Goal: Task Accomplishment & Management: Manage account settings

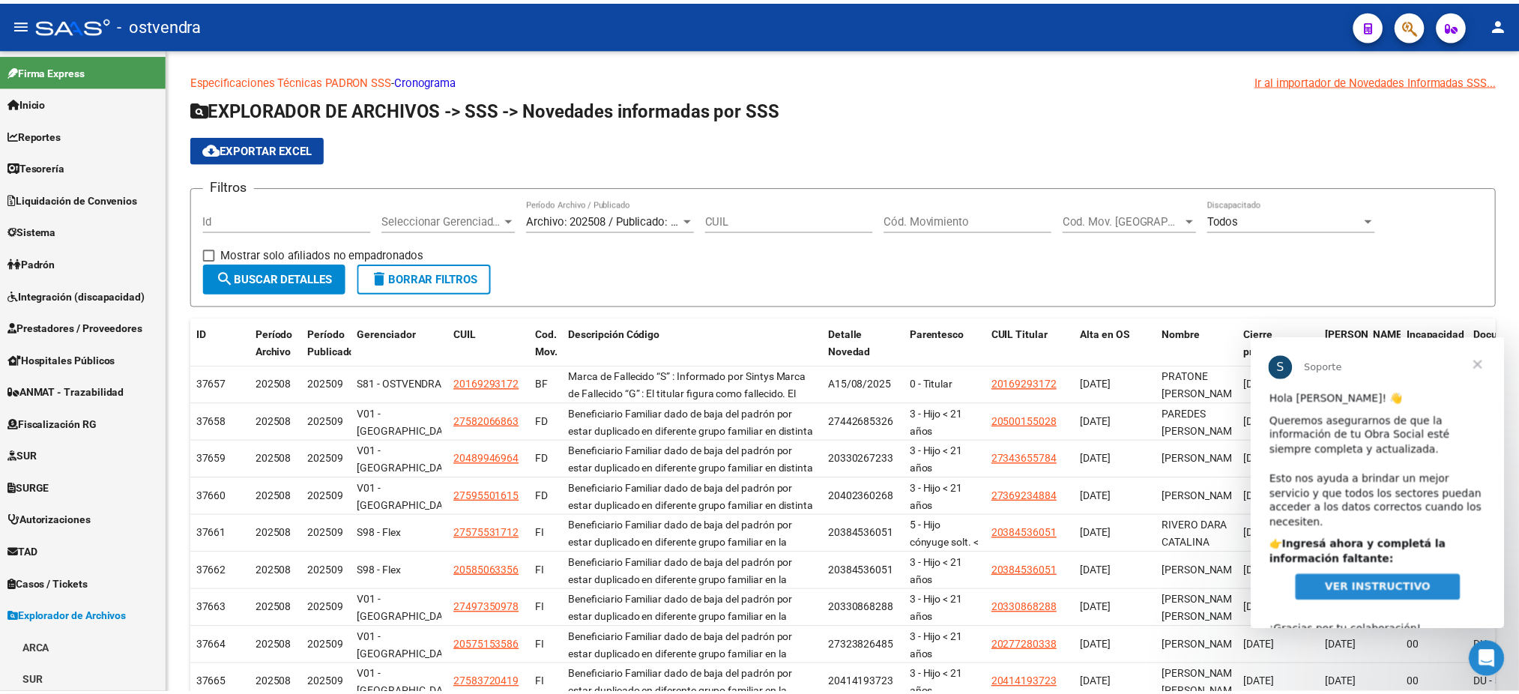
scroll to position [19, 0]
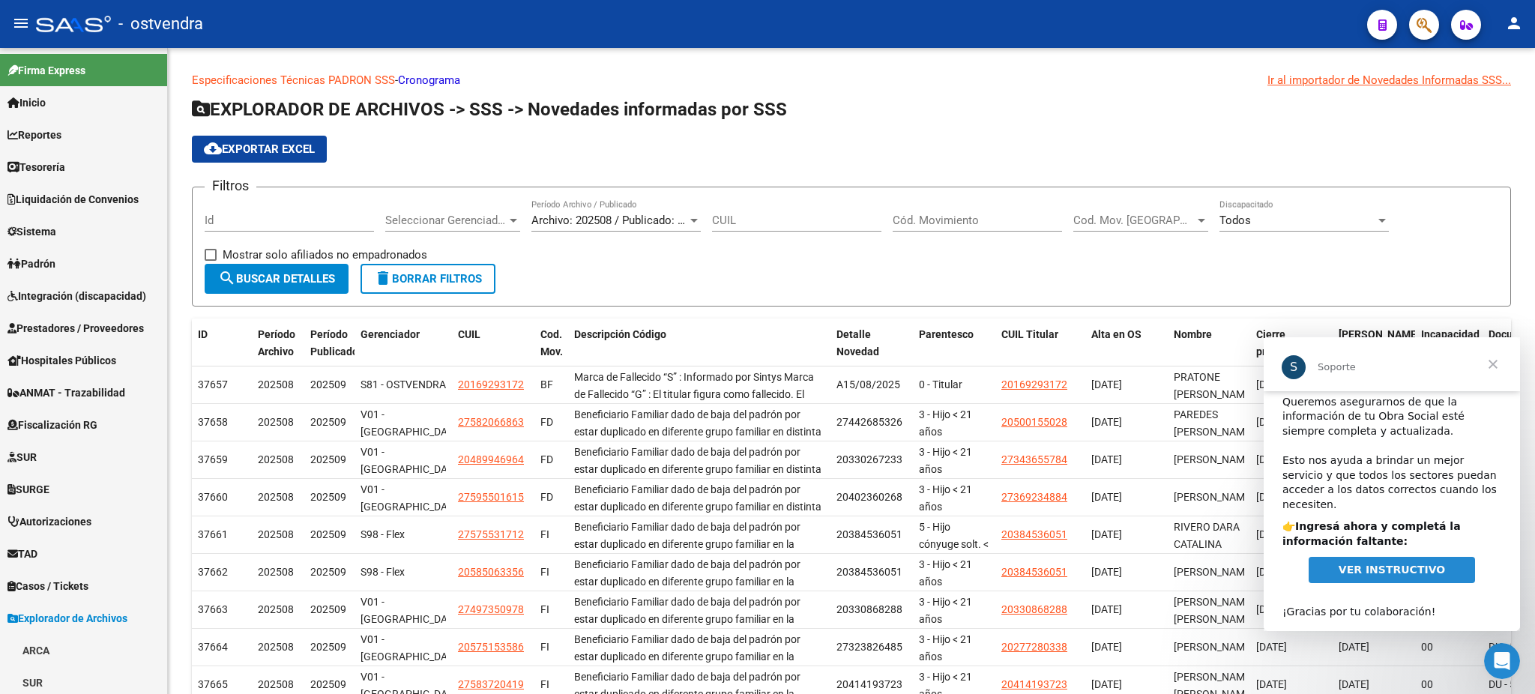
click at [1427, 564] on span "VER INSTRUCTIVO" at bounding box center [1391, 570] width 106 height 12
click at [1495, 358] on span "Cerrar" at bounding box center [1493, 364] width 54 height 54
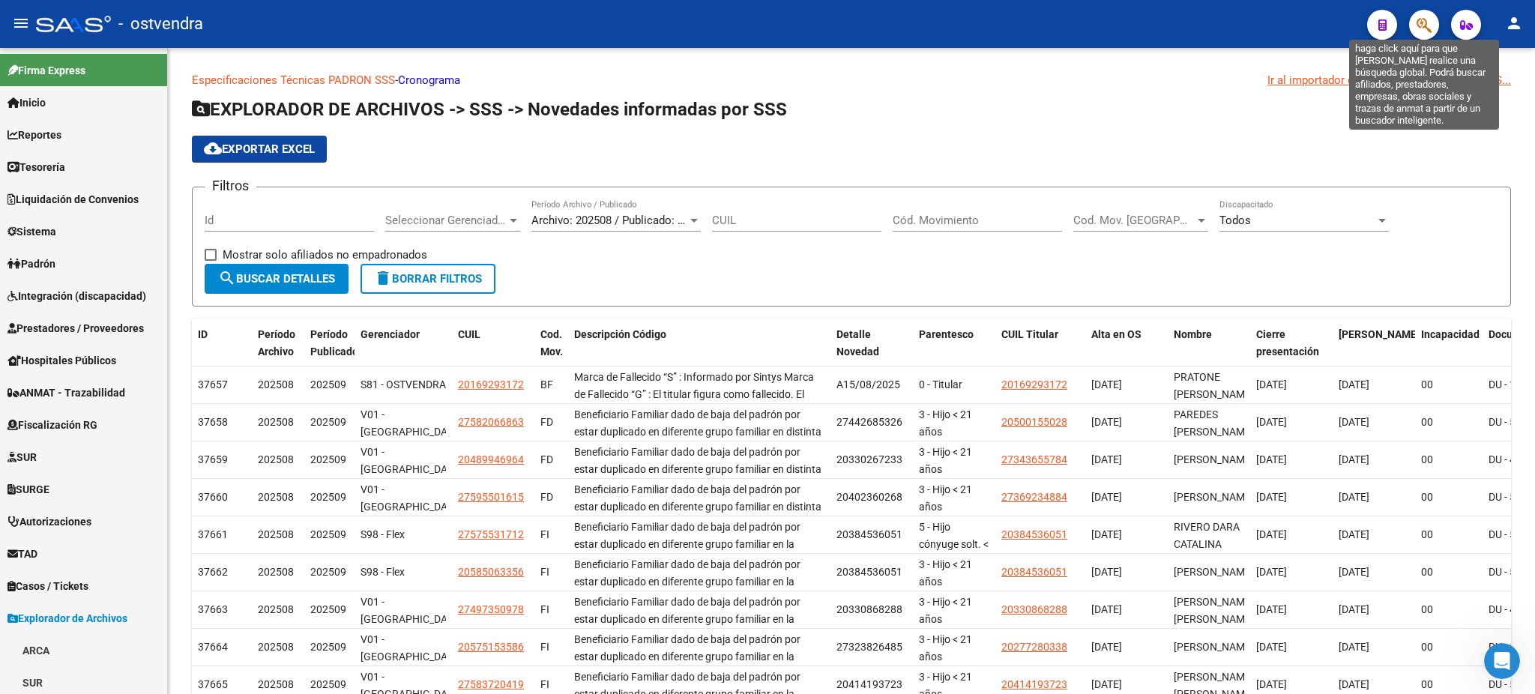
click at [1425, 19] on icon "button" at bounding box center [1423, 24] width 15 height 17
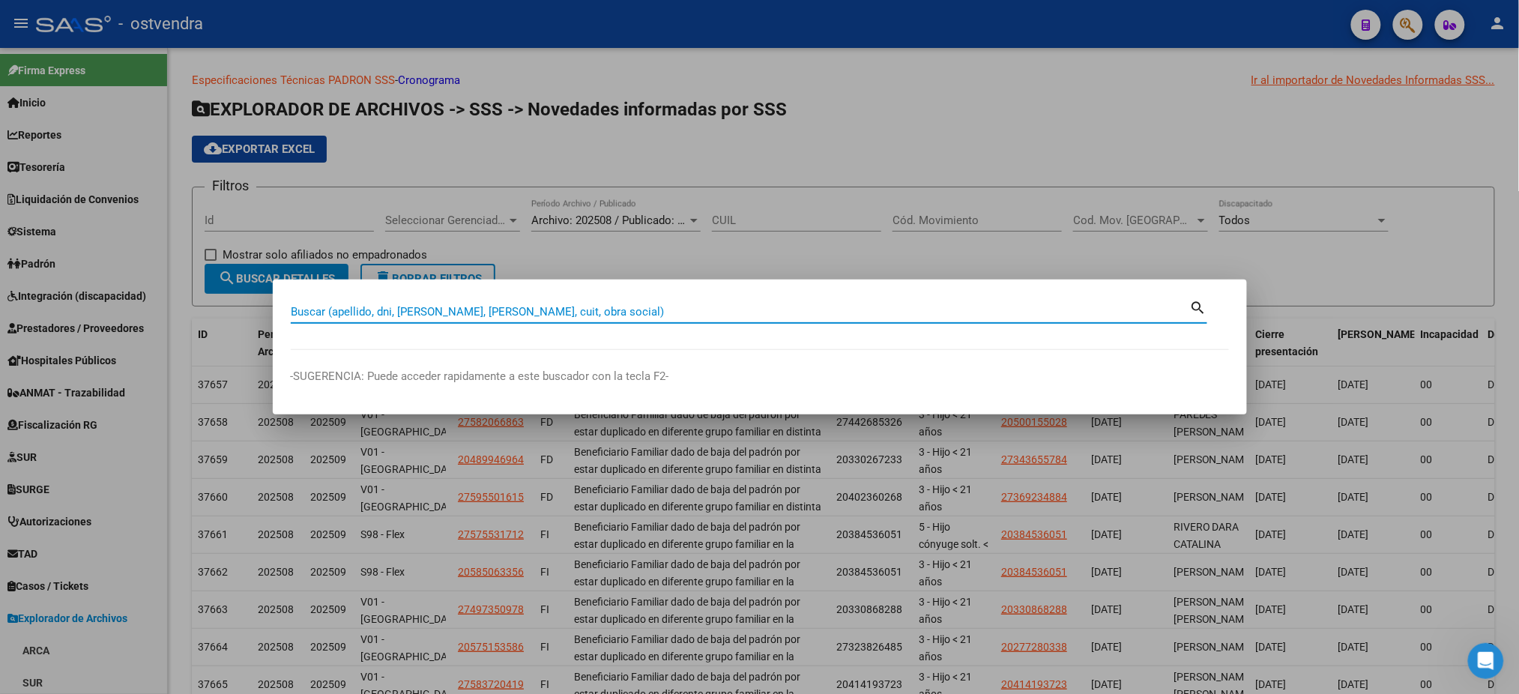
paste input "26911767"
type input "26911767"
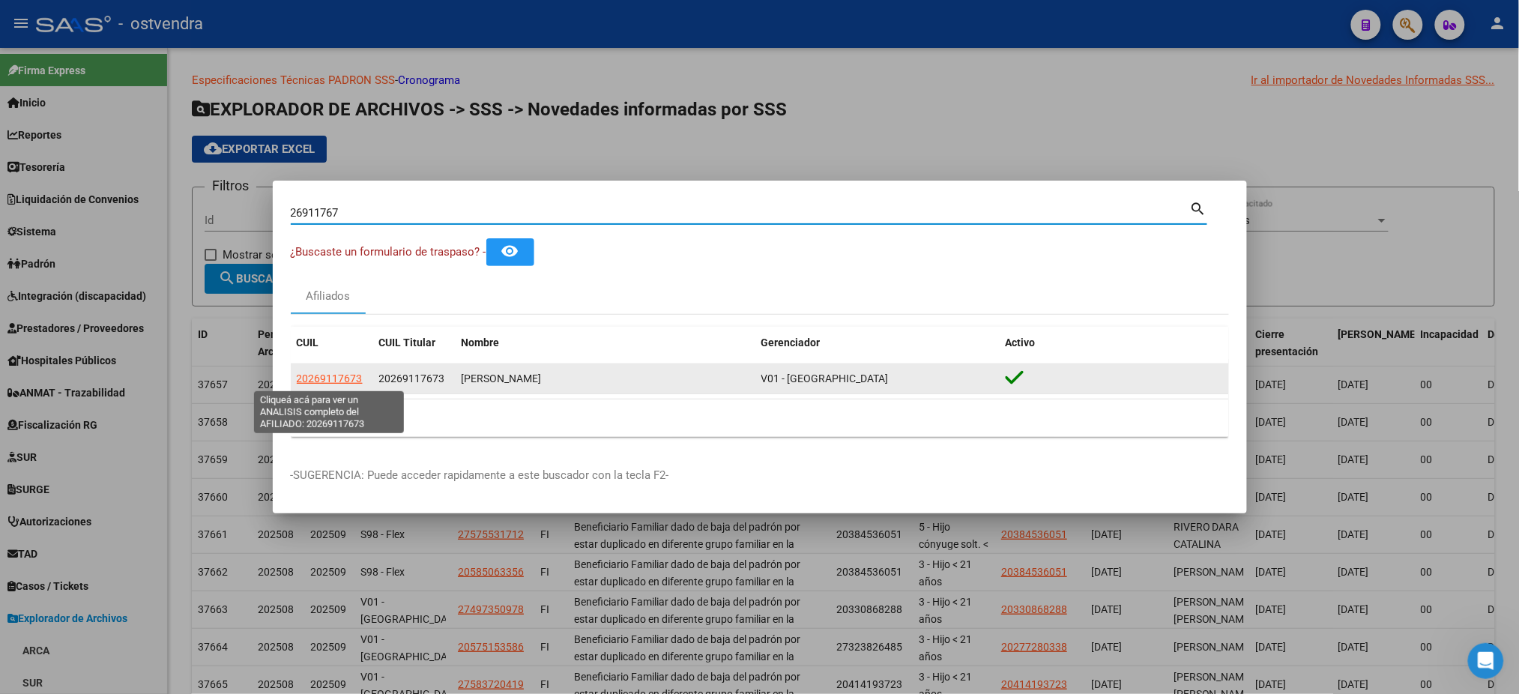
click at [324, 383] on span "20269117673" at bounding box center [330, 378] width 66 height 12
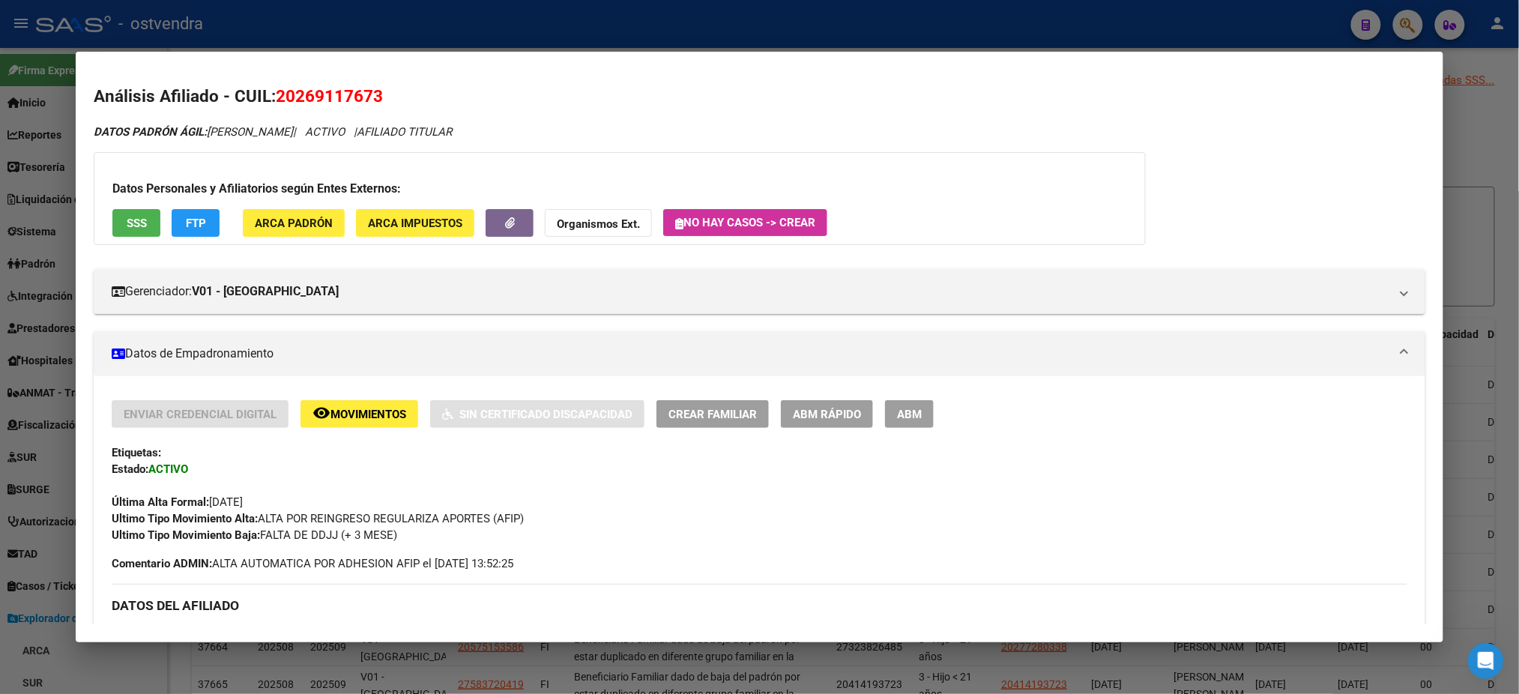
click at [135, 219] on span "SSS" at bounding box center [137, 223] width 20 height 13
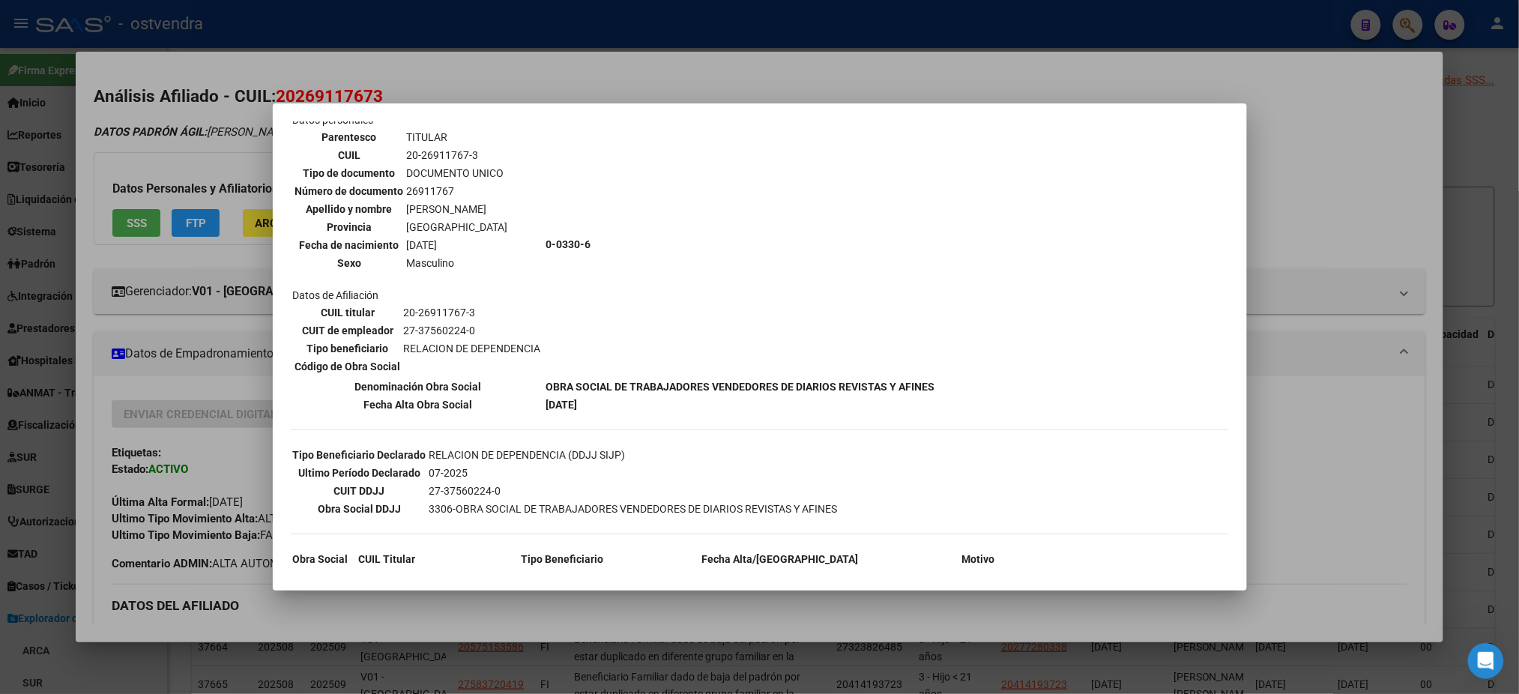
scroll to position [0, 0]
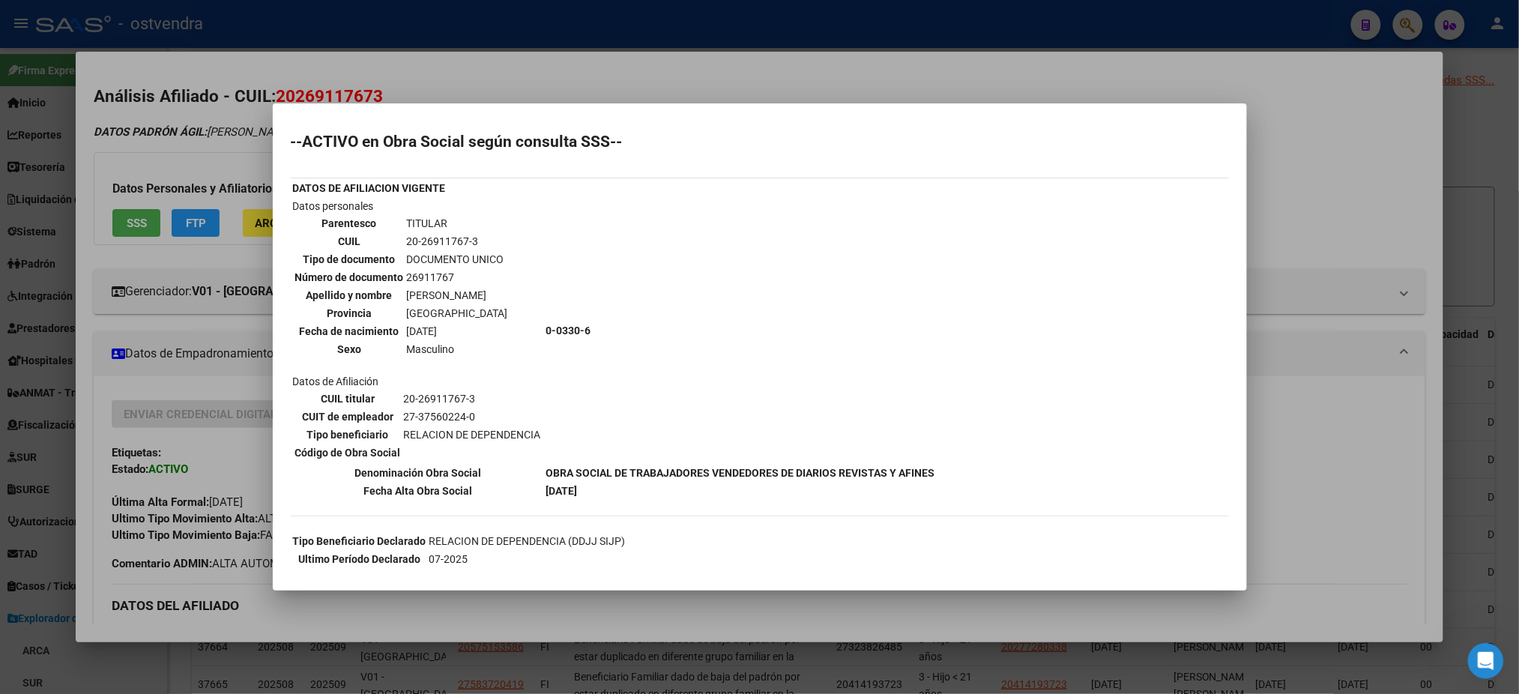
click at [262, 103] on div at bounding box center [759, 347] width 1519 height 694
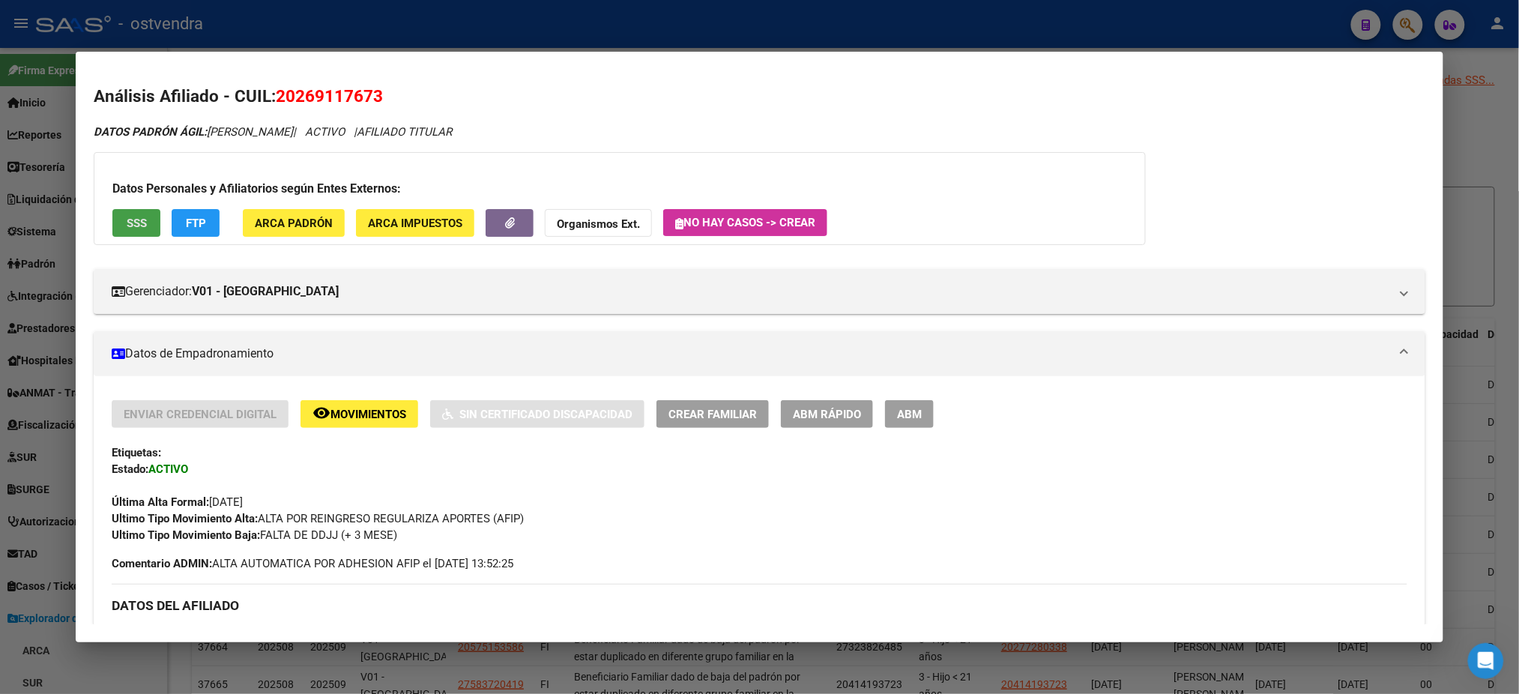
click at [145, 224] on button "SSS" at bounding box center [136, 223] width 48 height 28
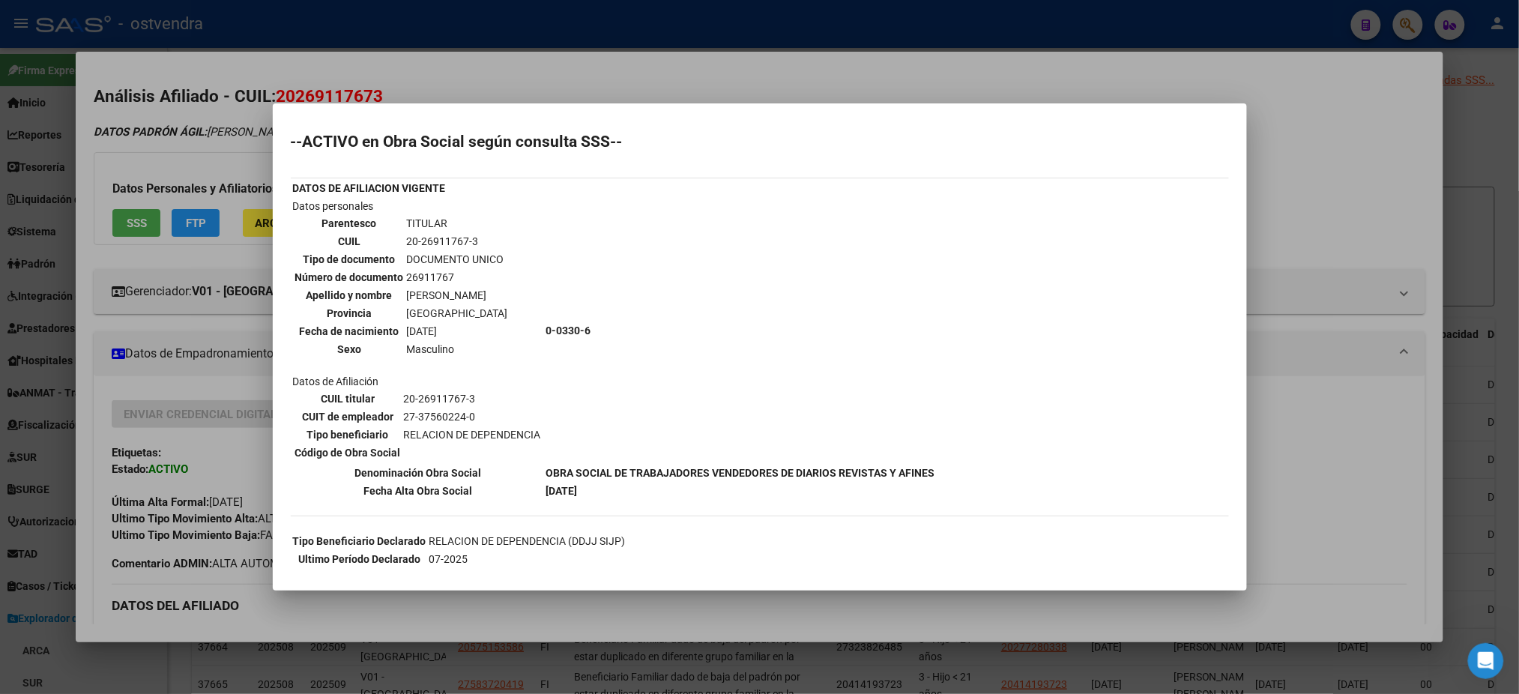
drag, startPoint x: 188, startPoint y: 154, endPoint x: 192, endPoint y: 181, distance: 26.5
click at [188, 155] on div at bounding box center [759, 347] width 1519 height 694
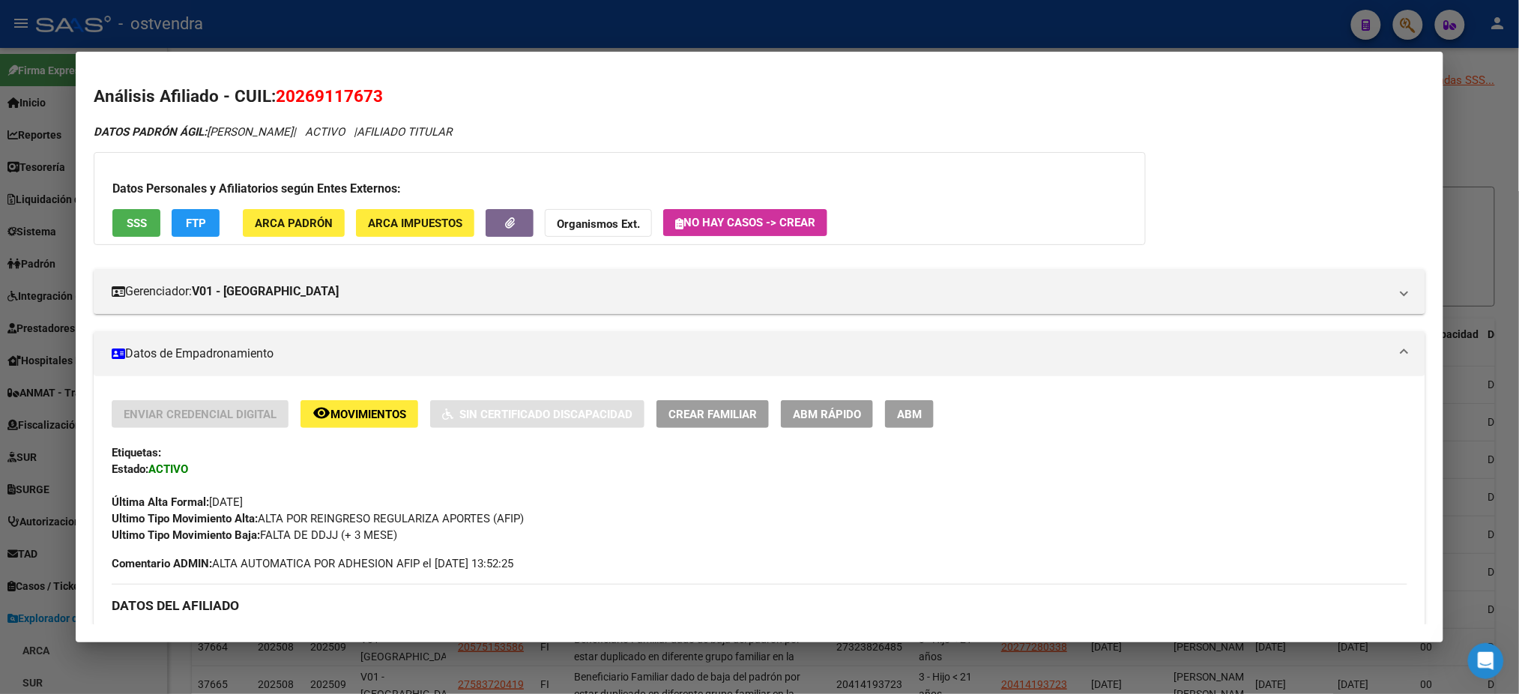
click at [199, 225] on span "FTP" at bounding box center [196, 223] width 20 height 13
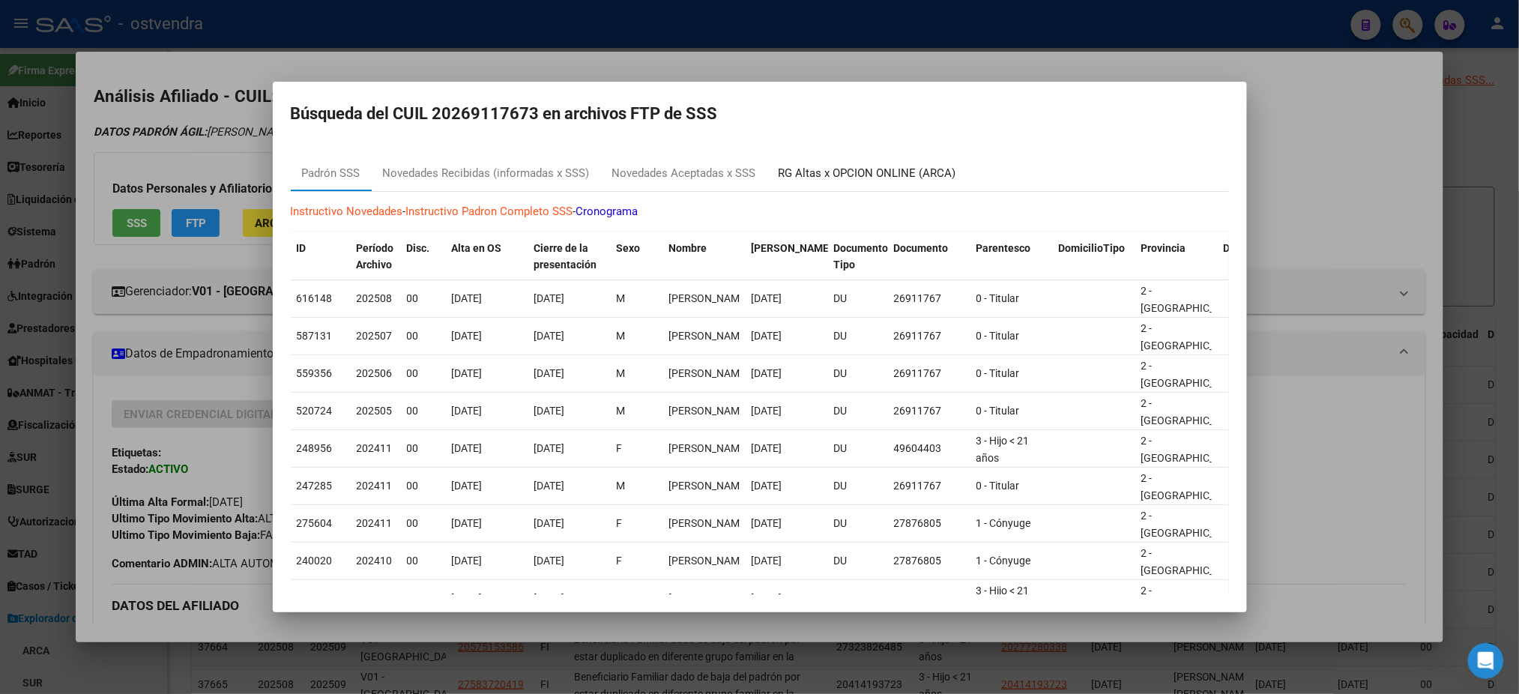
click at [925, 176] on div "RG Altas x OPCION ONLINE (ARCA)" at bounding box center [868, 173] width 178 height 17
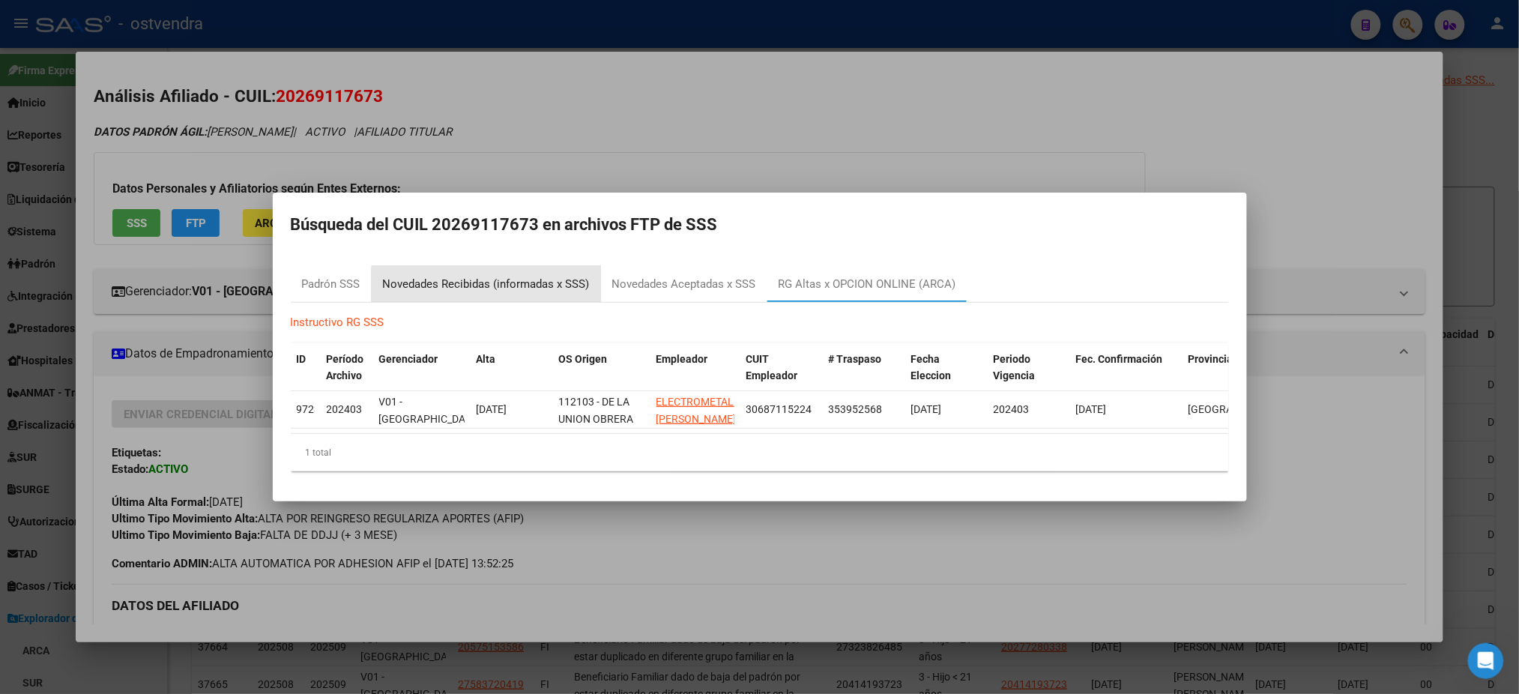
click at [520, 287] on div "Novedades Recibidas (informadas x SSS)" at bounding box center [486, 284] width 229 height 36
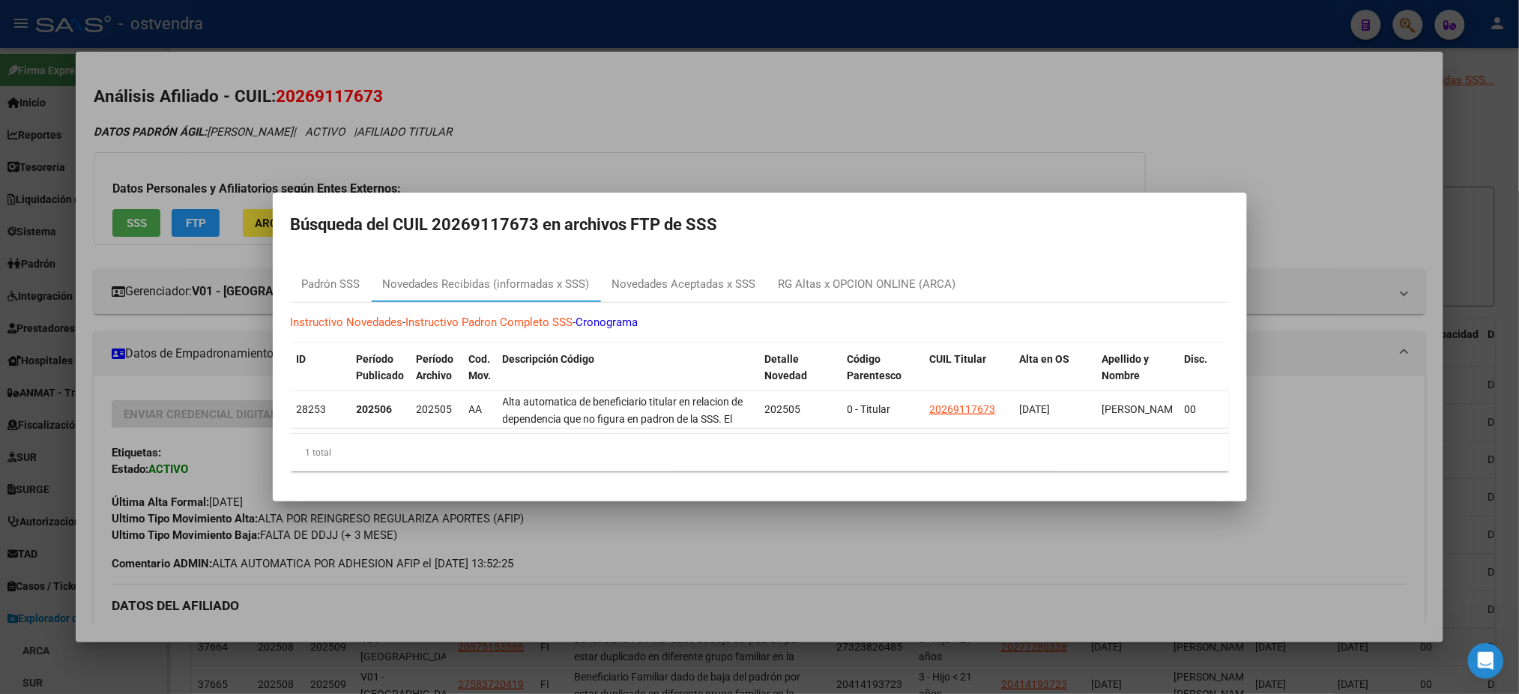
click at [558, 144] on div at bounding box center [759, 347] width 1519 height 694
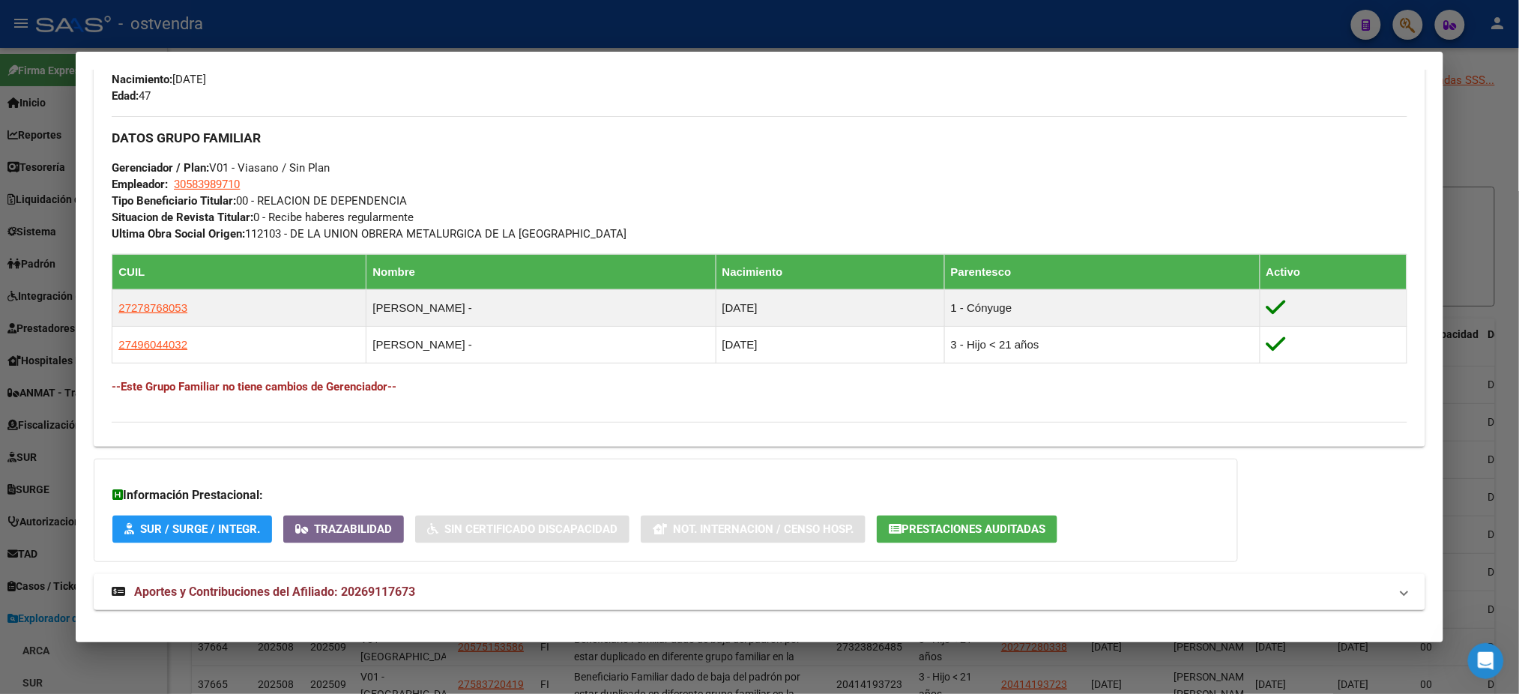
scroll to position [704, 0]
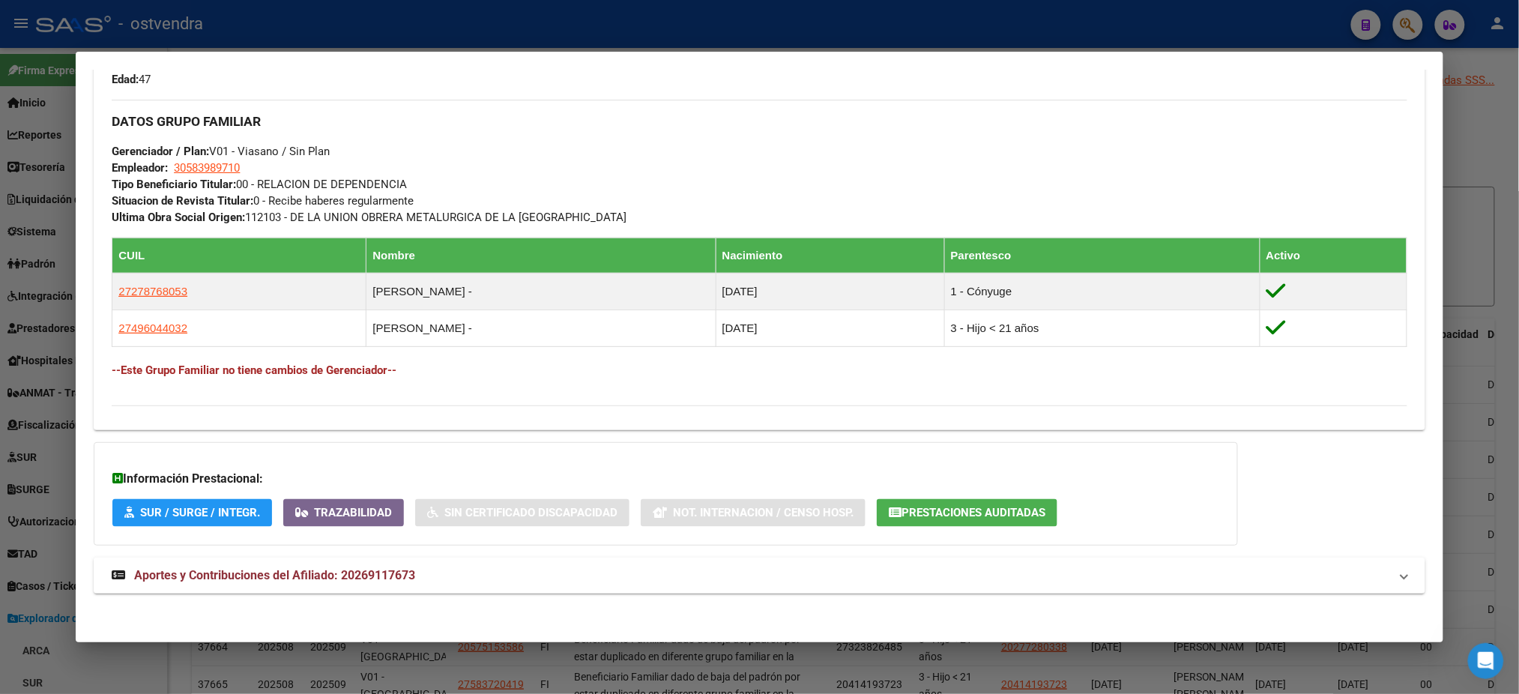
click at [588, 600] on div "DATOS [PERSON_NAME]: [PERSON_NAME] | ACTIVO | AFILIADO TITULAR Datos Personales…" at bounding box center [759, 15] width 1331 height 1192
click at [585, 580] on mat-panel-title "Aportes y Contribuciones del Afiliado: 20269117673" at bounding box center [750, 576] width 1277 height 18
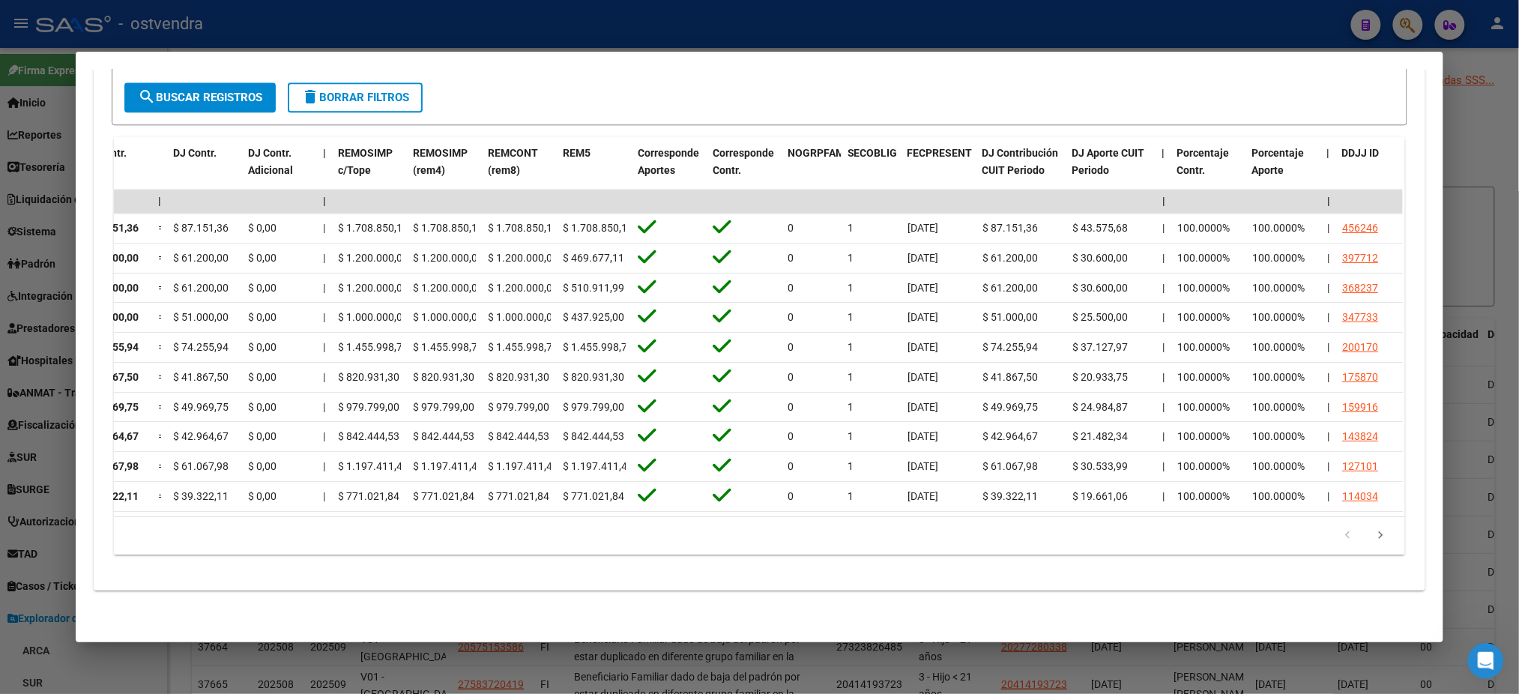
scroll to position [0, 0]
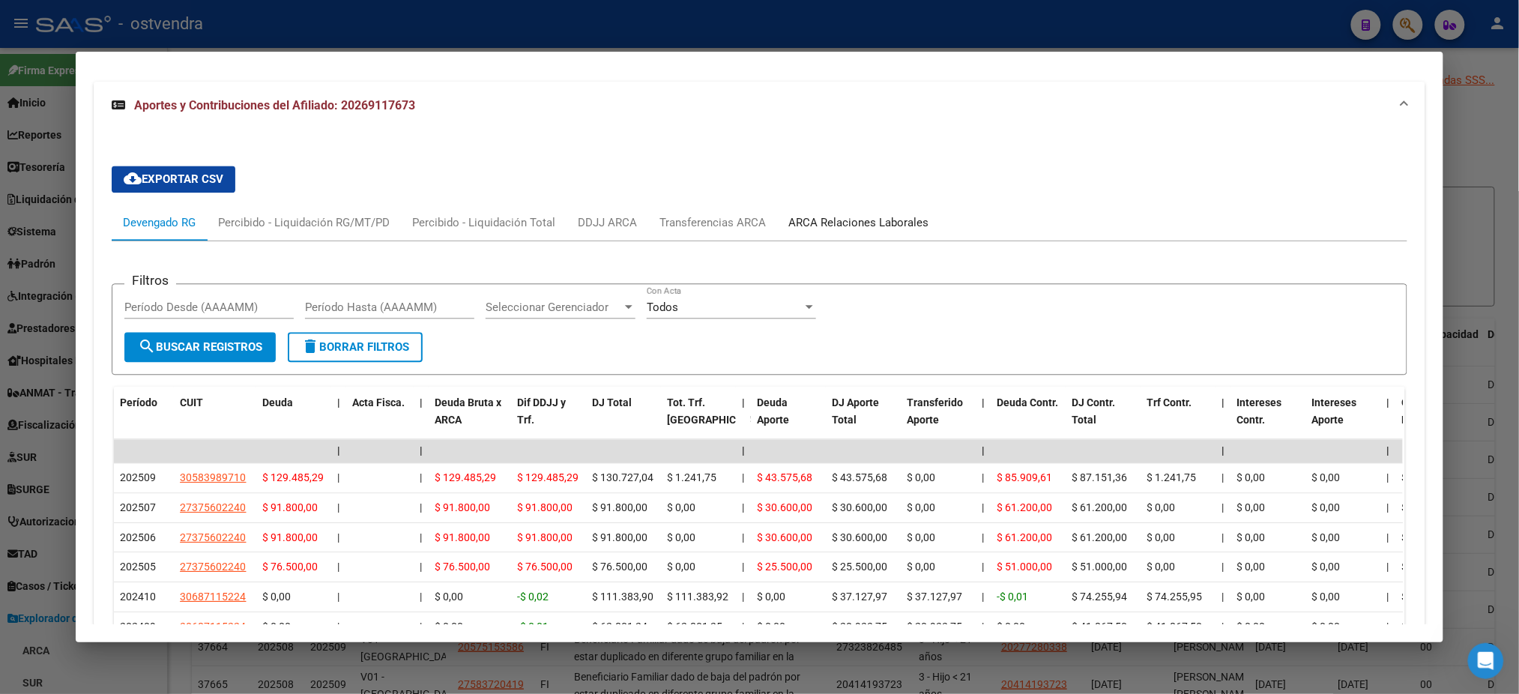
click at [842, 214] on div "ARCA Relaciones Laborales" at bounding box center [858, 222] width 140 height 16
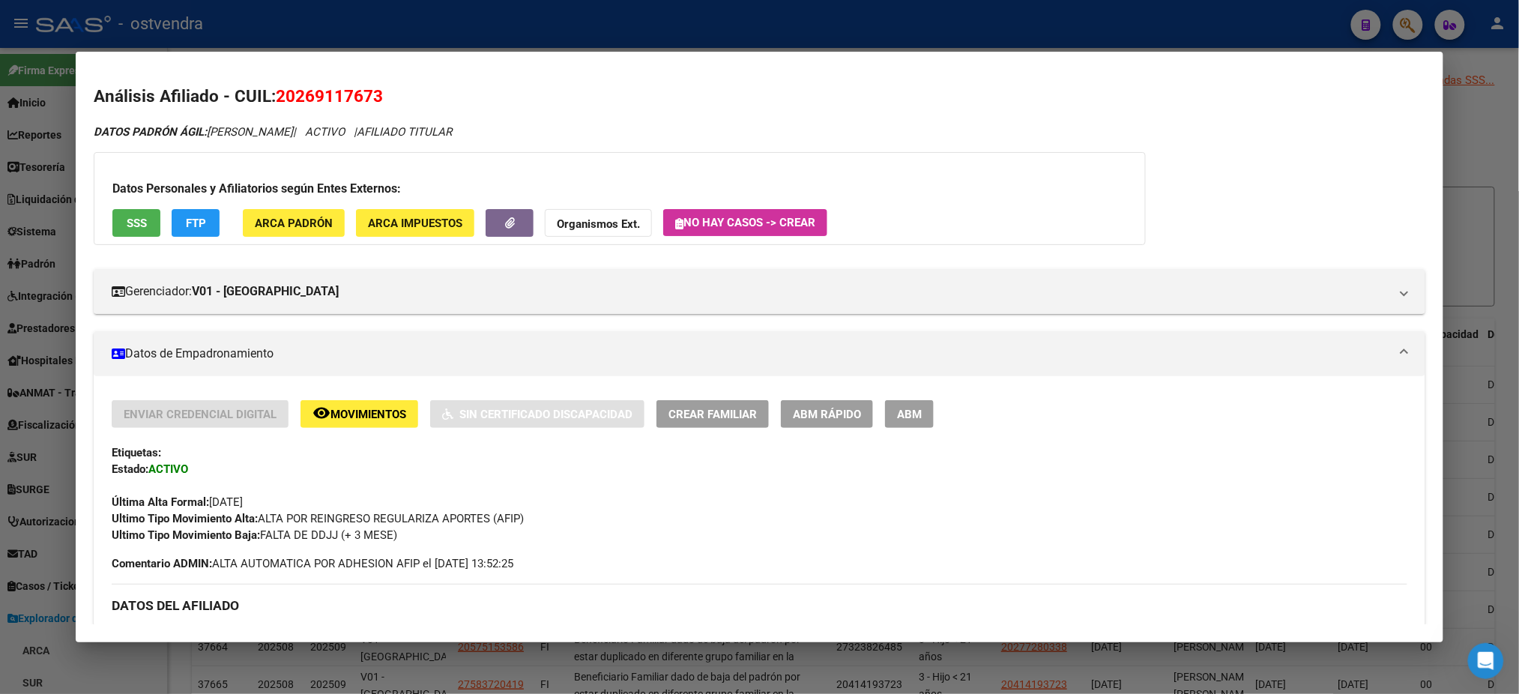
click at [1288, 11] on div at bounding box center [759, 347] width 1519 height 694
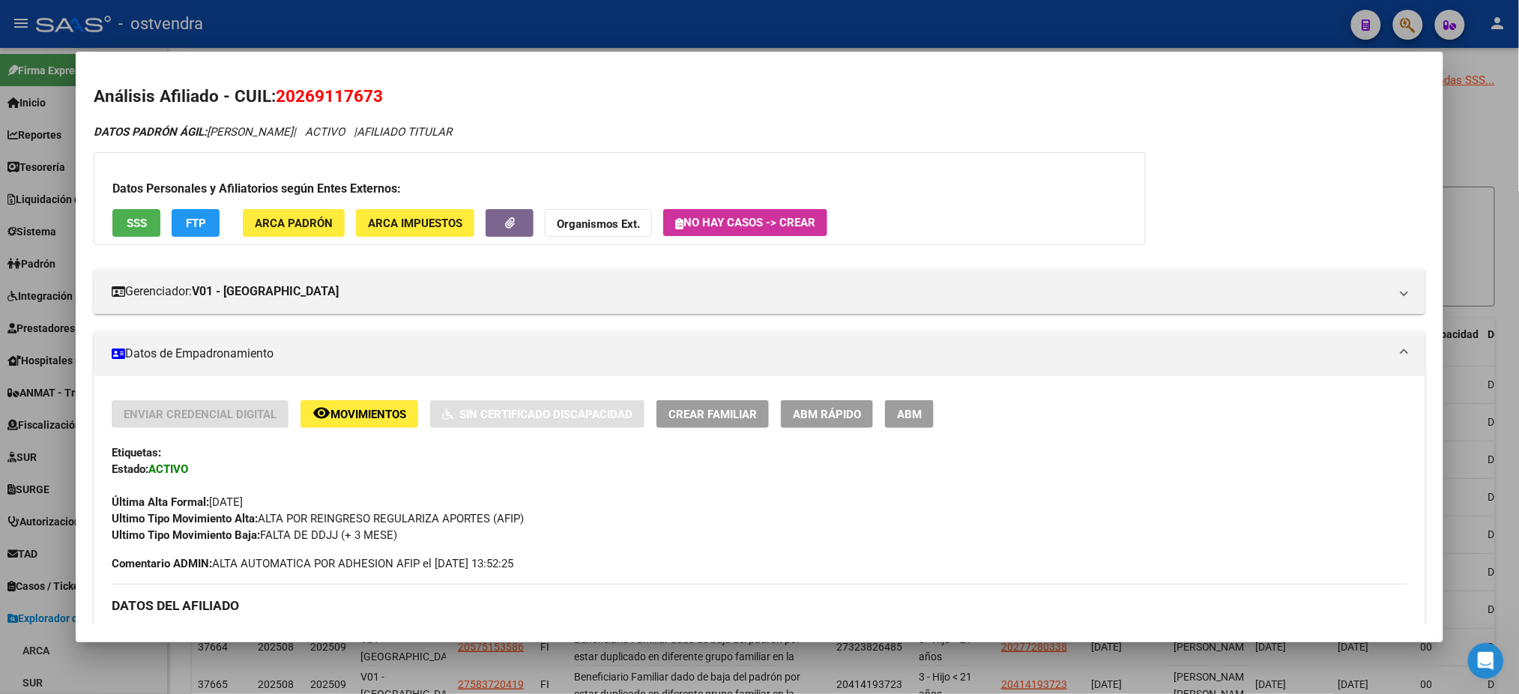
type textarea "20269117673"
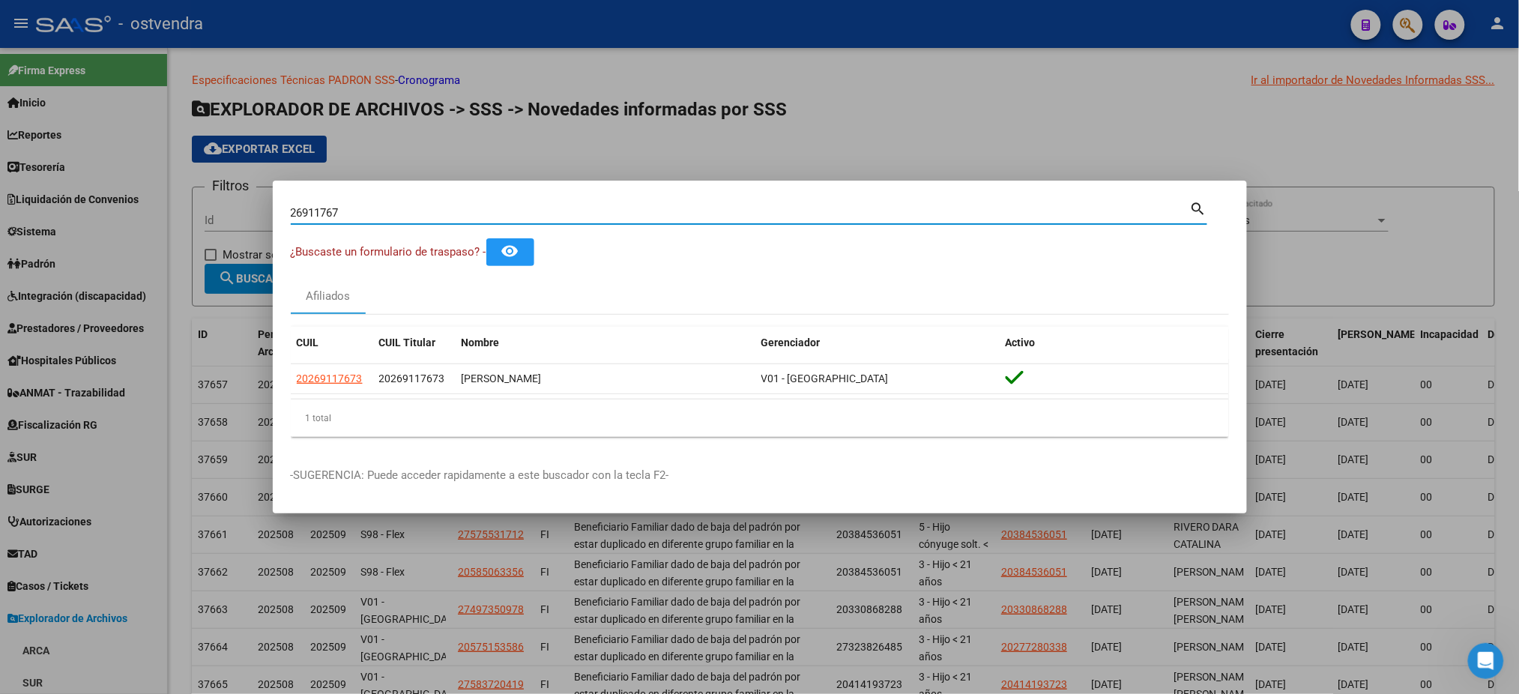
drag, startPoint x: 357, startPoint y: 213, endPoint x: 284, endPoint y: 203, distance: 74.1
click at [284, 203] on mat-dialog-content "26911767 Buscar (apellido, dni, cuil, [PERSON_NAME], cuit, obra social) search …" at bounding box center [760, 324] width 974 height 250
type input "g"
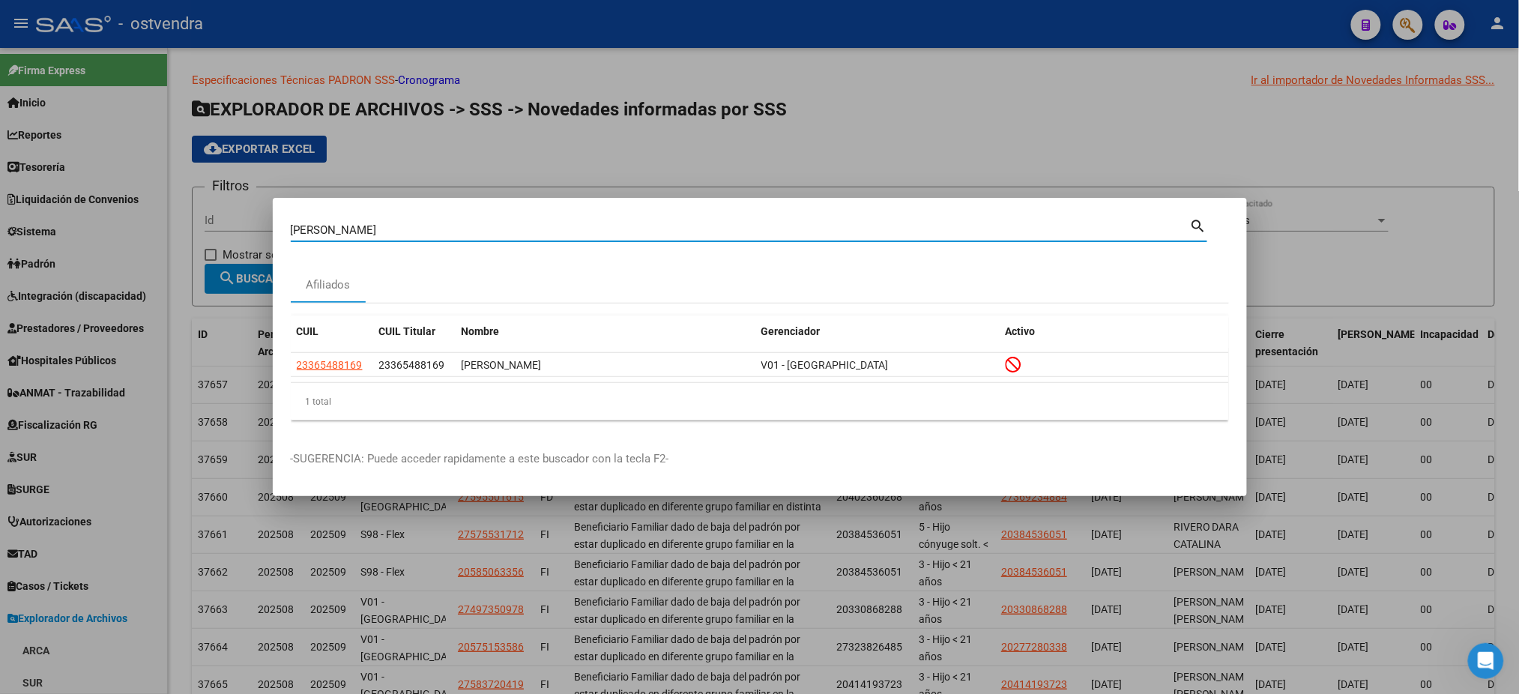
drag, startPoint x: 372, startPoint y: 233, endPoint x: 361, endPoint y: 232, distance: 10.6
click at [372, 232] on input "[PERSON_NAME]" at bounding box center [740, 229] width 899 height 13
drag, startPoint x: 344, startPoint y: 232, endPoint x: 415, endPoint y: 231, distance: 71.2
click at [415, 231] on input "[PERSON_NAME]" at bounding box center [740, 229] width 899 height 13
click at [293, 227] on input "[PERSON_NAME]" at bounding box center [740, 229] width 899 height 13
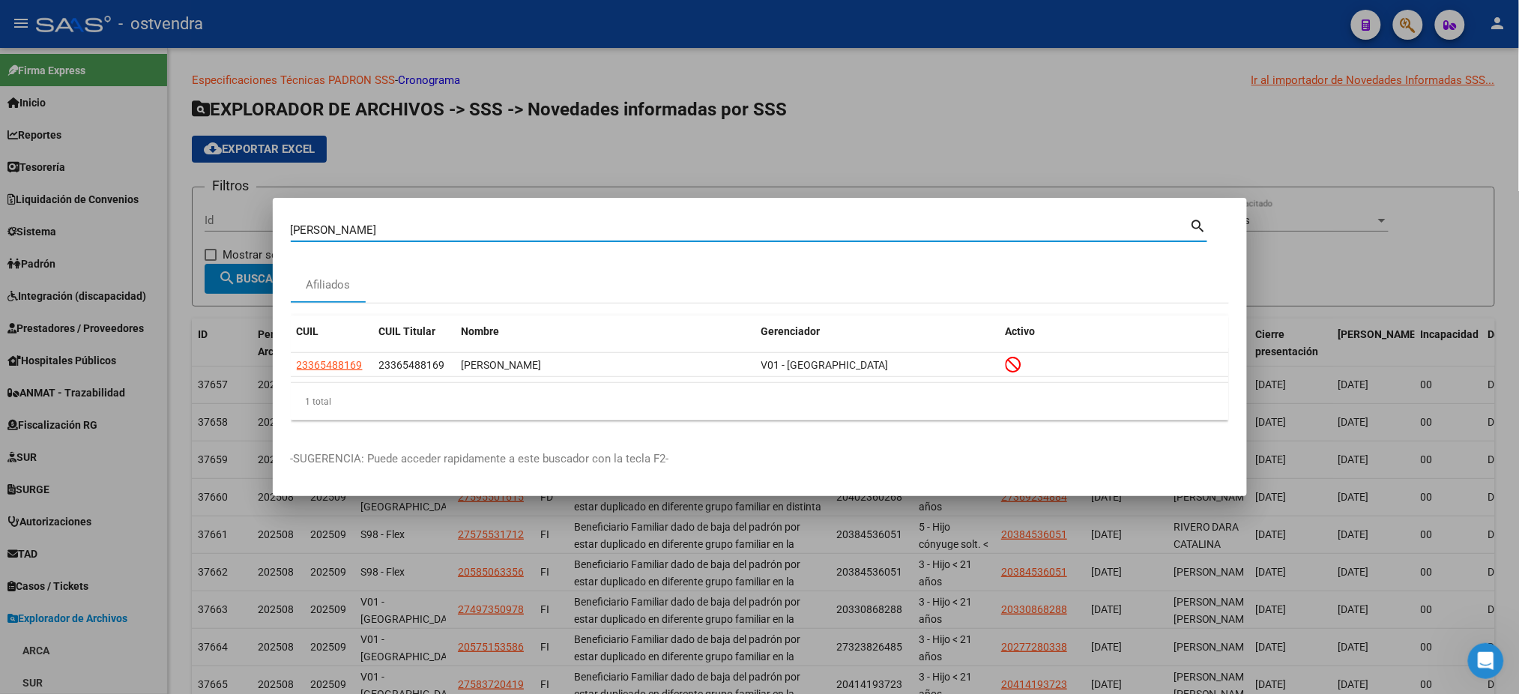
paste input "[PERSON_NAME]"
type input "[PERSON_NAME]"
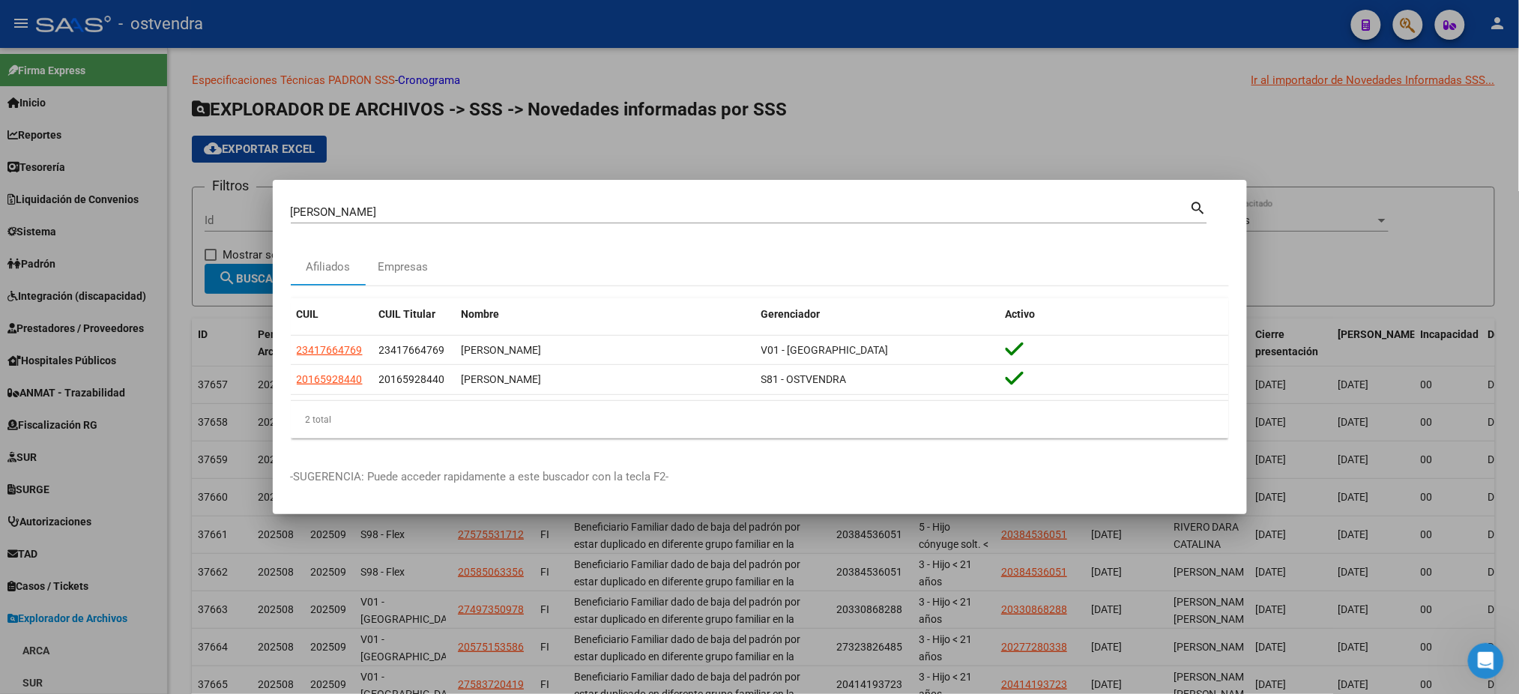
drag, startPoint x: 375, startPoint y: 378, endPoint x: 627, endPoint y: 223, distance: 296.8
click at [453, 385] on datatable-body-cell "20165928440" at bounding box center [414, 379] width 82 height 29
copy span "20165928440"
click at [490, 141] on div at bounding box center [759, 347] width 1519 height 694
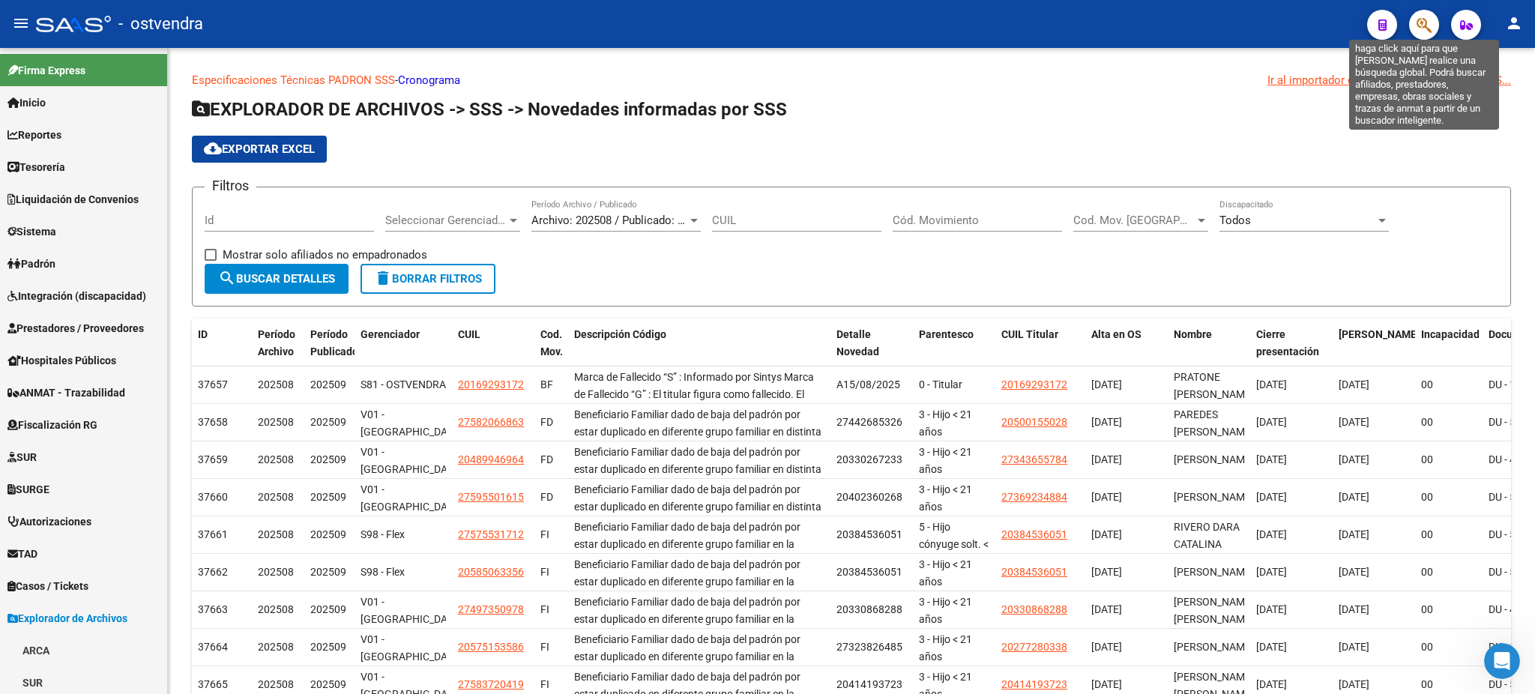
click at [1425, 19] on icon "button" at bounding box center [1423, 24] width 15 height 17
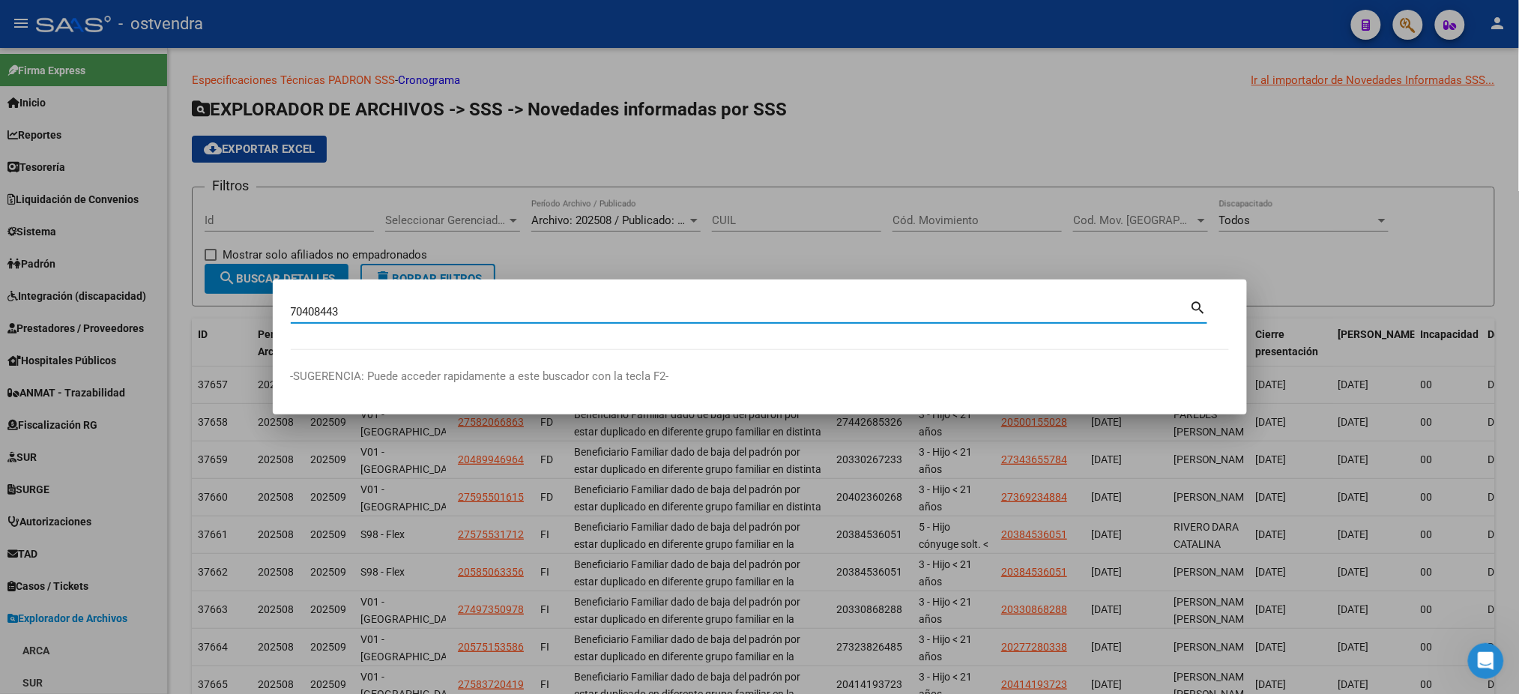
type input "70408443"
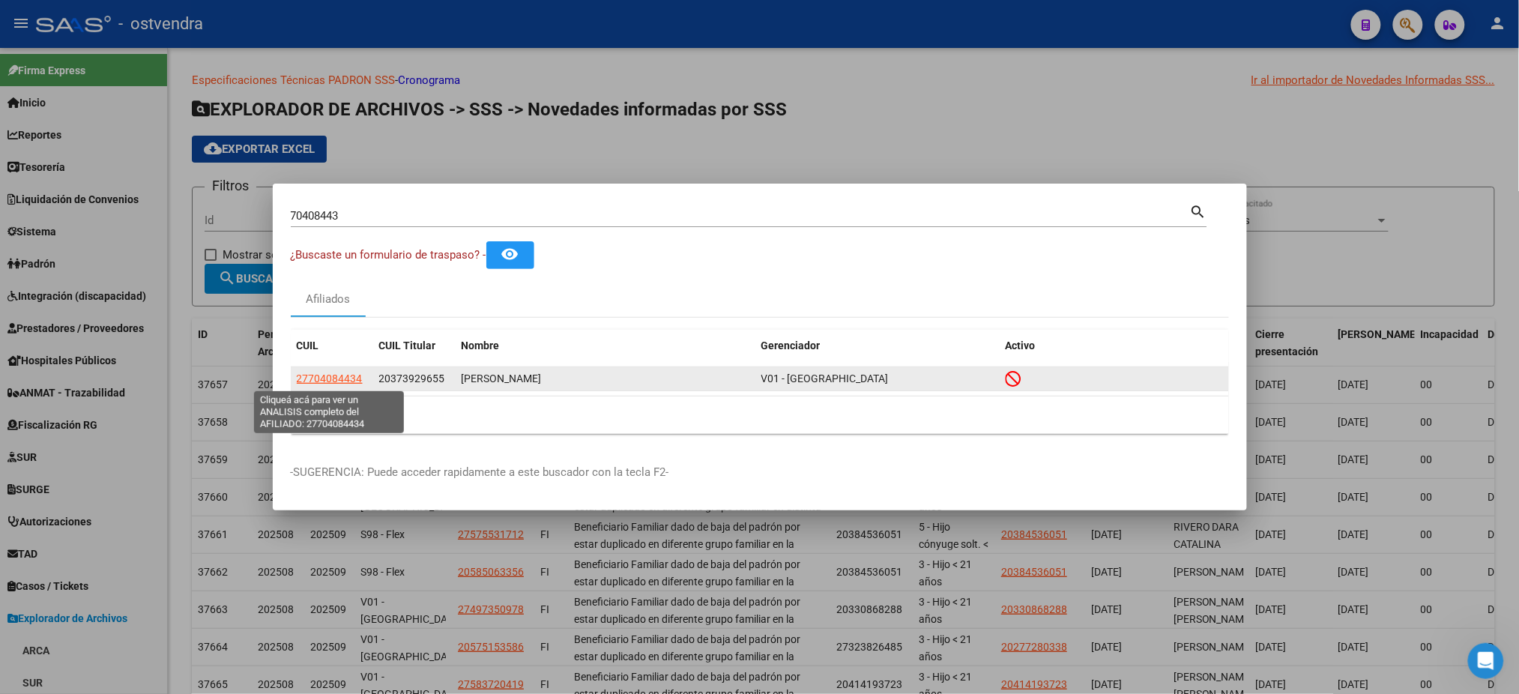
click at [312, 377] on span "27704084434" at bounding box center [330, 378] width 66 height 12
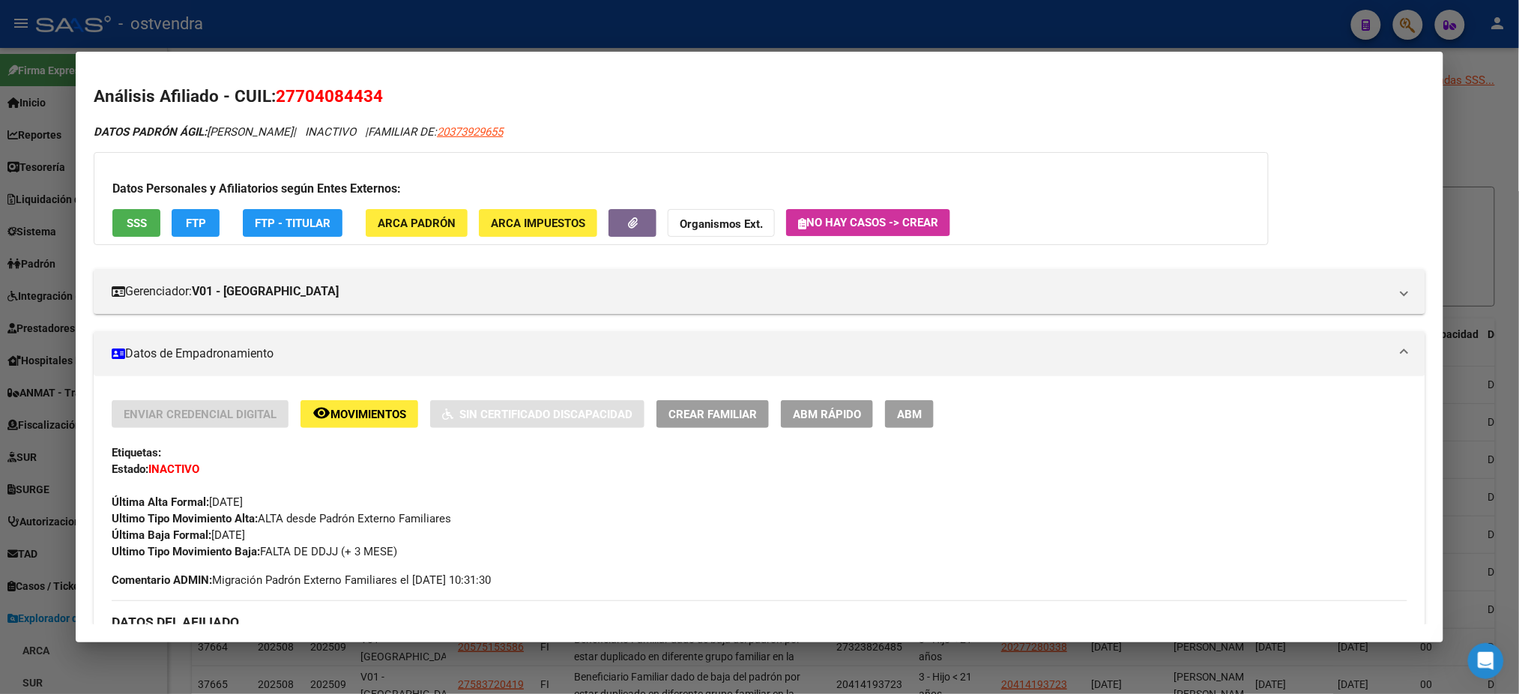
click at [127, 224] on span "SSS" at bounding box center [137, 223] width 20 height 13
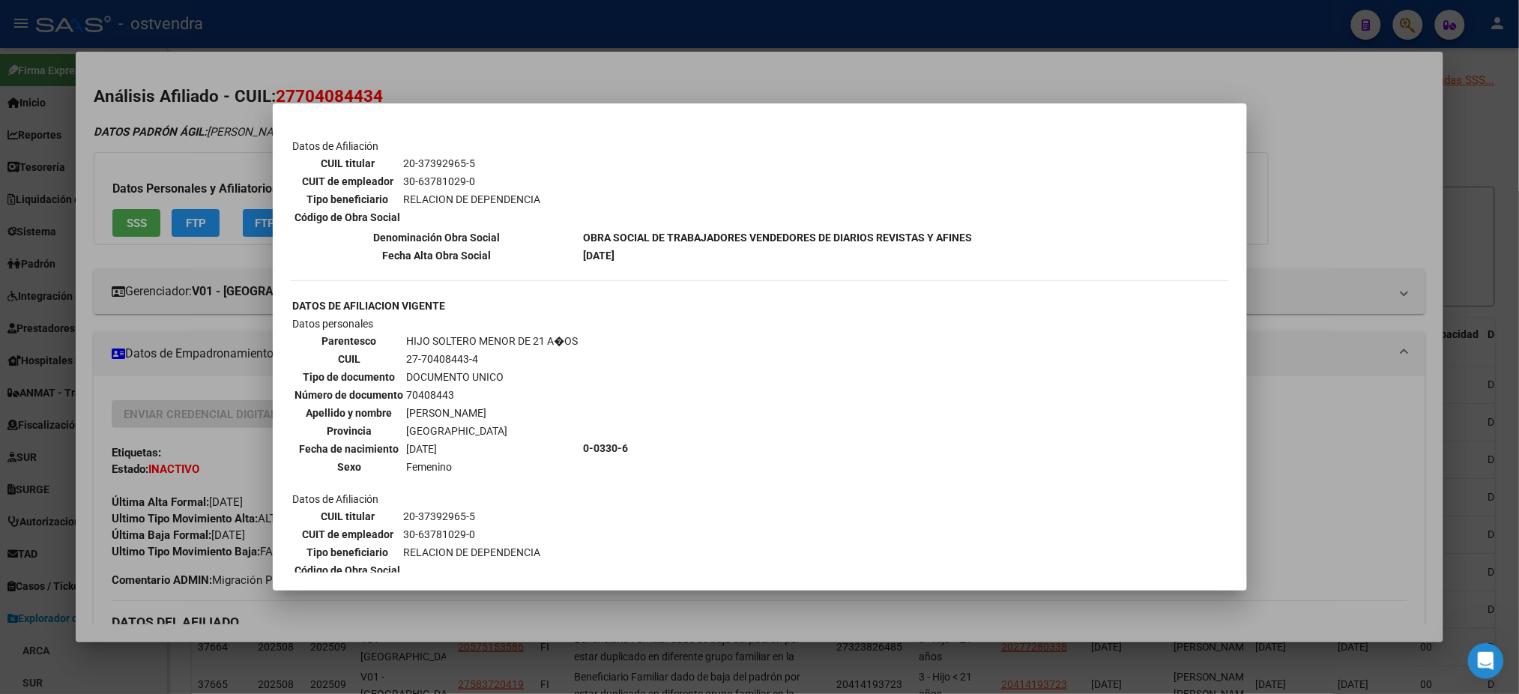
scroll to position [725, 0]
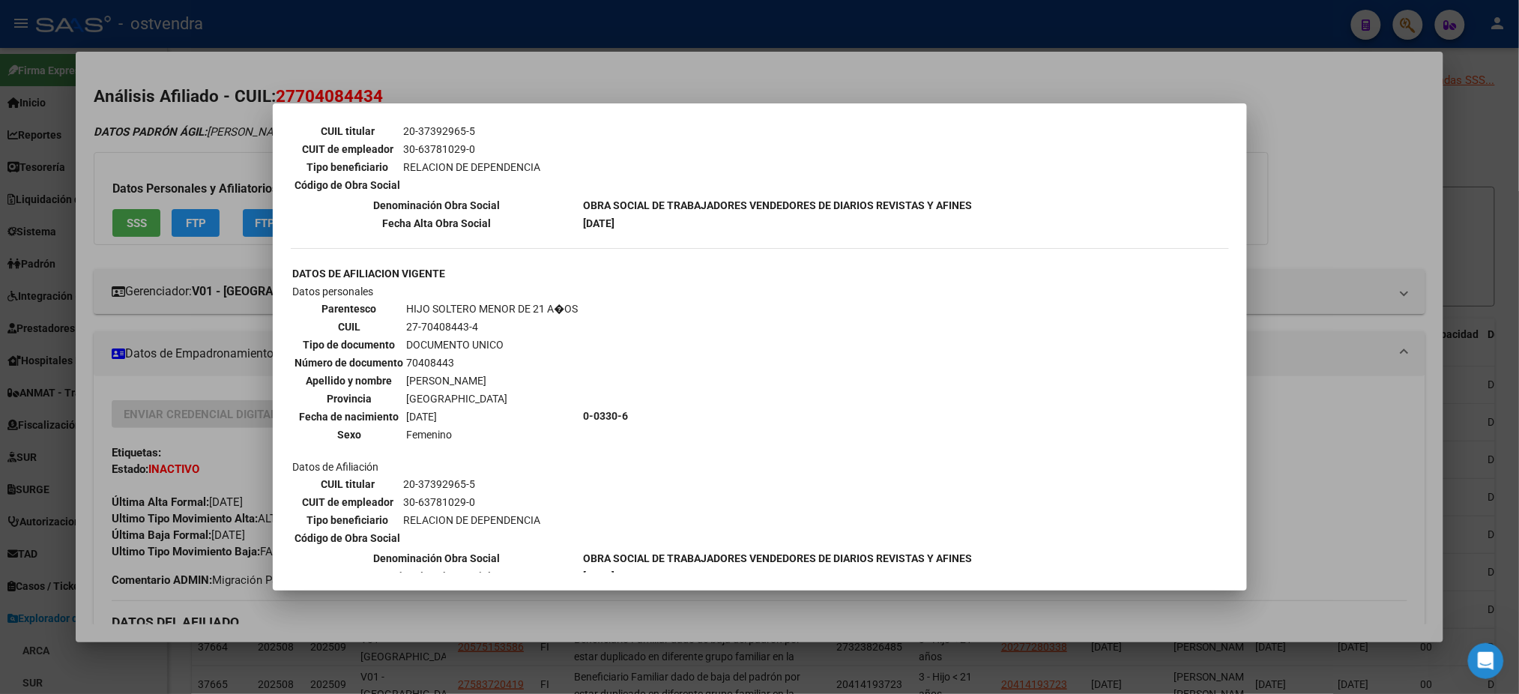
click at [157, 71] on div at bounding box center [759, 347] width 1519 height 694
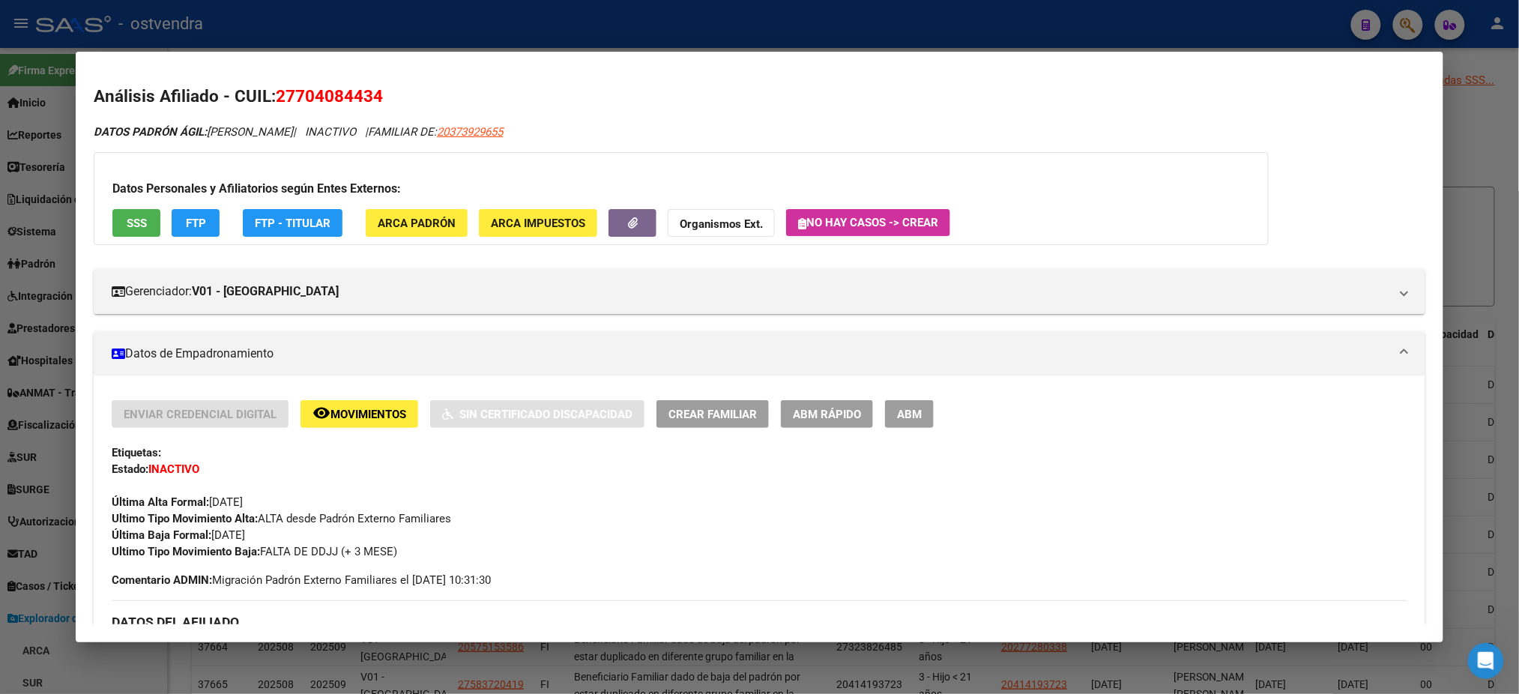
click at [146, 219] on button "SSS" at bounding box center [136, 223] width 48 height 28
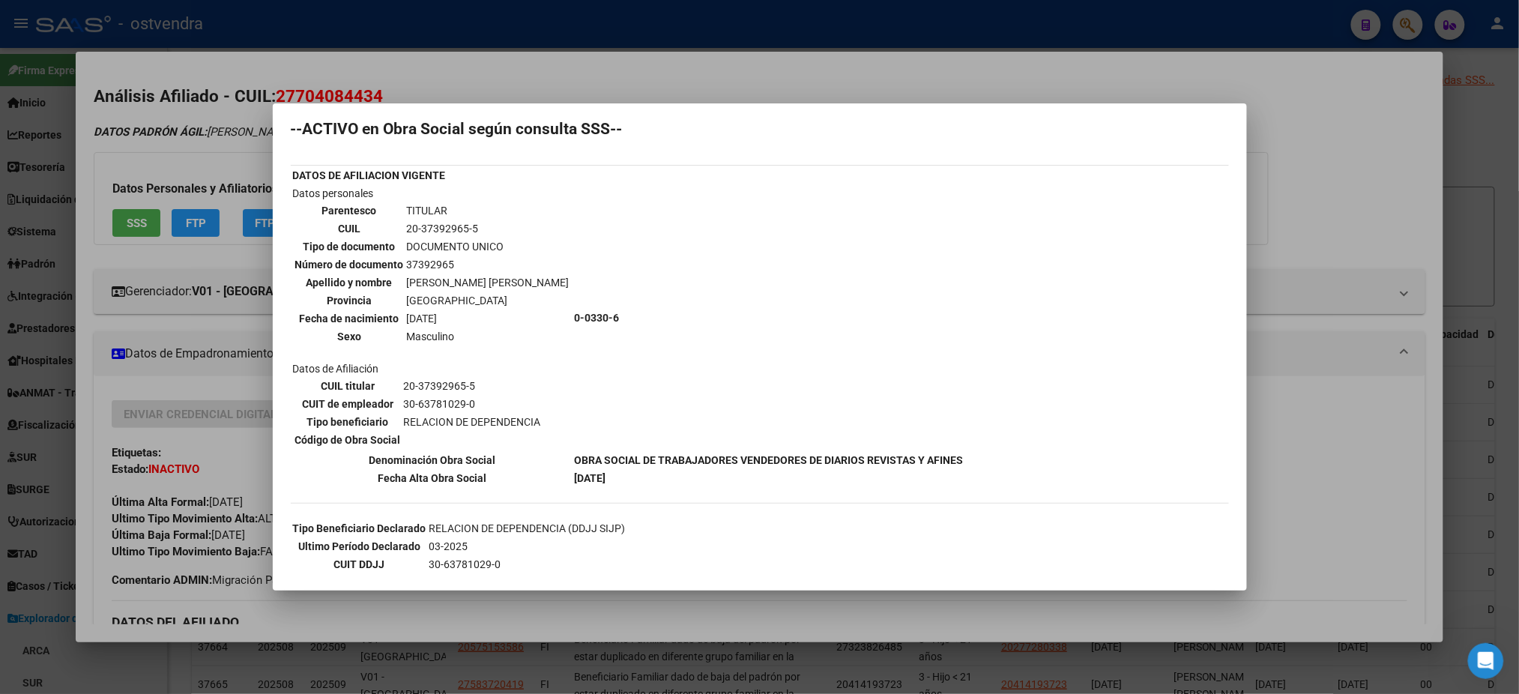
scroll to position [0, 0]
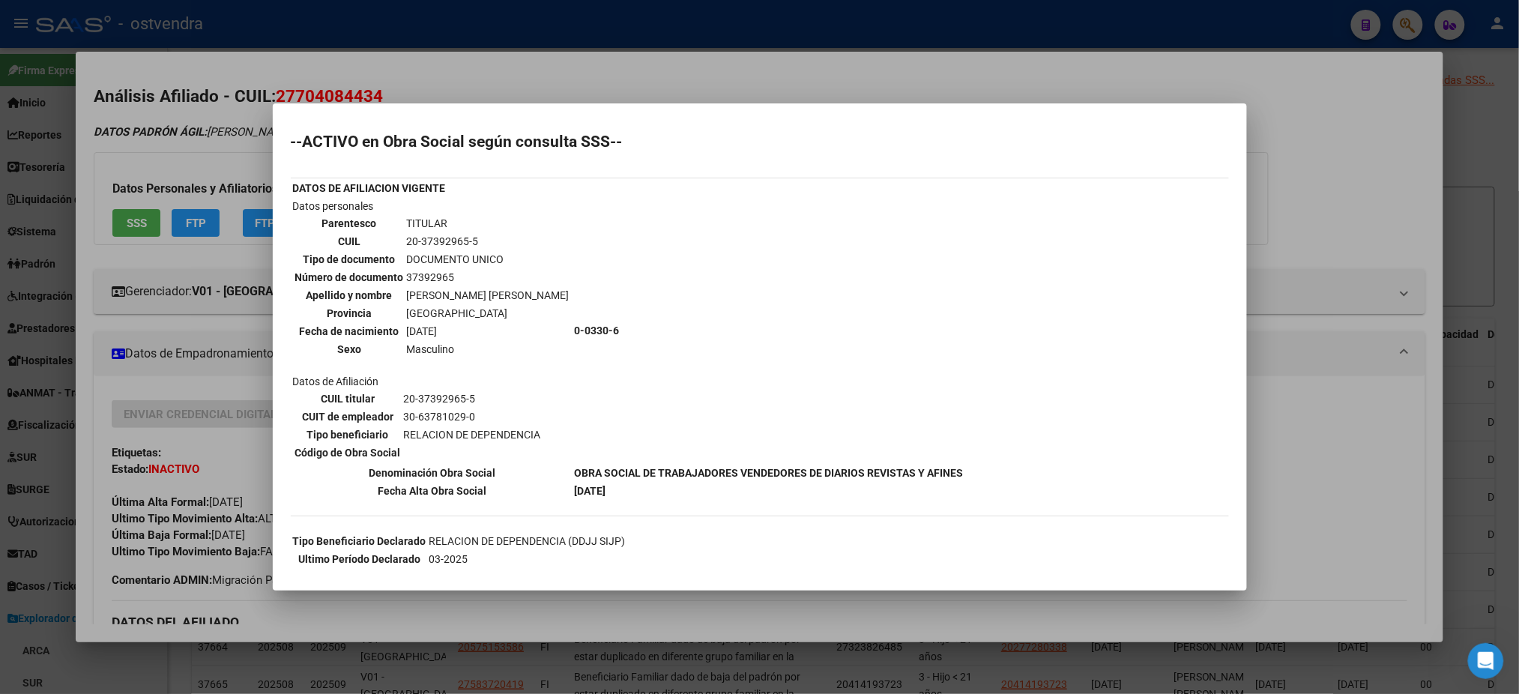
drag, startPoint x: 222, startPoint y: 153, endPoint x: 740, endPoint y: 423, distance: 584.2
click at [222, 152] on div at bounding box center [759, 347] width 1519 height 694
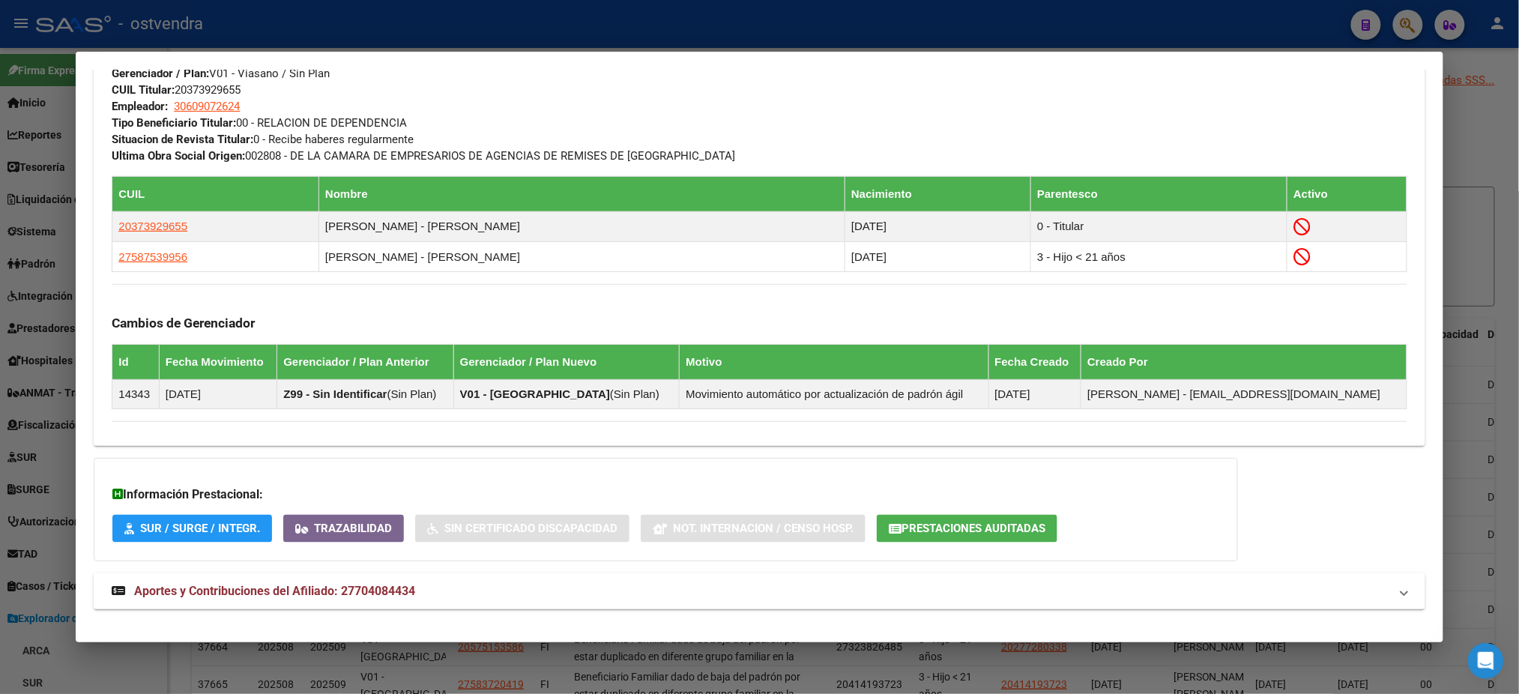
scroll to position [853, 0]
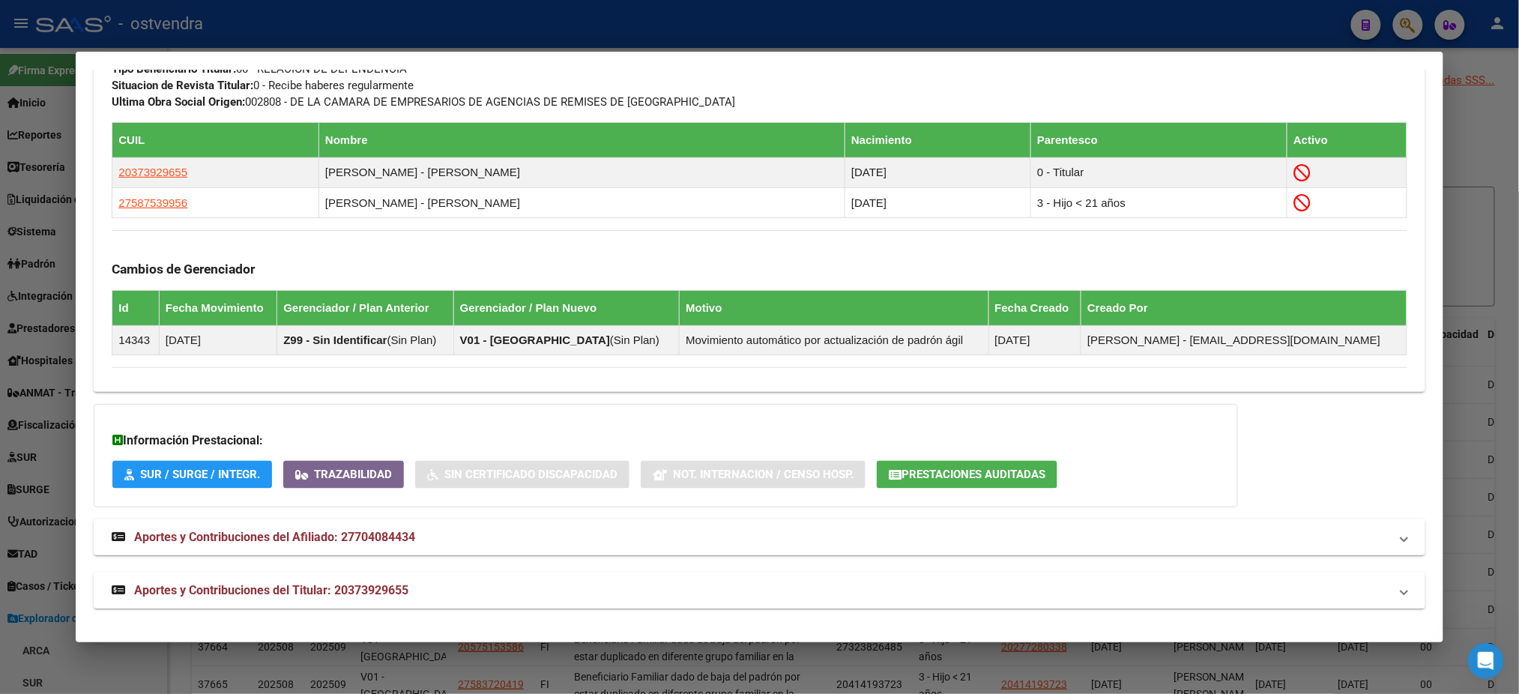
click at [635, 595] on mat-panel-title "Aportes y Contribuciones del Titular: 20373929655" at bounding box center [750, 591] width 1277 height 18
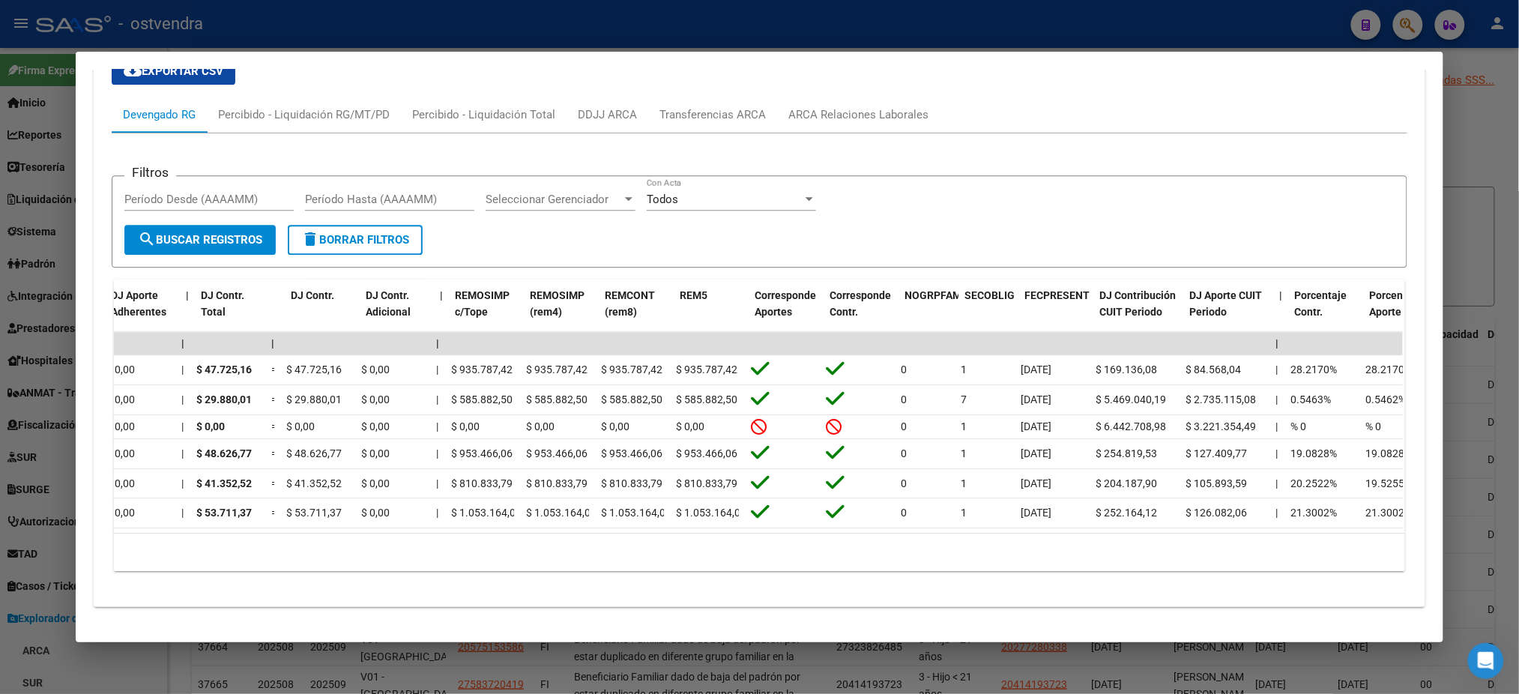
scroll to position [0, 0]
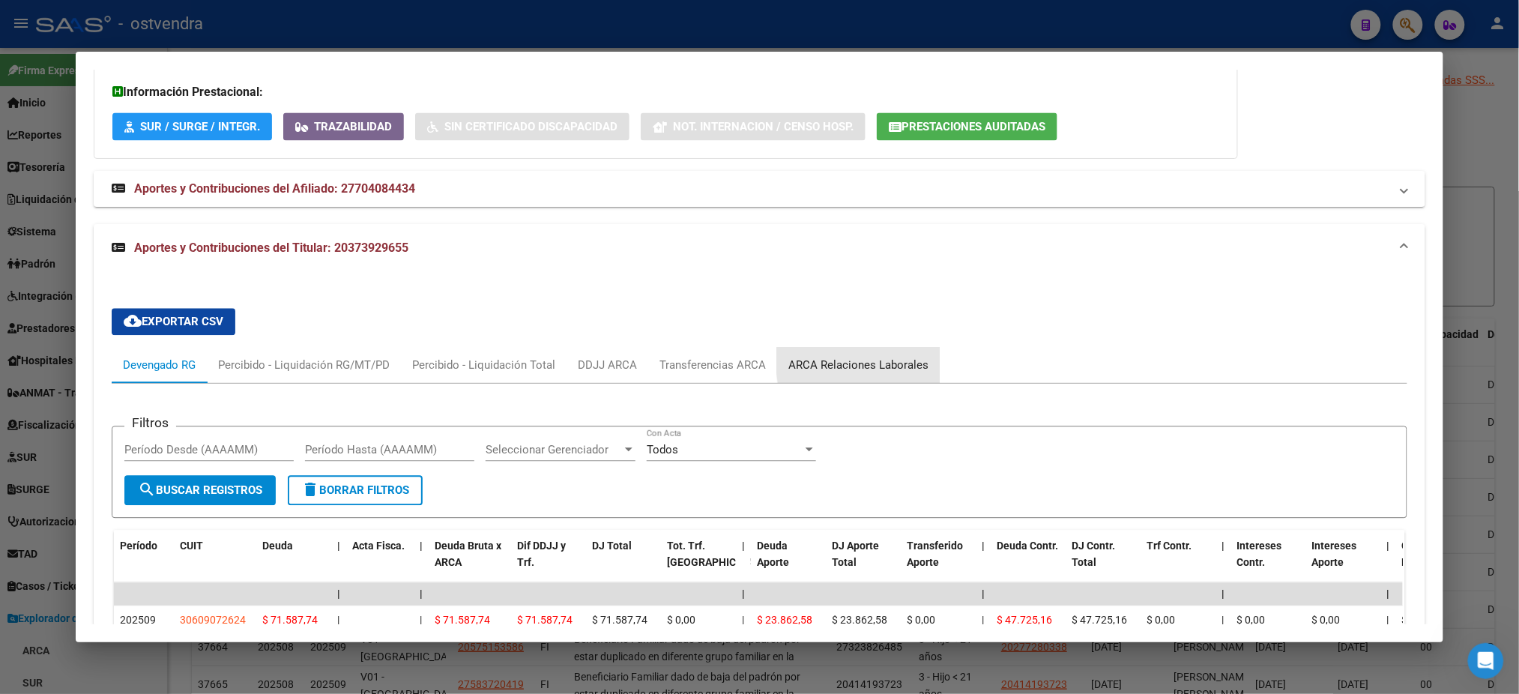
click at [890, 363] on div "ARCA Relaciones Laborales" at bounding box center [858, 365] width 140 height 16
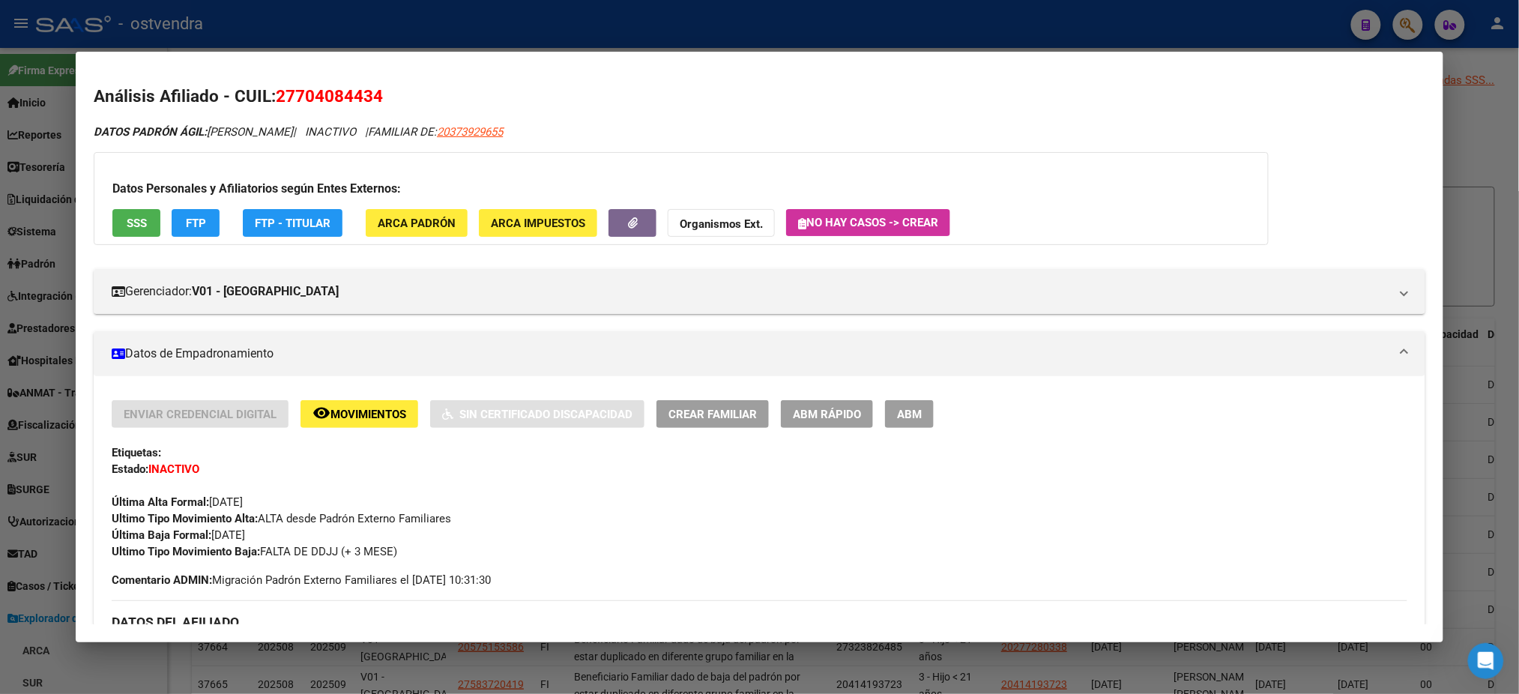
drag, startPoint x: 128, startPoint y: 217, endPoint x: 145, endPoint y: 234, distance: 23.3
click at [145, 234] on button "SSS" at bounding box center [136, 223] width 48 height 28
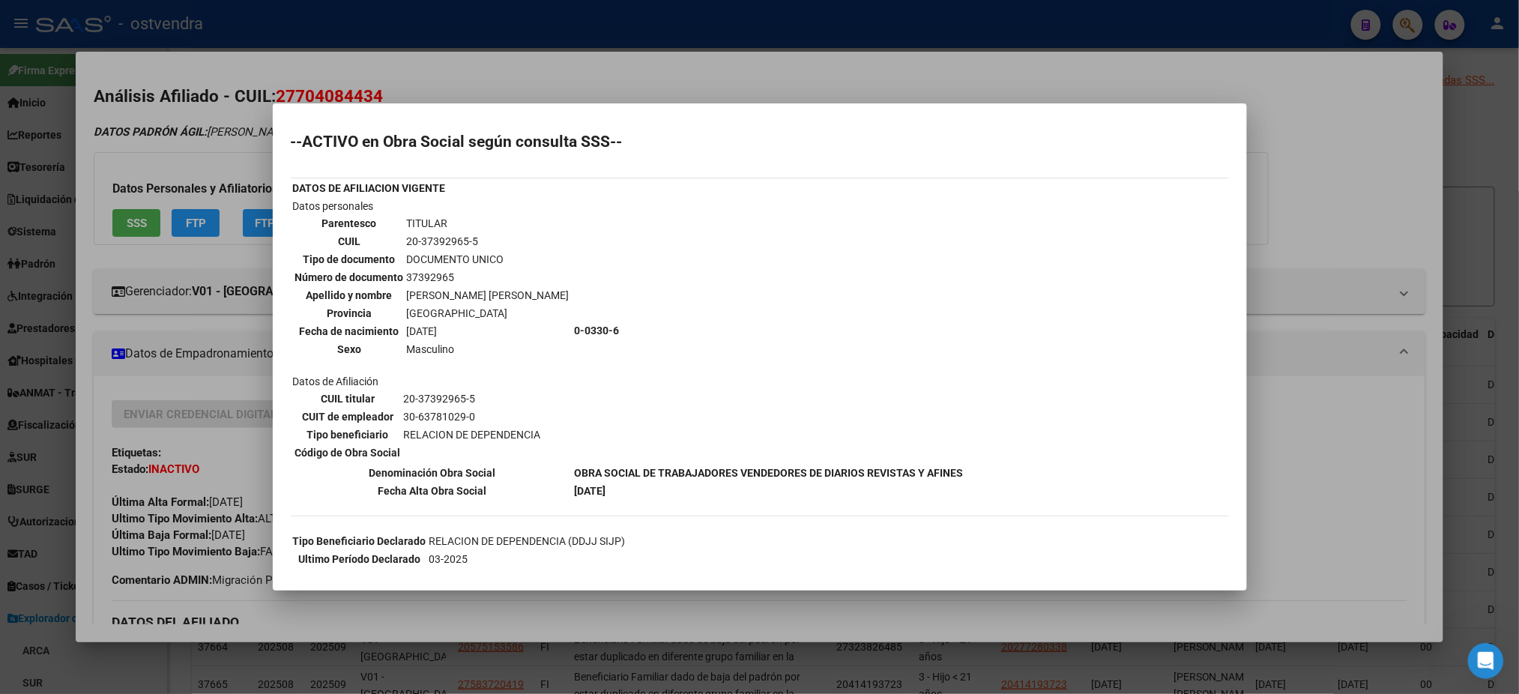
click at [207, 152] on div at bounding box center [759, 347] width 1519 height 694
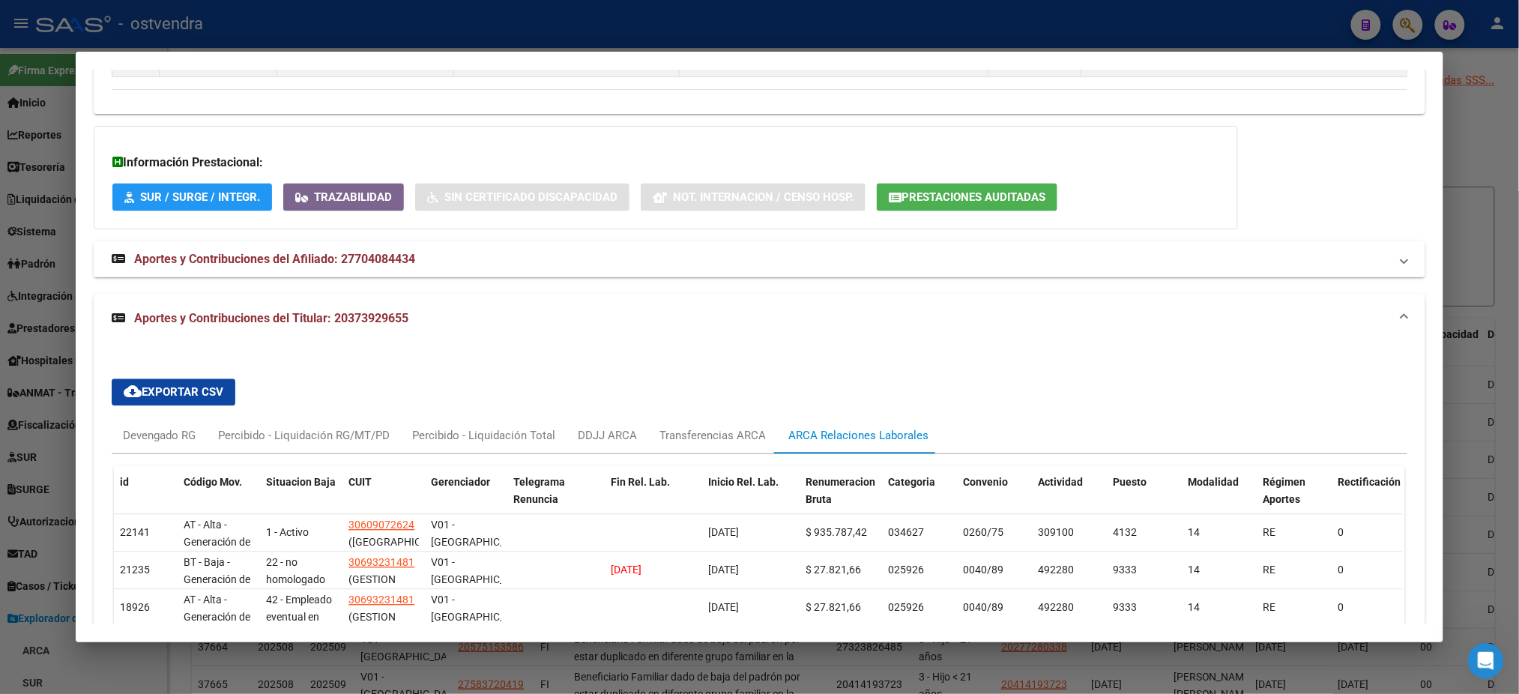
scroll to position [1199, 0]
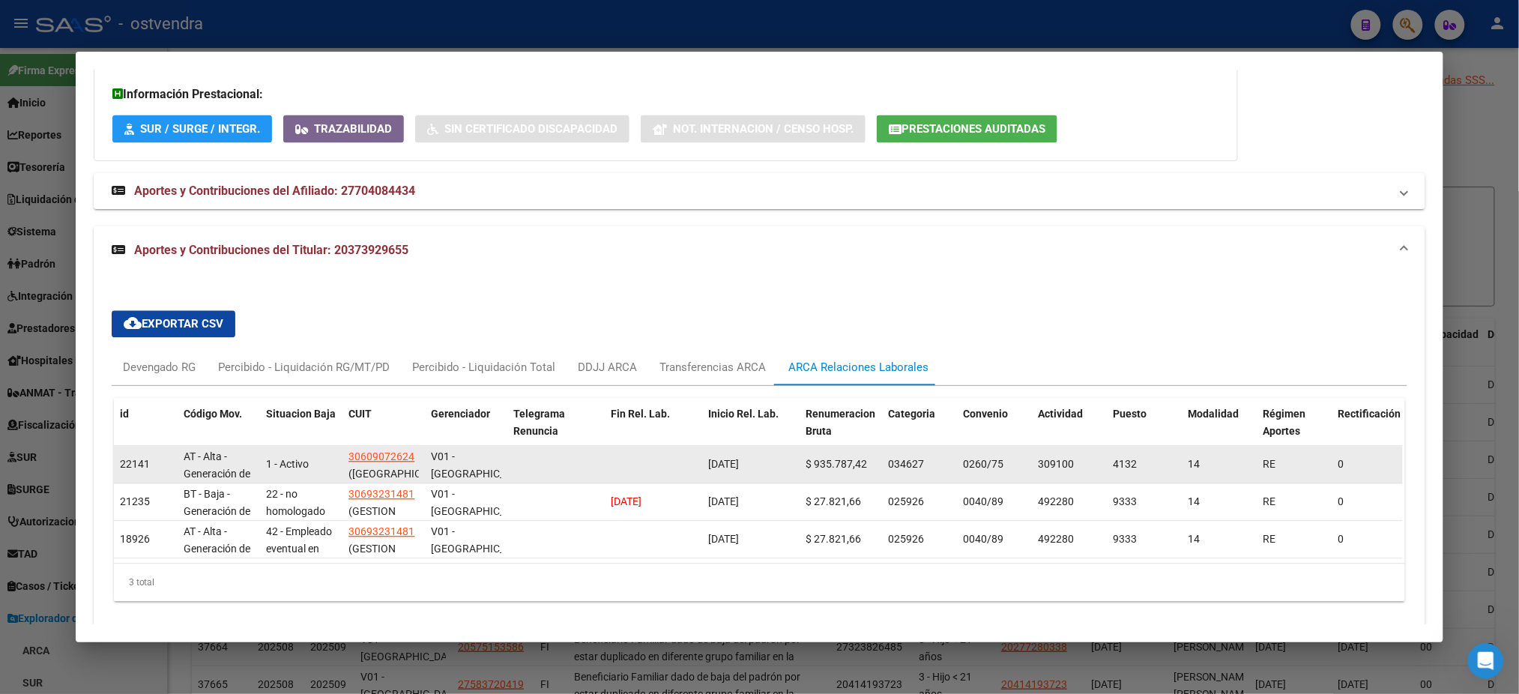
drag, startPoint x: 694, startPoint y: 469, endPoint x: 801, endPoint y: 464, distance: 107.3
click at [801, 464] on div "22141 AT - Alta - Generación de clave 1 - Activo 30609072624 (PULLMARKET SA) V0…" at bounding box center [1045, 464] width 1862 height 37
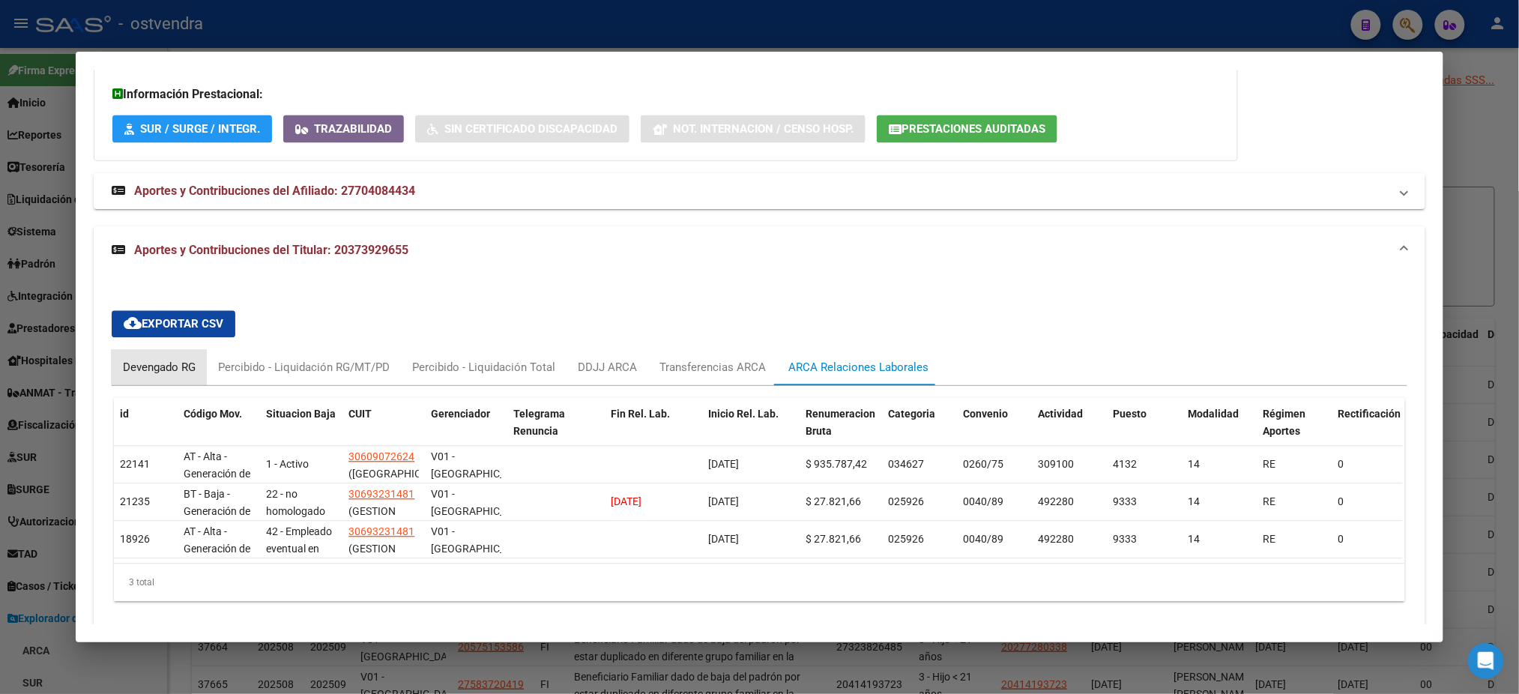
click at [144, 366] on div "Devengado RG" at bounding box center [159, 367] width 73 height 16
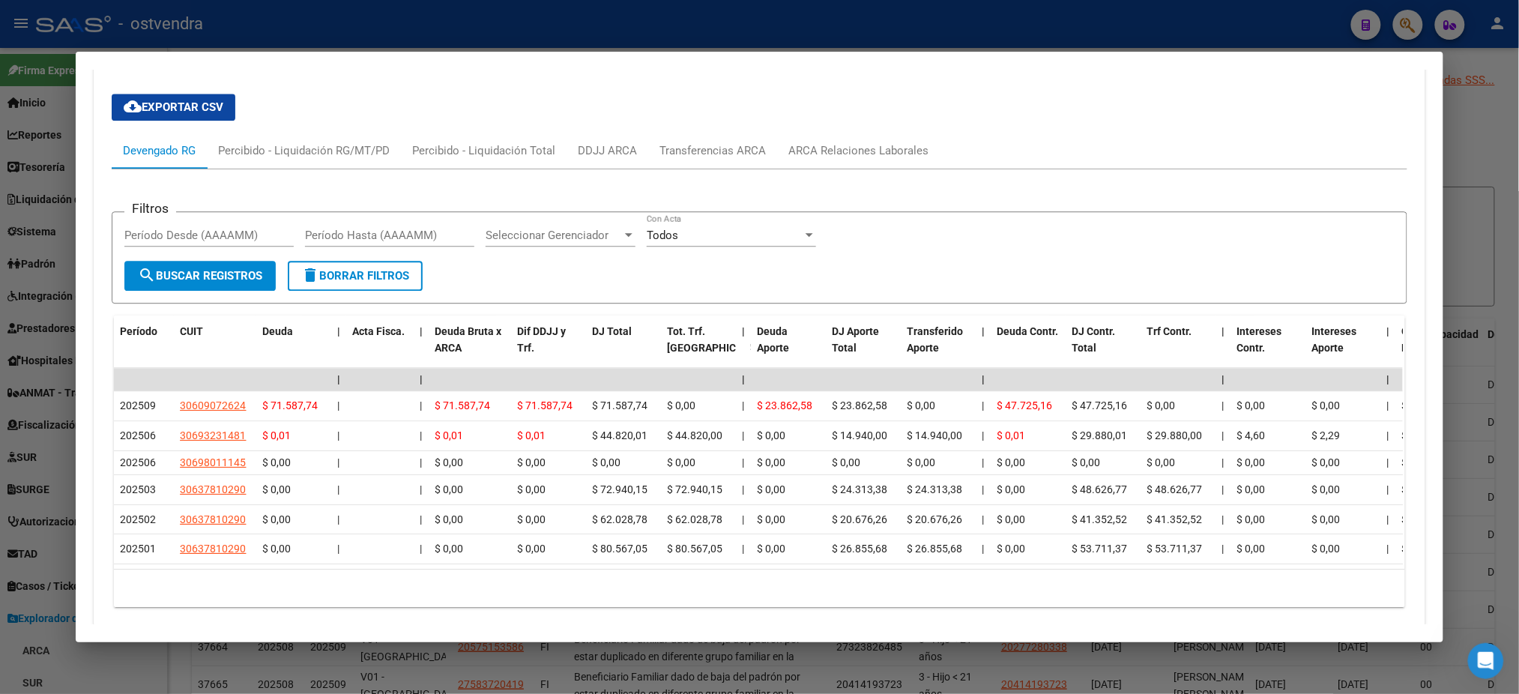
scroll to position [1465, 0]
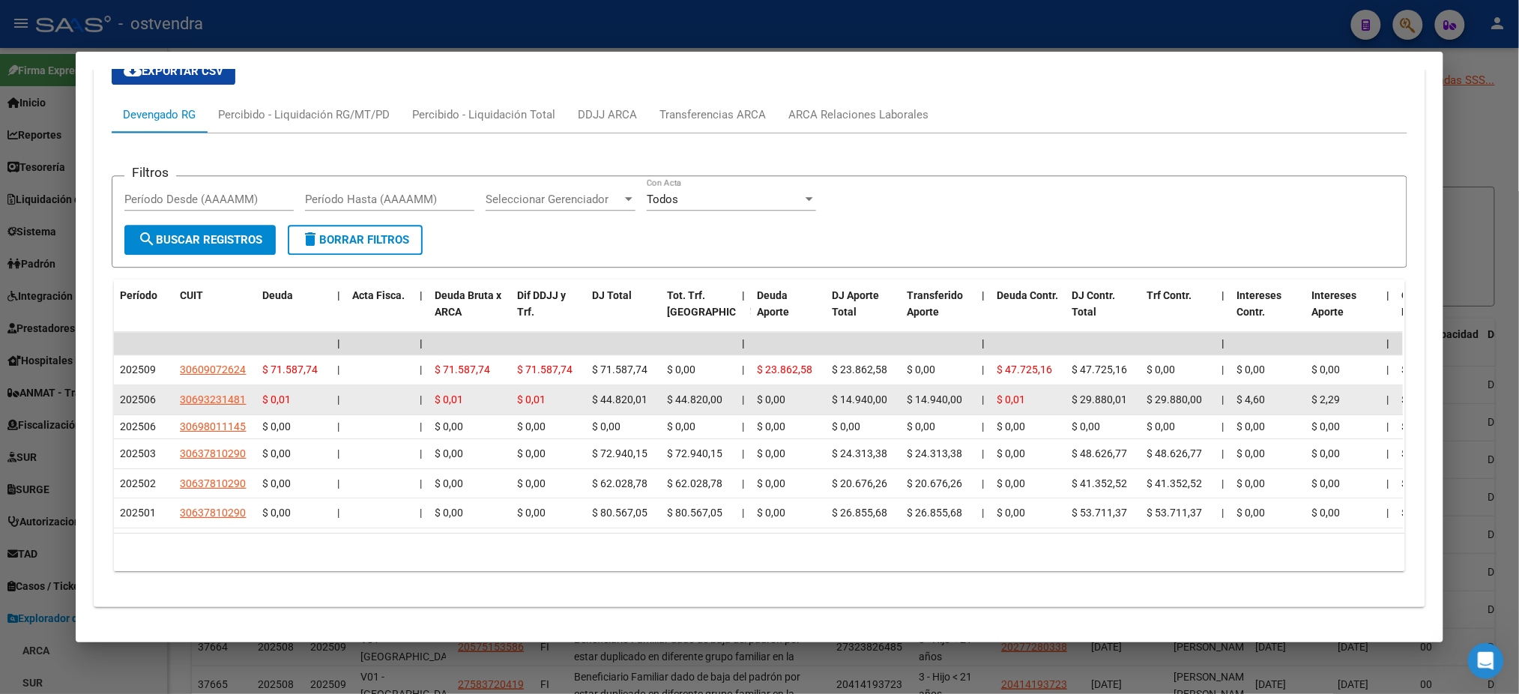
drag, startPoint x: 109, startPoint y: 387, endPoint x: 171, endPoint y: 383, distance: 62.4
click at [163, 385] on datatable-body-cell "202506" at bounding box center [144, 399] width 60 height 29
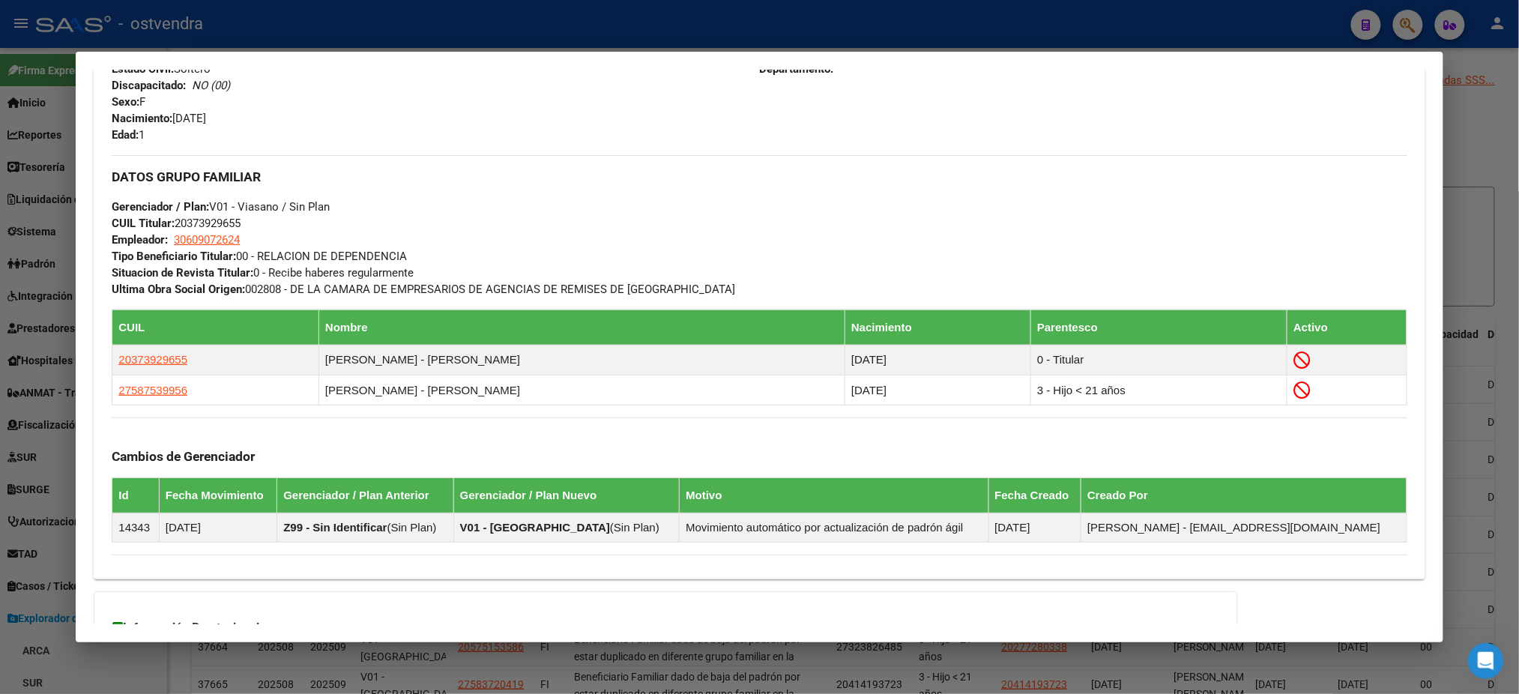
scroll to position [0, 0]
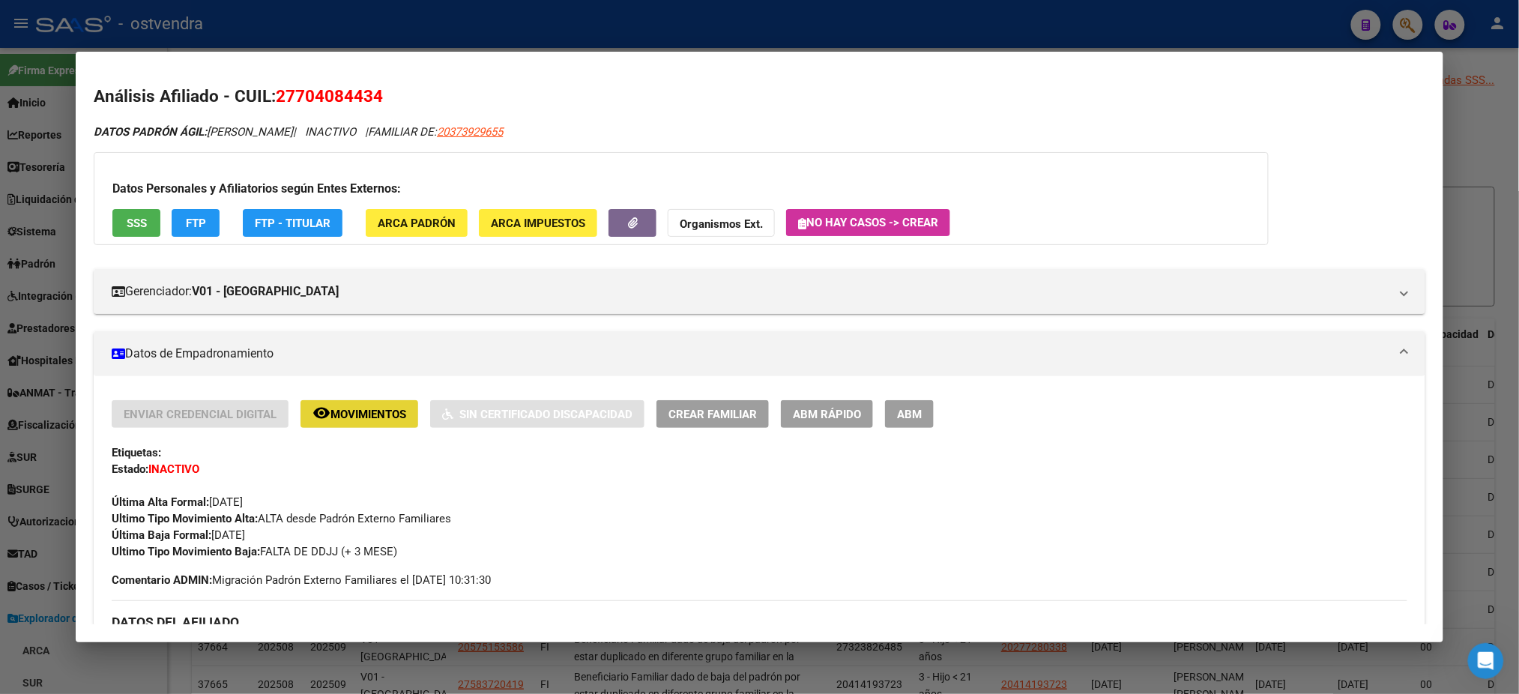
click at [387, 408] on span "Movimientos" at bounding box center [368, 414] width 76 height 13
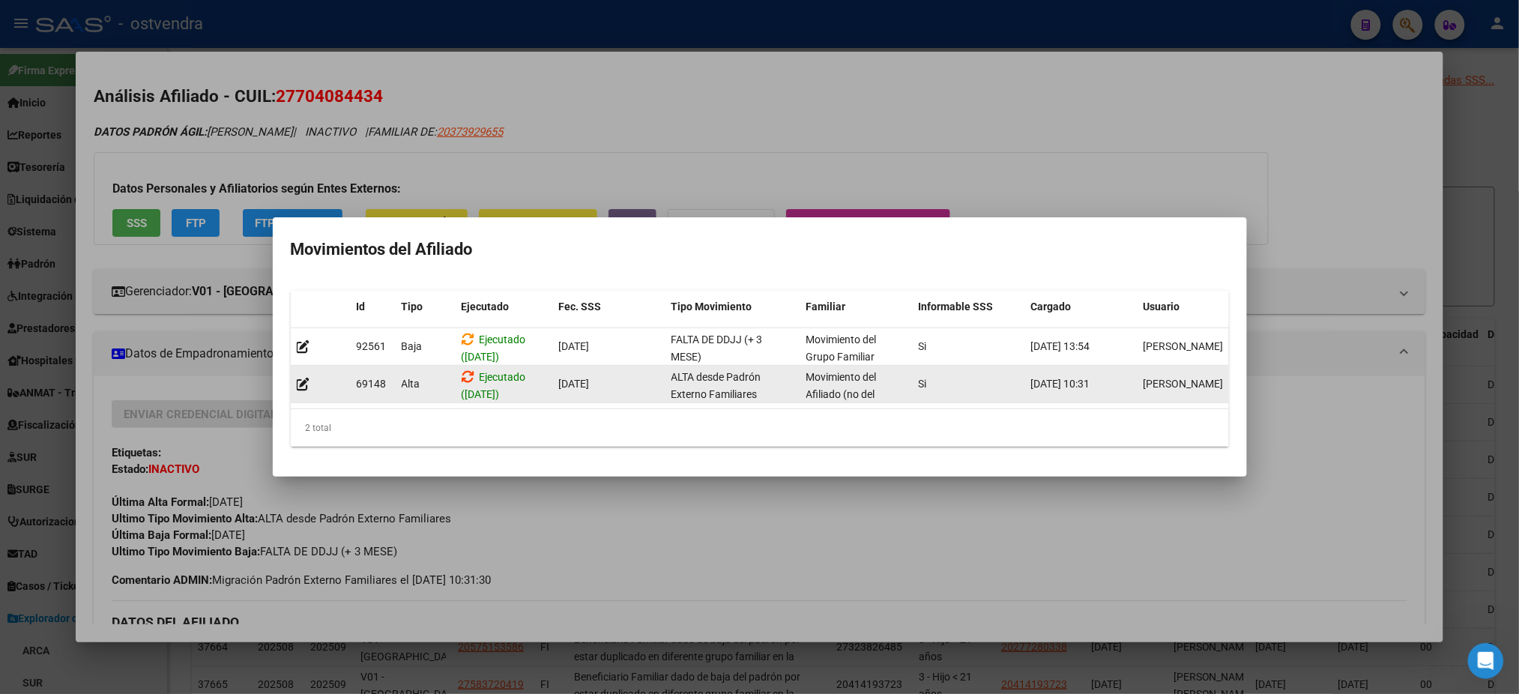
click at [470, 369] on icon at bounding box center [468, 376] width 13 height 14
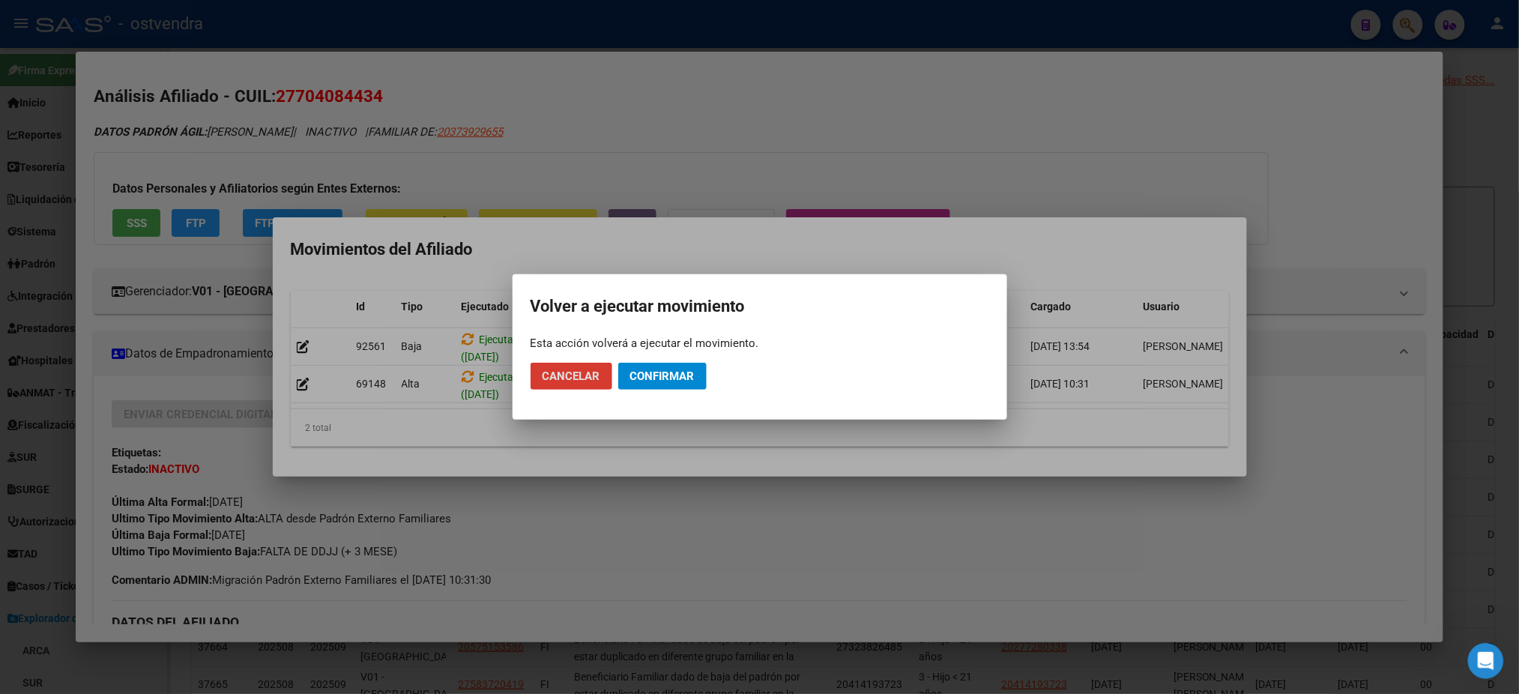
click at [697, 380] on button "Confirmar" at bounding box center [662, 376] width 88 height 27
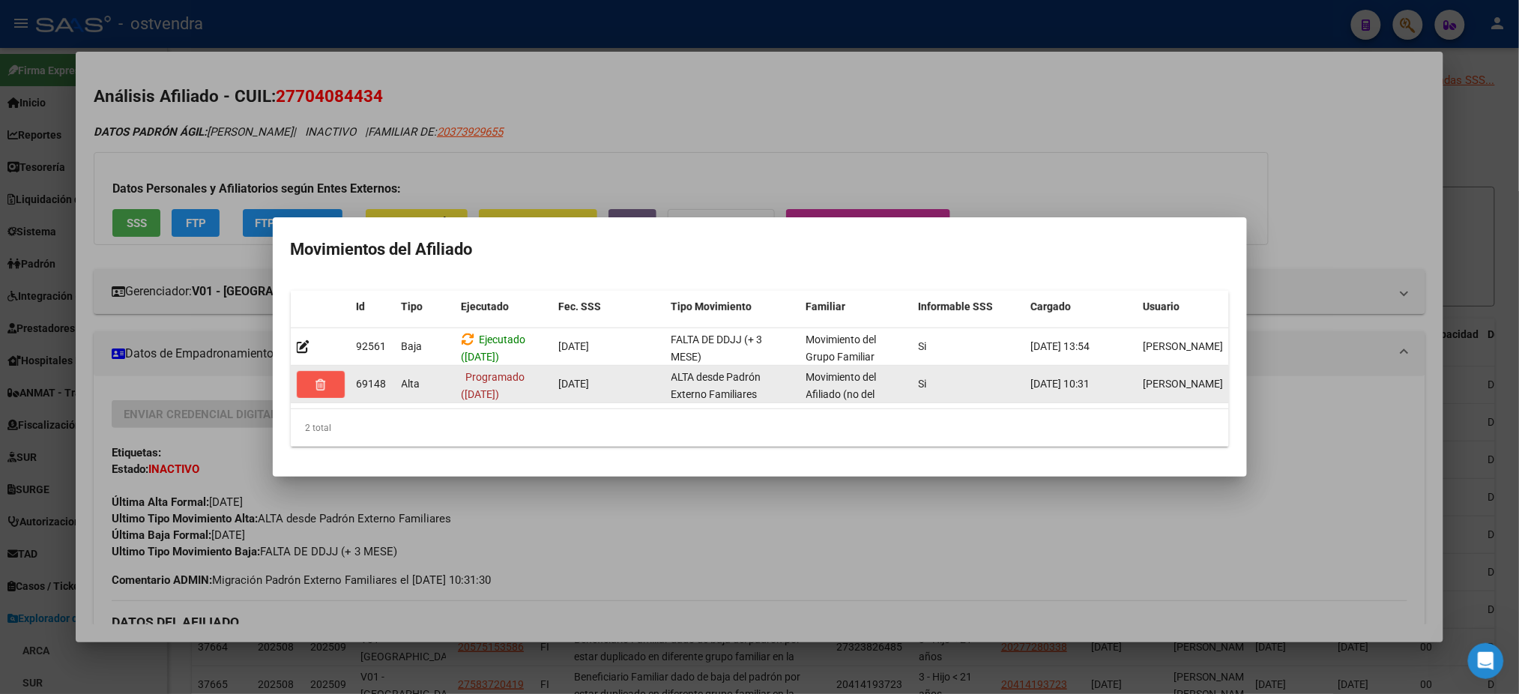
click at [327, 385] on button "button" at bounding box center [321, 384] width 48 height 27
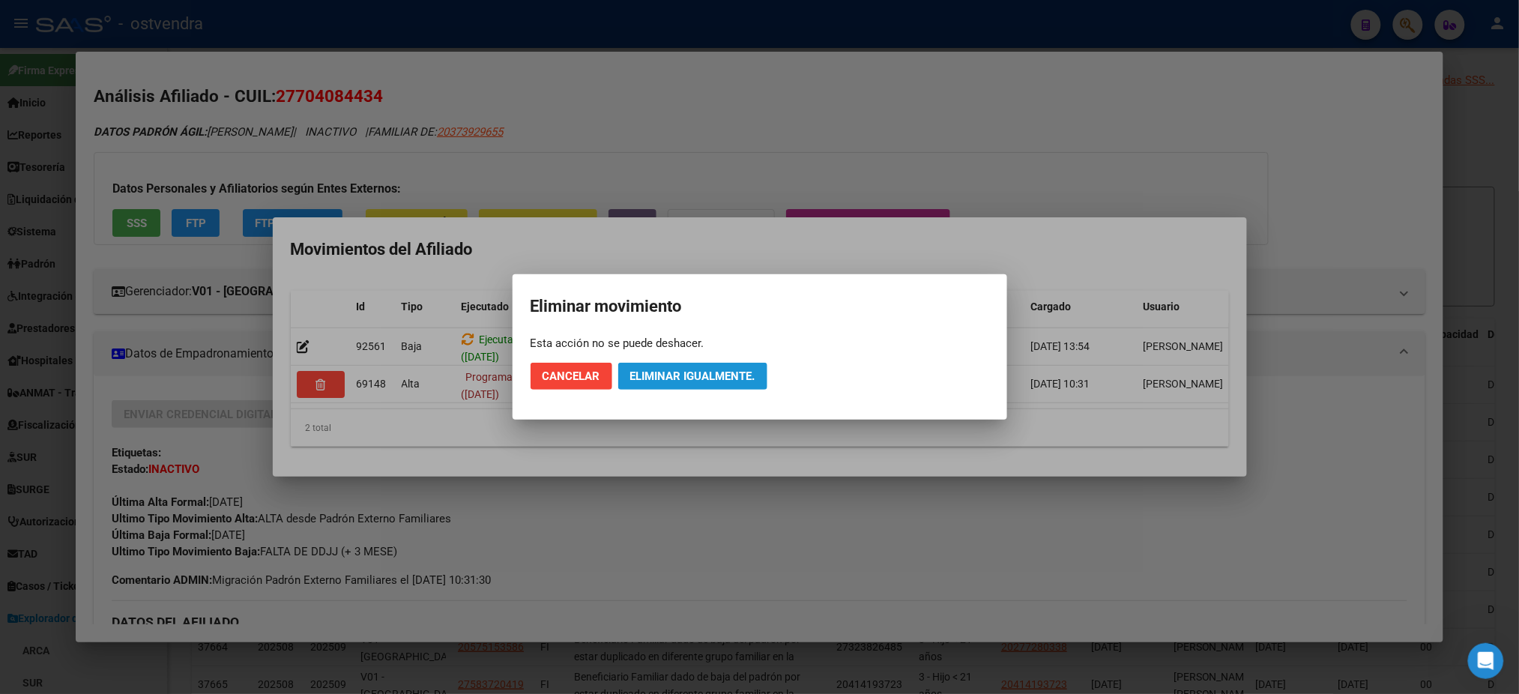
click at [758, 381] on button "Eliminar igualmente." at bounding box center [692, 376] width 149 height 27
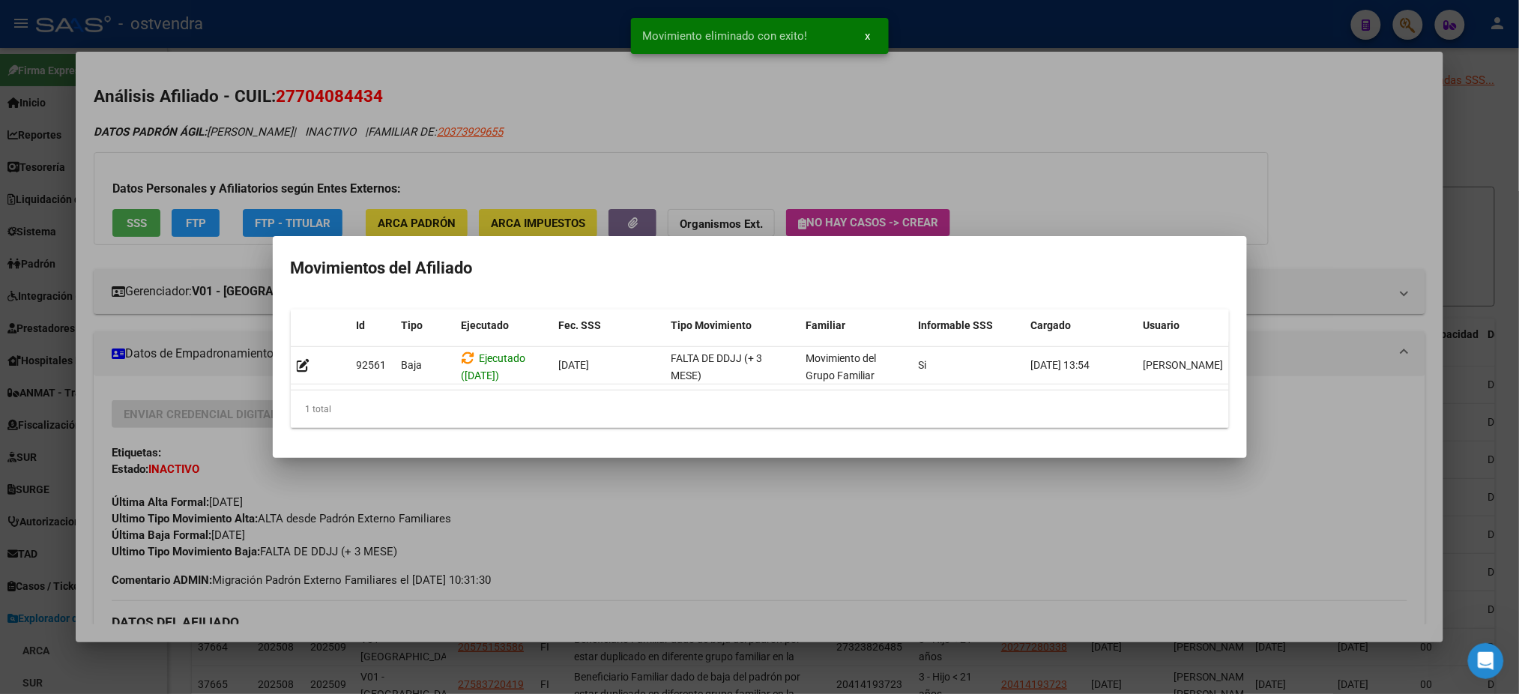
click at [653, 165] on div at bounding box center [759, 347] width 1519 height 694
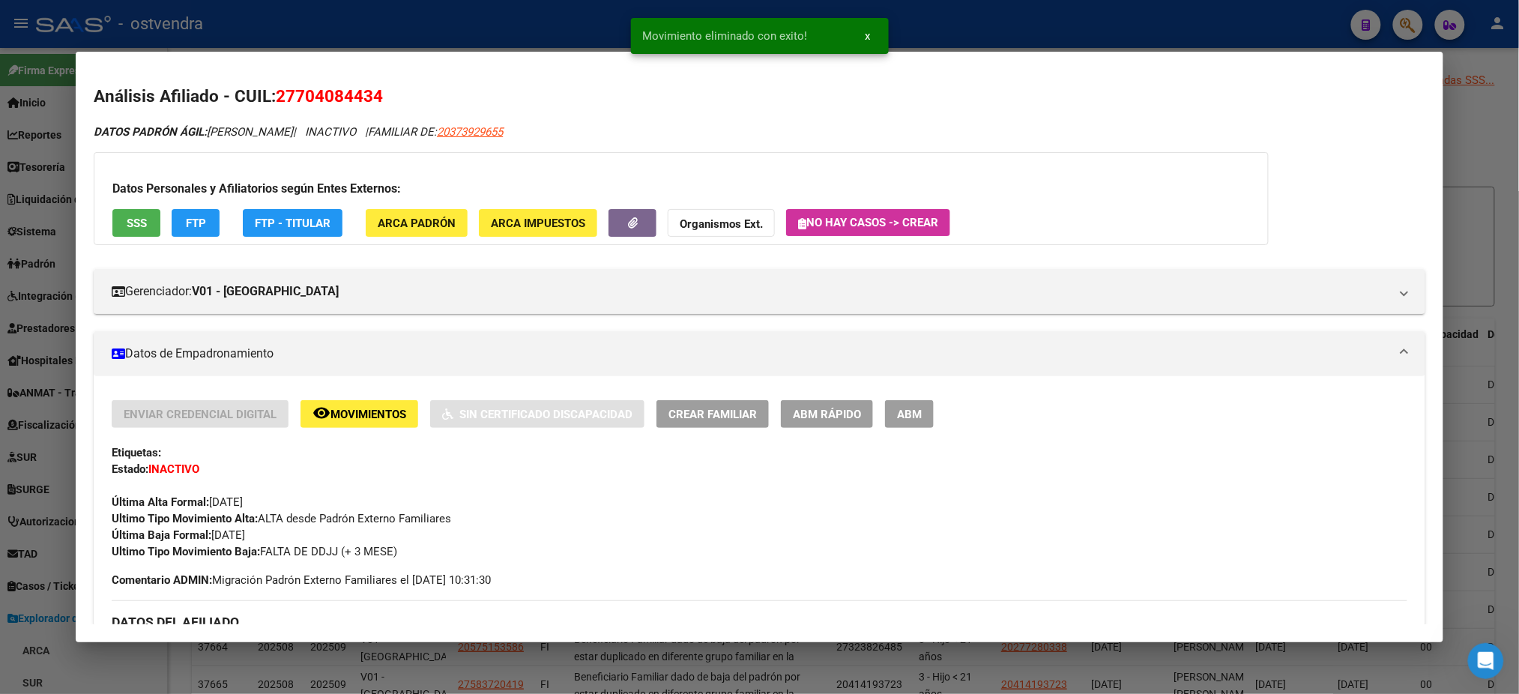
click at [450, 124] on app-link-go-to "20373929655" at bounding box center [470, 132] width 66 height 17
click at [457, 130] on span "20373929655" at bounding box center [470, 131] width 66 height 13
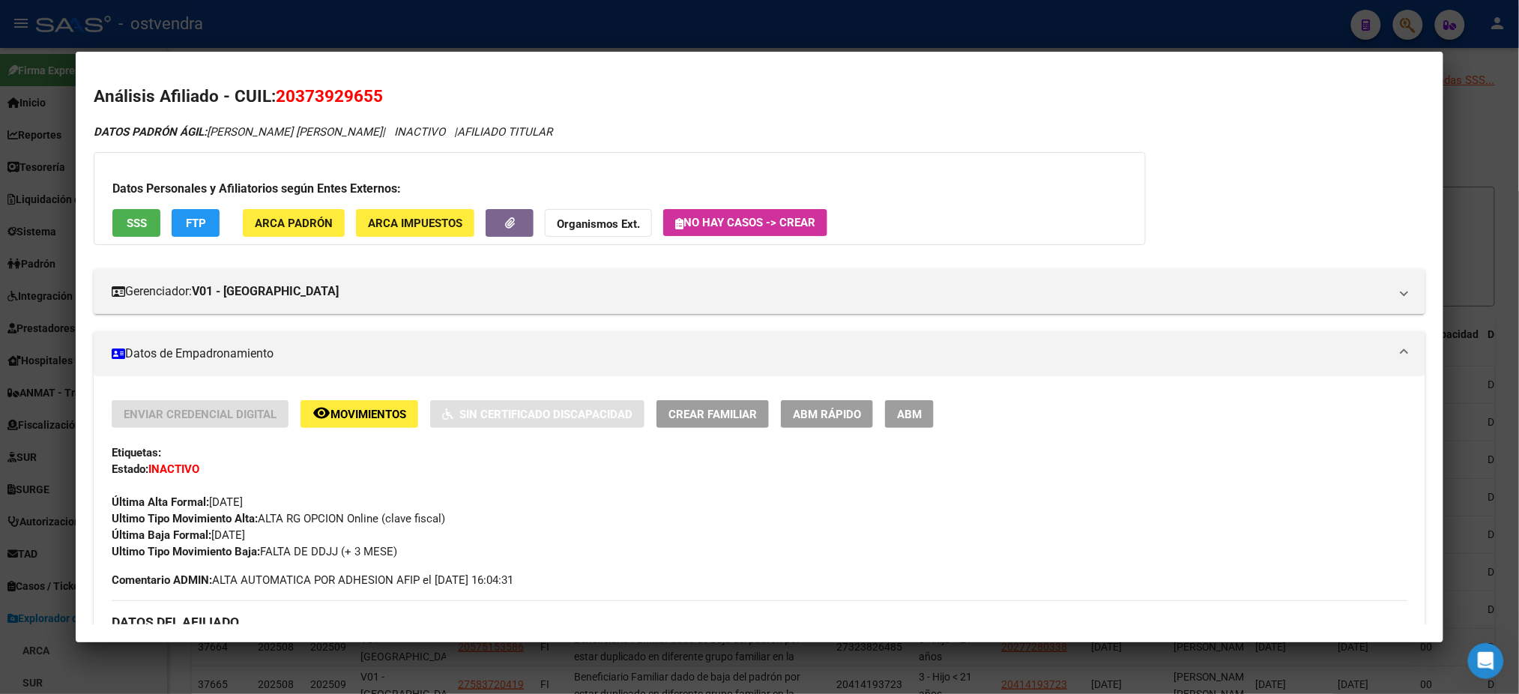
click at [378, 404] on button "remove_red_eye Movimientos" at bounding box center [359, 414] width 118 height 28
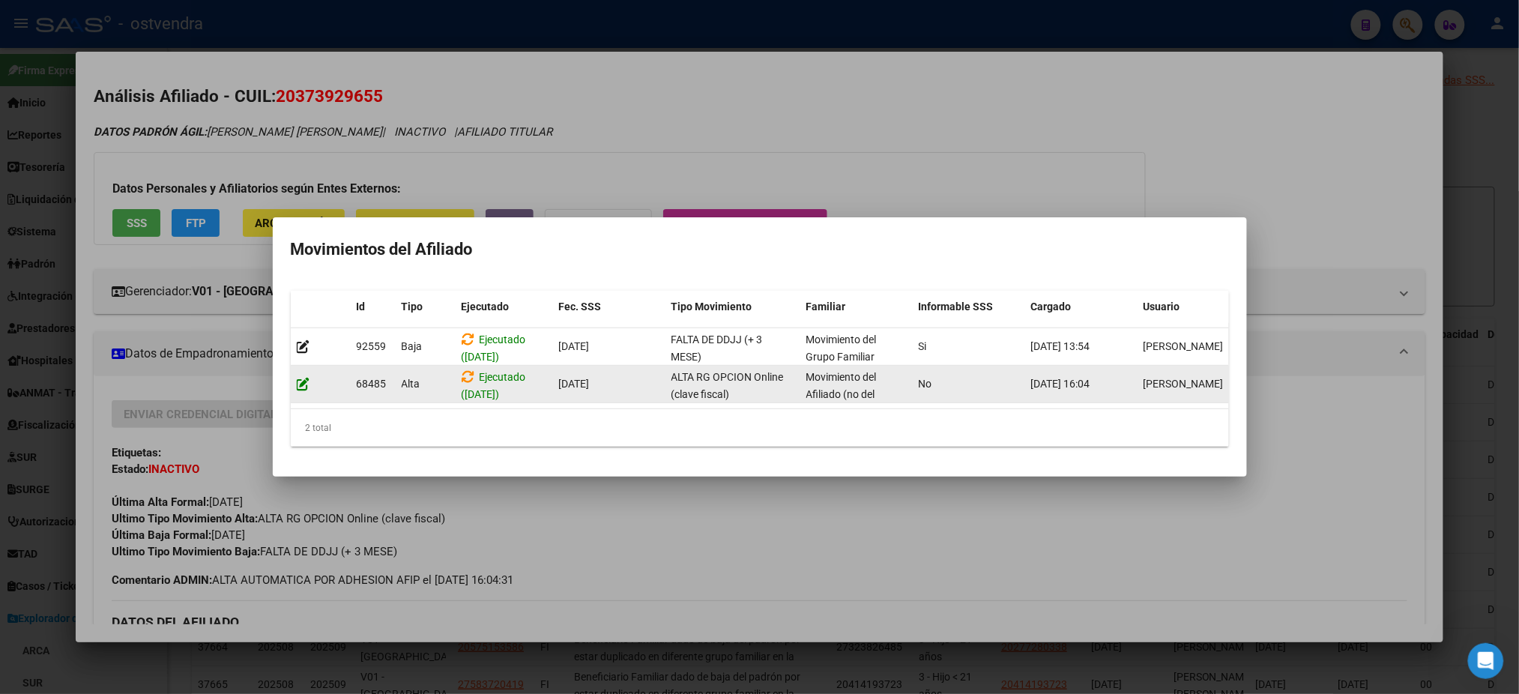
click at [300, 377] on icon at bounding box center [303, 384] width 13 height 14
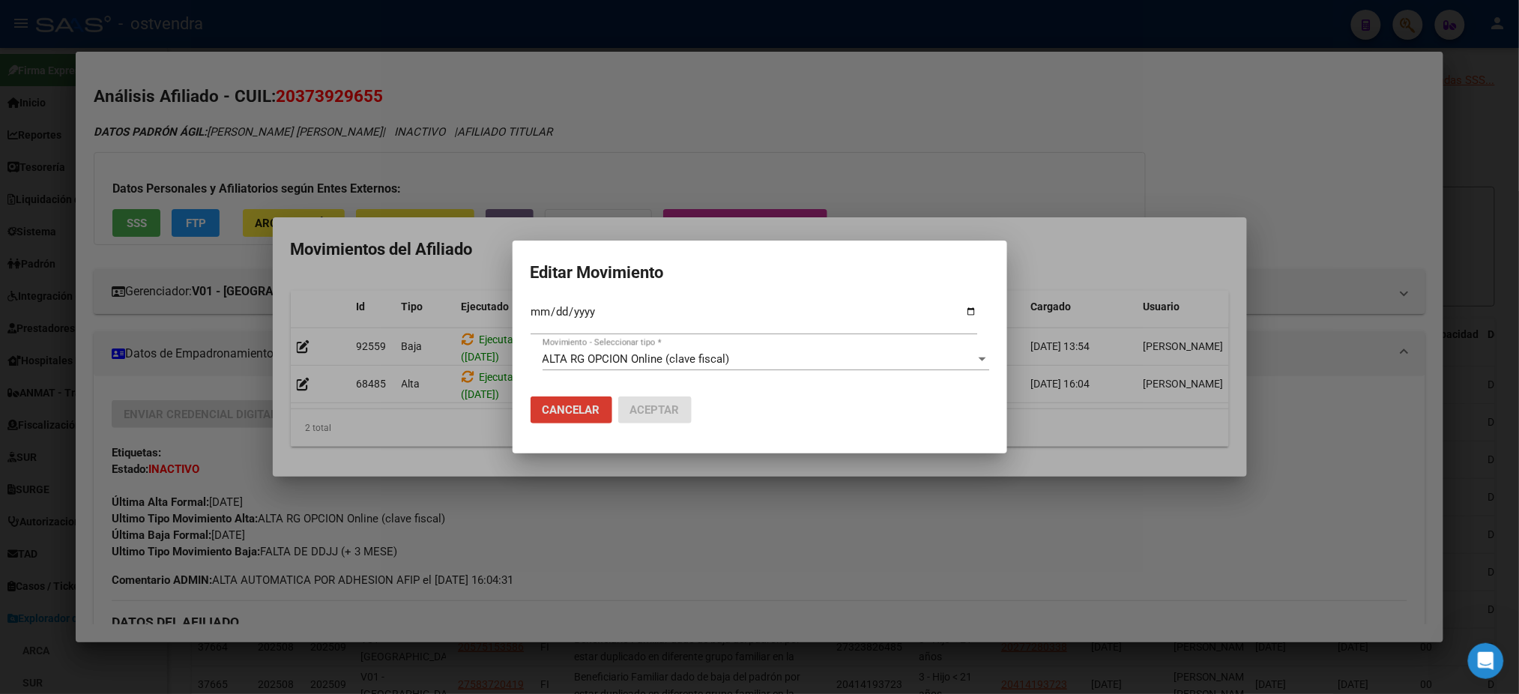
click at [429, 155] on div at bounding box center [759, 347] width 1519 height 694
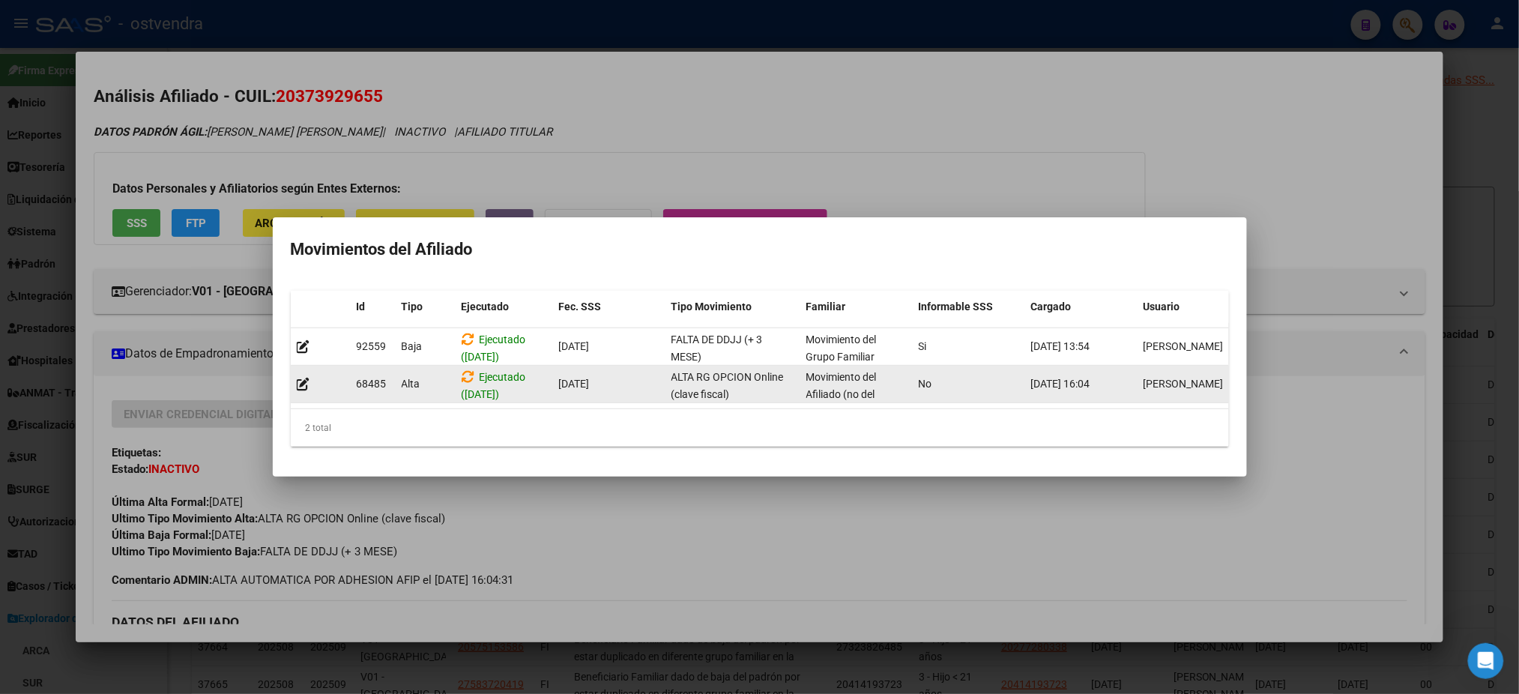
drag, startPoint x: 618, startPoint y: 371, endPoint x: 645, endPoint y: 372, distance: 27.0
click at [645, 375] on div "[DATE]" at bounding box center [609, 383] width 100 height 17
click at [654, 375] on div "[DATE]" at bounding box center [609, 383] width 100 height 17
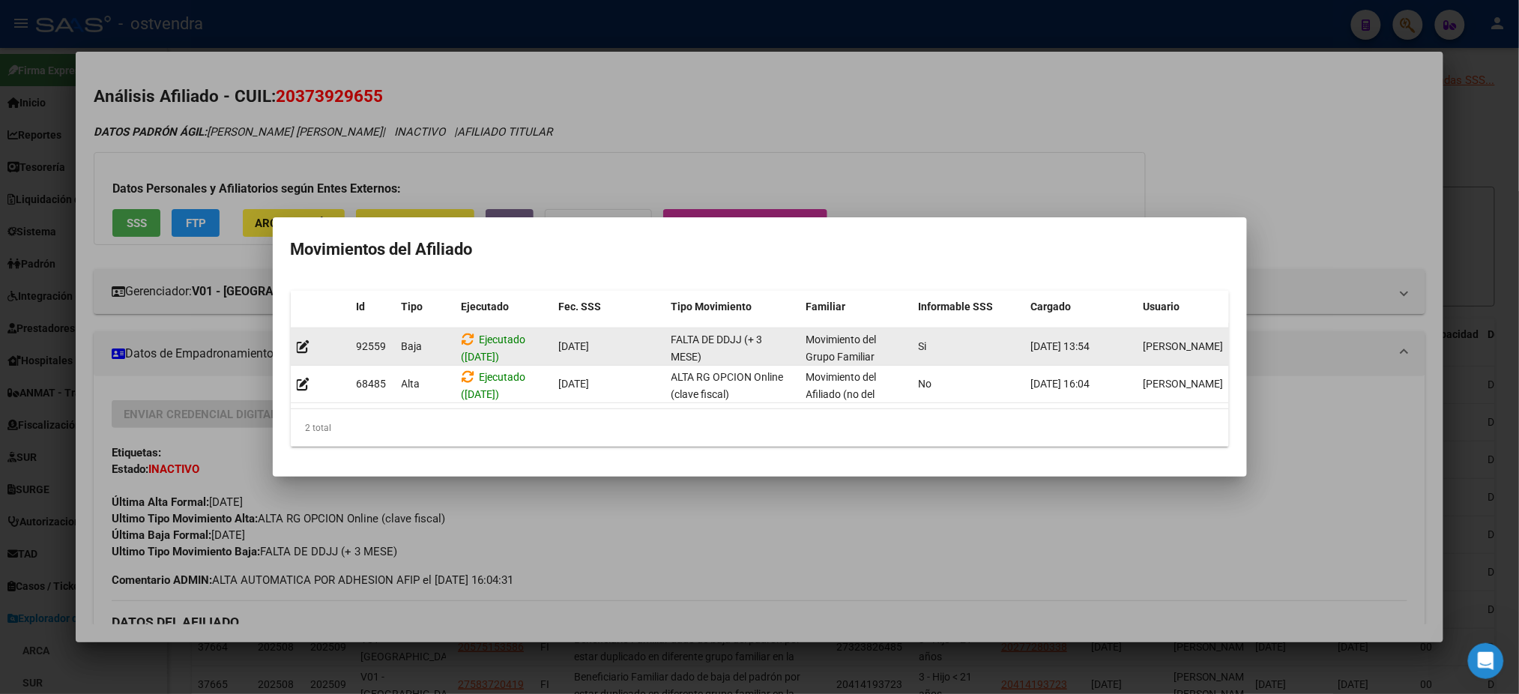
click at [564, 342] on span "[DATE]" at bounding box center [574, 346] width 31 height 12
drag, startPoint x: 558, startPoint y: 345, endPoint x: 776, endPoint y: 346, distance: 218.1
click at [735, 345] on div "92559 Baja Ejecutado ([DATE]) [DATE] FALTA DE DDJJ (+ 3 MESE) Movimiento del Gr…" at bounding box center [770, 346] width 959 height 37
click at [777, 346] on div "FALTA DE DDJJ (+ 3 MESE)" at bounding box center [732, 346] width 123 height 31
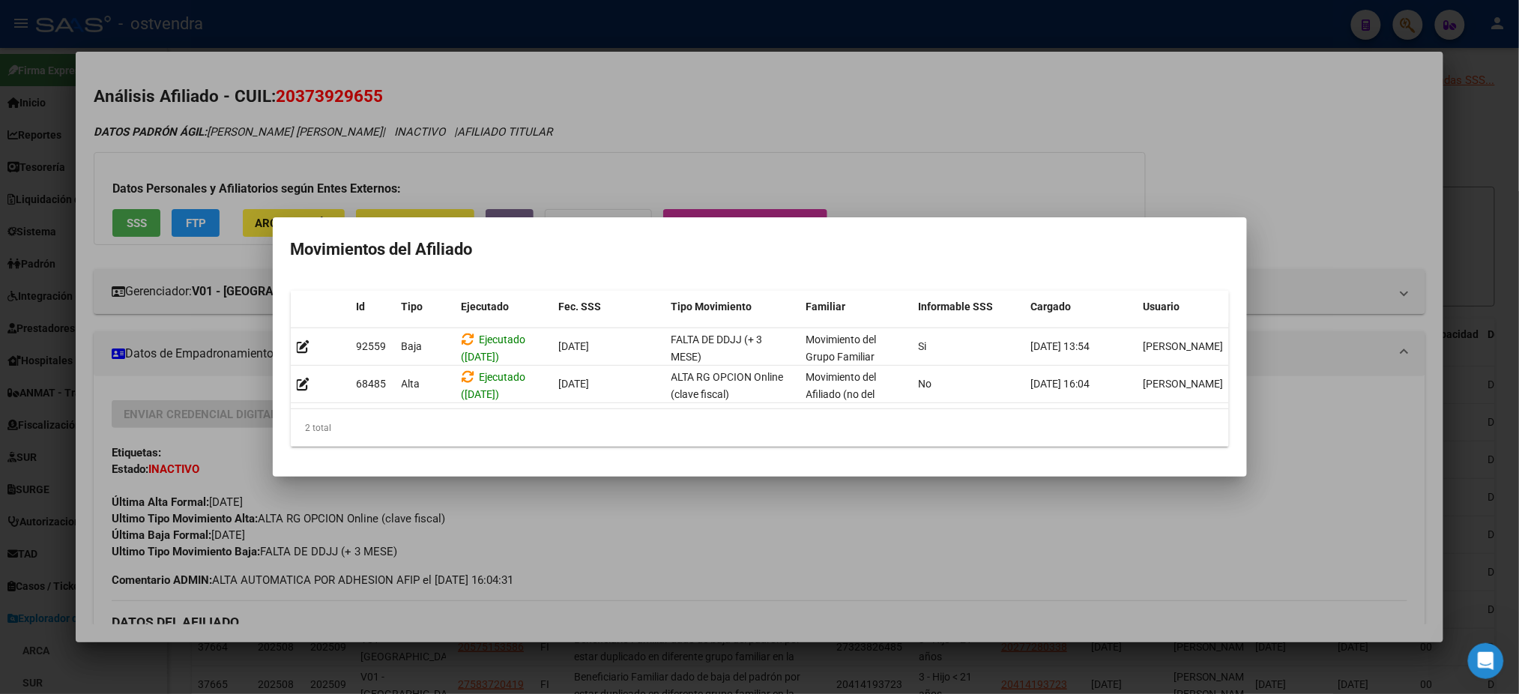
click at [570, 176] on div at bounding box center [759, 347] width 1519 height 694
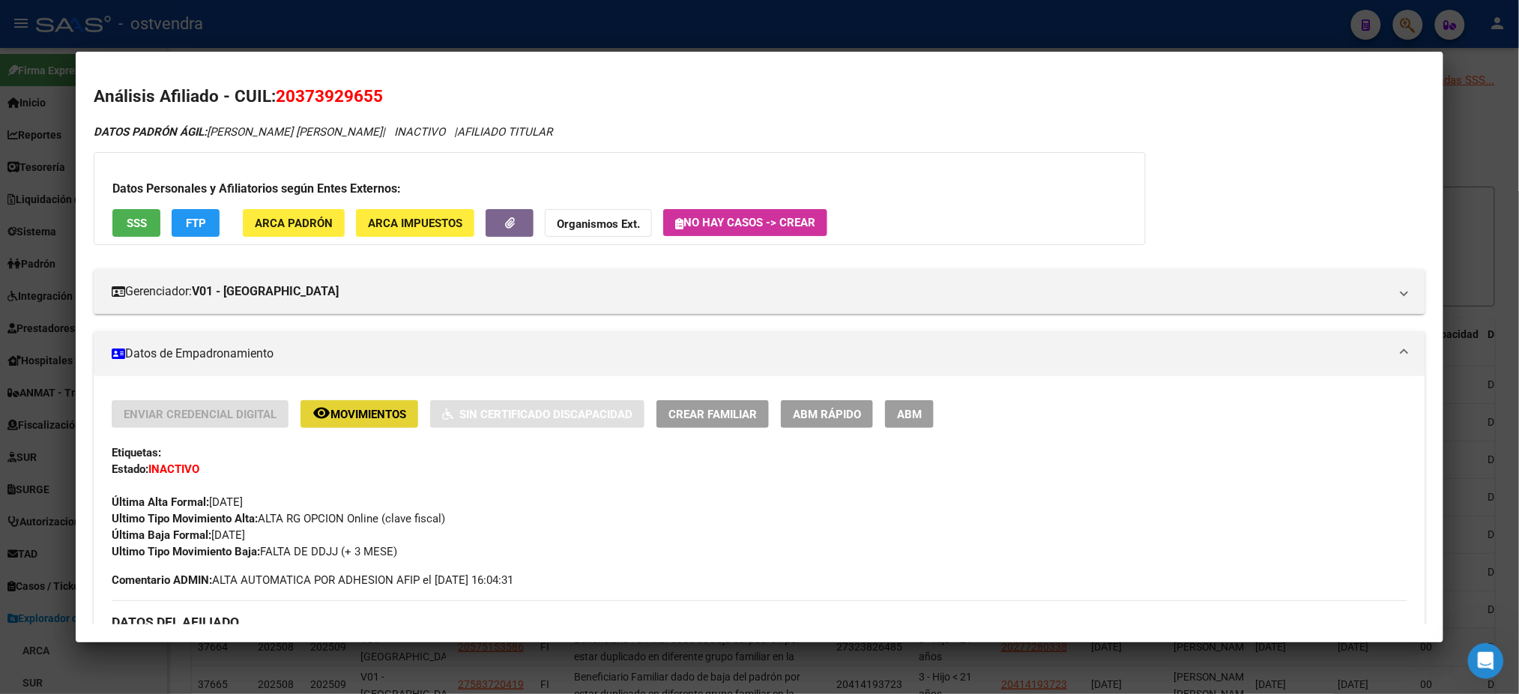
click at [361, 411] on span "Movimientos" at bounding box center [368, 414] width 76 height 13
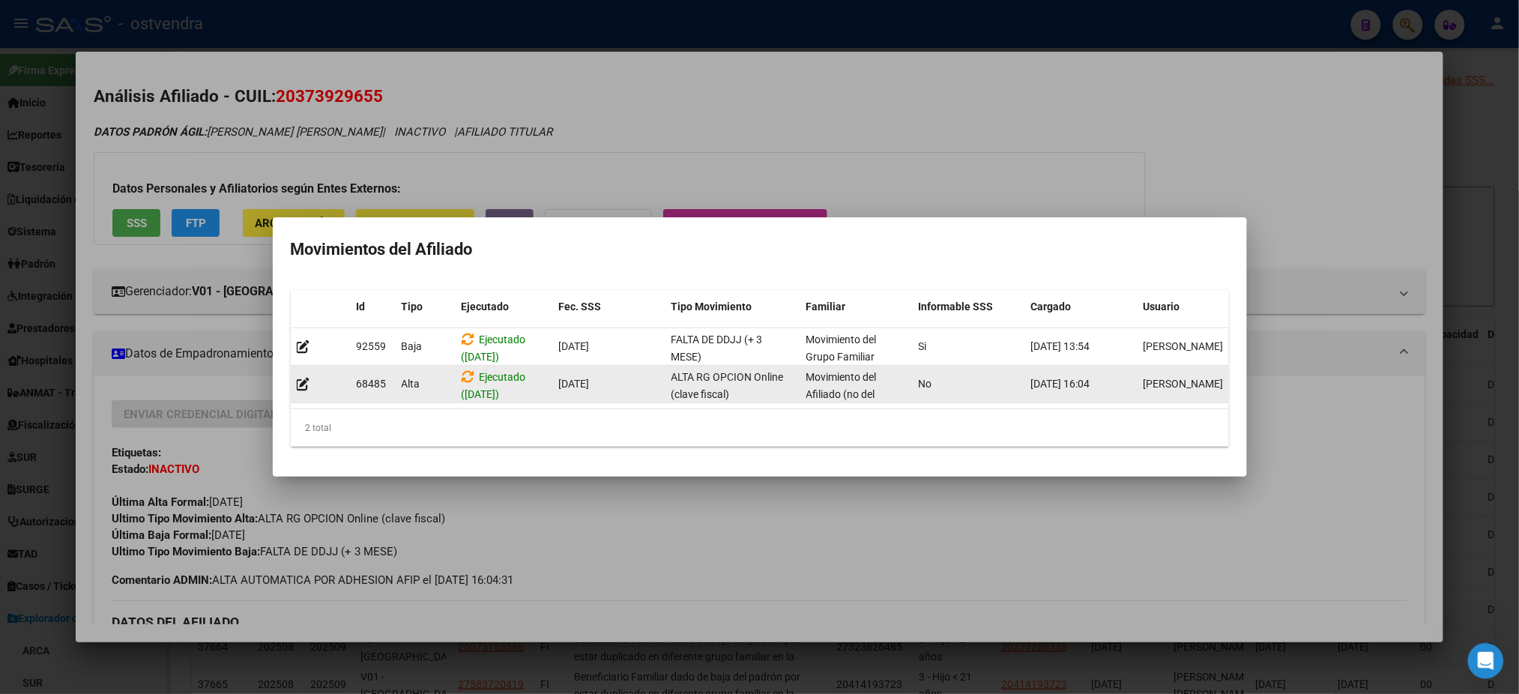
click at [465, 366] on datatable-body-cell "Ejecutado ([DATE])" at bounding box center [504, 384] width 97 height 37
click at [466, 369] on icon at bounding box center [468, 376] width 13 height 14
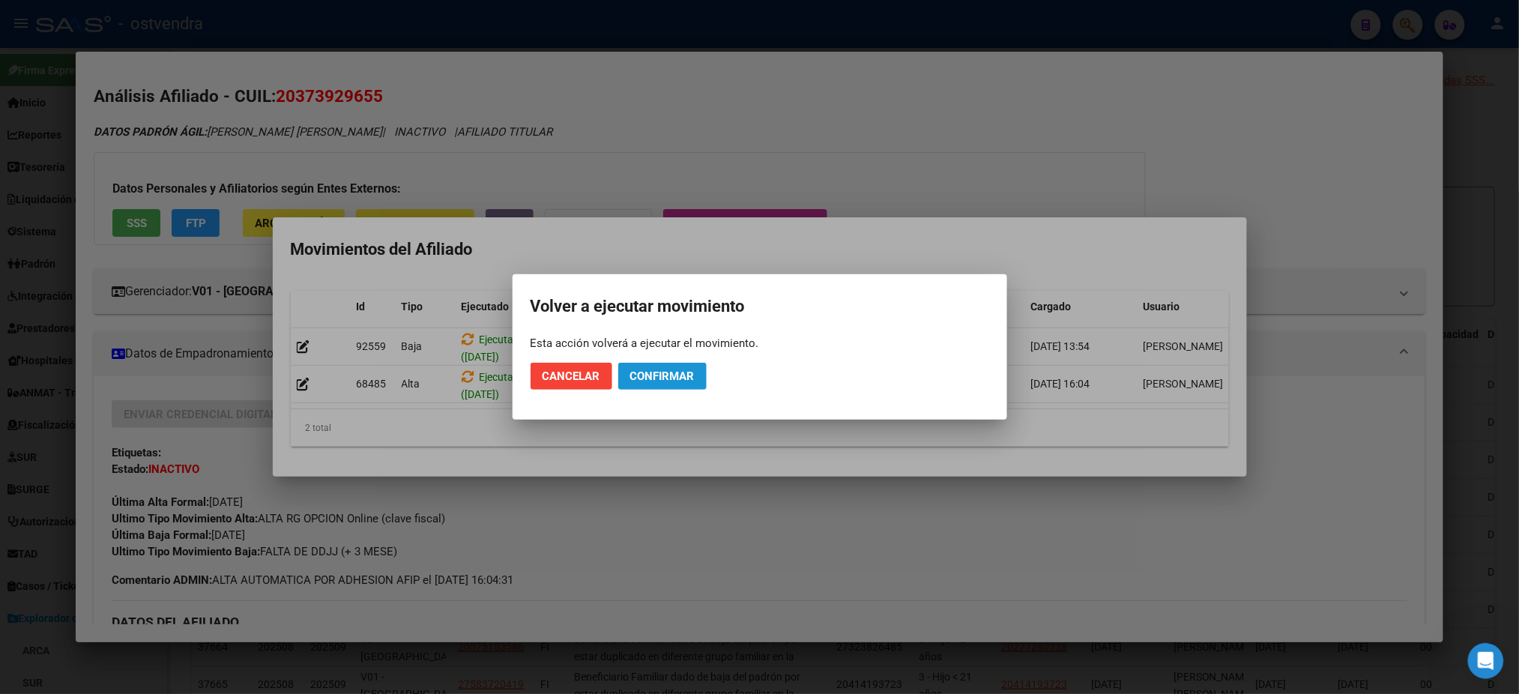
click at [645, 375] on span "Confirmar" at bounding box center [662, 375] width 64 height 13
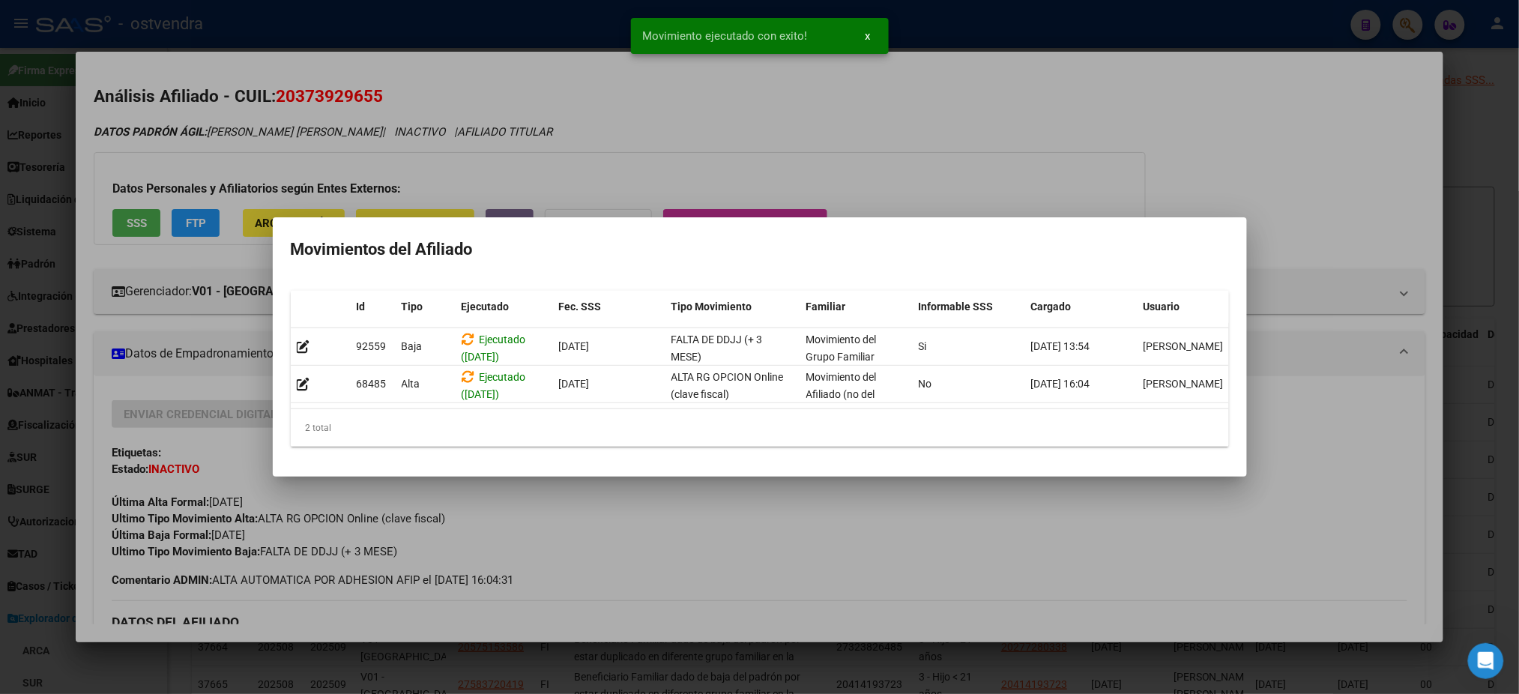
click at [504, 115] on div at bounding box center [759, 347] width 1519 height 694
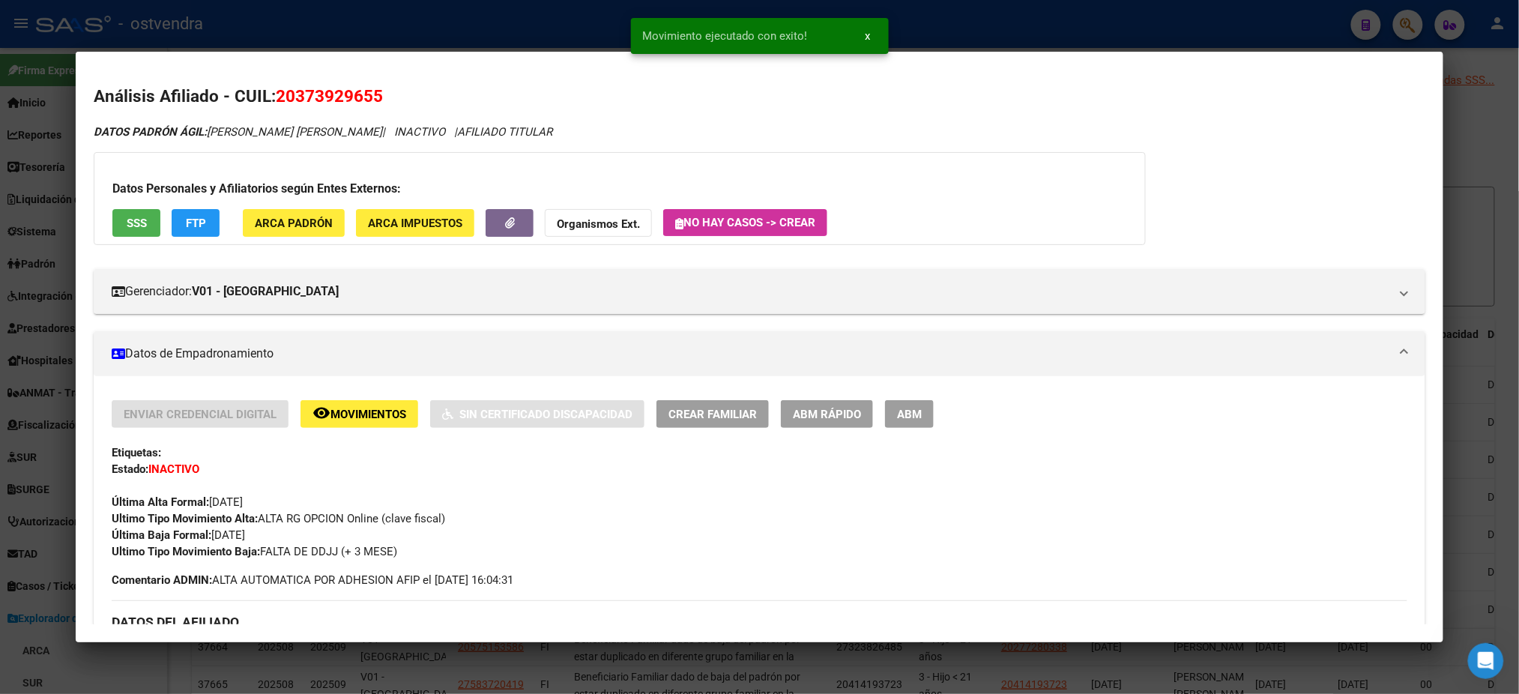
click at [504, 10] on div at bounding box center [759, 347] width 1519 height 694
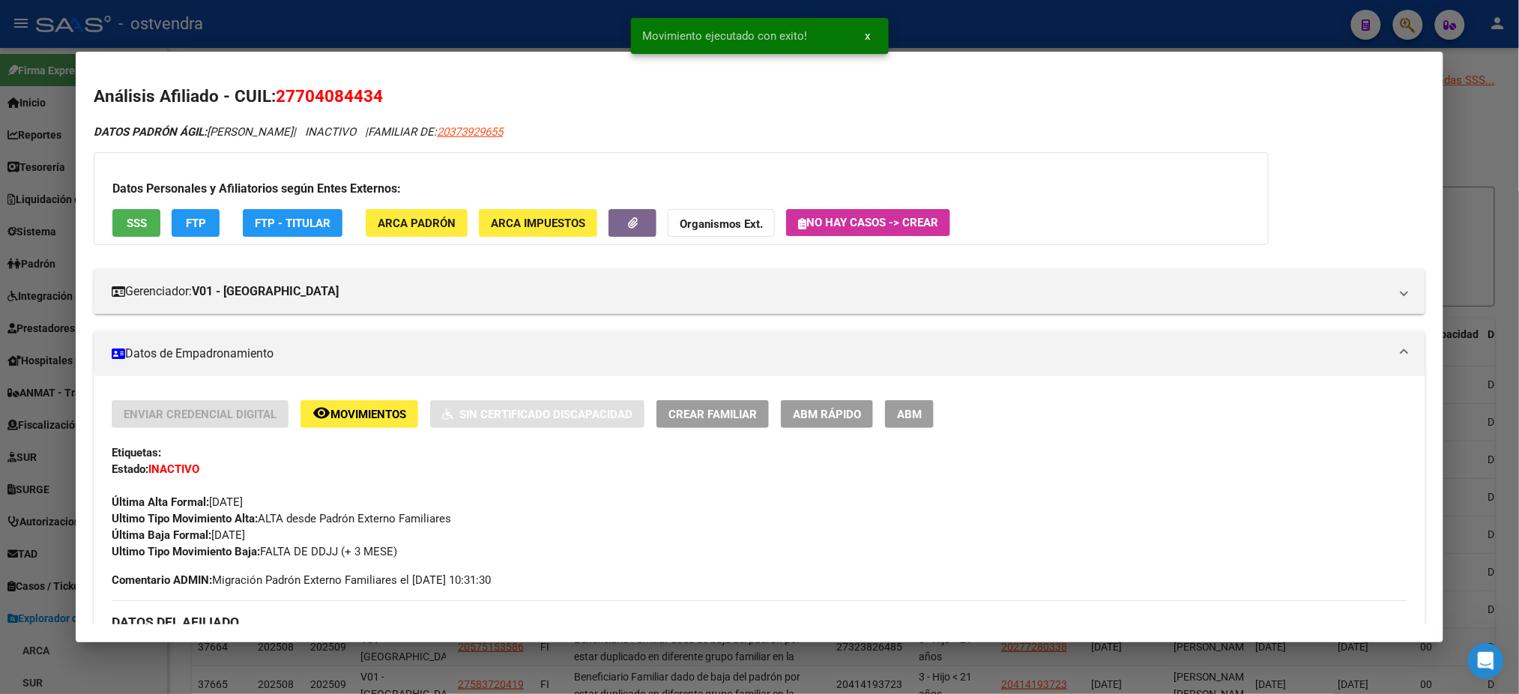
click at [490, 128] on span "20373929655" at bounding box center [470, 131] width 66 height 13
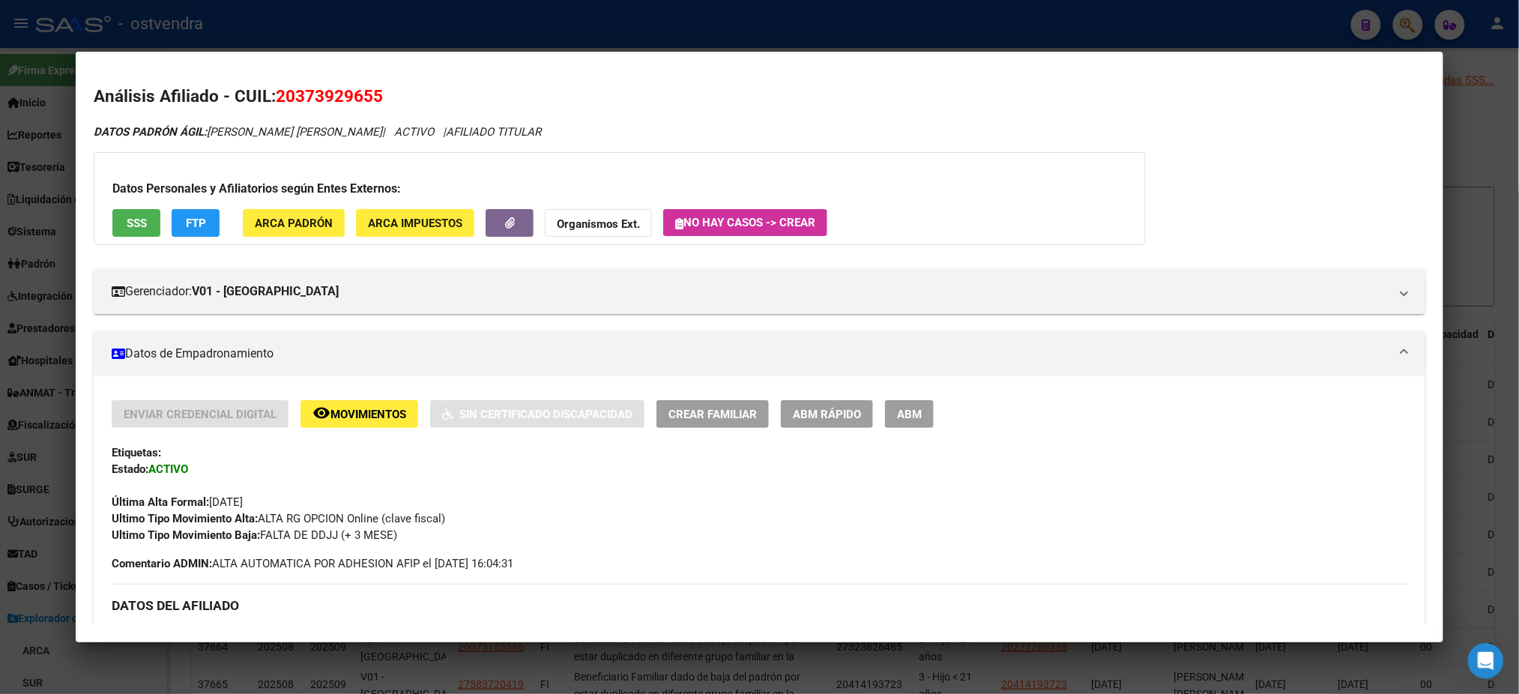
click at [869, 88] on h2 "Análisis Afiliado - CUIL: 20373929655" at bounding box center [759, 96] width 1331 height 25
click at [864, 30] on div at bounding box center [759, 347] width 1519 height 694
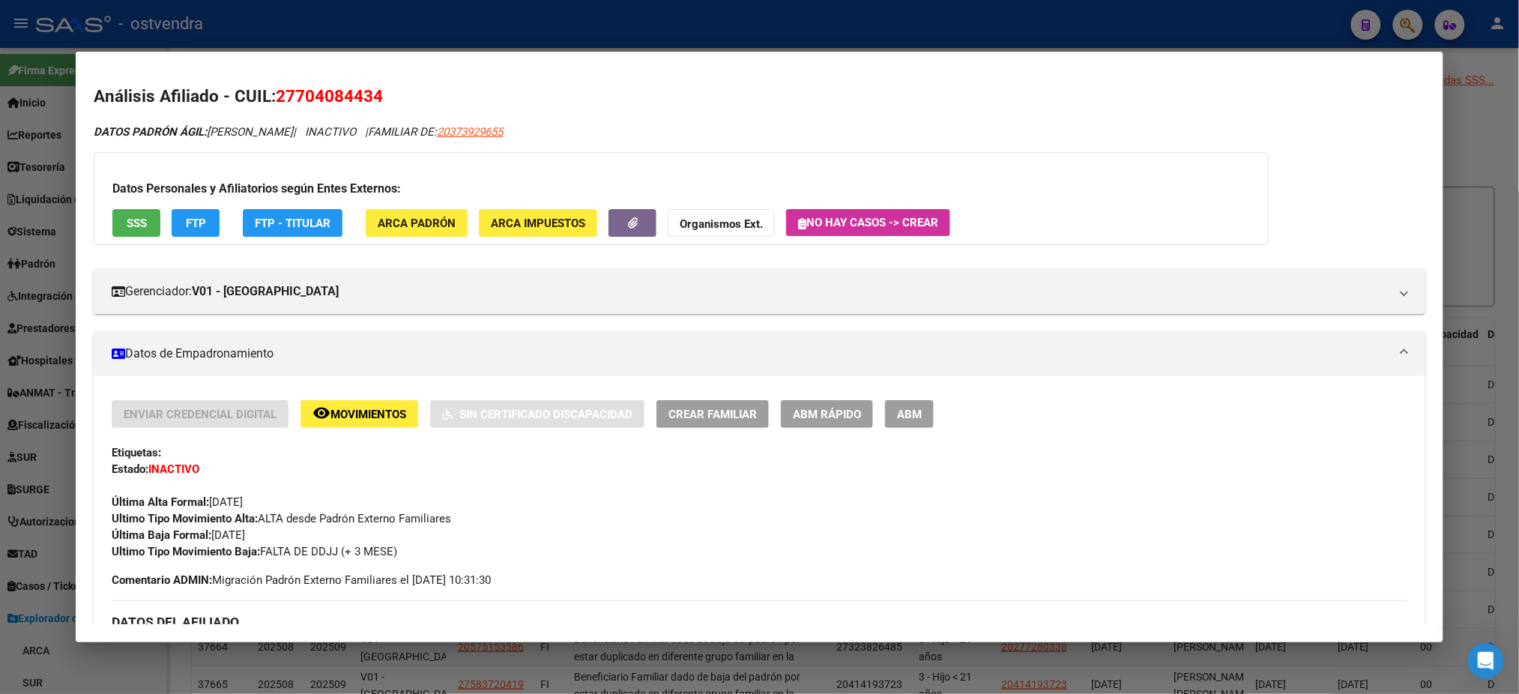
click at [866, 32] on div at bounding box center [759, 347] width 1519 height 694
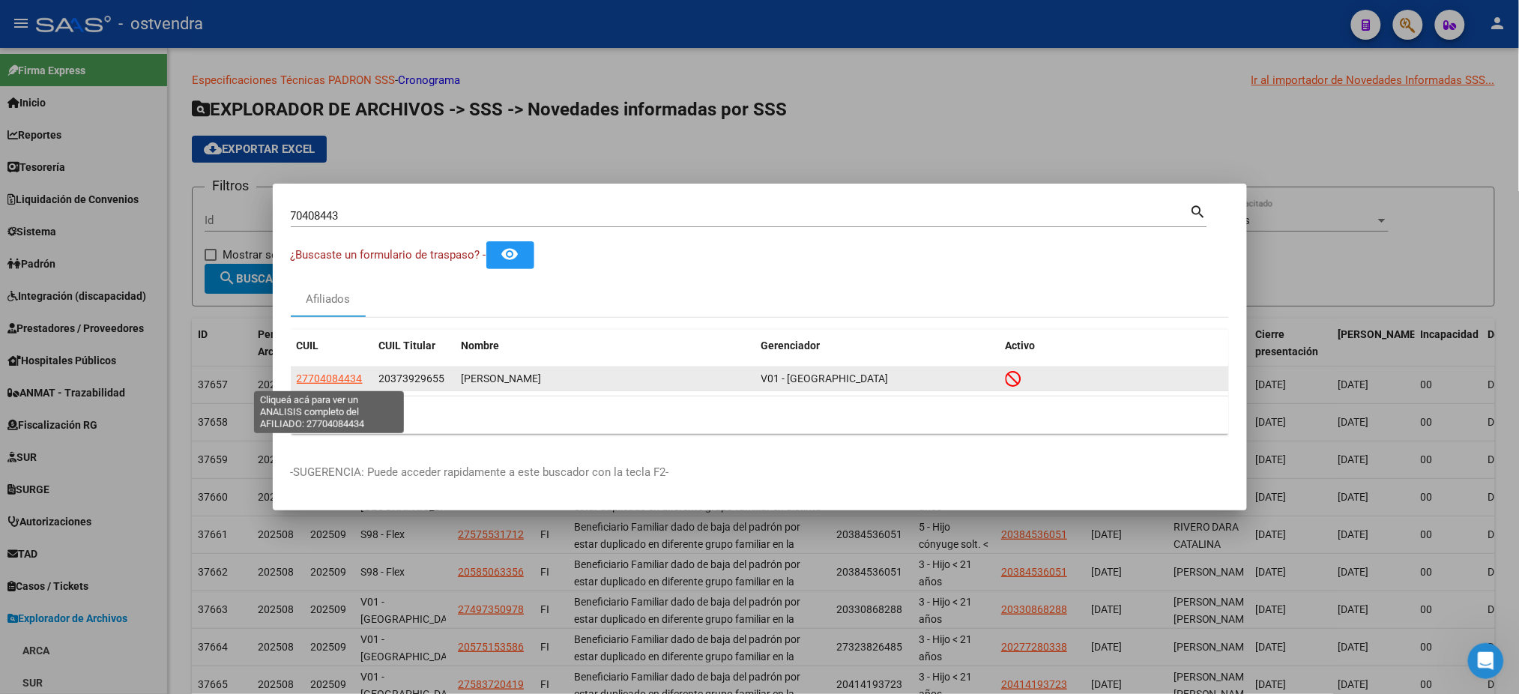
click at [354, 383] on span "27704084434" at bounding box center [330, 378] width 66 height 12
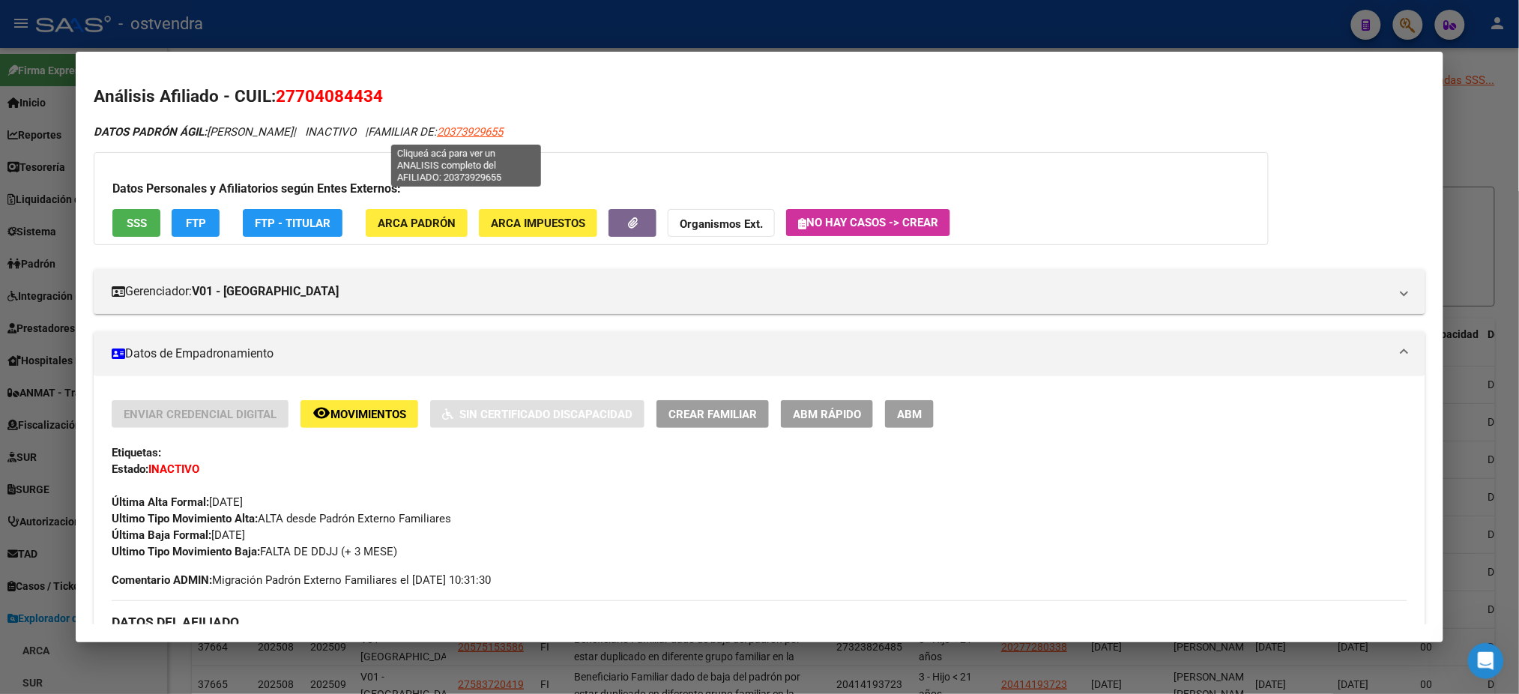
click at [458, 136] on span "20373929655" at bounding box center [470, 131] width 66 height 13
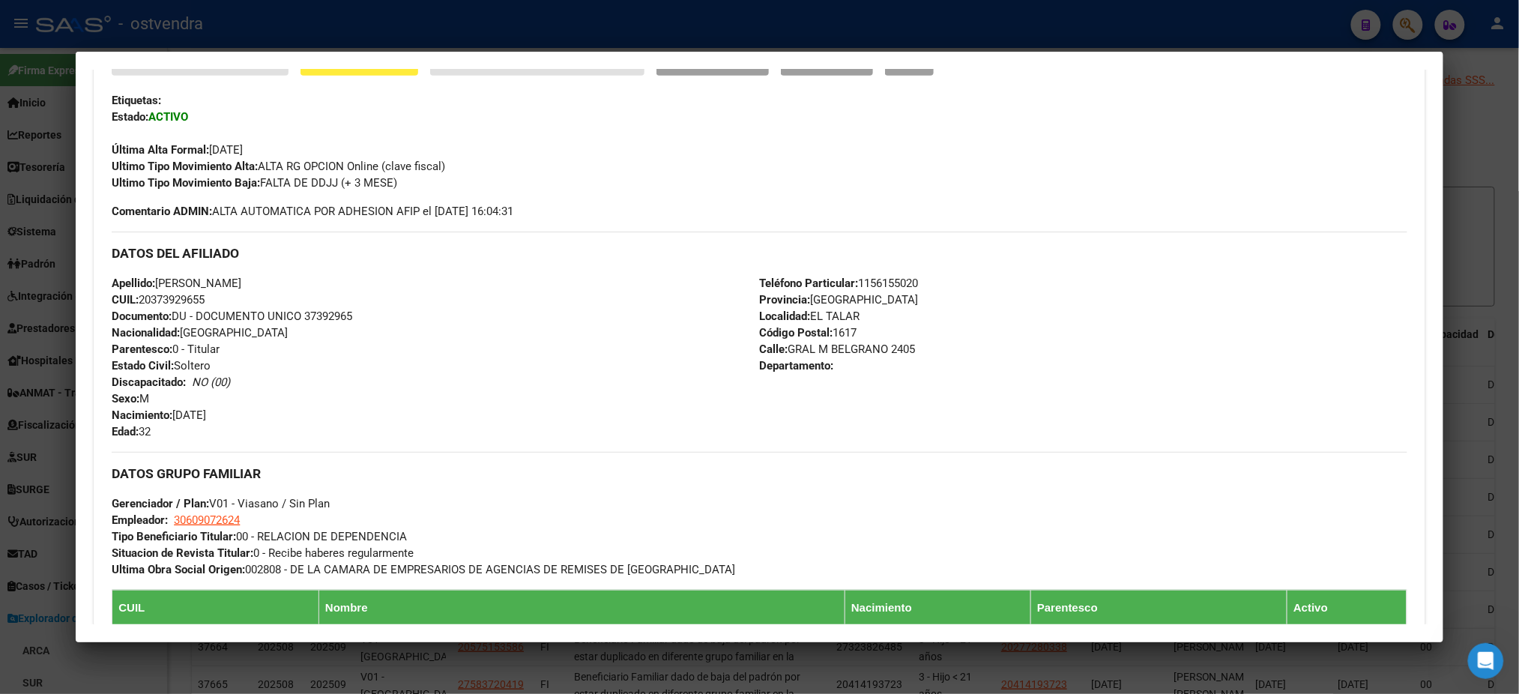
scroll to position [784, 0]
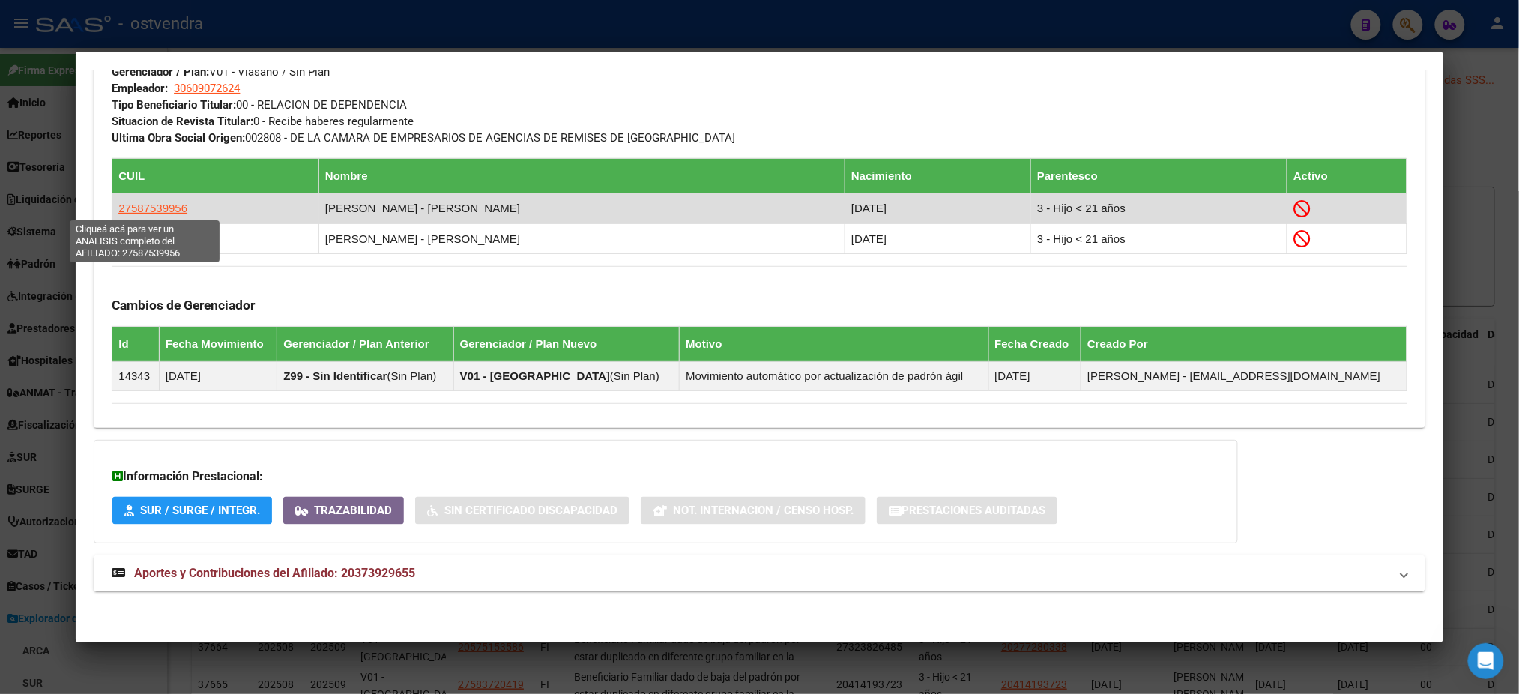
click at [125, 213] on span "27587539956" at bounding box center [152, 208] width 69 height 13
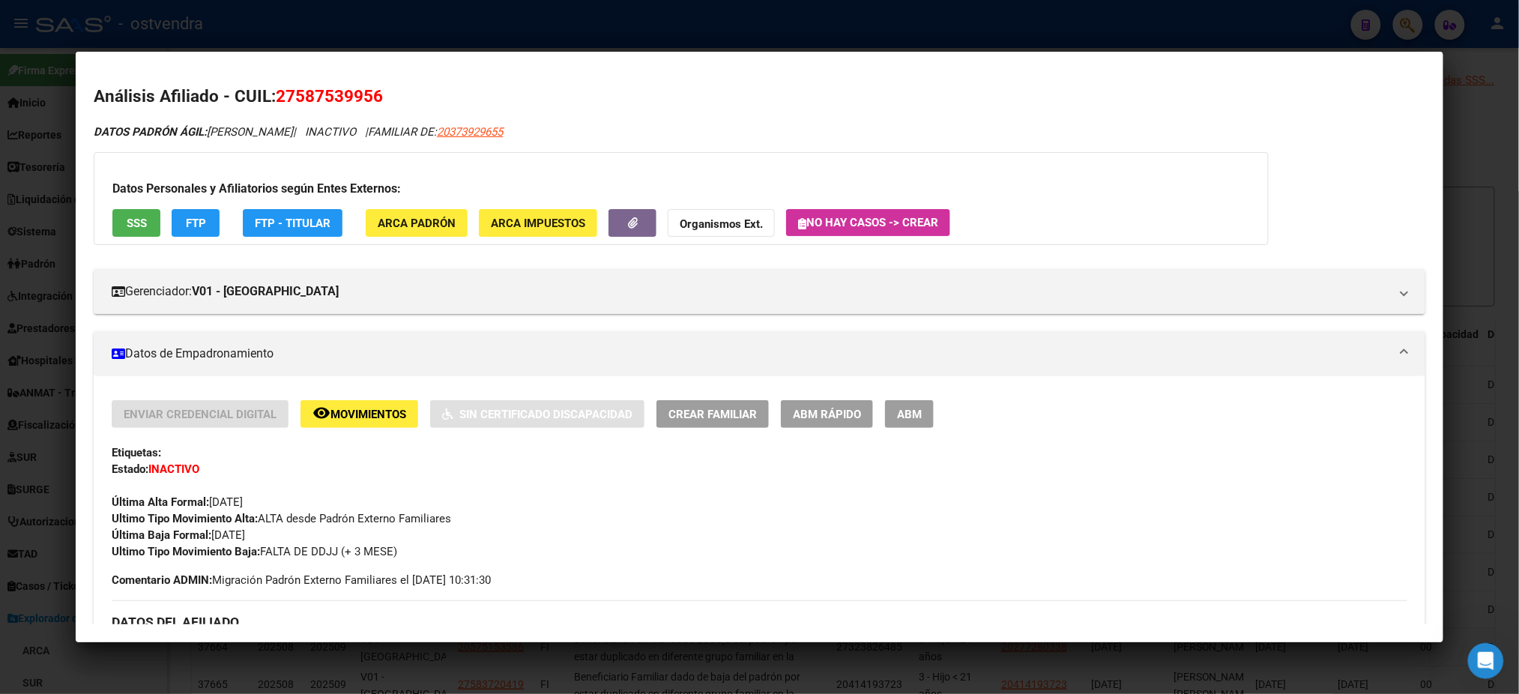
click at [349, 411] on span "Movimientos" at bounding box center [368, 414] width 76 height 13
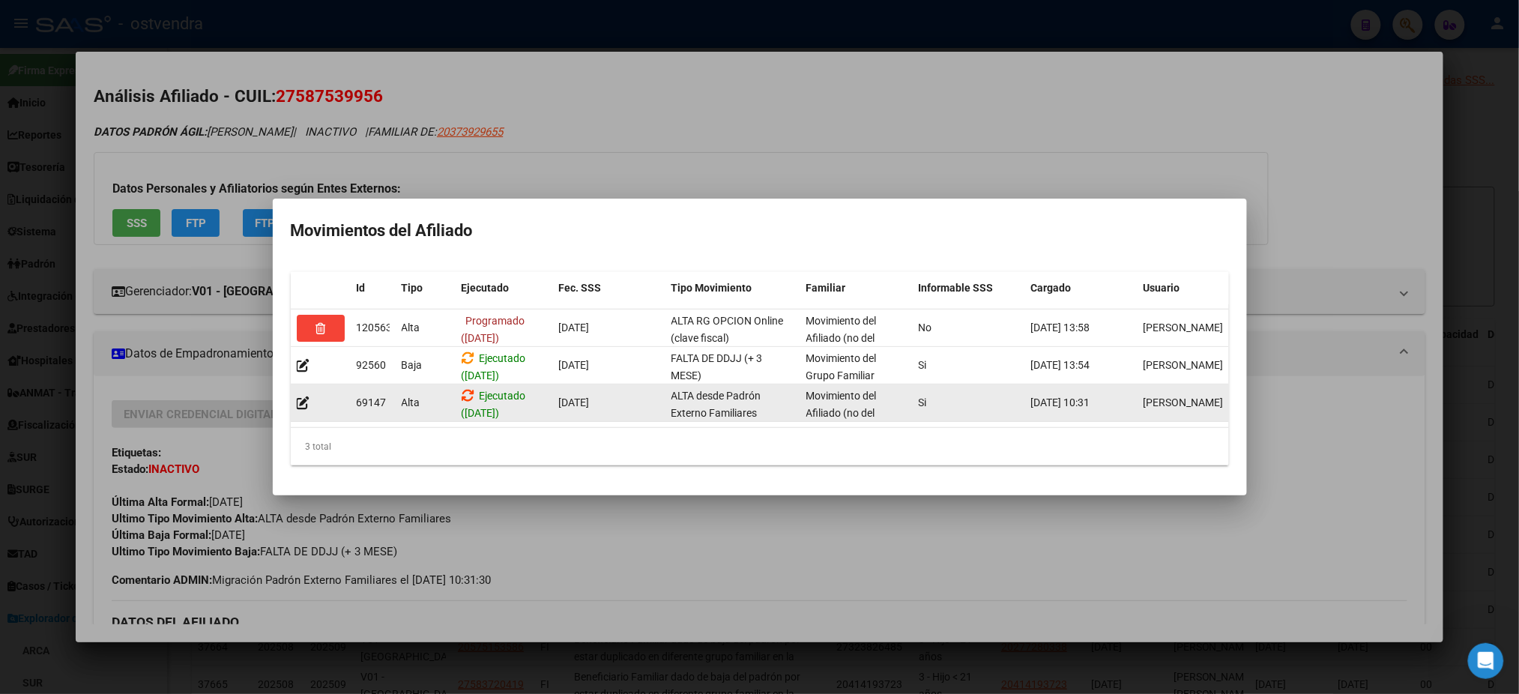
click at [468, 388] on icon at bounding box center [468, 395] width 13 height 14
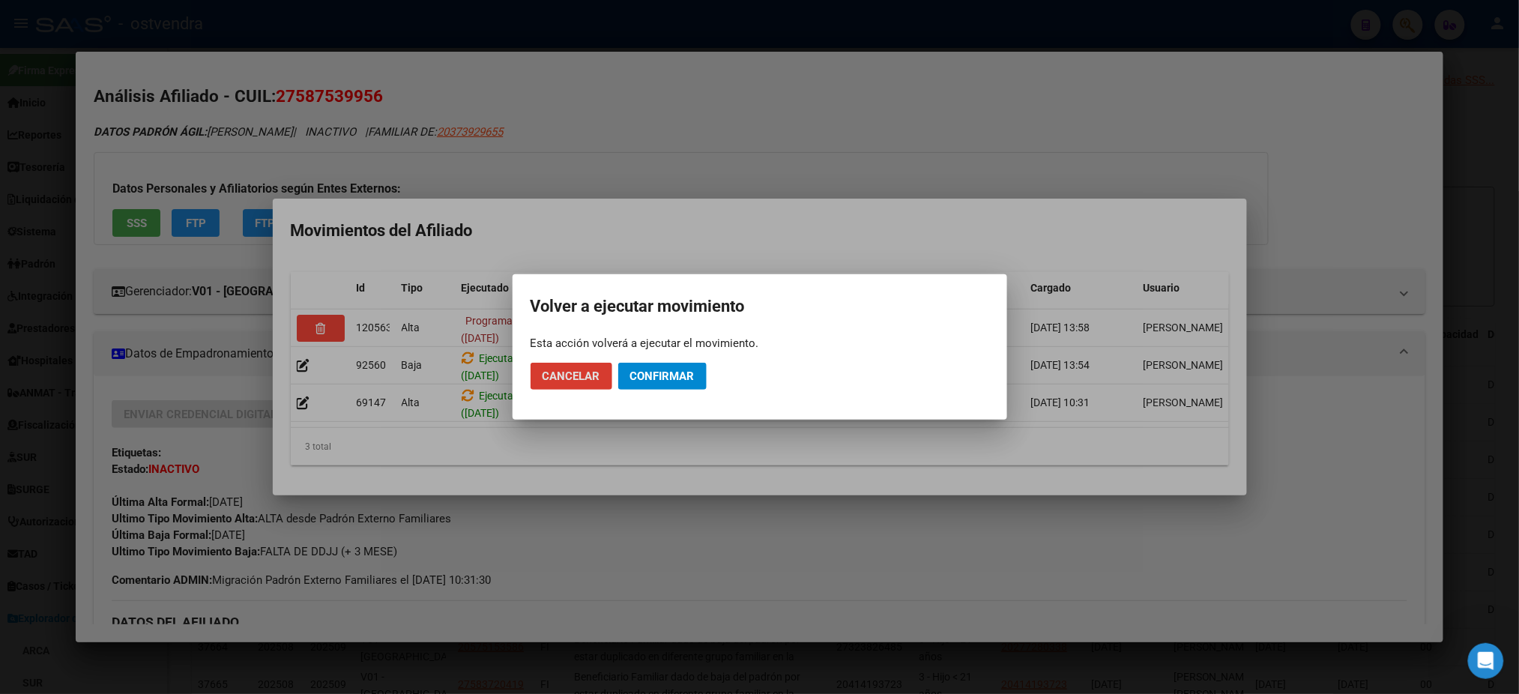
click at [665, 372] on span "Confirmar" at bounding box center [662, 375] width 64 height 13
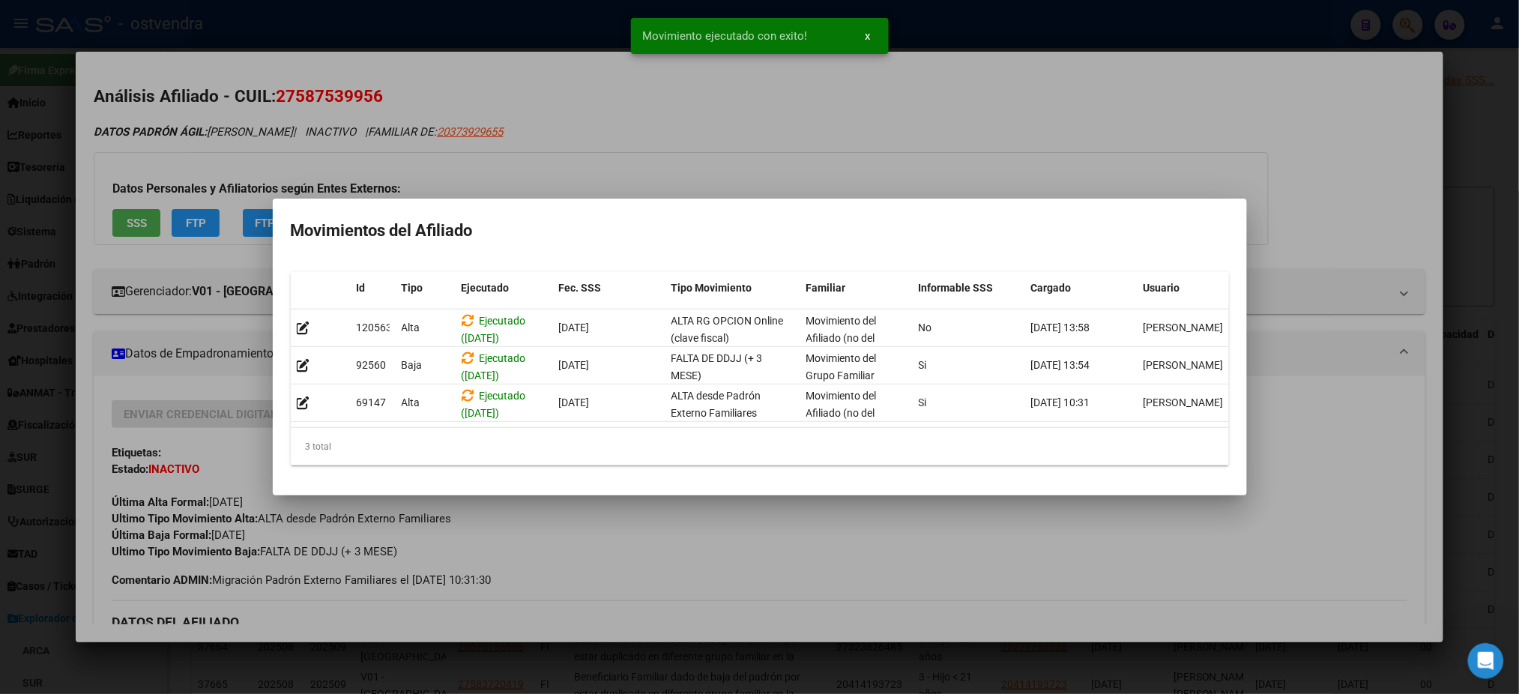
click at [716, 142] on div at bounding box center [759, 347] width 1519 height 694
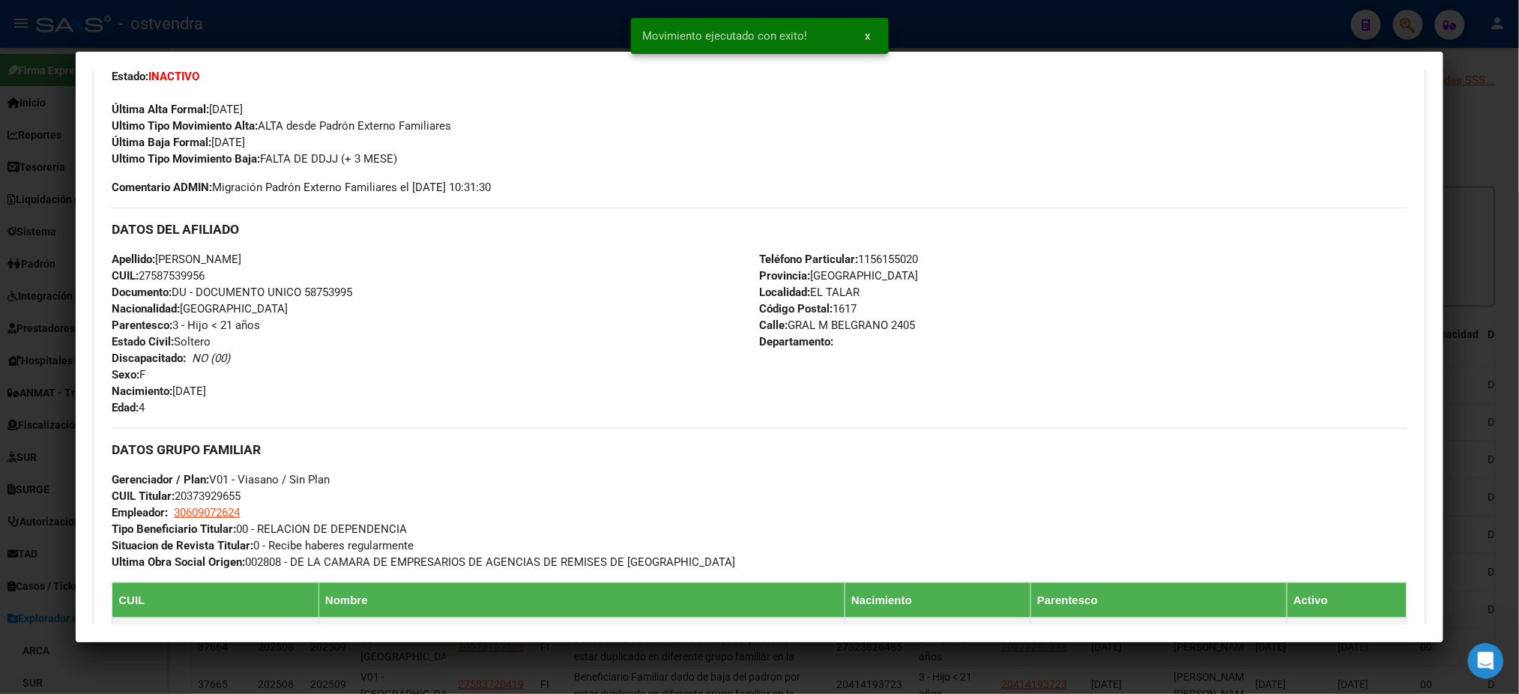
scroll to position [799, 0]
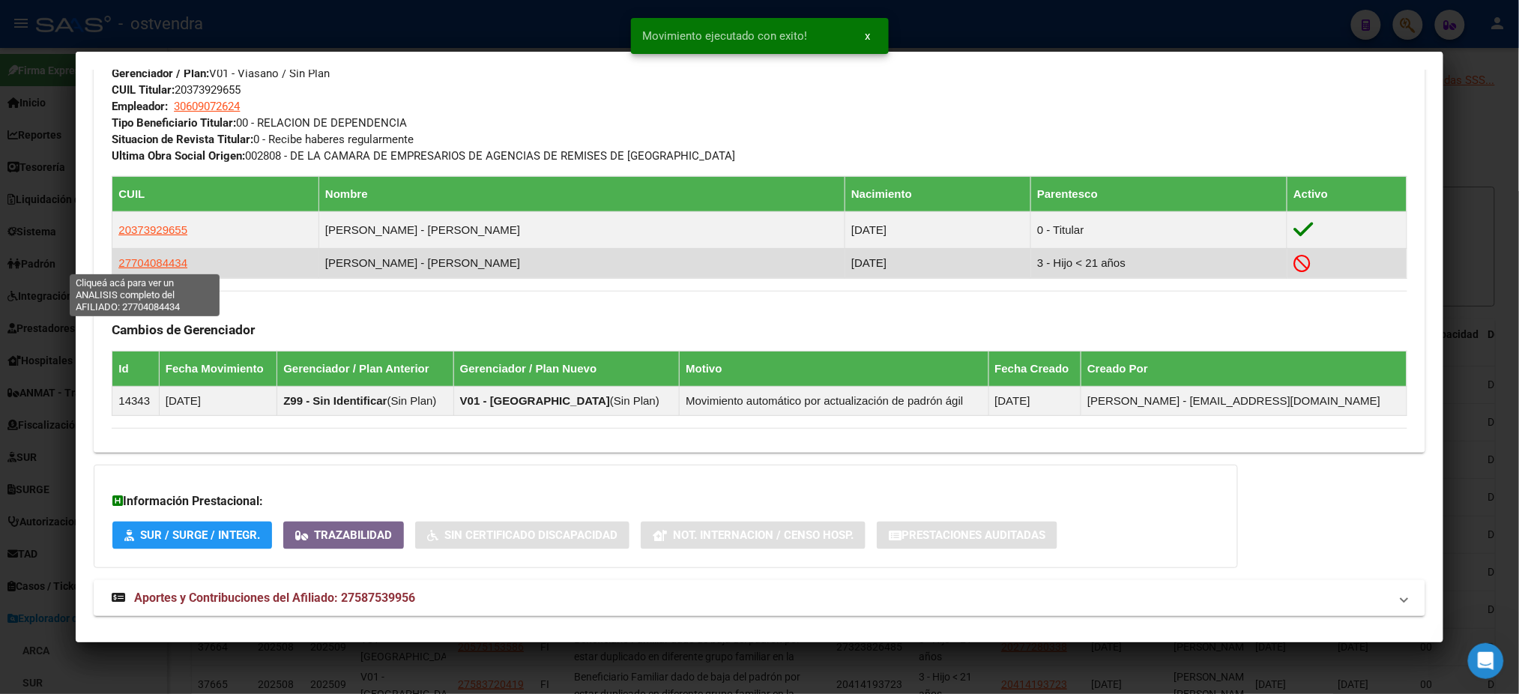
click at [127, 262] on span "27704084434" at bounding box center [152, 262] width 69 height 13
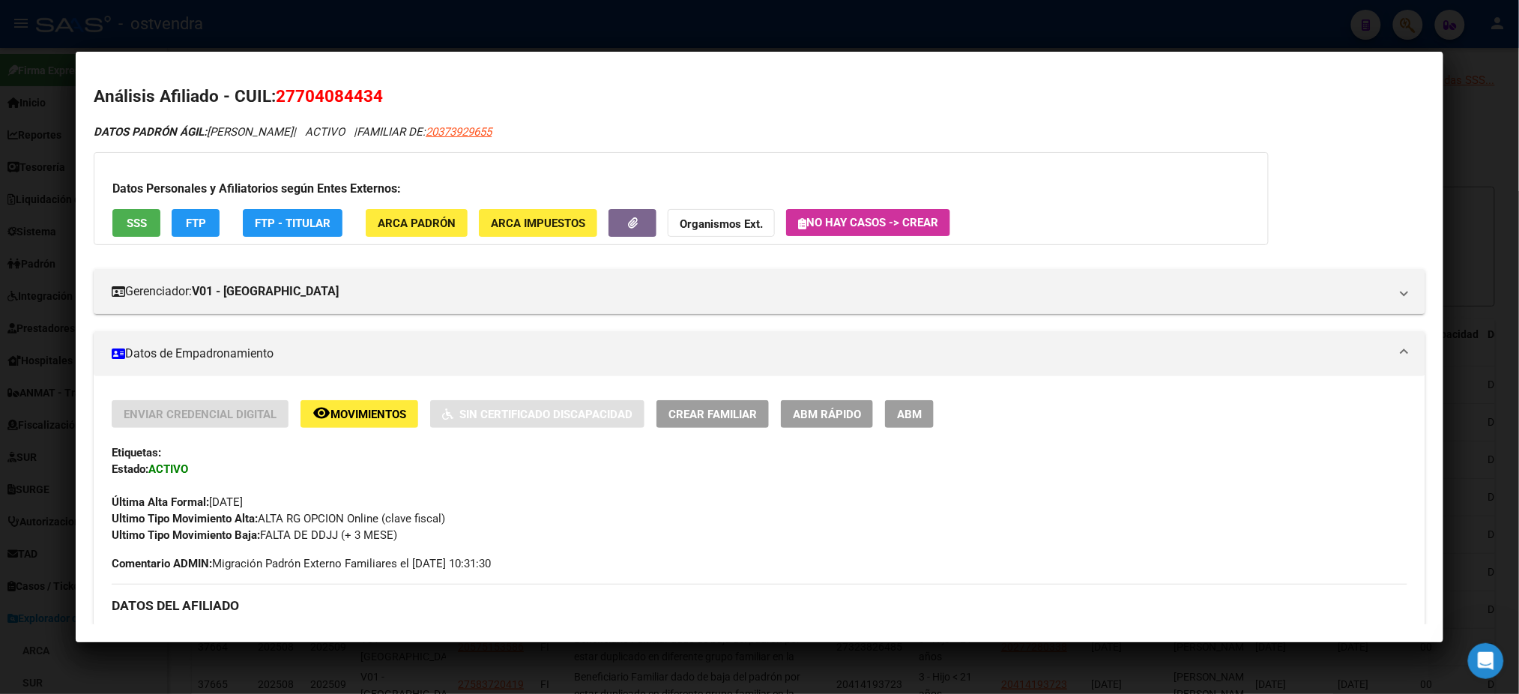
click at [370, 408] on span "Movimientos" at bounding box center [368, 414] width 76 height 13
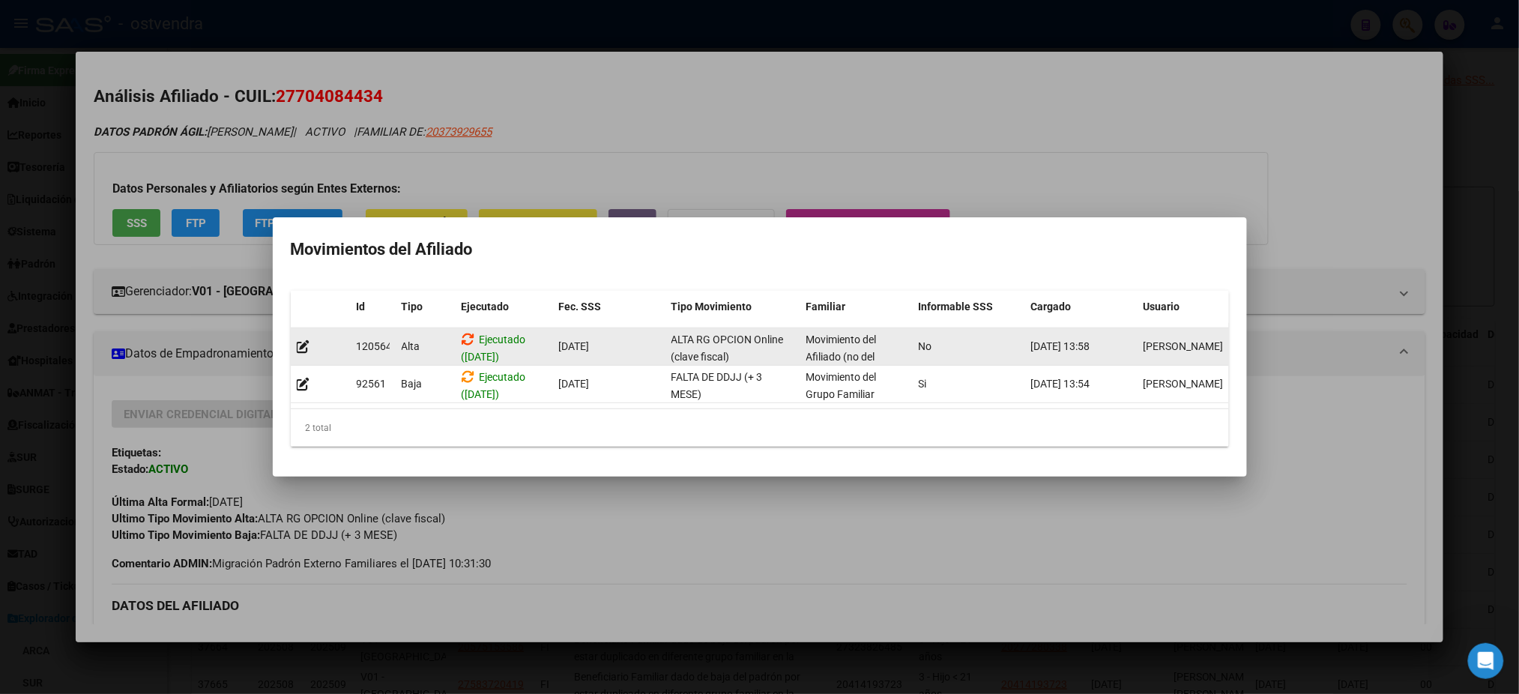
click at [468, 332] on icon at bounding box center [468, 339] width 13 height 14
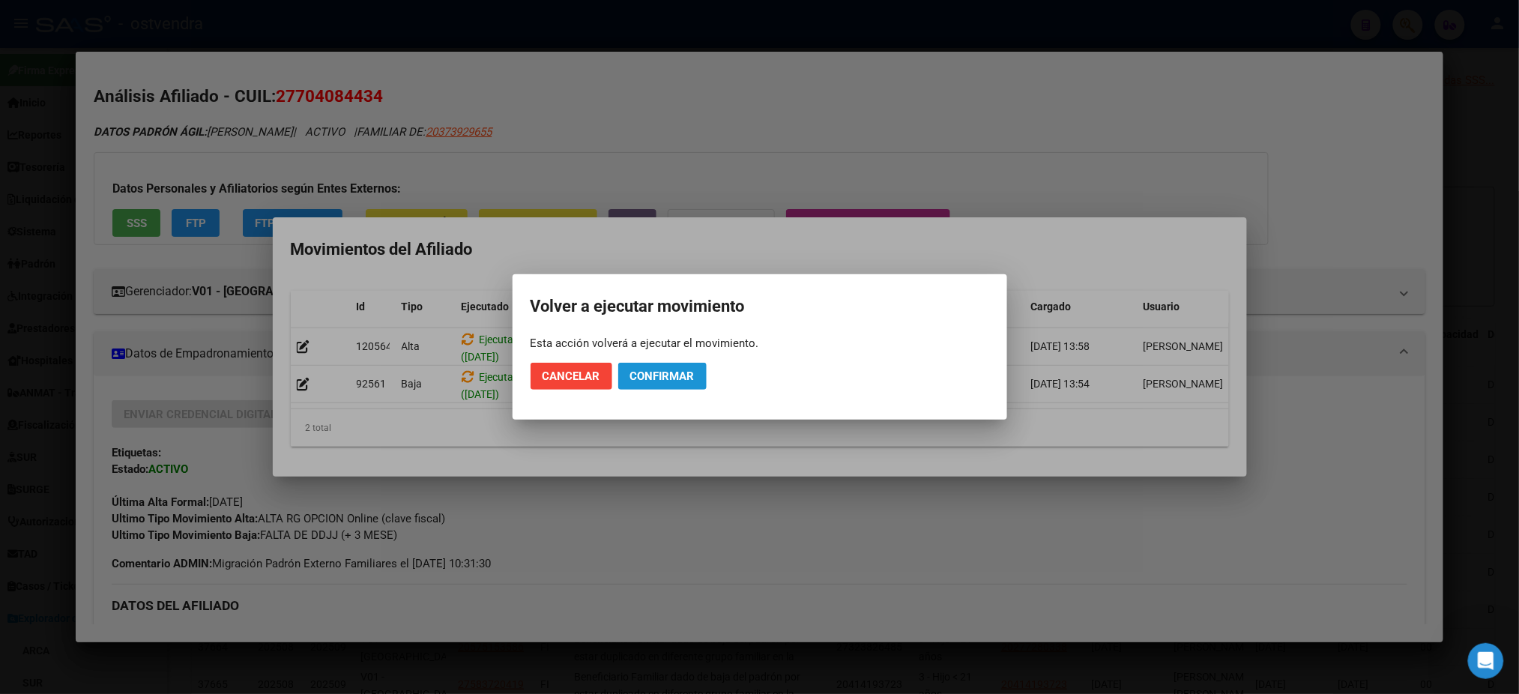
click at [676, 376] on span "Confirmar" at bounding box center [662, 375] width 64 height 13
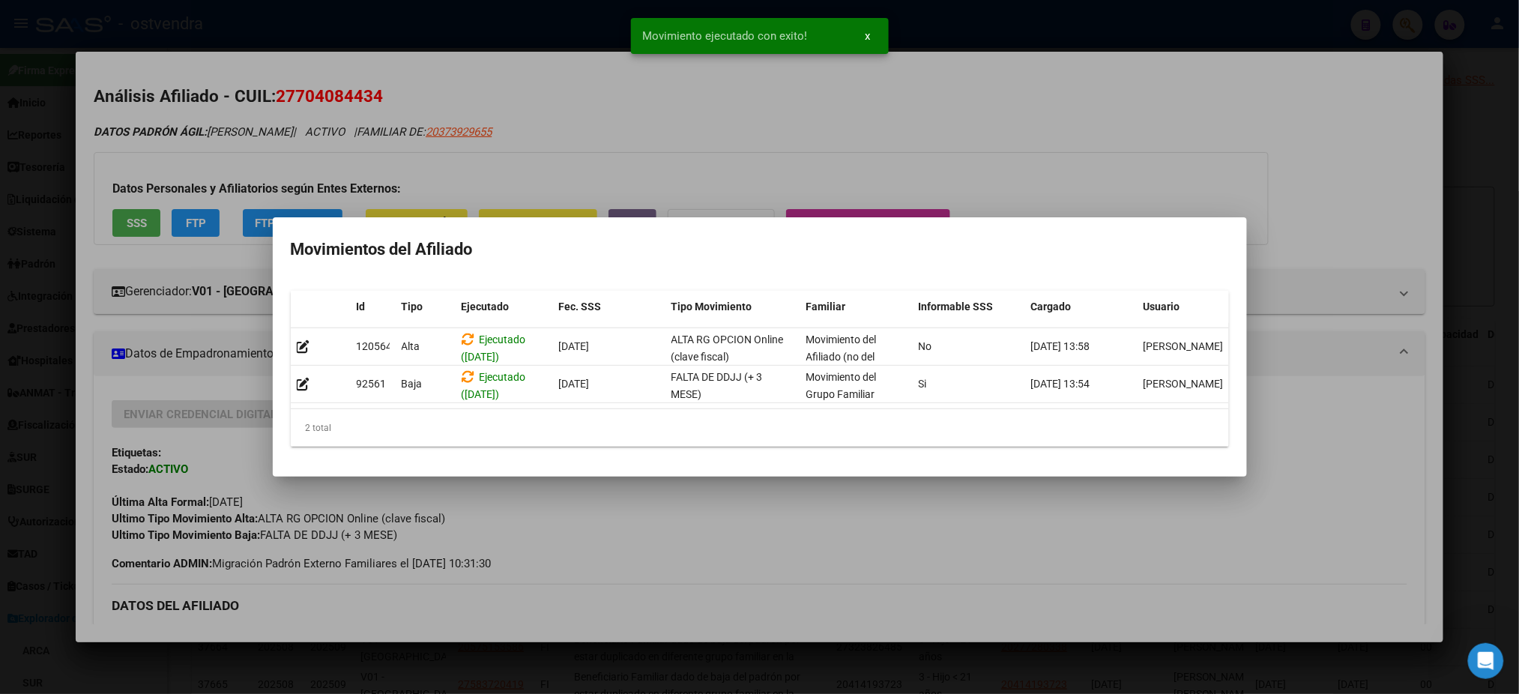
drag, startPoint x: 862, startPoint y: 121, endPoint x: 913, endPoint y: 57, distance: 81.6
click at [862, 118] on div at bounding box center [759, 347] width 1519 height 694
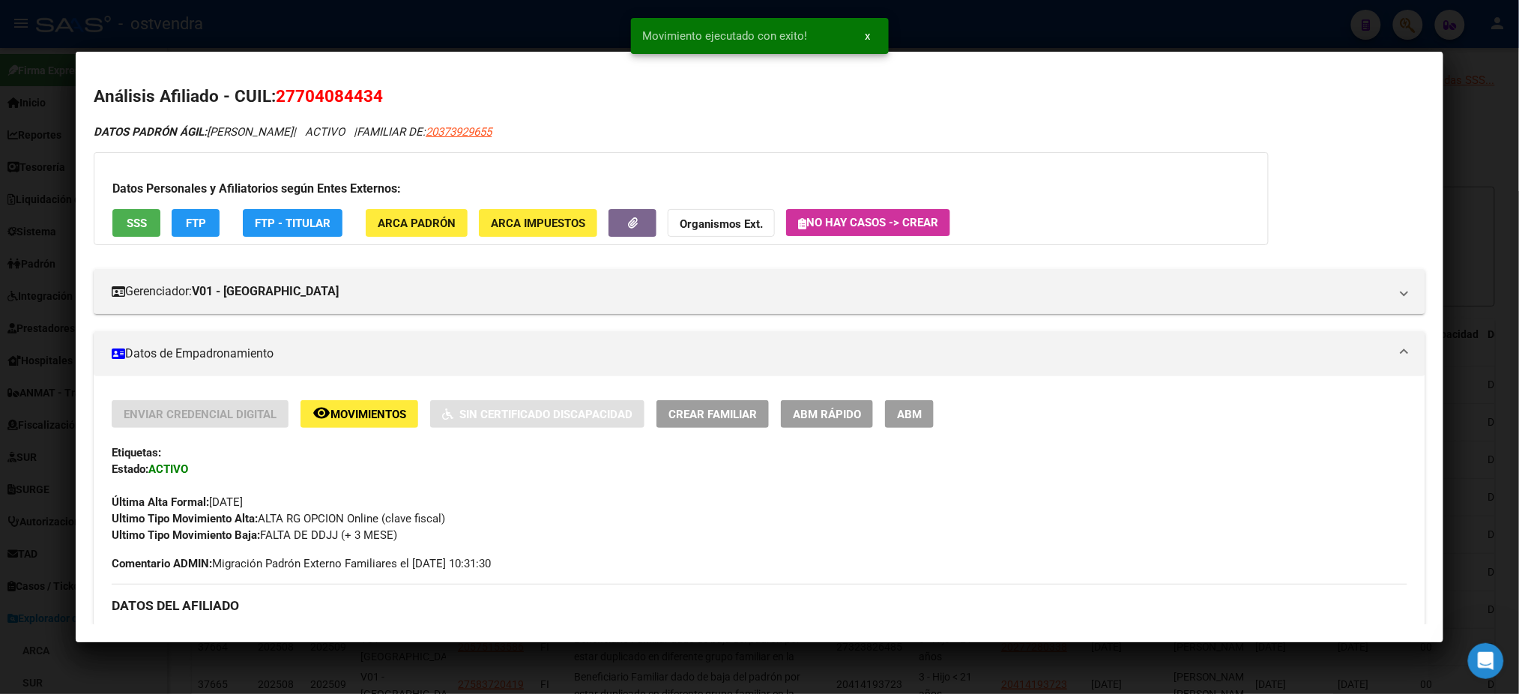
click at [948, 28] on div at bounding box center [759, 347] width 1519 height 694
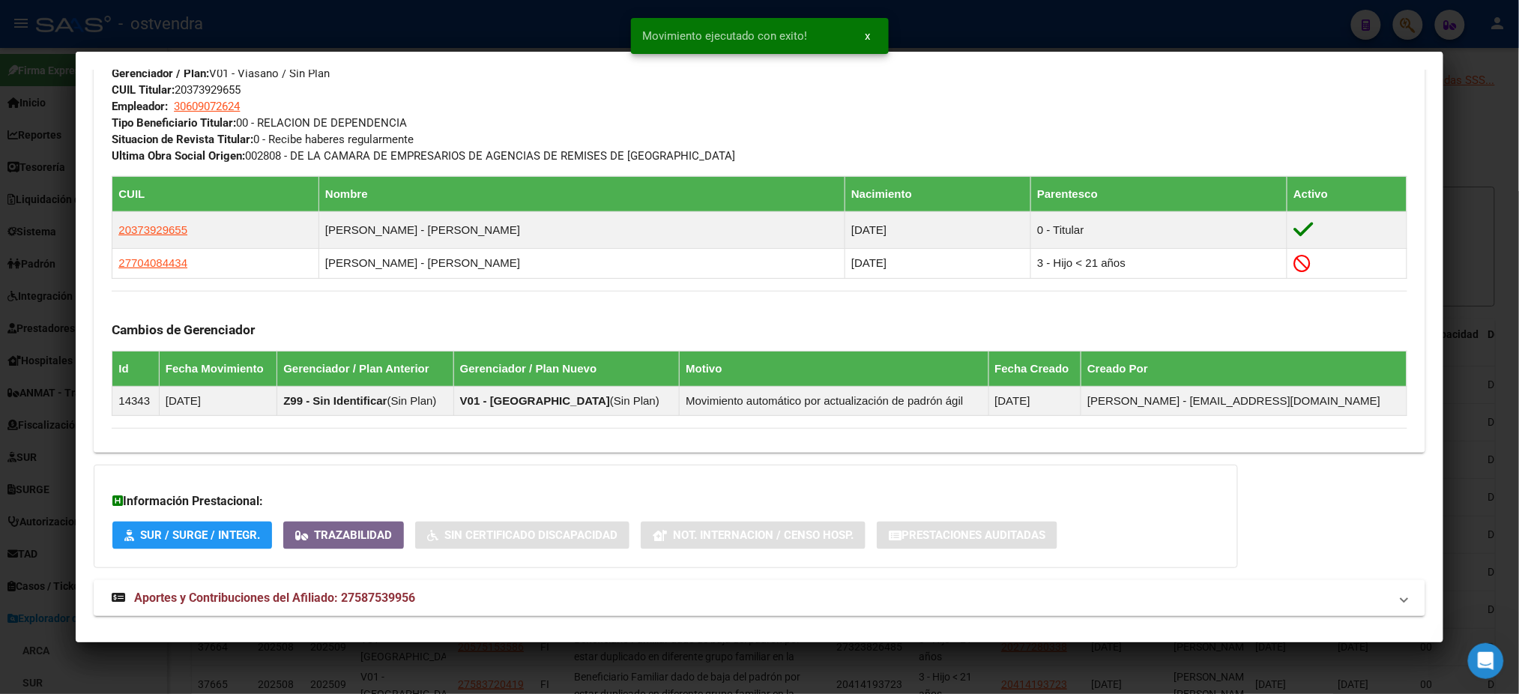
click at [948, 28] on div at bounding box center [759, 347] width 1519 height 694
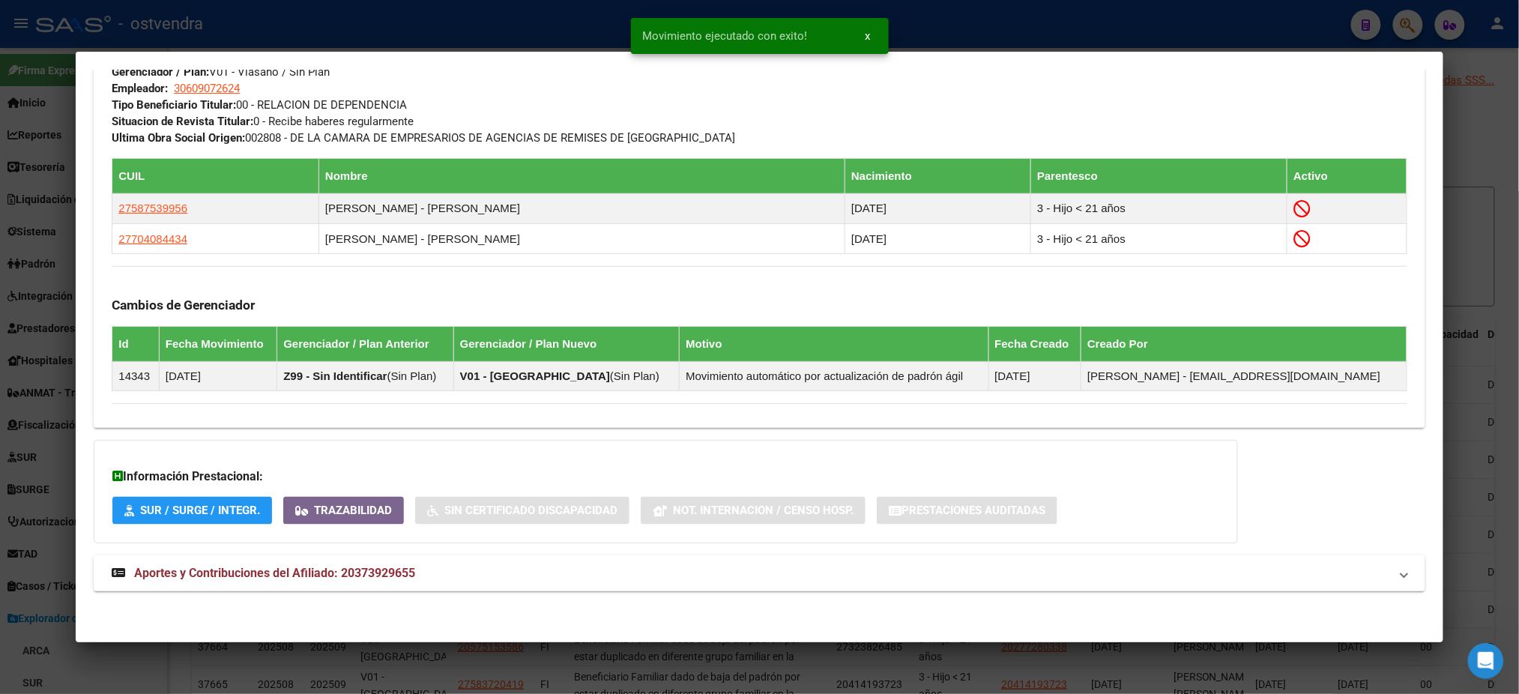
click at [948, 28] on div at bounding box center [759, 347] width 1519 height 694
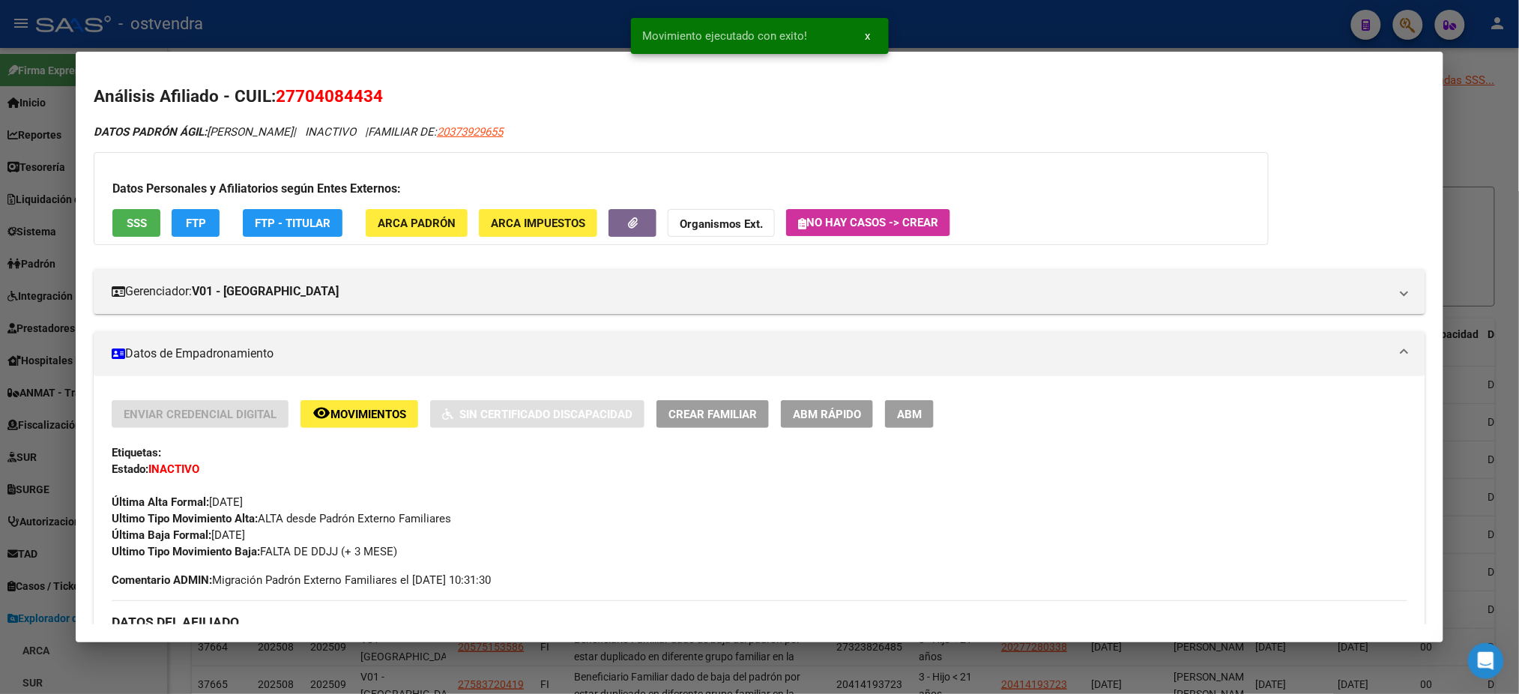
click at [942, 28] on div at bounding box center [759, 347] width 1519 height 694
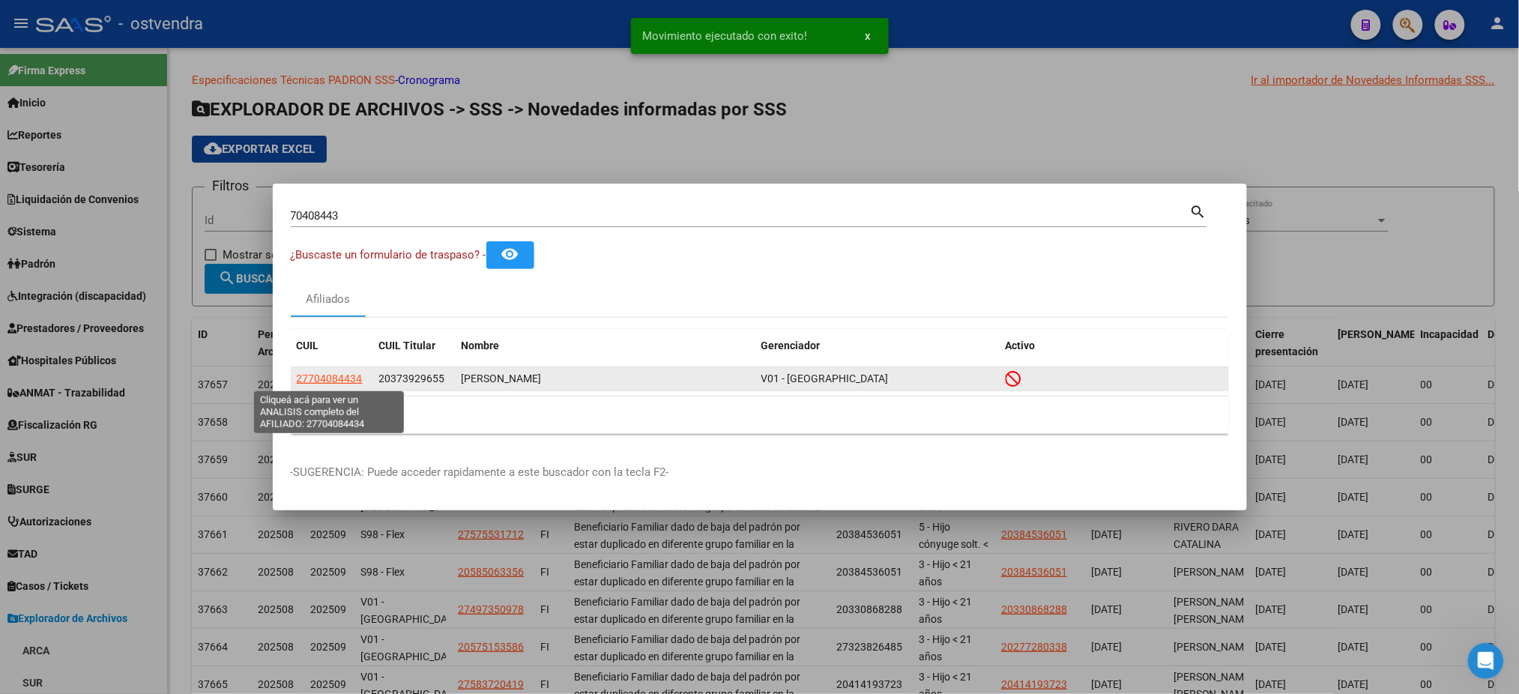
click at [328, 378] on span "27704084434" at bounding box center [330, 378] width 66 height 12
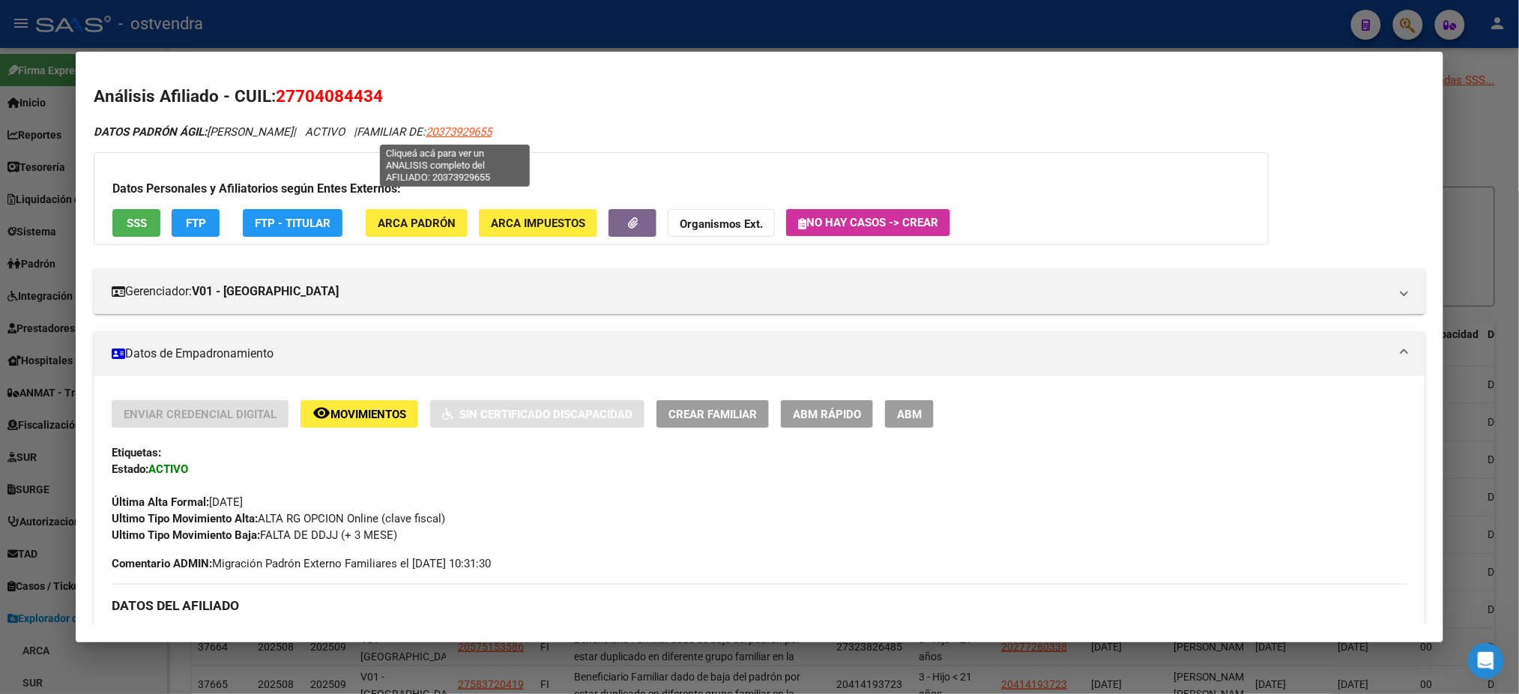
click at [469, 131] on span "20373929655" at bounding box center [459, 131] width 66 height 13
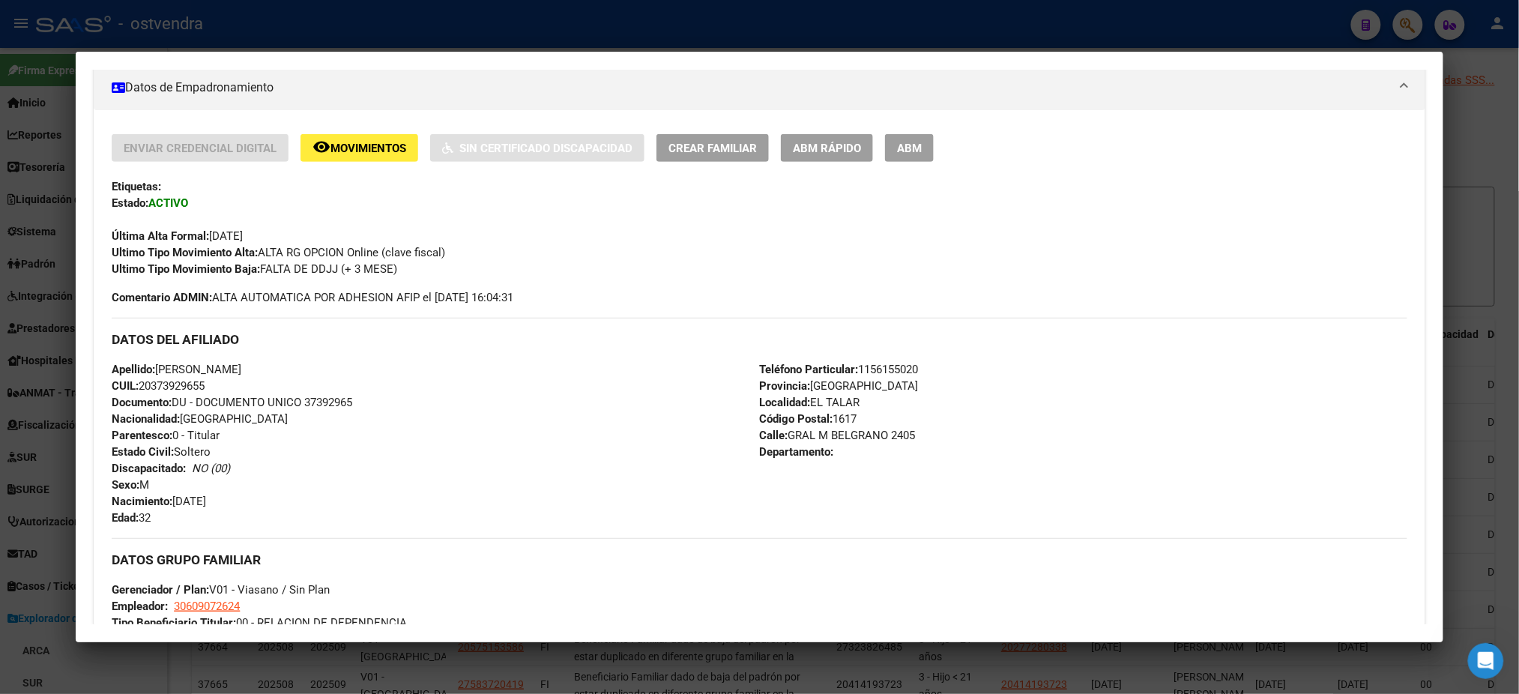
scroll to position [0, 0]
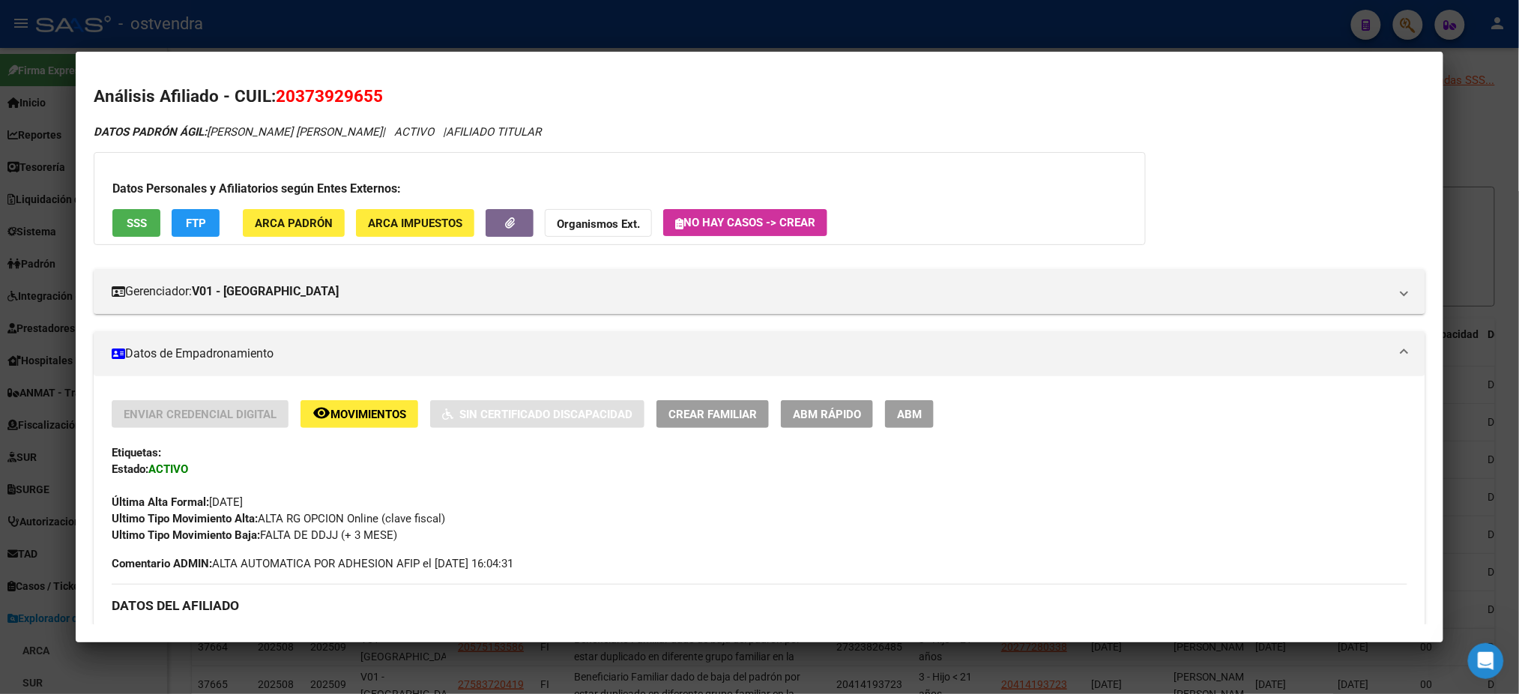
click at [893, 15] on div at bounding box center [759, 347] width 1519 height 694
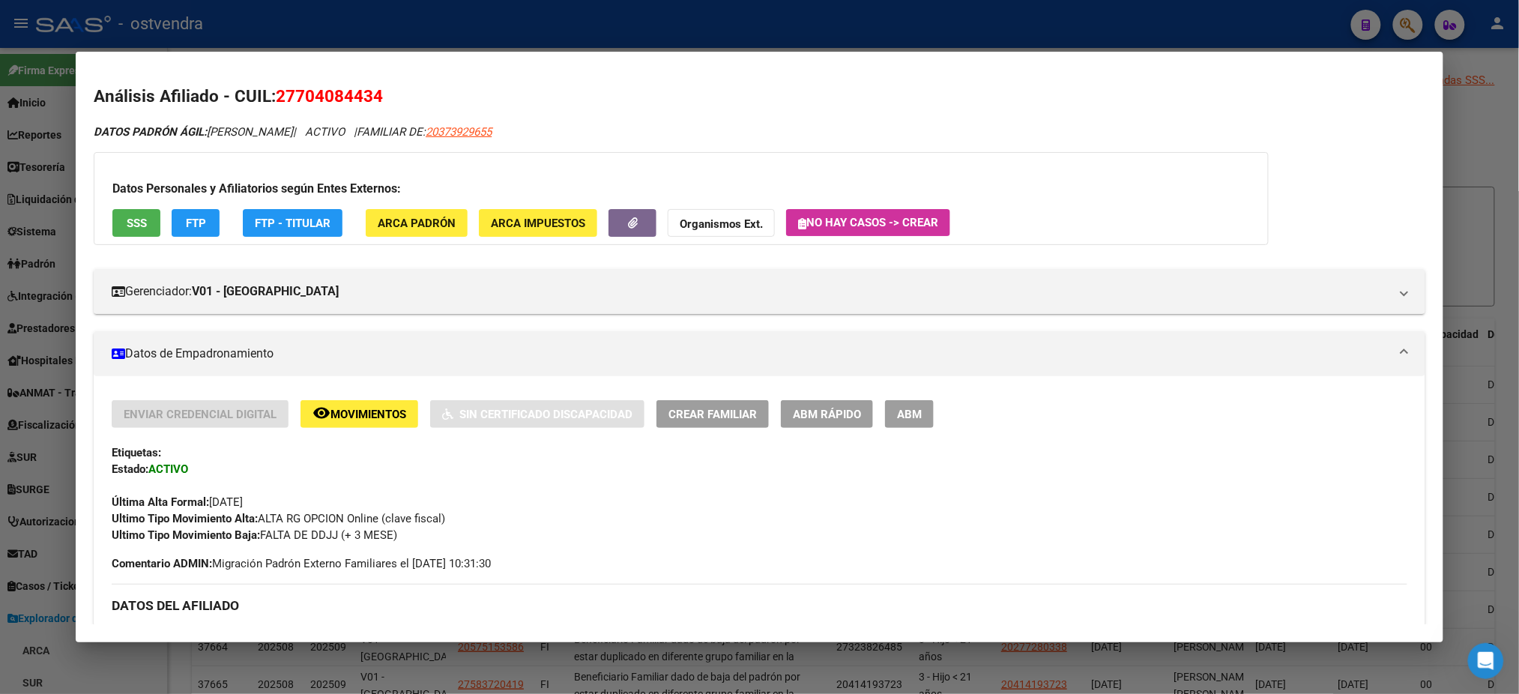
click at [812, 15] on div at bounding box center [759, 347] width 1519 height 694
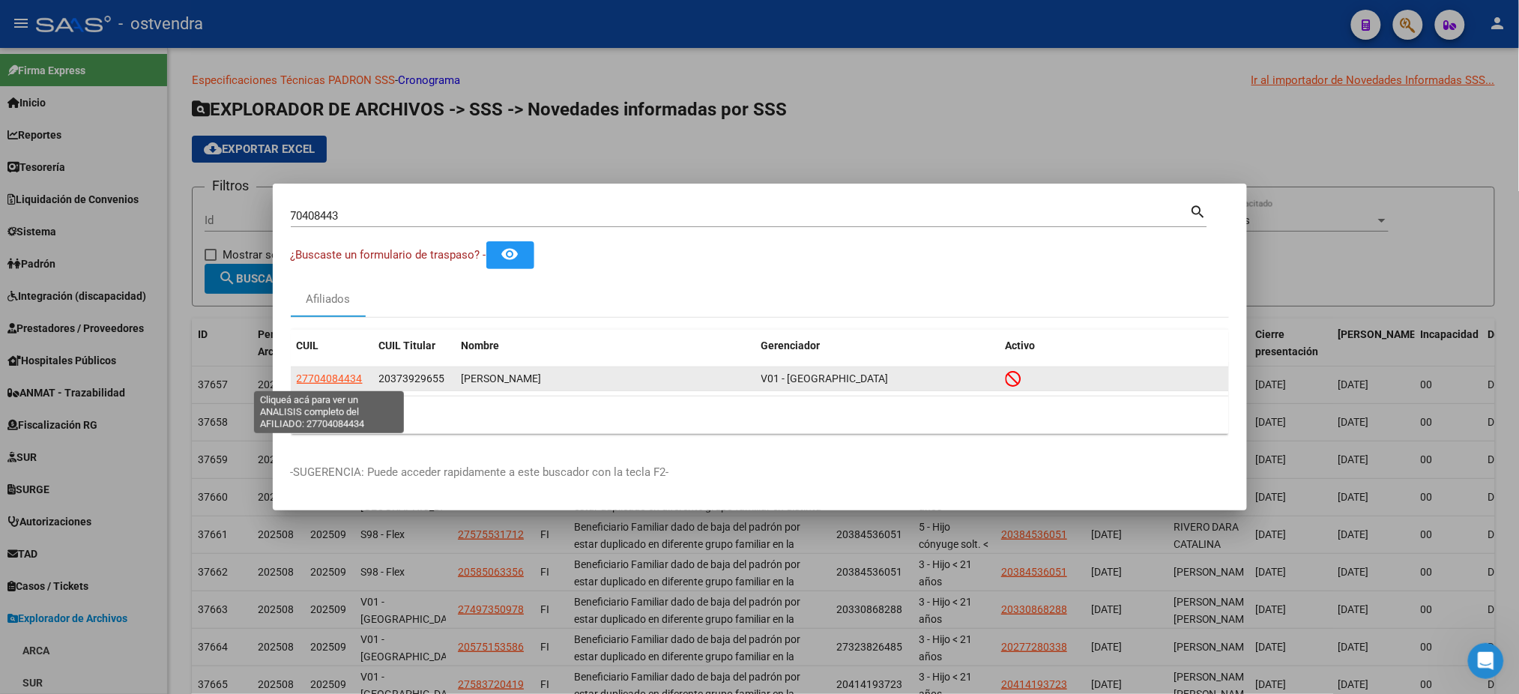
click at [338, 378] on span "27704084434" at bounding box center [330, 378] width 66 height 12
type textarea "27704084434"
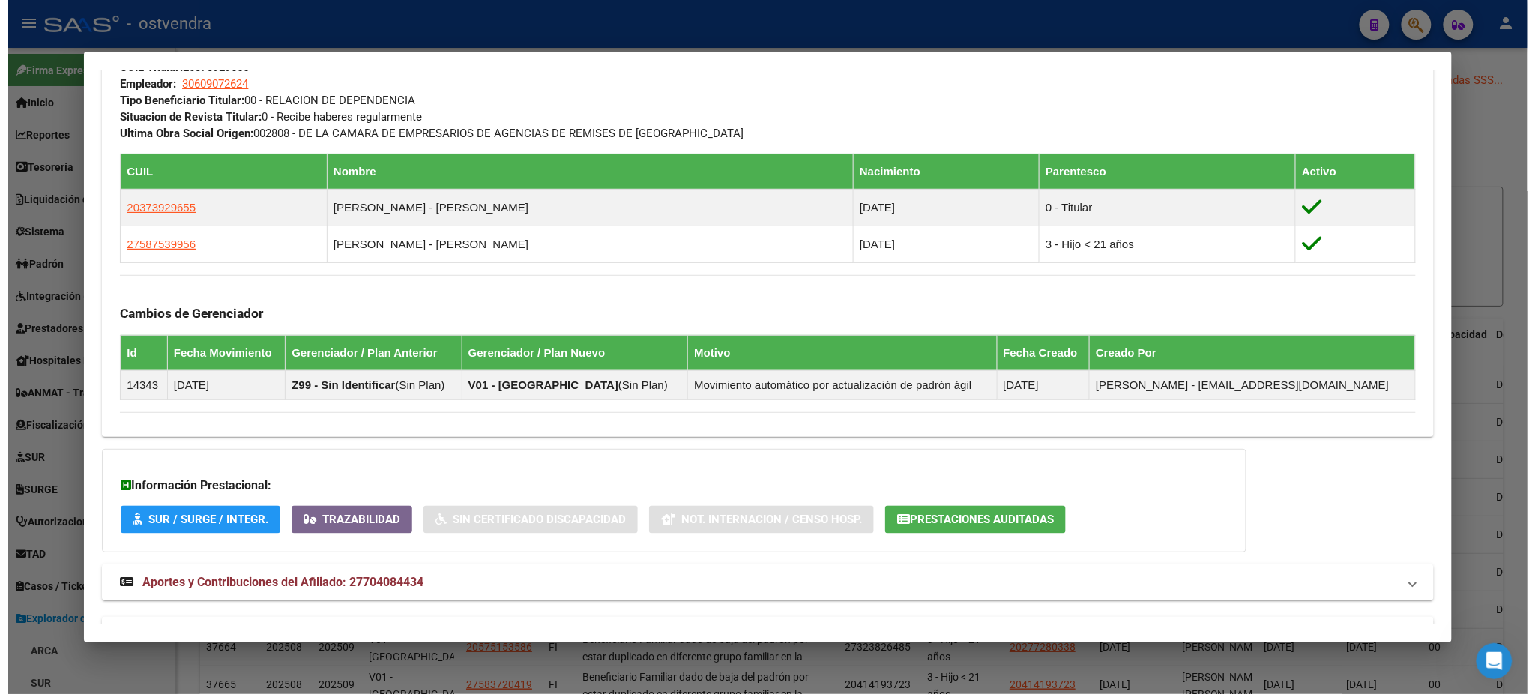
scroll to position [848, 0]
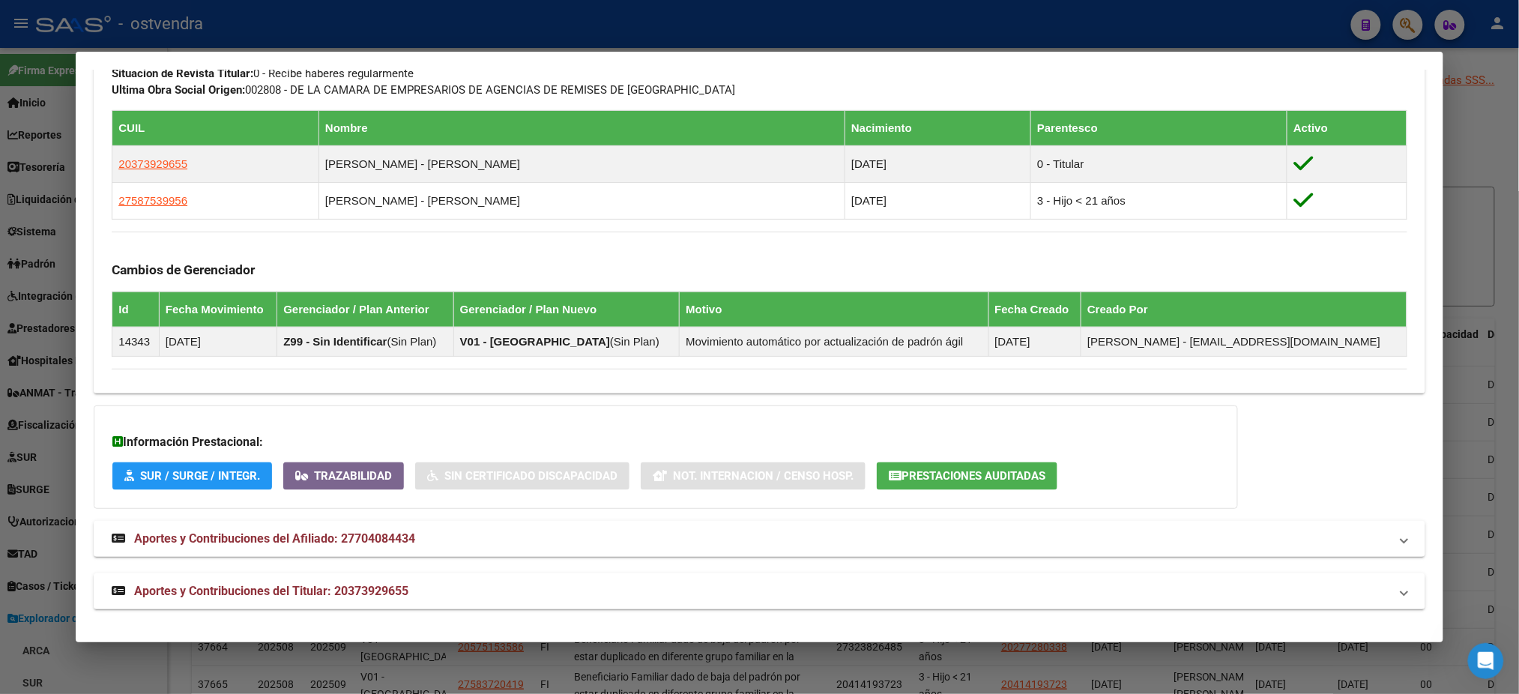
click at [441, 18] on div at bounding box center [759, 347] width 1519 height 694
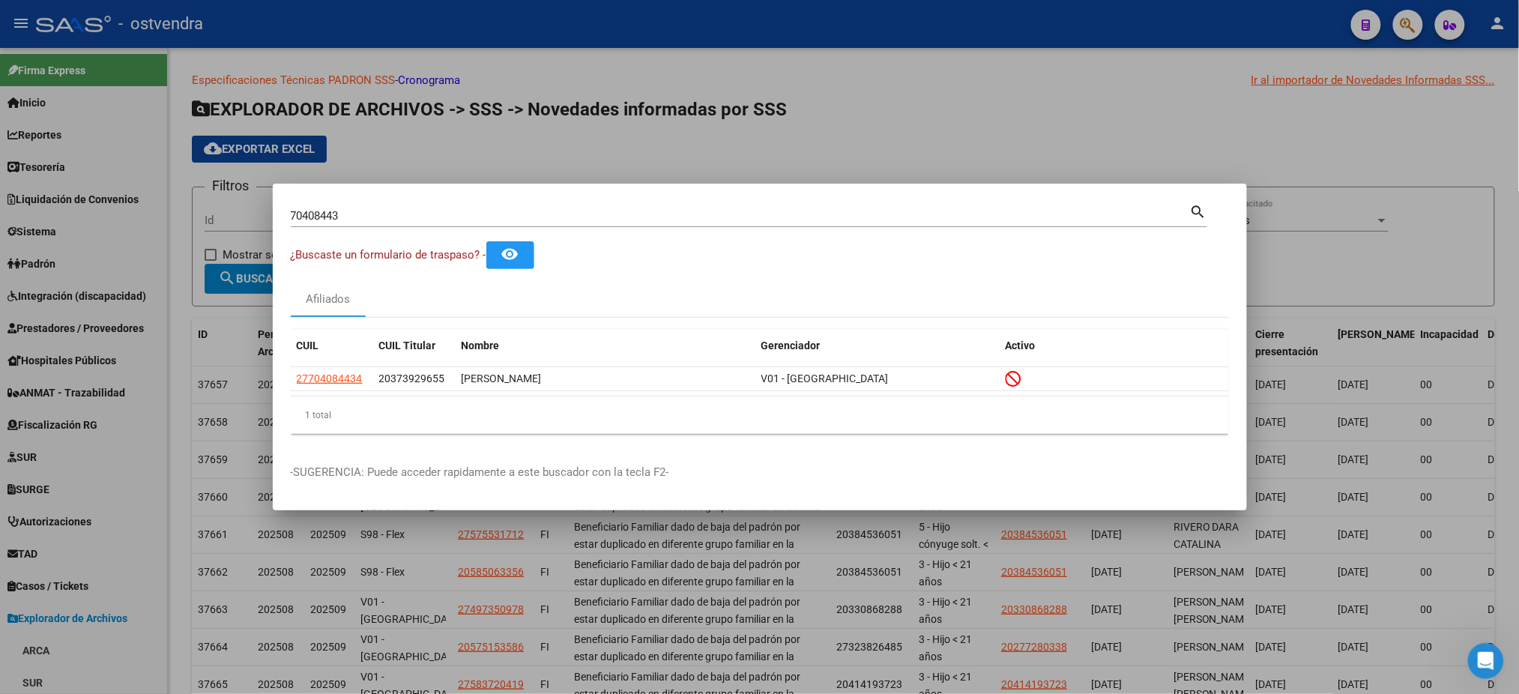
click at [444, 16] on div at bounding box center [759, 347] width 1519 height 694
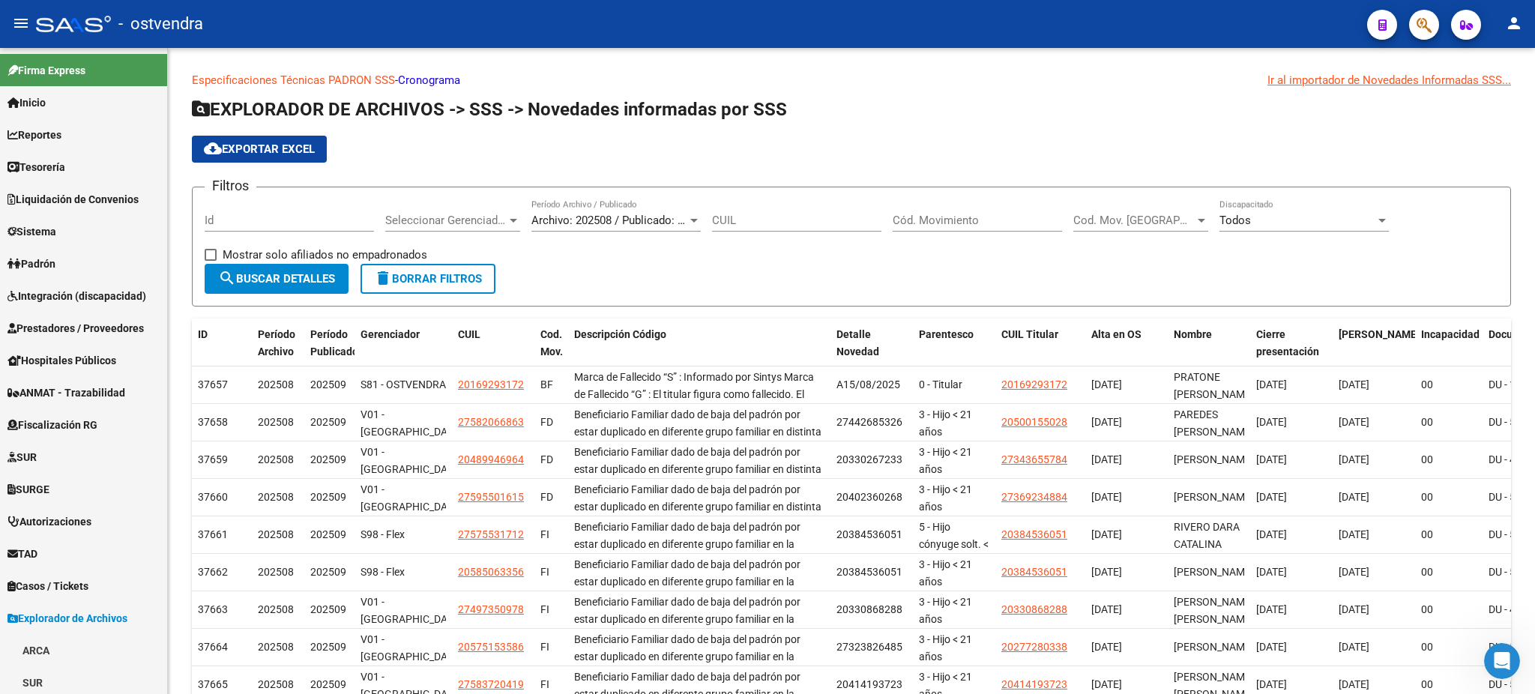
click at [444, 15] on div "- ostvendra" at bounding box center [695, 23] width 1319 height 33
click at [157, 16] on span "- ostvendra" at bounding box center [160, 23] width 85 height 33
type textarea "30710309163"
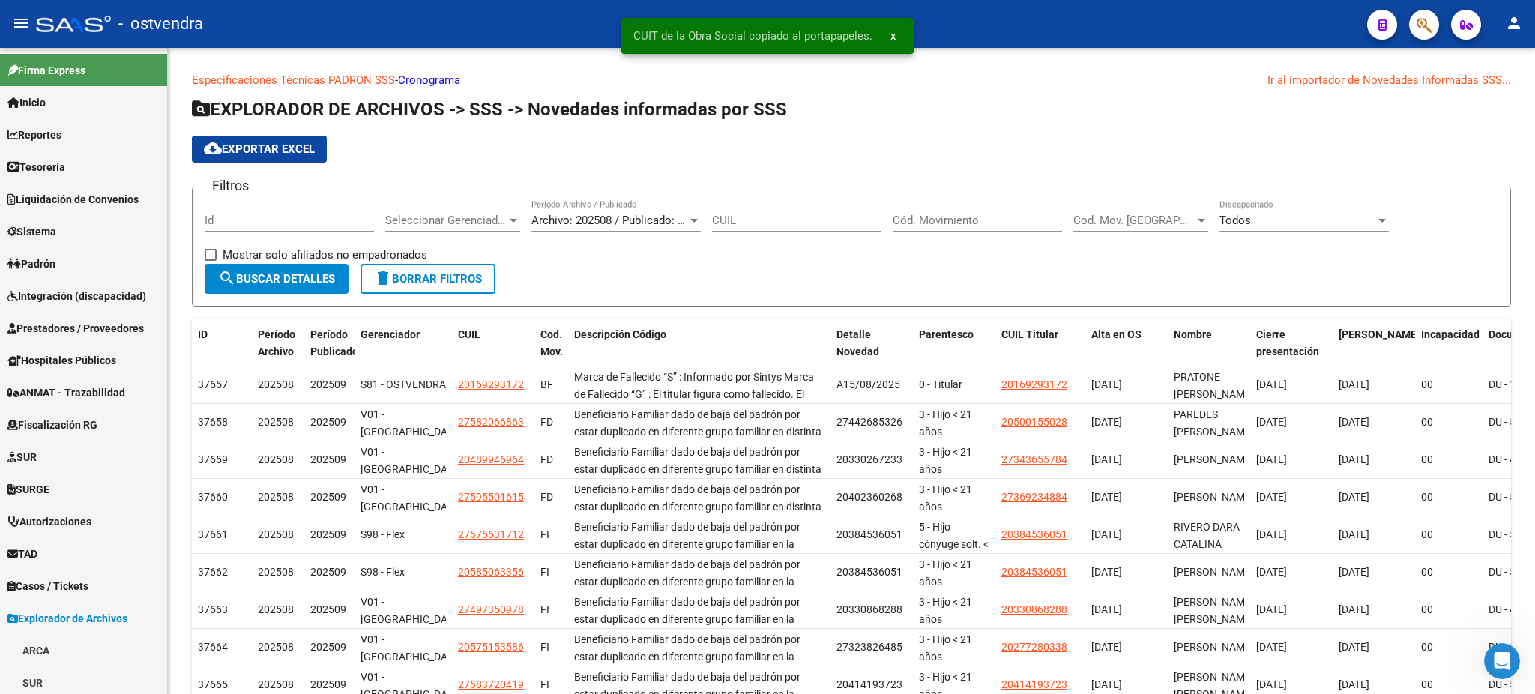
click at [51, 28] on div at bounding box center [73, 24] width 75 height 16
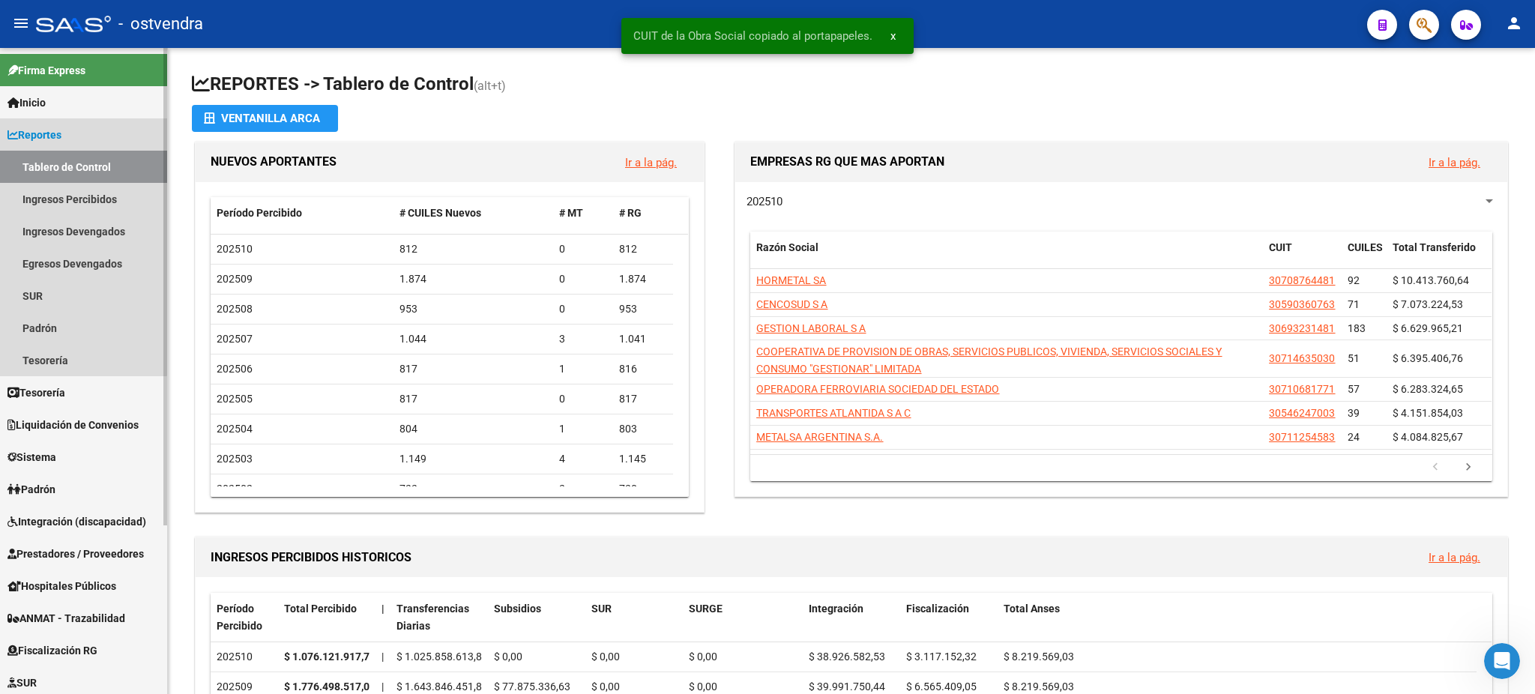
click at [55, 128] on span "Reportes" at bounding box center [34, 135] width 54 height 16
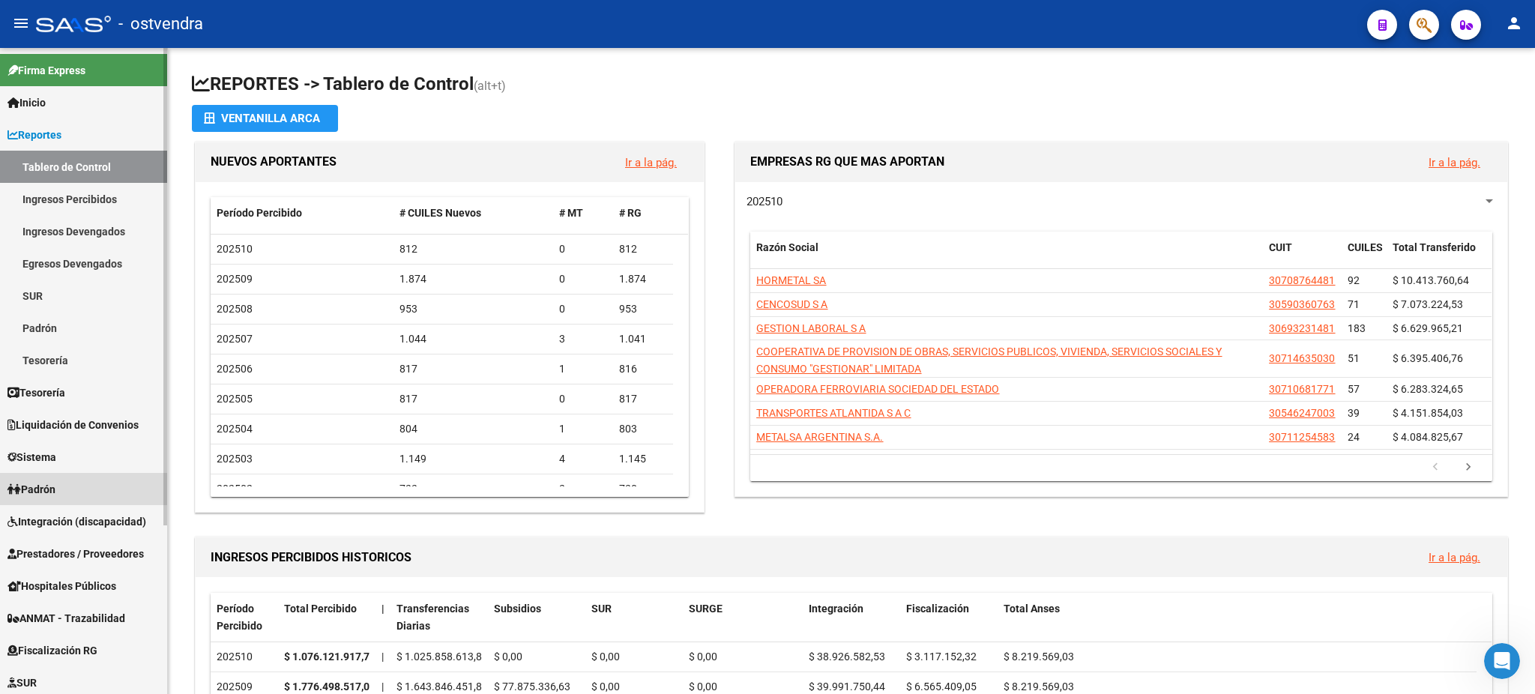
click at [74, 486] on link "Padrón" at bounding box center [83, 489] width 167 height 32
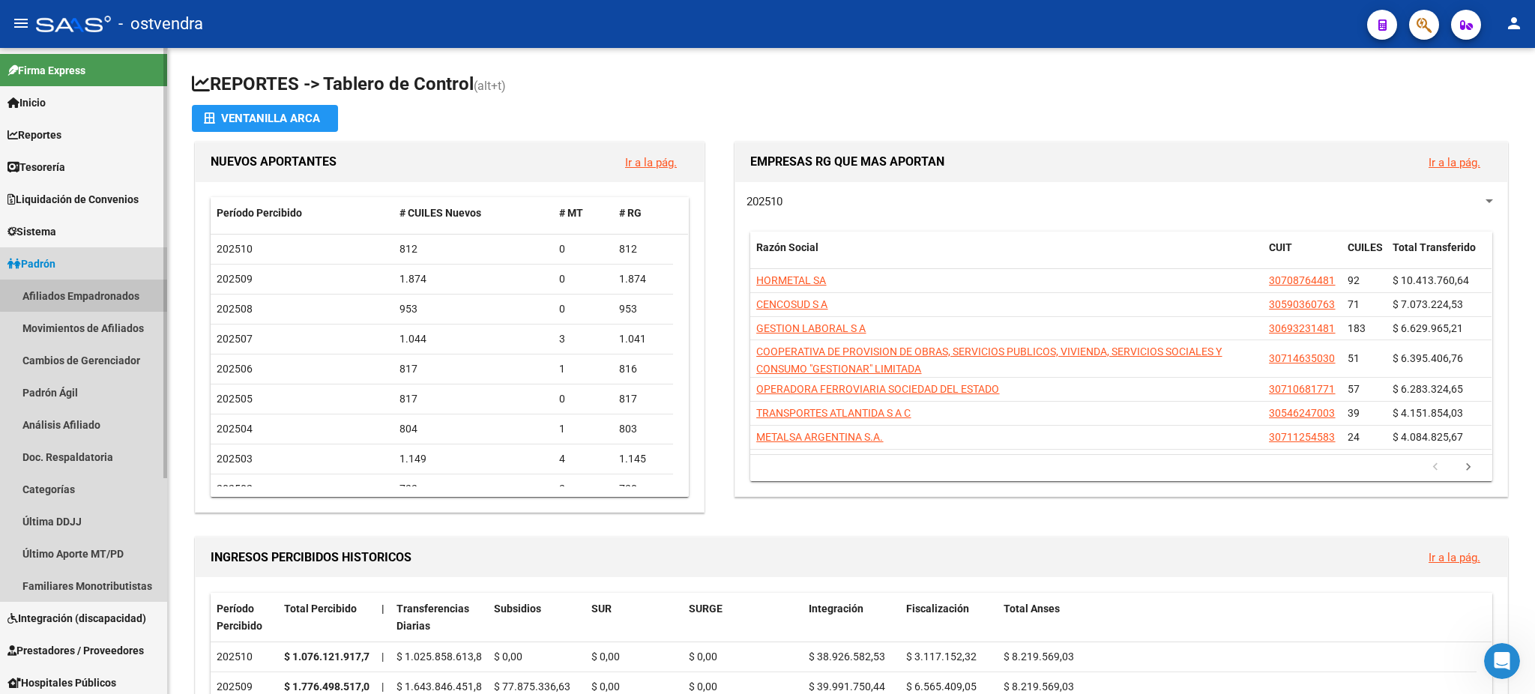
click at [94, 291] on link "Afiliados Empadronados" at bounding box center [83, 296] width 167 height 32
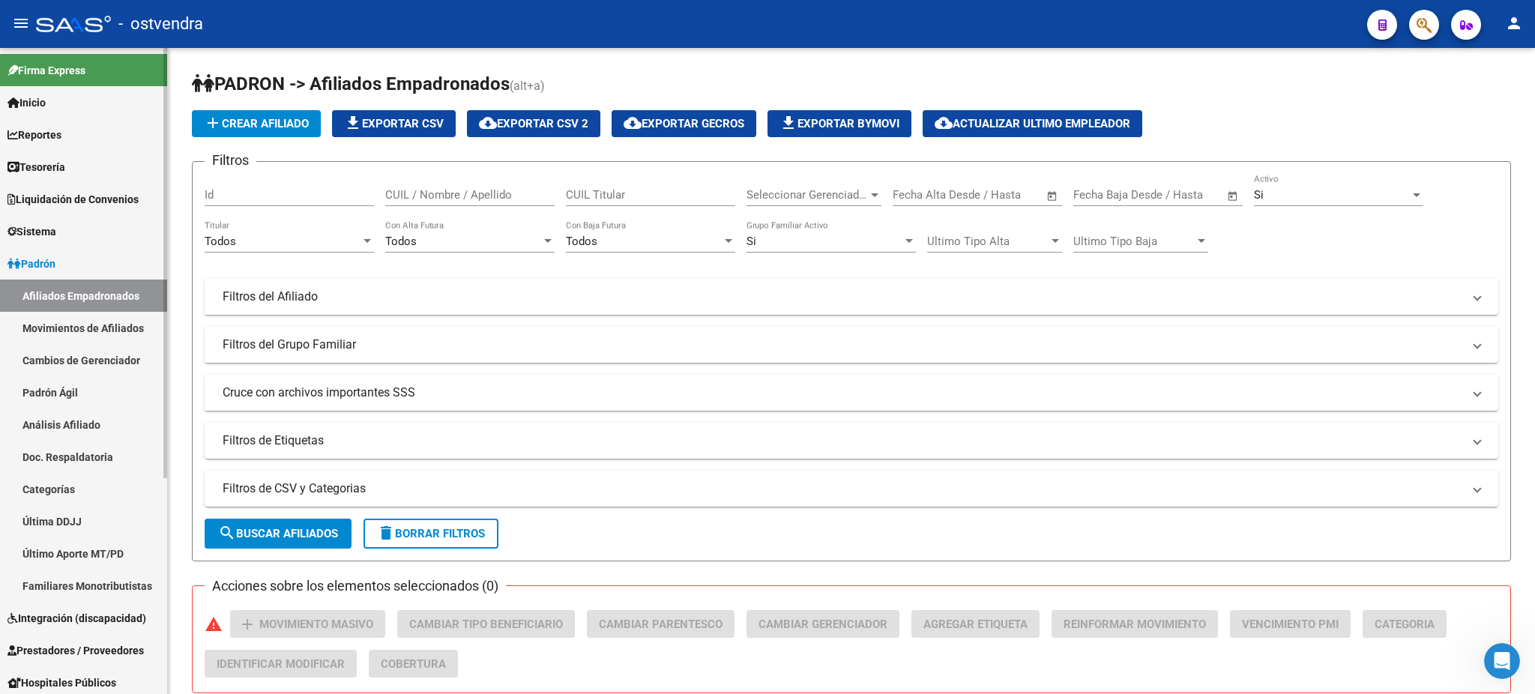
click at [56, 205] on span "Liquidación de Convenios" at bounding box center [72, 199] width 131 height 16
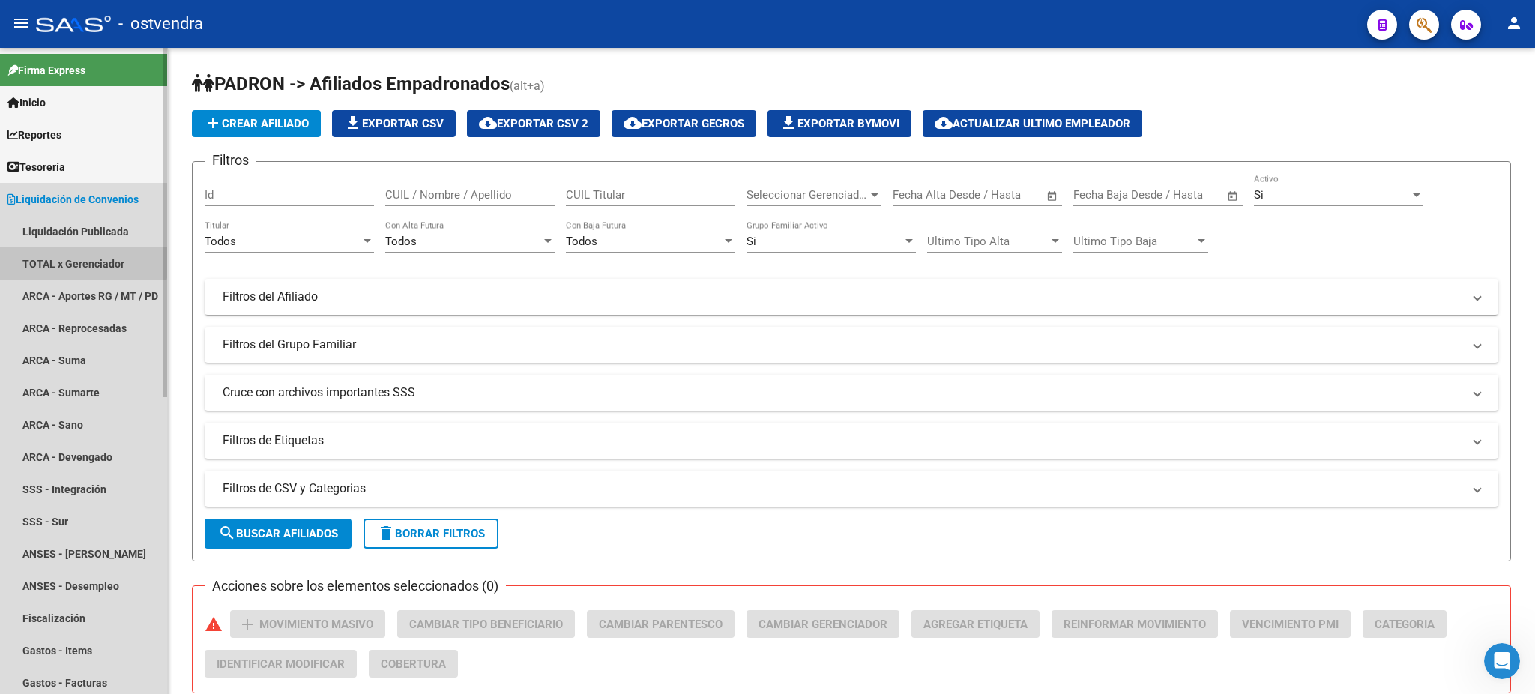
click at [82, 256] on link "TOTAL x Gerenciador" at bounding box center [83, 263] width 167 height 32
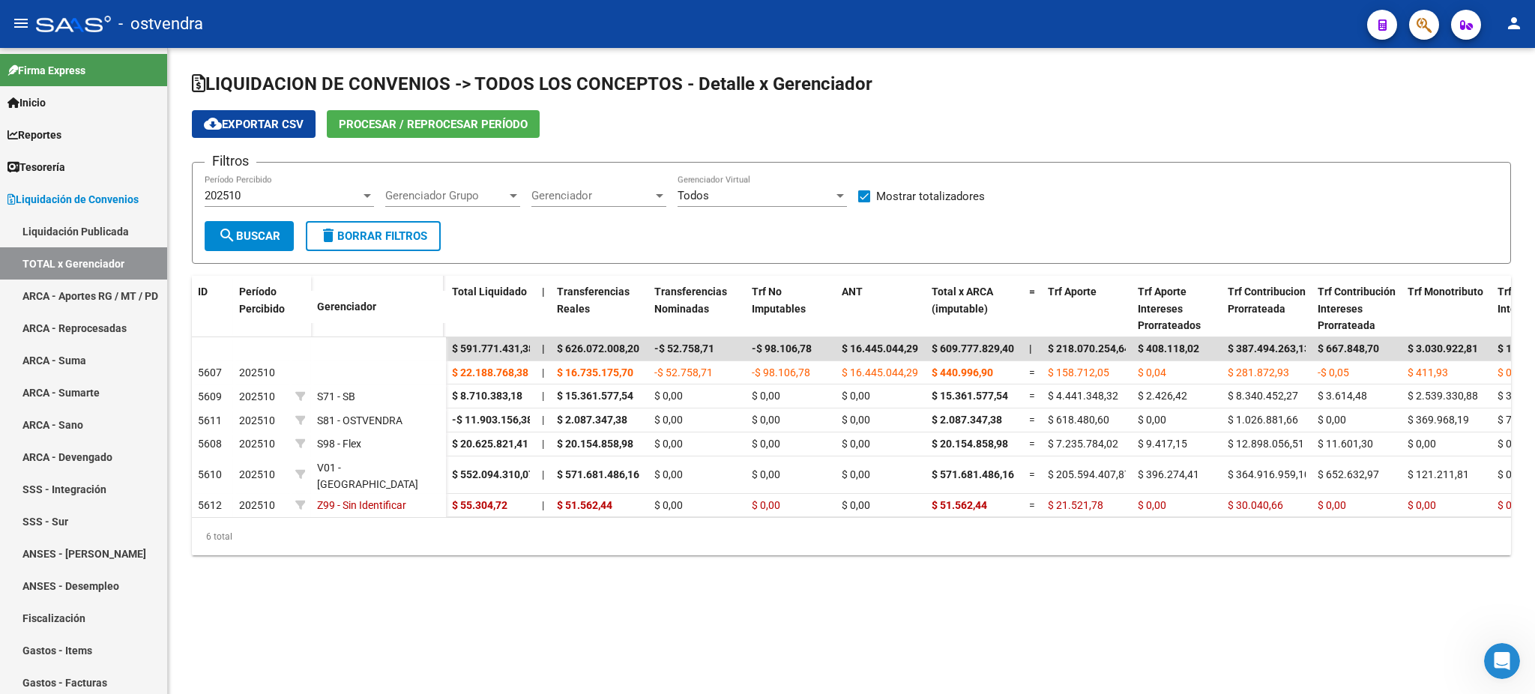
click at [327, 183] on div "202510 Período Percibido" at bounding box center [289, 191] width 169 height 32
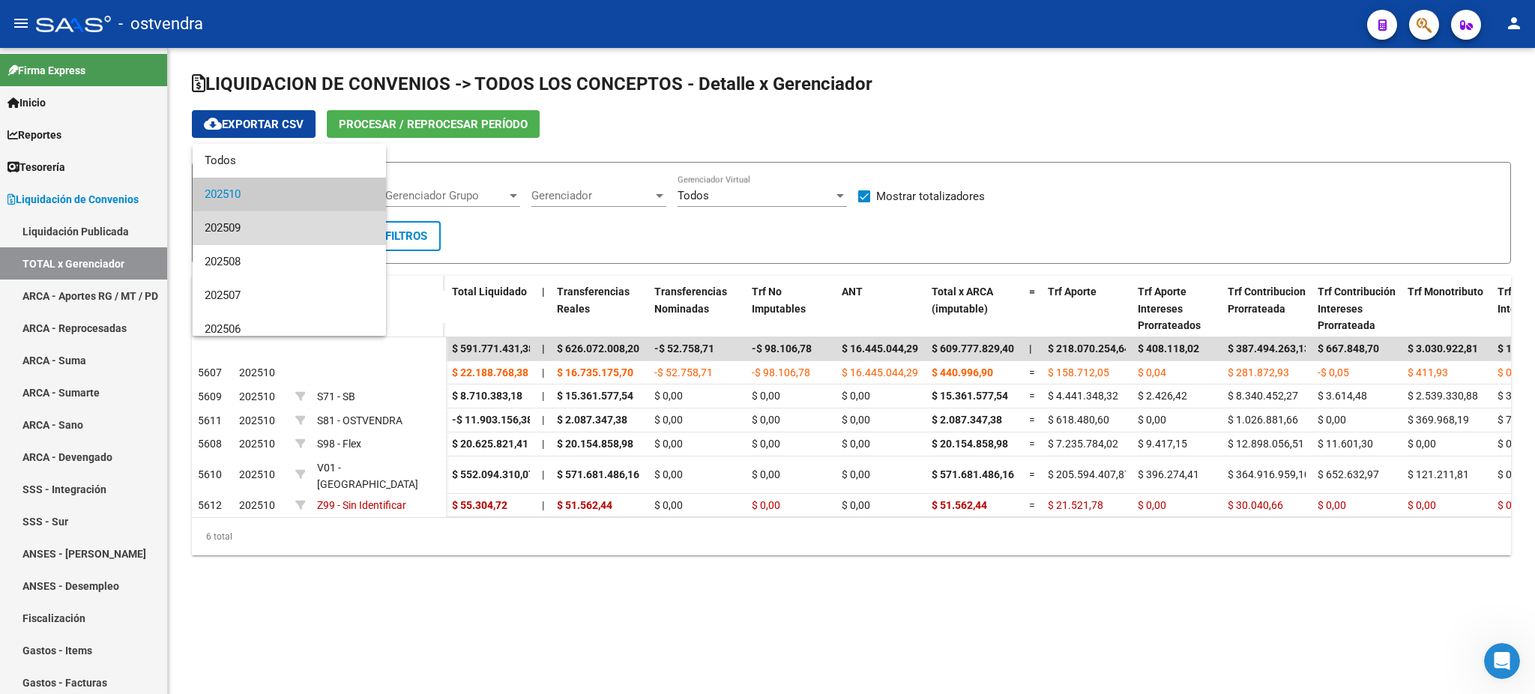
click at [320, 236] on span "202509" at bounding box center [289, 228] width 169 height 34
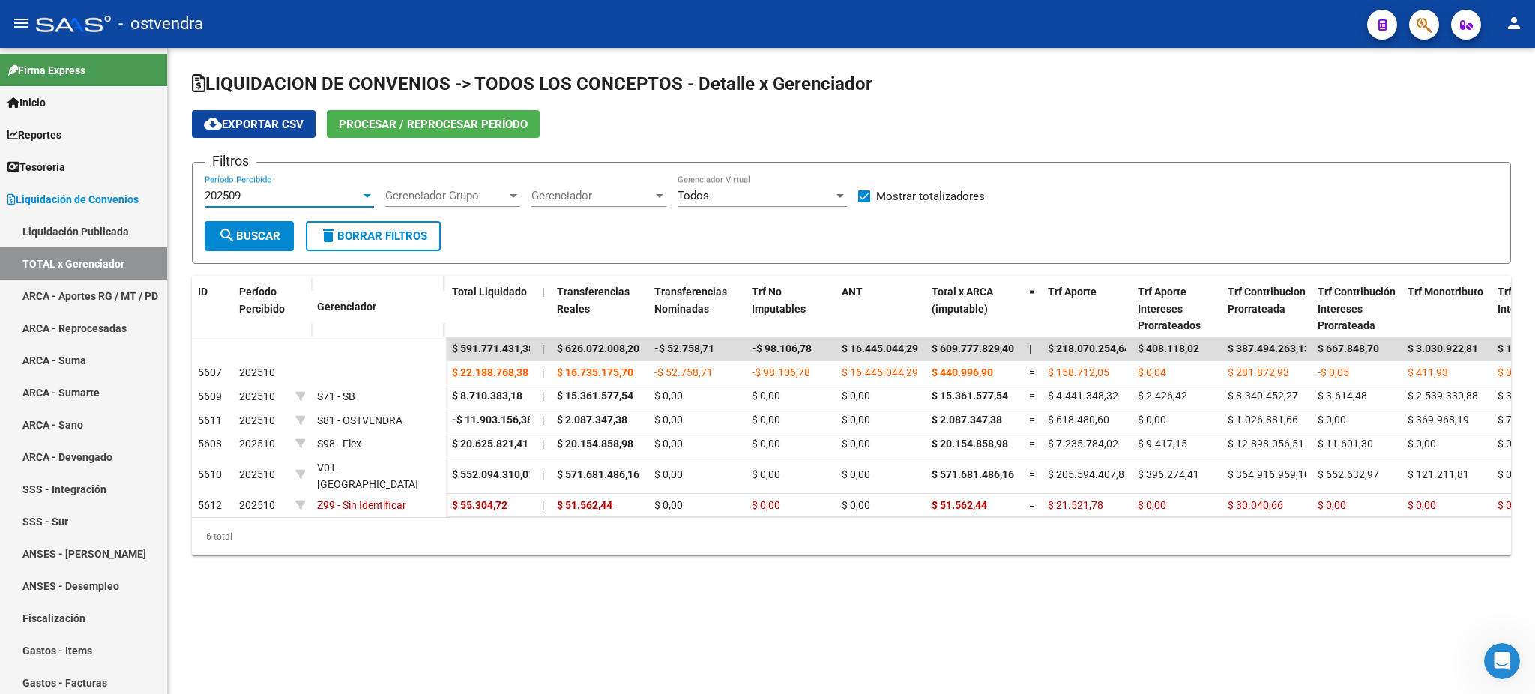
click at [316, 235] on button "delete Borrar Filtros" at bounding box center [373, 236] width 135 height 30
checkbox input "false"
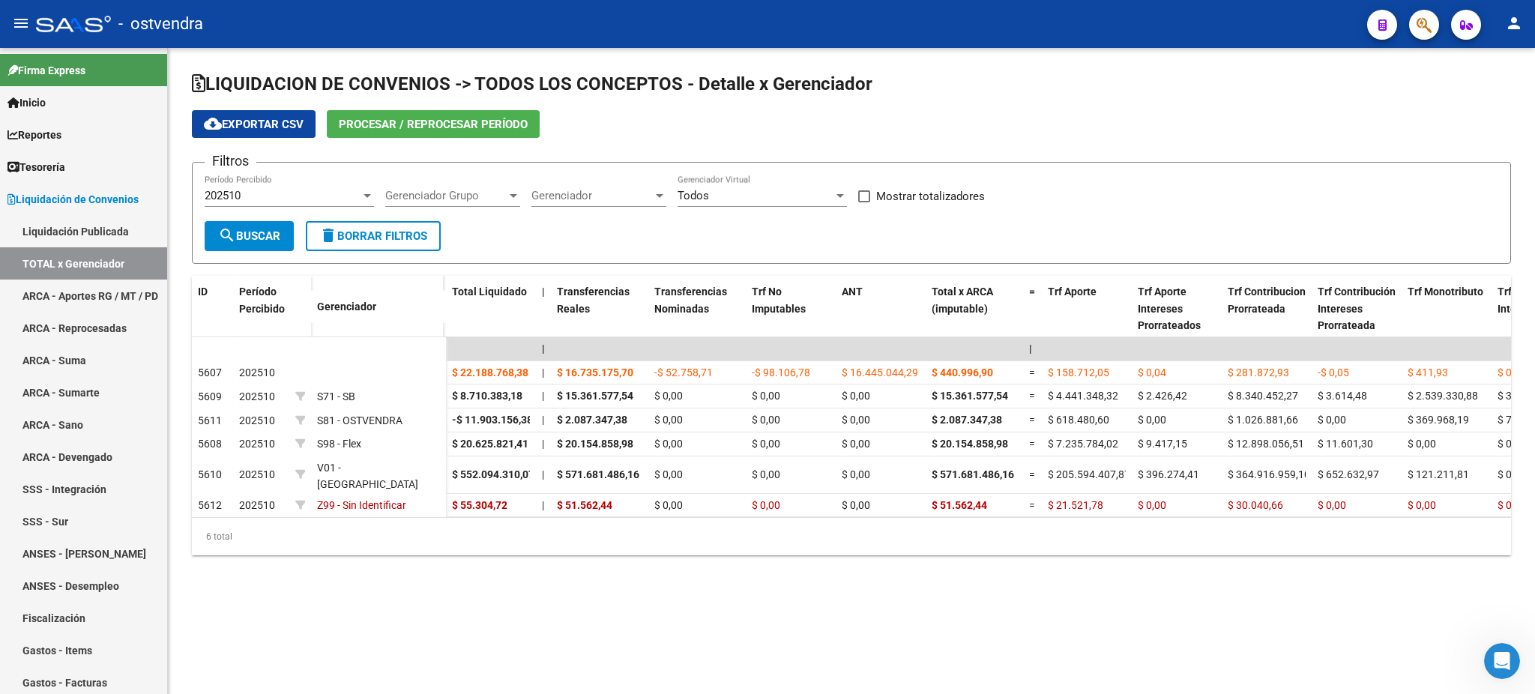
click at [308, 193] on div "202510" at bounding box center [283, 195] width 156 height 13
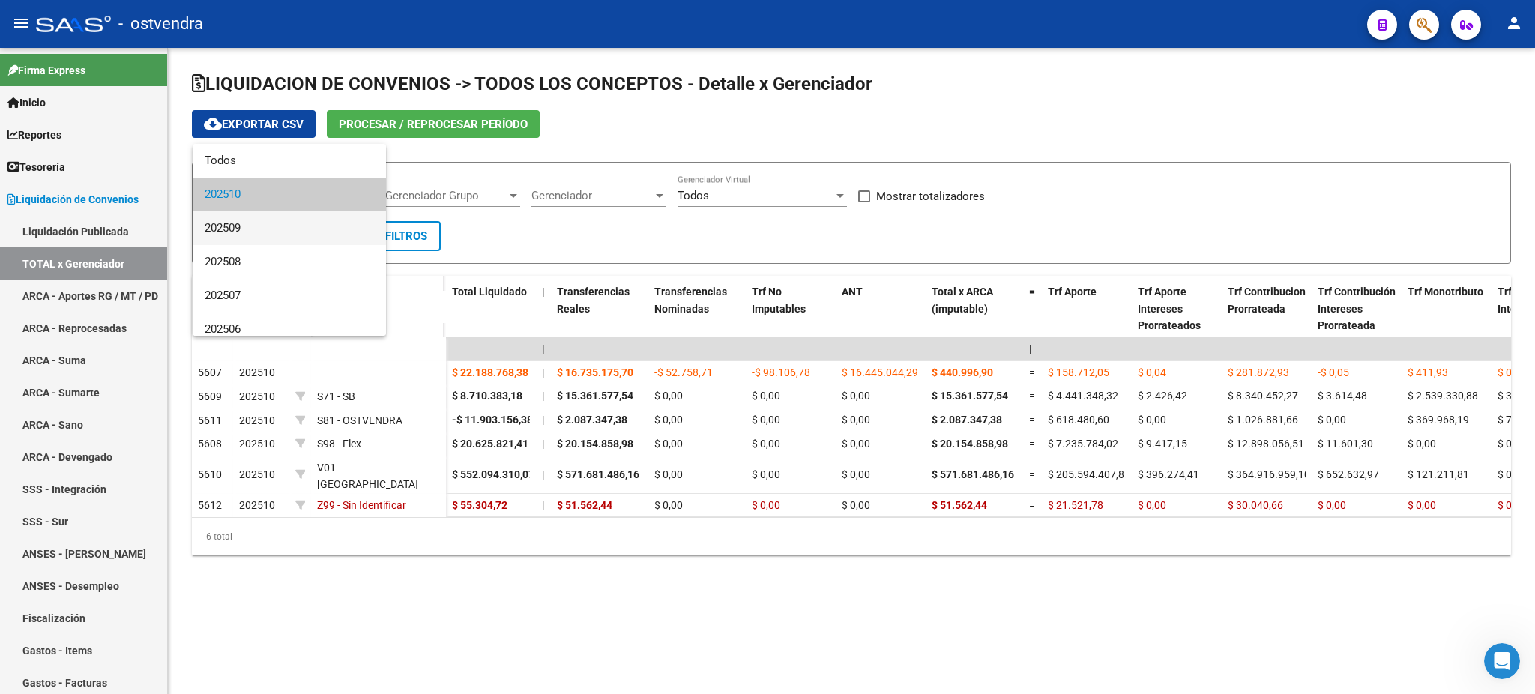
click at [307, 220] on span "202509" at bounding box center [289, 228] width 169 height 34
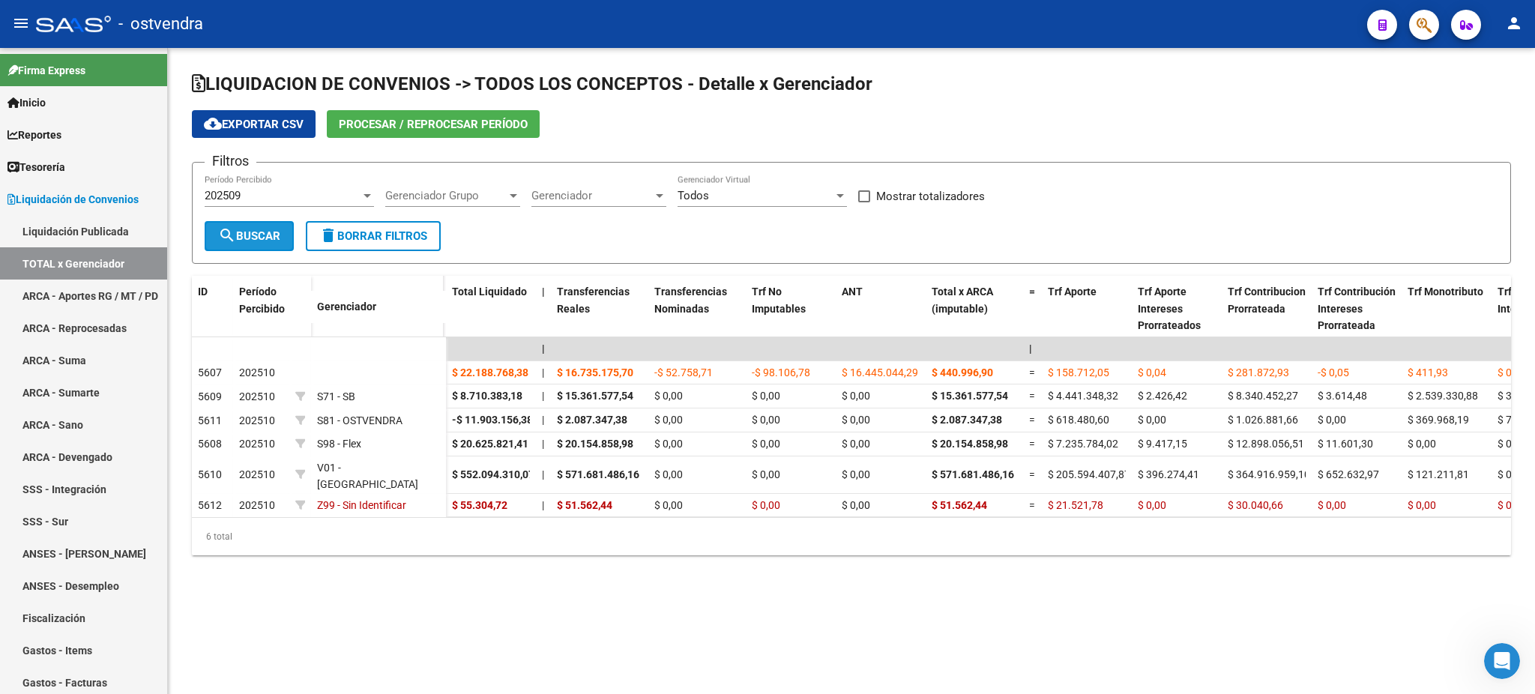
click at [274, 229] on span "search Buscar" at bounding box center [249, 235] width 62 height 13
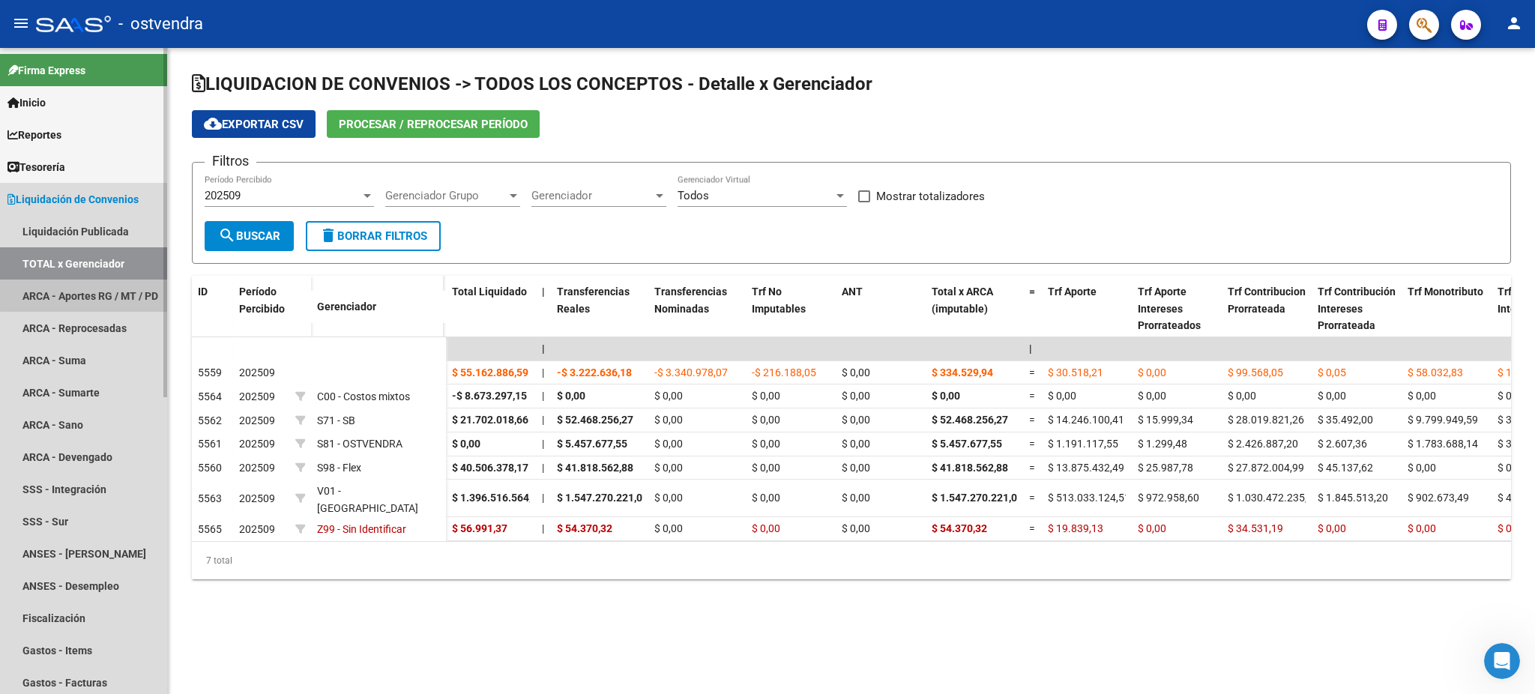
click at [96, 287] on link "ARCA - Aportes RG / MT / PD" at bounding box center [83, 296] width 167 height 32
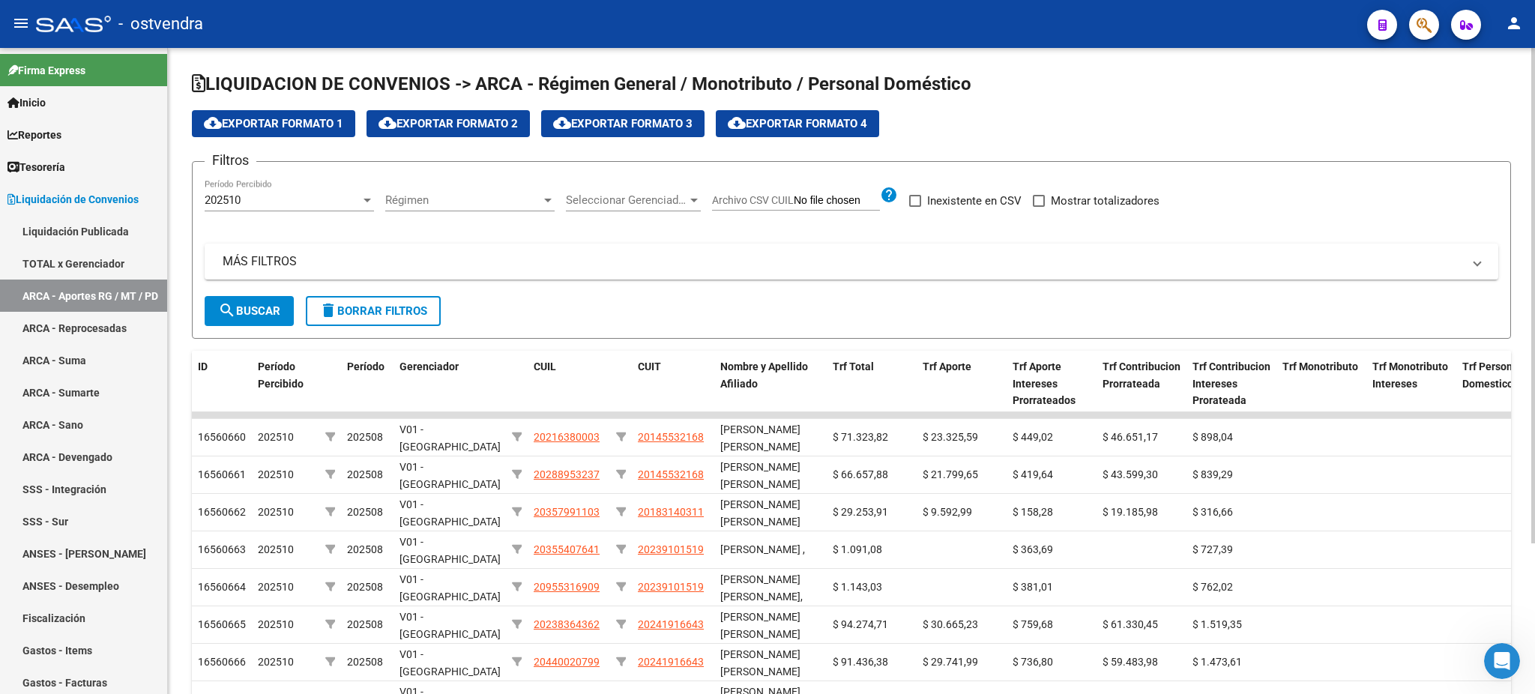
click at [442, 202] on span "Régimen" at bounding box center [463, 199] width 156 height 13
drag, startPoint x: 657, startPoint y: 250, endPoint x: 640, endPoint y: 202, distance: 51.7
click at [655, 248] on div at bounding box center [767, 347] width 1535 height 694
click at [639, 198] on span "Seleccionar Gerenciador" at bounding box center [626, 199] width 121 height 13
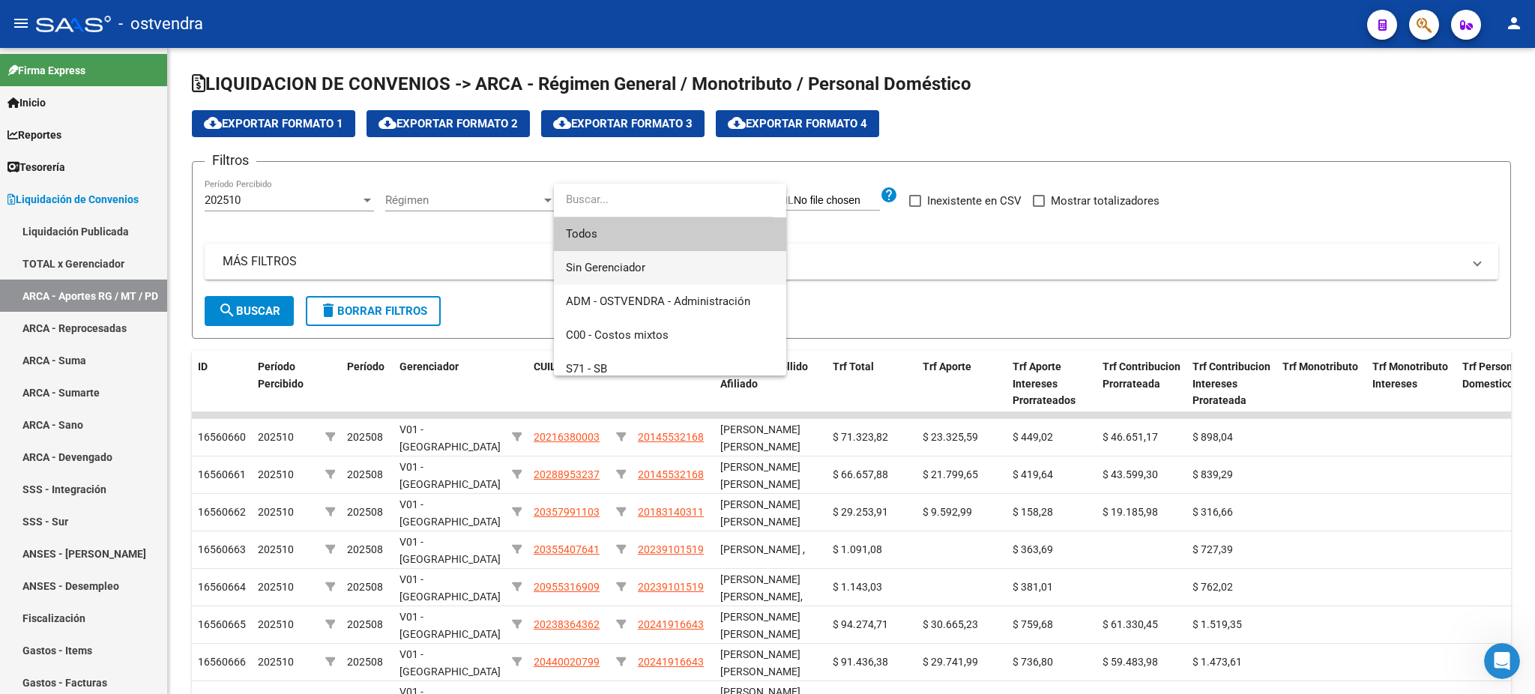
click at [638, 255] on span "Sin Gerenciador" at bounding box center [670, 268] width 208 height 34
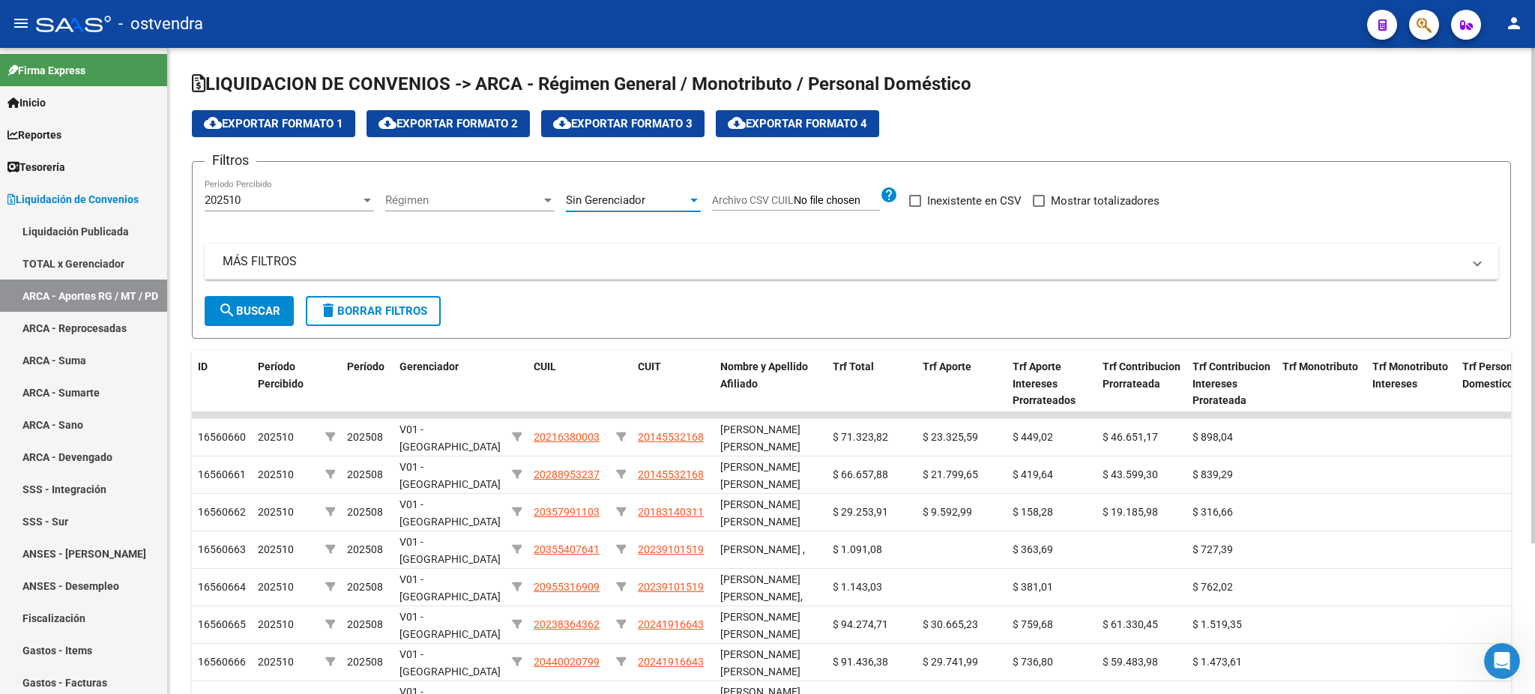
click at [265, 304] on span "search Buscar" at bounding box center [249, 310] width 62 height 13
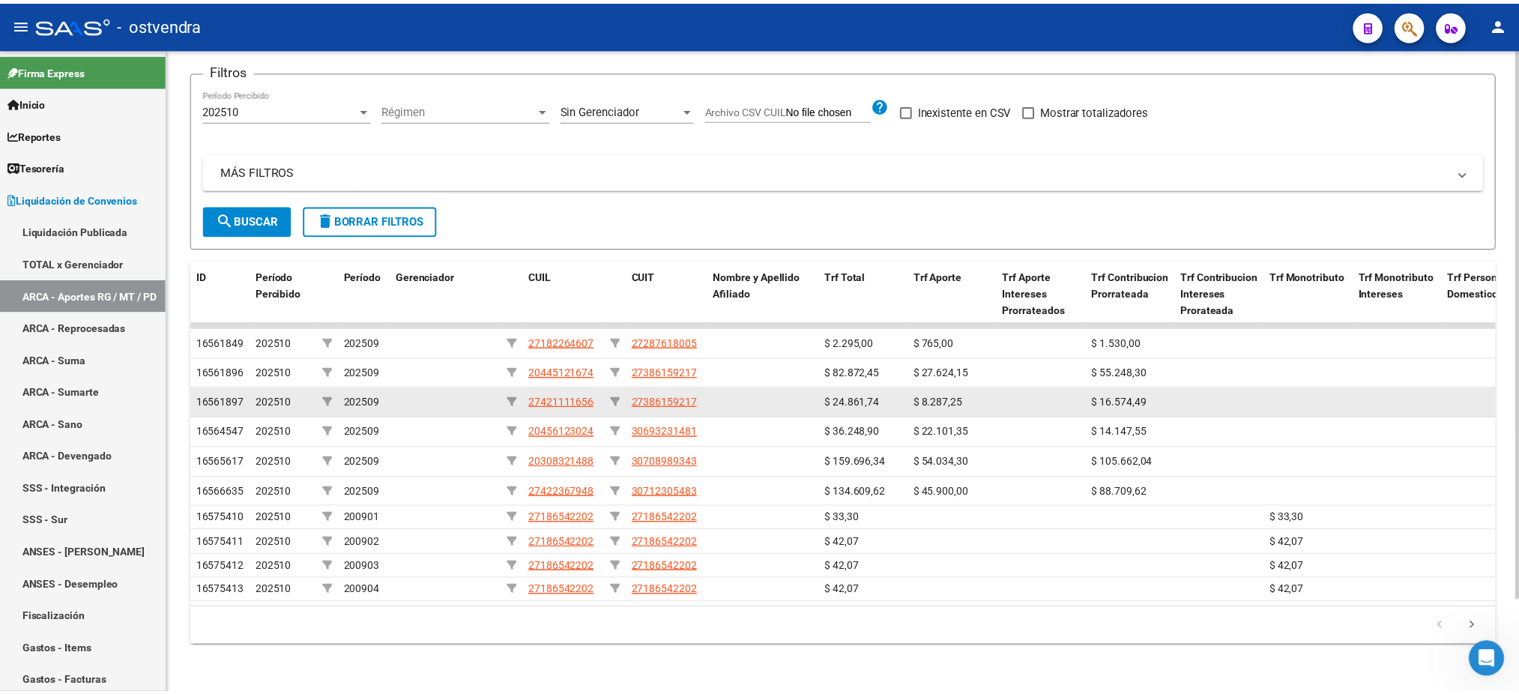
scroll to position [109, 0]
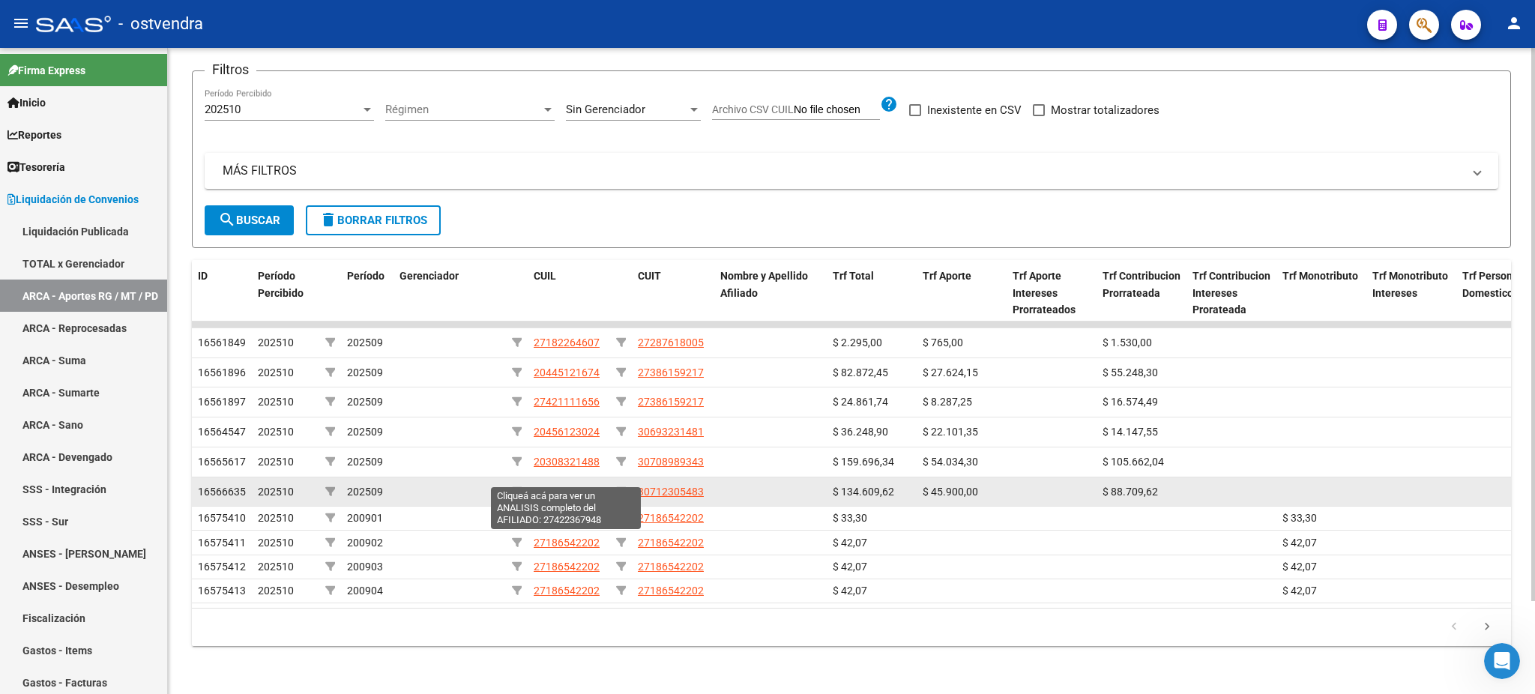
click at [564, 486] on span "27422367948" at bounding box center [567, 492] width 66 height 12
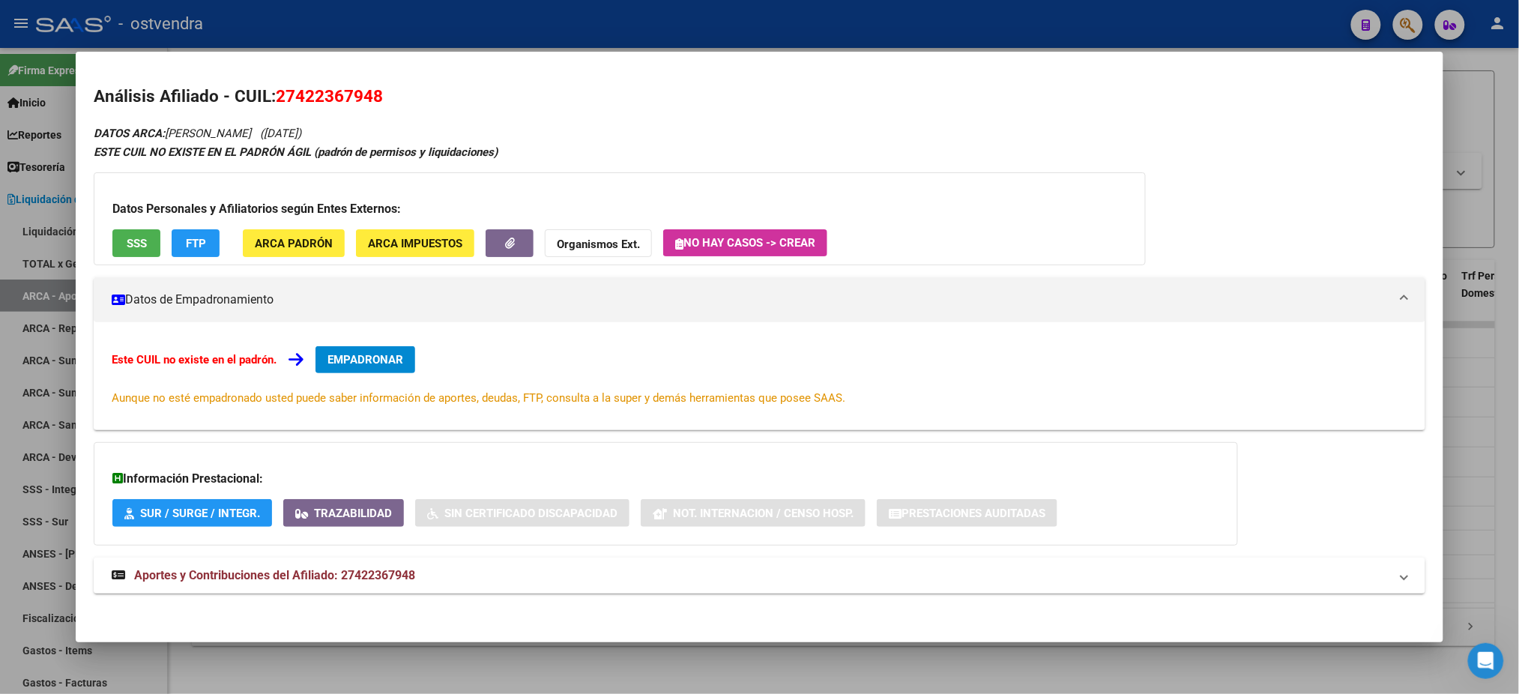
click at [138, 268] on div "DATOS ARCA: [PERSON_NAME] ([DATE]) ESTE CUIL NO EXISTE EN EL PADRÓN ÁGIL (padró…" at bounding box center [759, 367] width 1331 height 487
click at [138, 250] on button "SSS" at bounding box center [136, 243] width 48 height 28
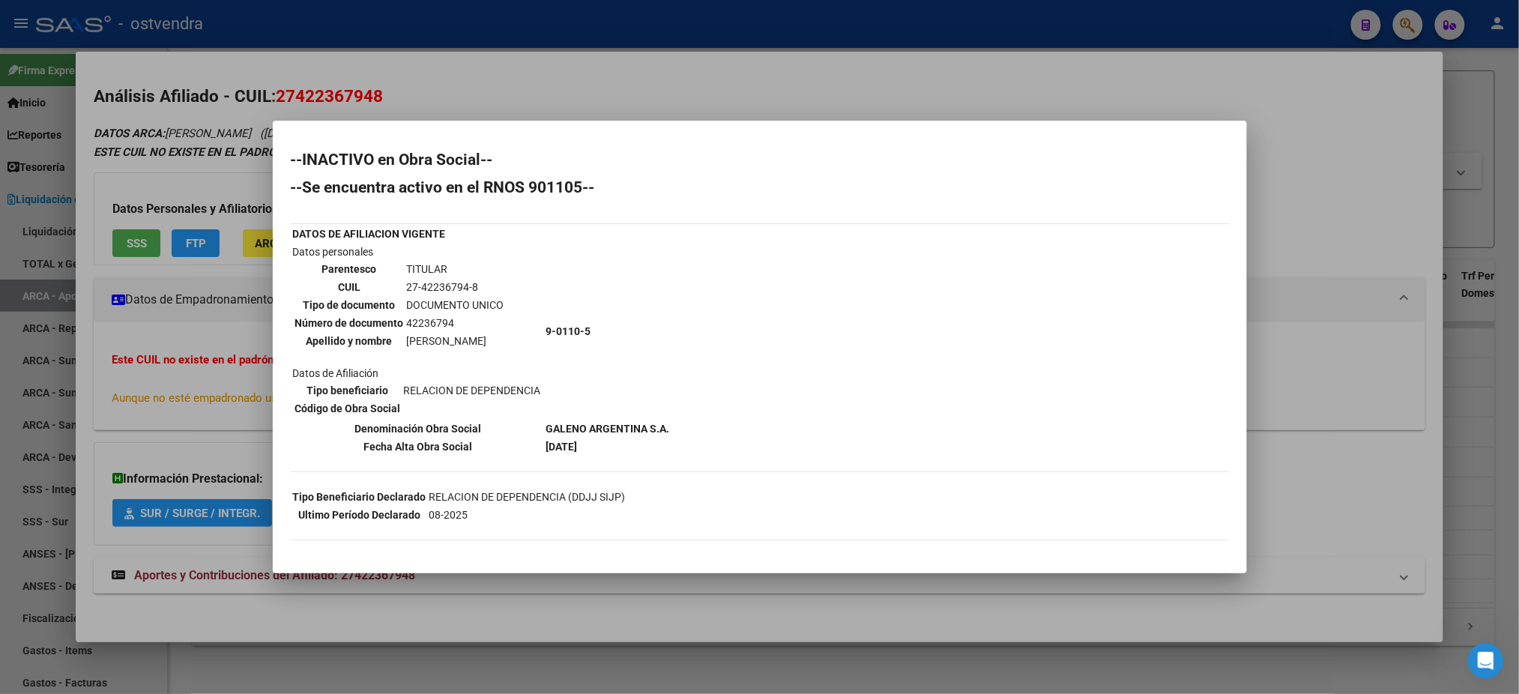
click at [588, 58] on div at bounding box center [759, 347] width 1519 height 694
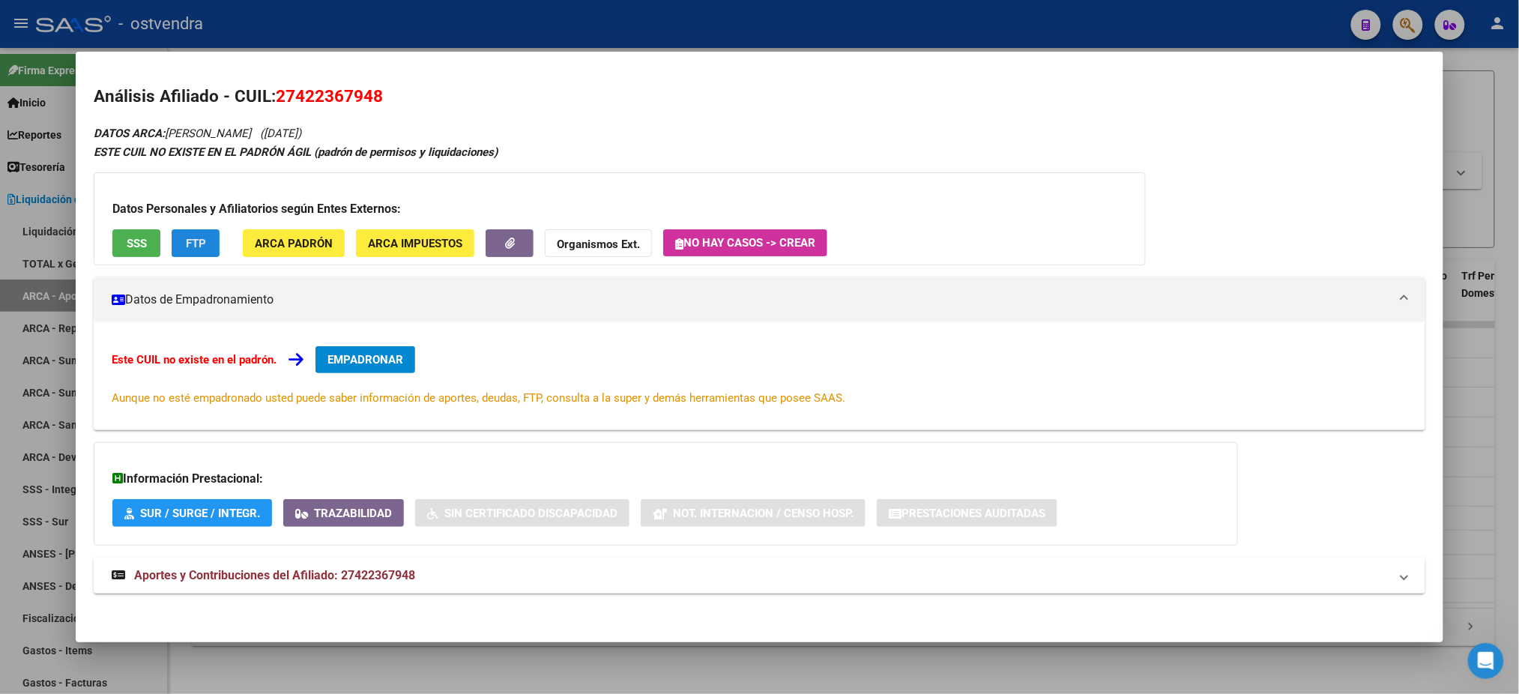
click at [193, 246] on span "FTP" at bounding box center [196, 243] width 20 height 13
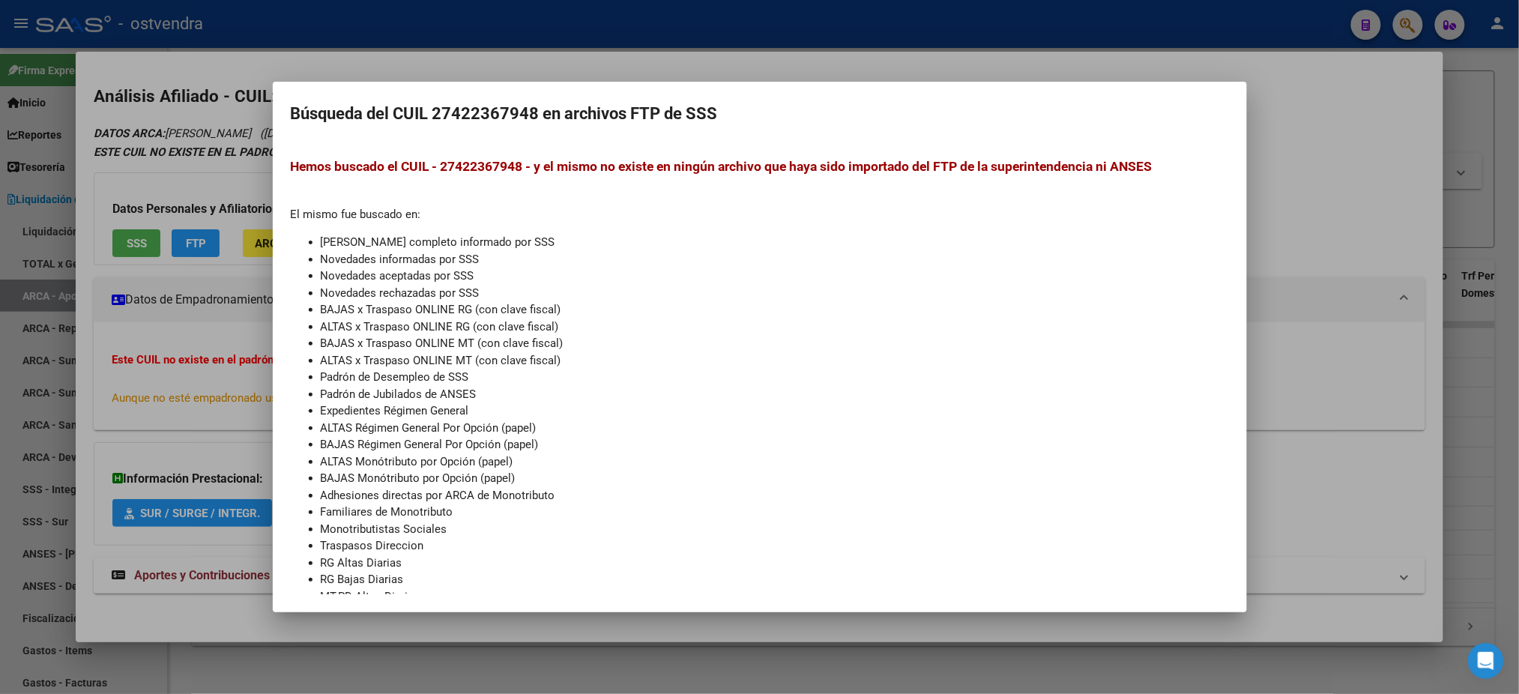
click at [175, 183] on div at bounding box center [759, 347] width 1519 height 694
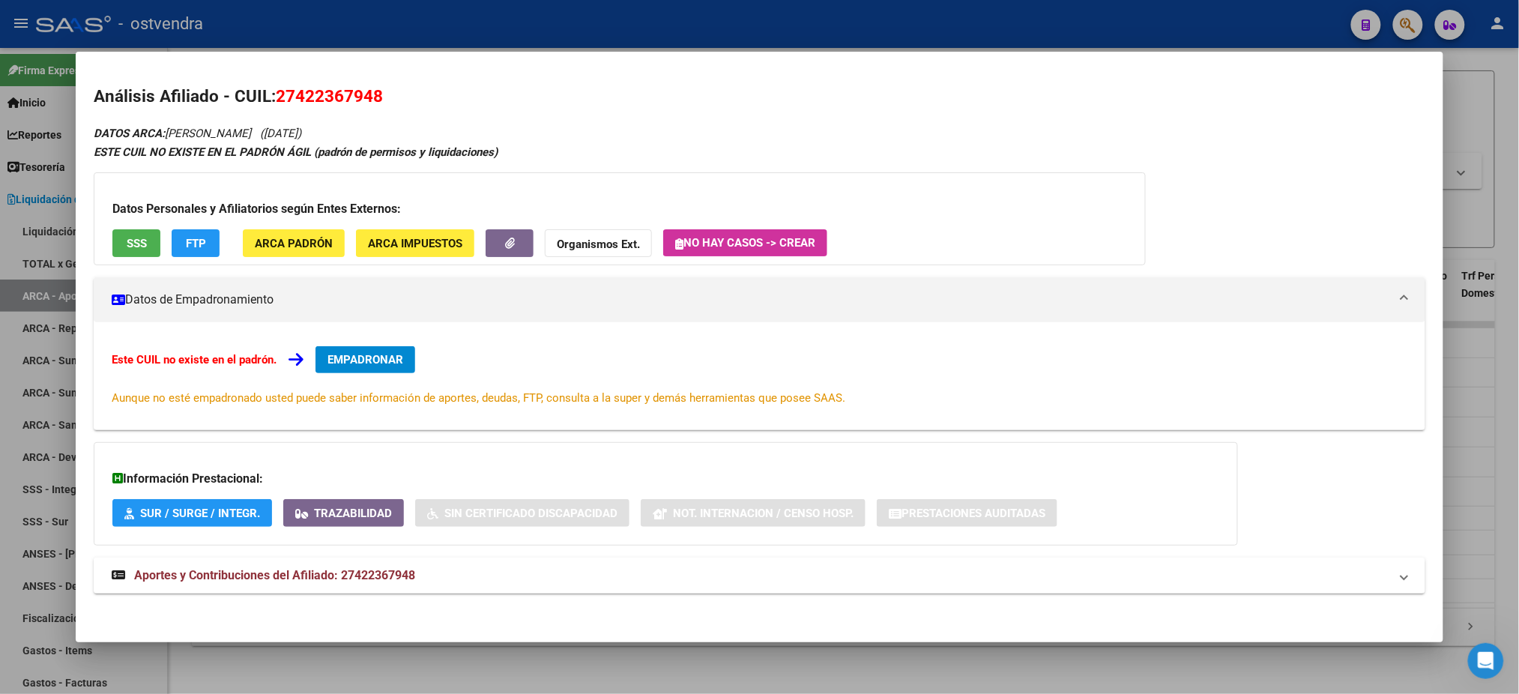
scroll to position [2, 0]
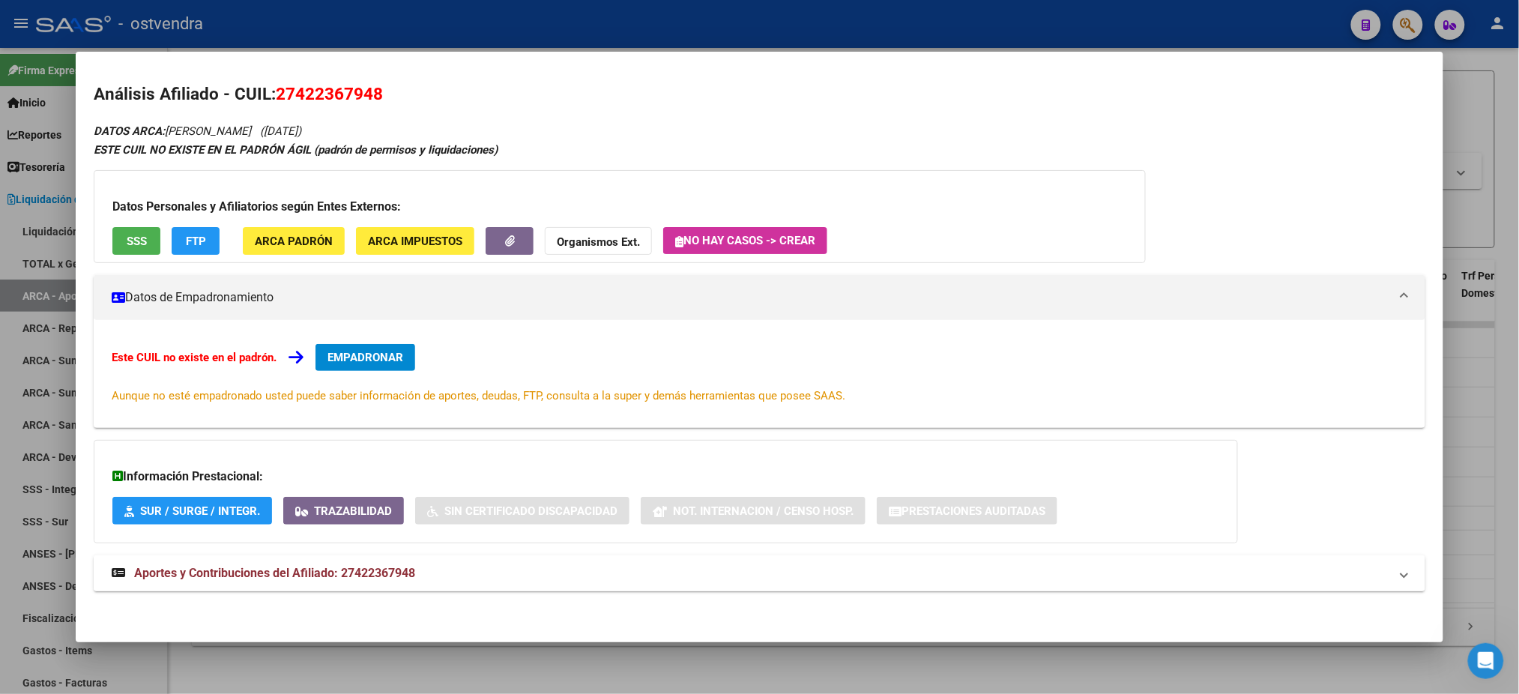
click at [340, 571] on span "Aportes y Contribuciones del Afiliado: 27422367948" at bounding box center [274, 573] width 281 height 14
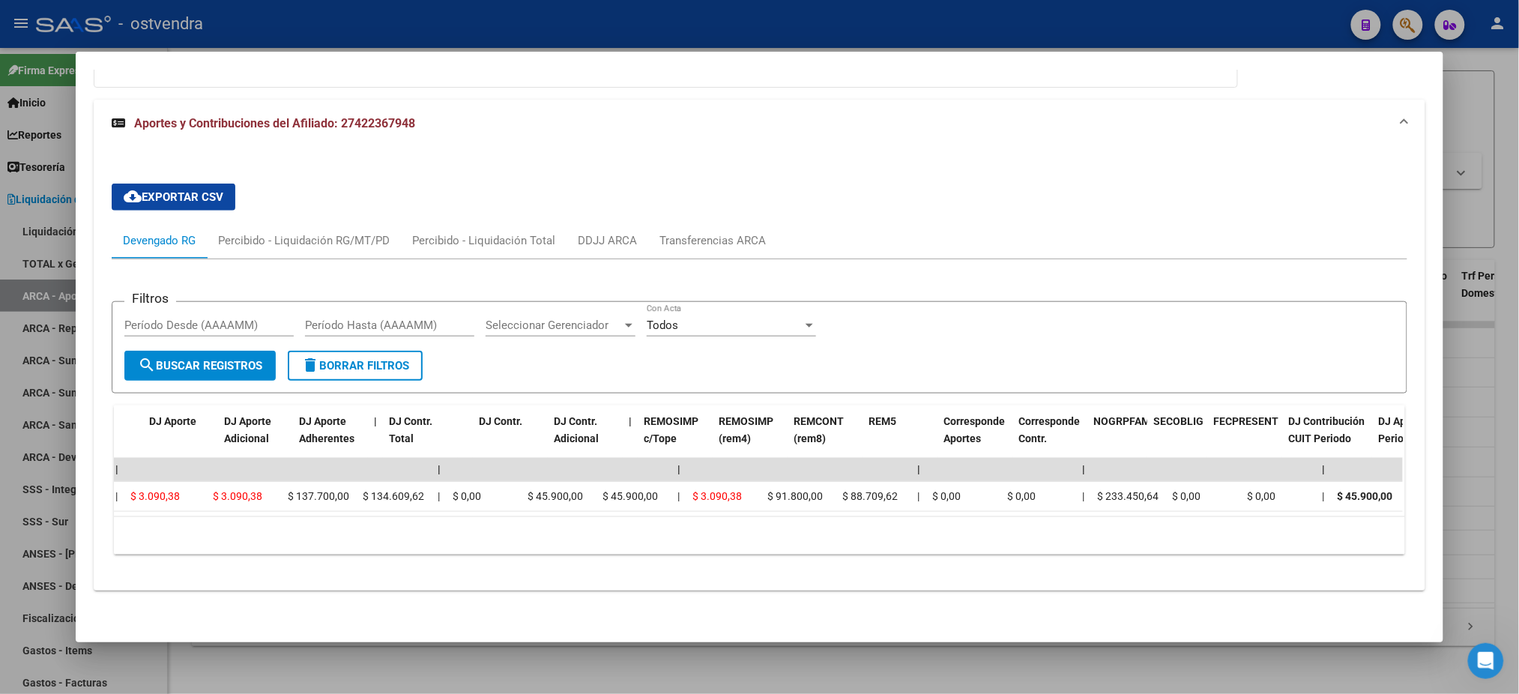
scroll to position [0, 136]
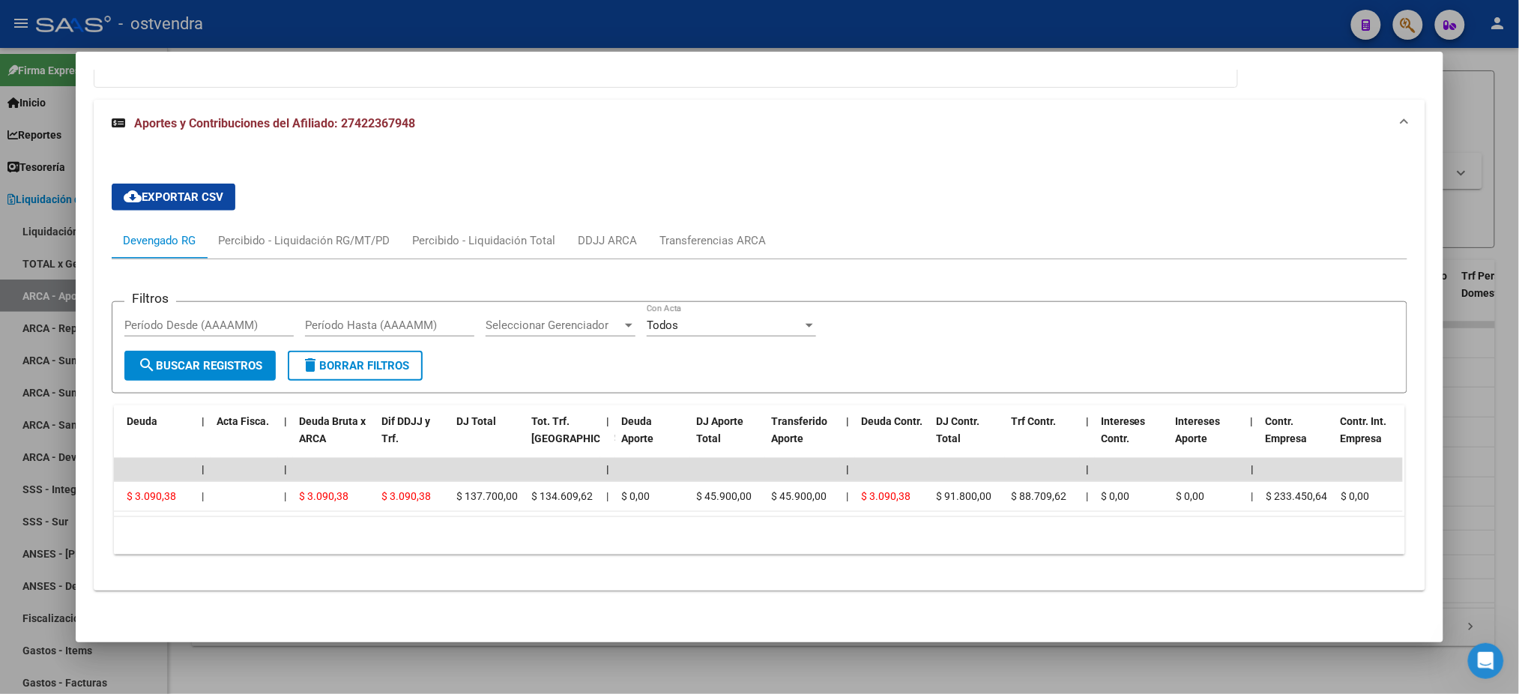
drag, startPoint x: 340, startPoint y: 516, endPoint x: 393, endPoint y: 535, distance: 56.4
click at [393, 535] on div "10 total 1" at bounding box center [759, 535] width 1290 height 37
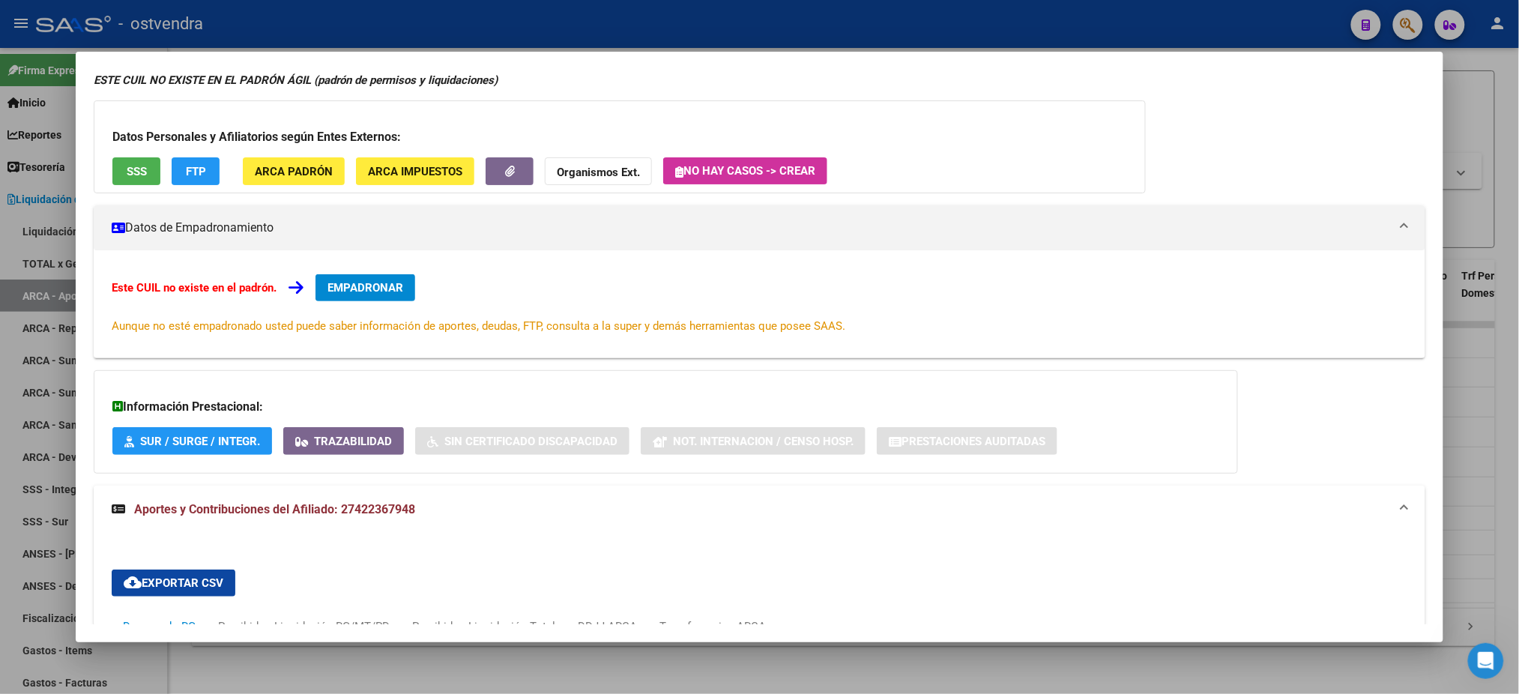
scroll to position [0, 0]
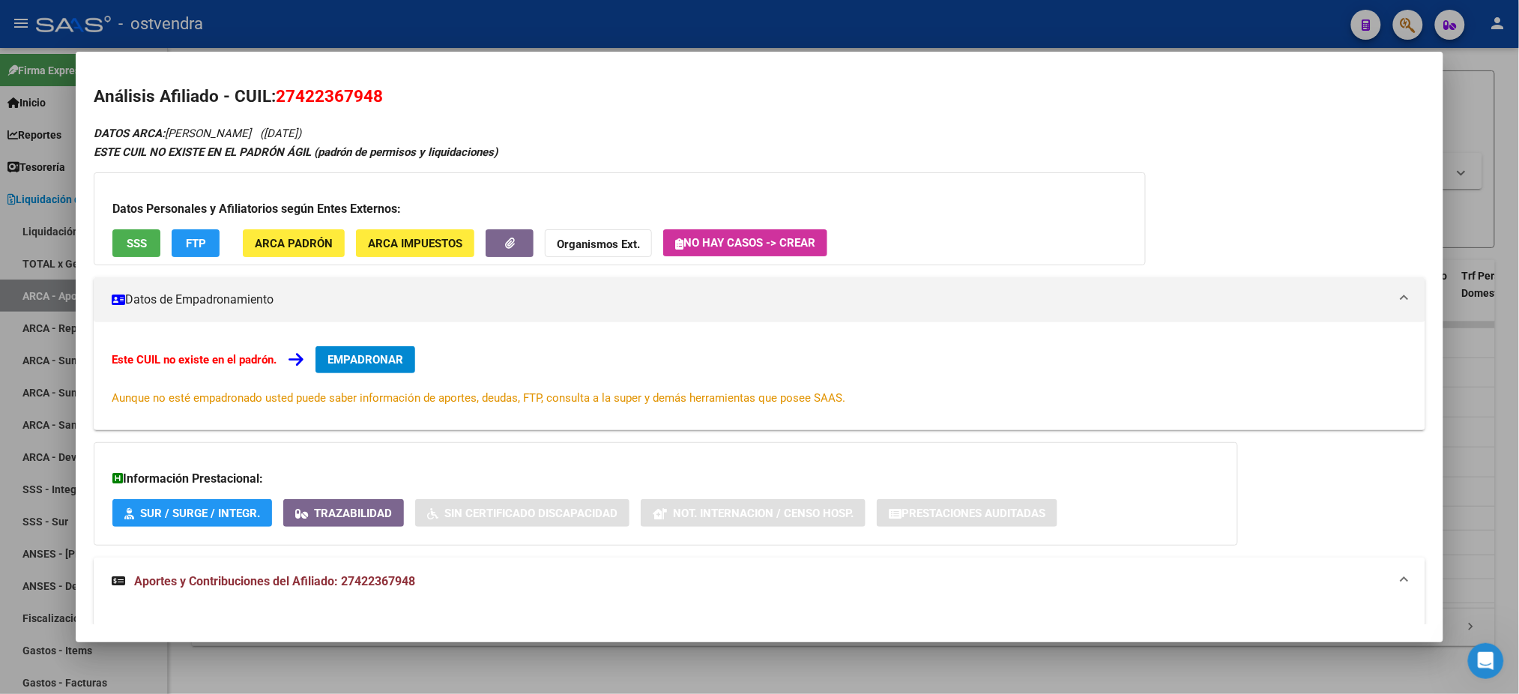
click at [483, 31] on div at bounding box center [759, 347] width 1519 height 694
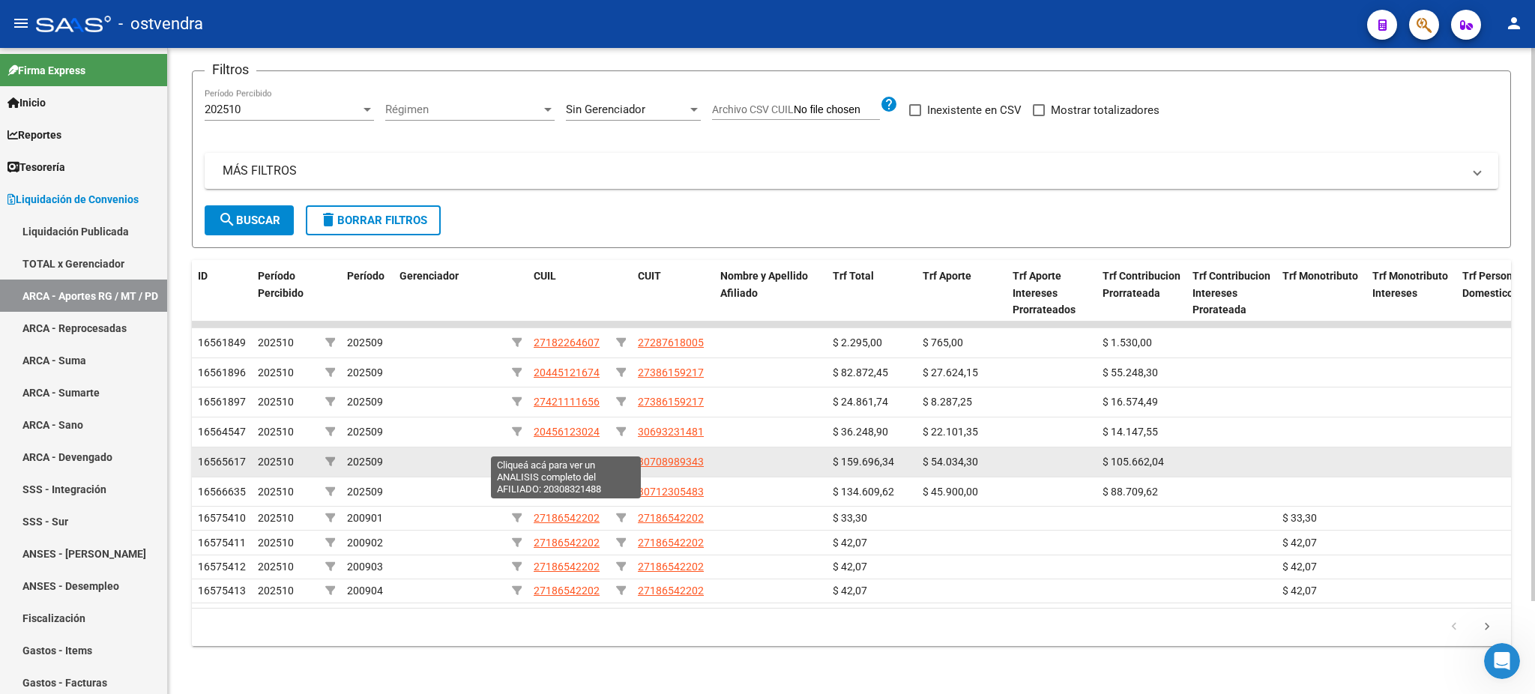
click at [562, 456] on span "20308321488" at bounding box center [567, 462] width 66 height 12
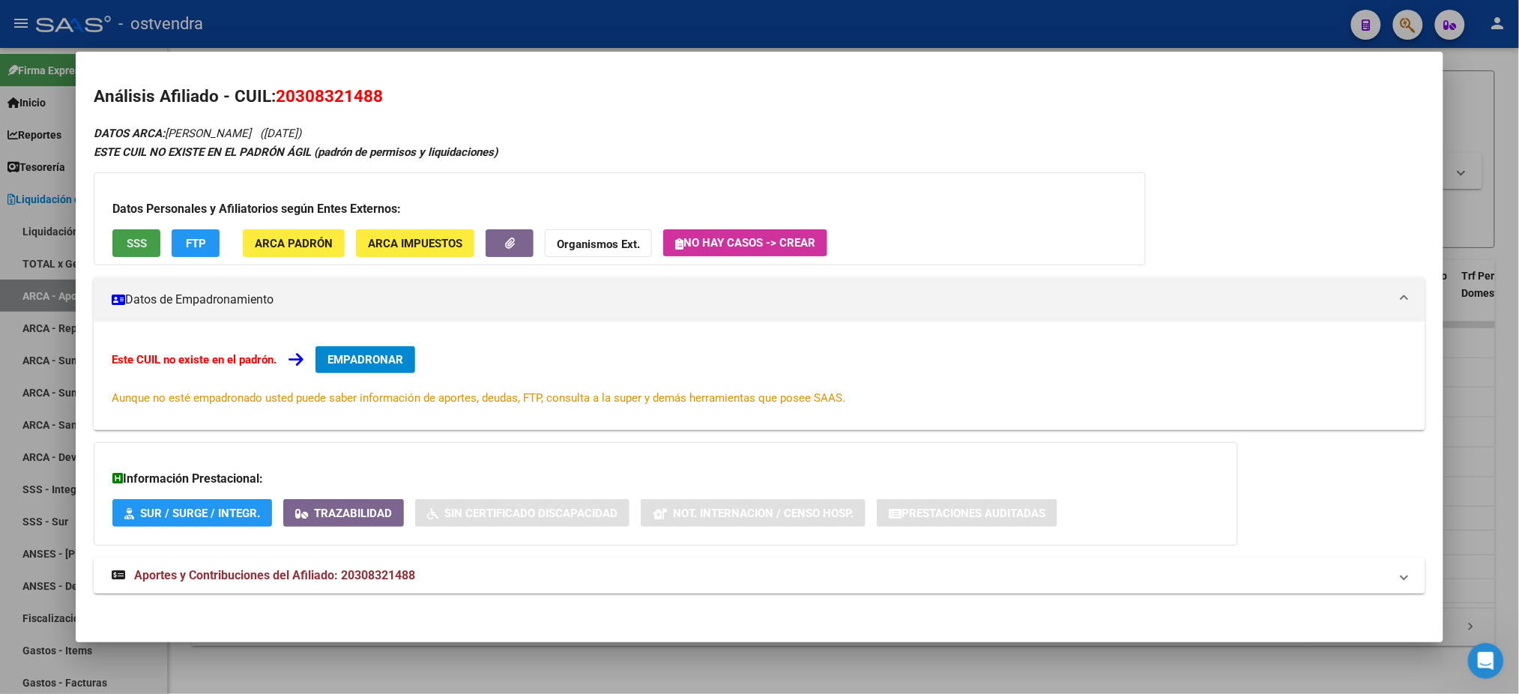
click at [122, 229] on button "SSS" at bounding box center [136, 243] width 48 height 28
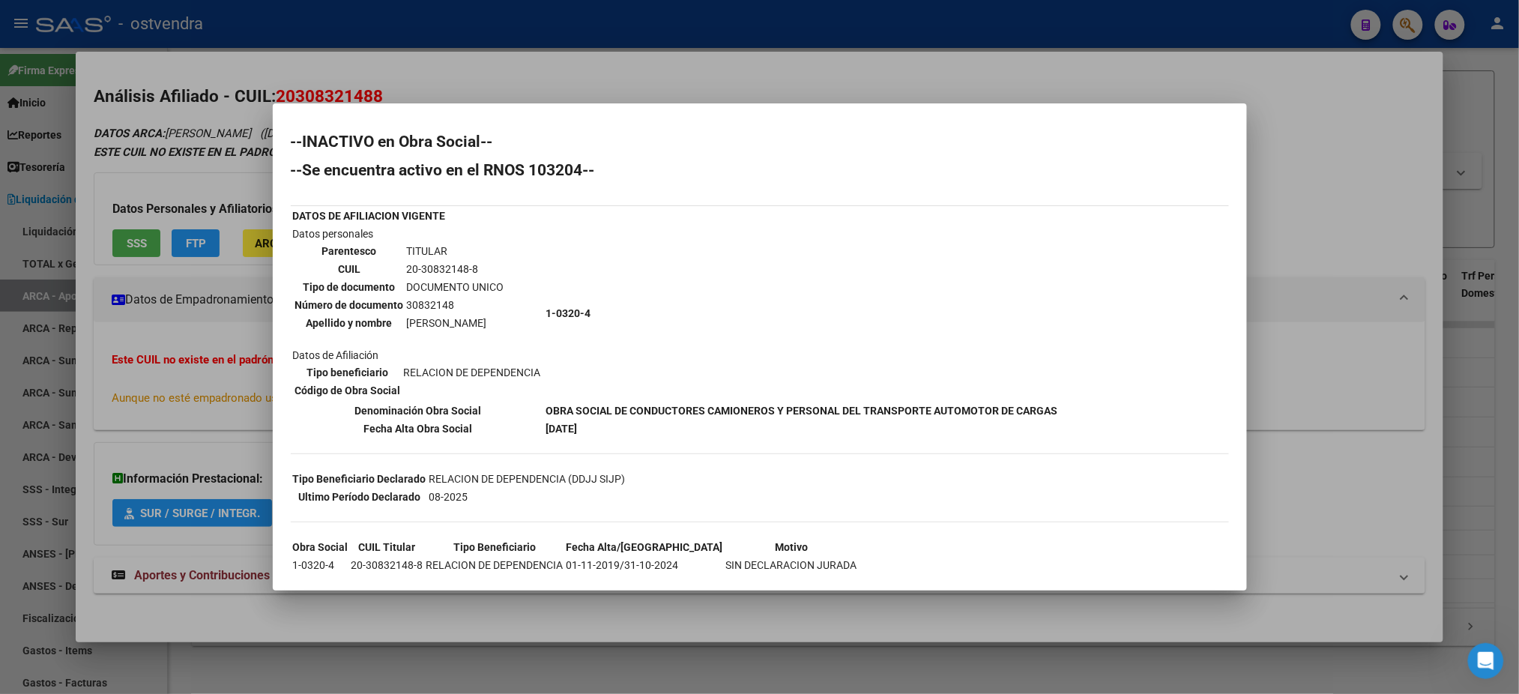
click at [238, 143] on div at bounding box center [759, 347] width 1519 height 694
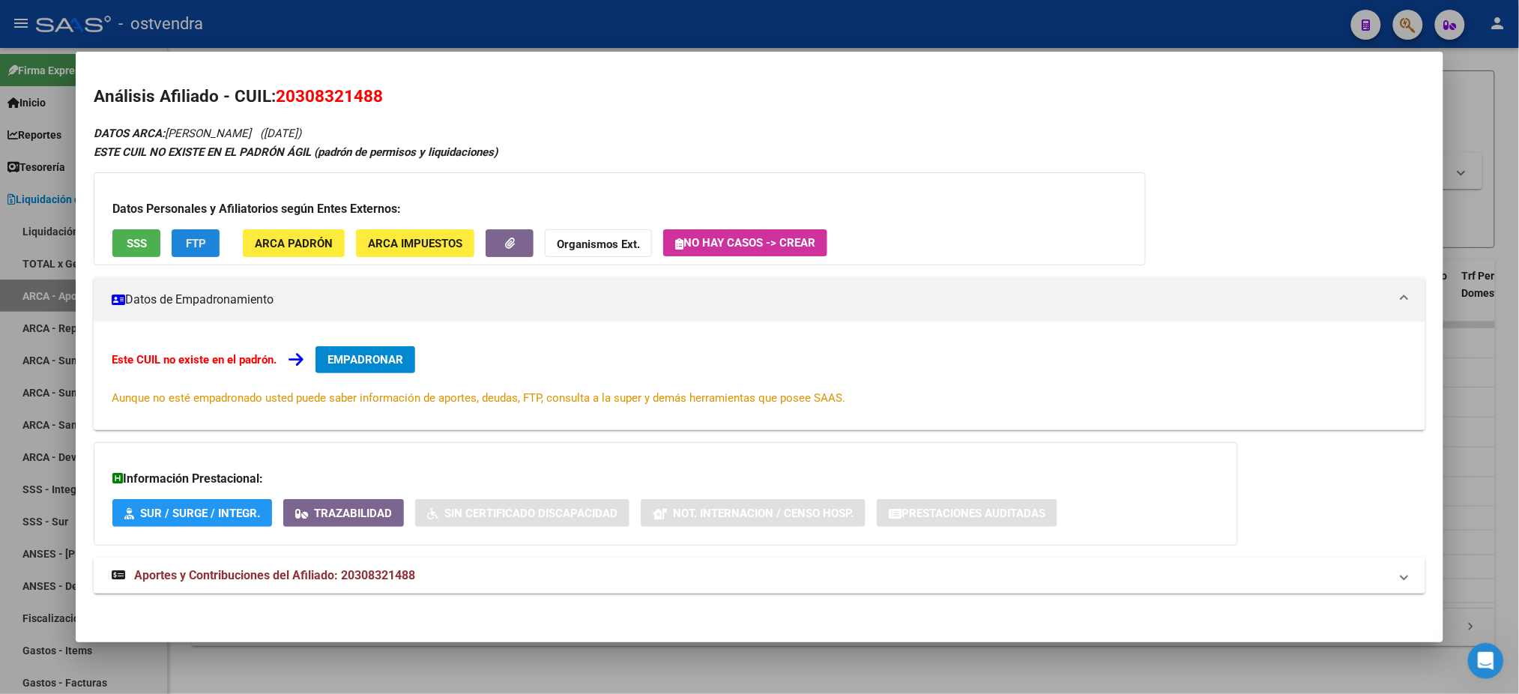
click at [189, 238] on span "FTP" at bounding box center [196, 243] width 20 height 13
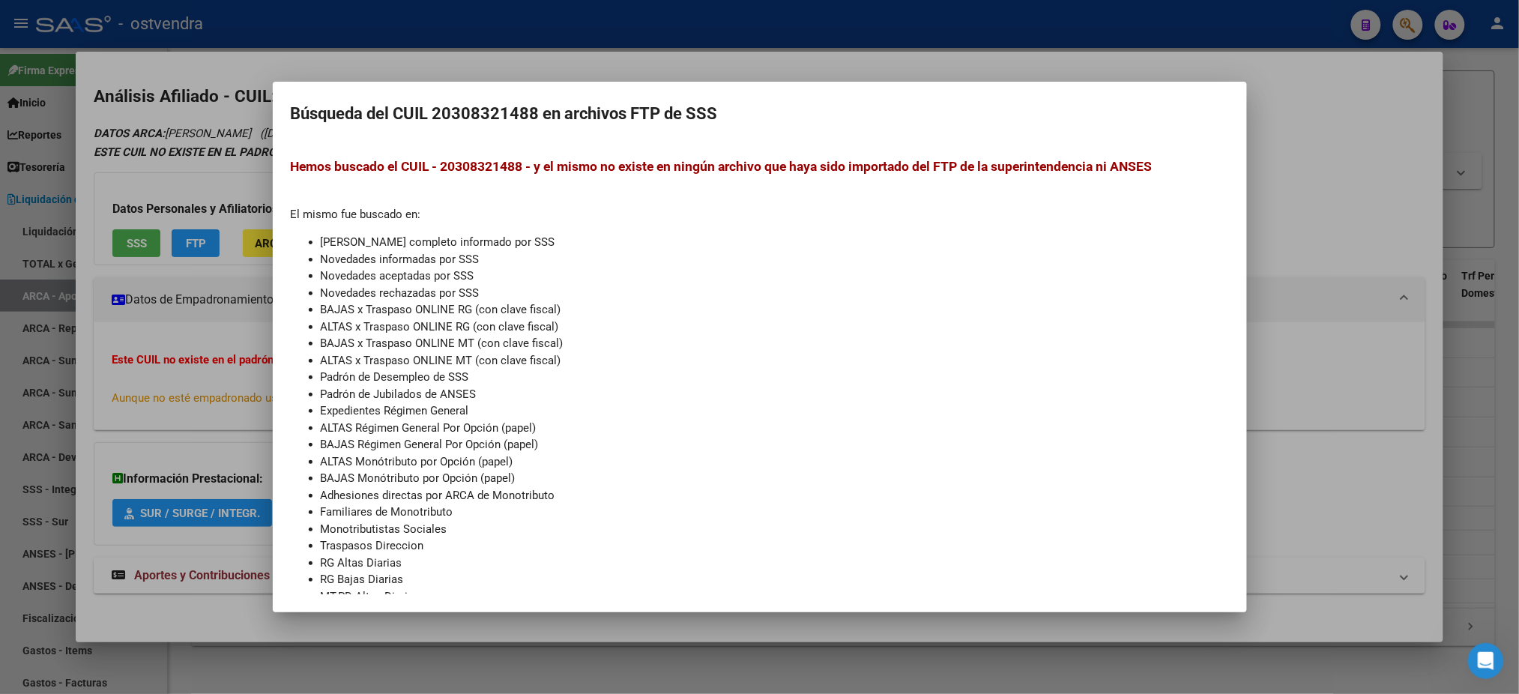
click at [180, 160] on div at bounding box center [759, 347] width 1519 height 694
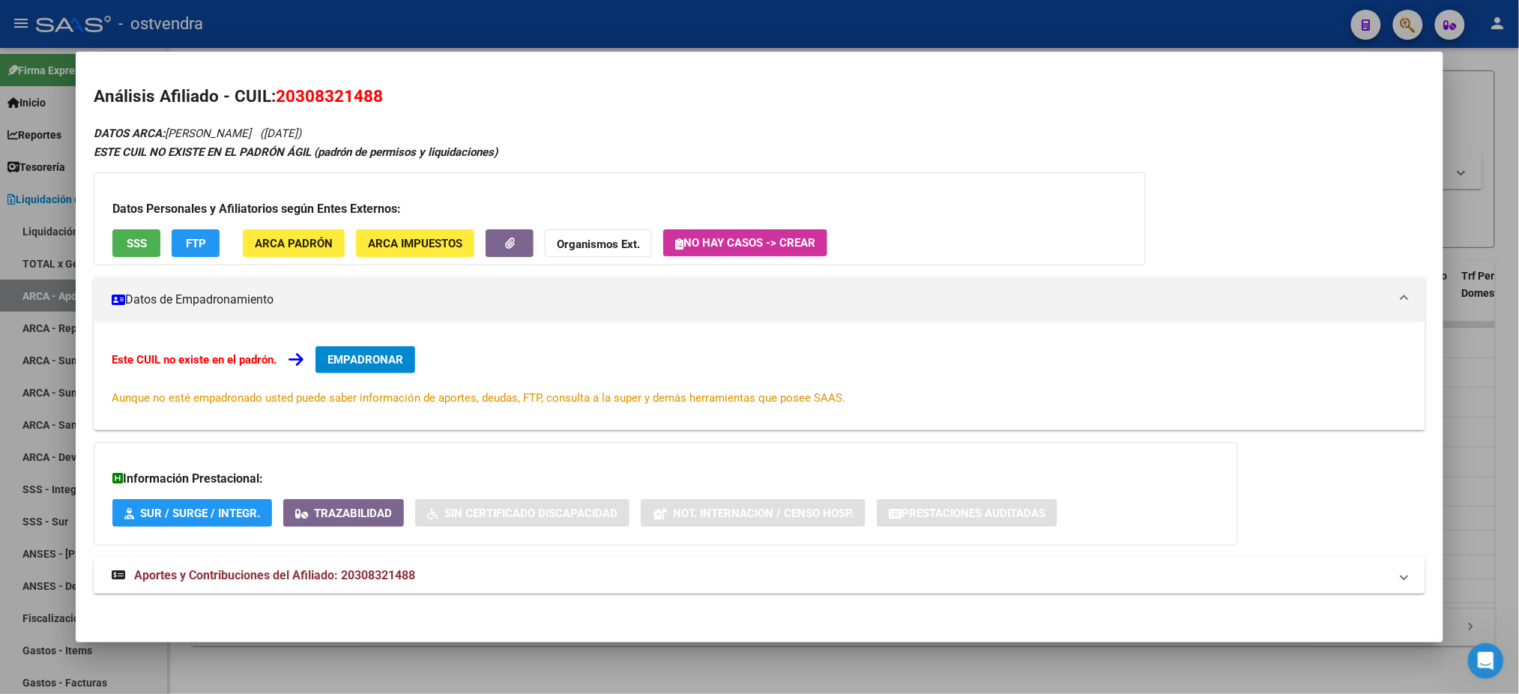
scroll to position [2, 0]
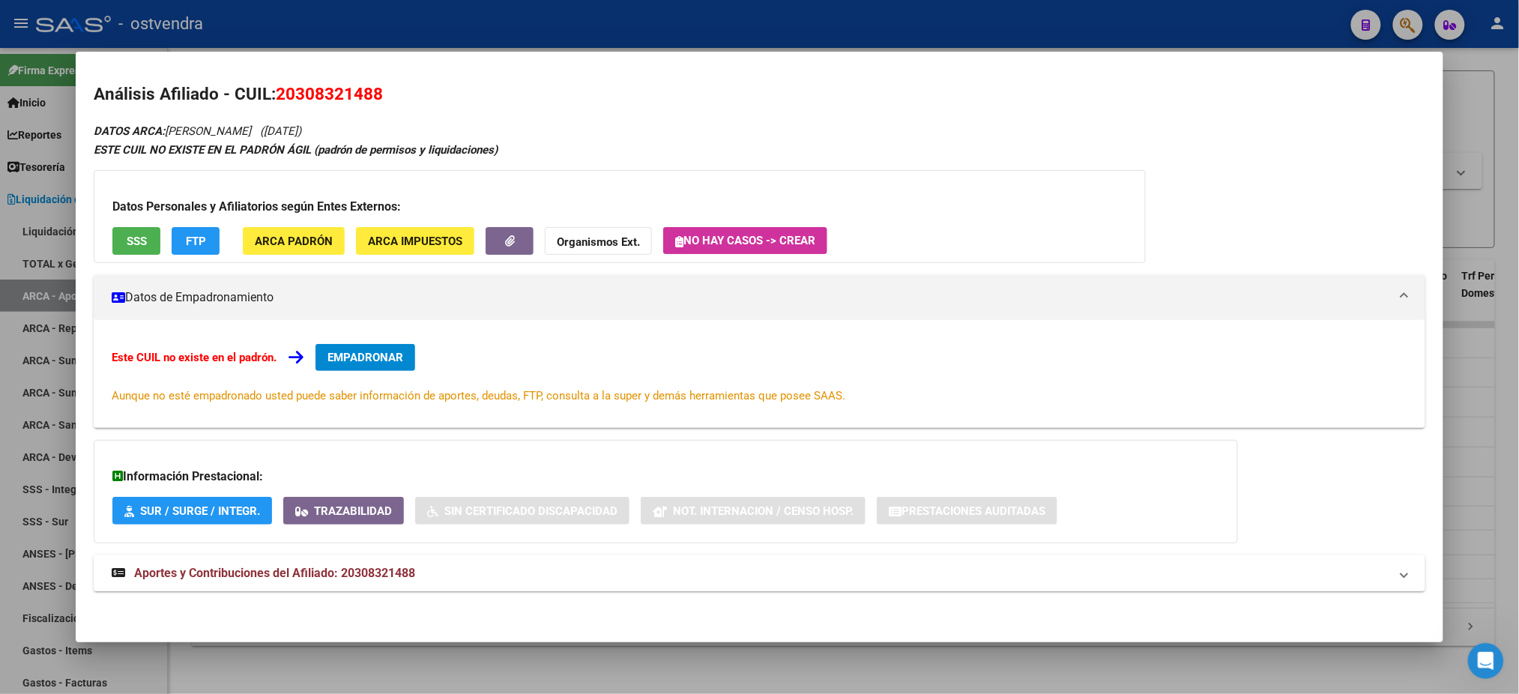
click at [411, 572] on mat-panel-title "Aportes y Contribuciones del Afiliado: 20308321488" at bounding box center [750, 573] width 1277 height 18
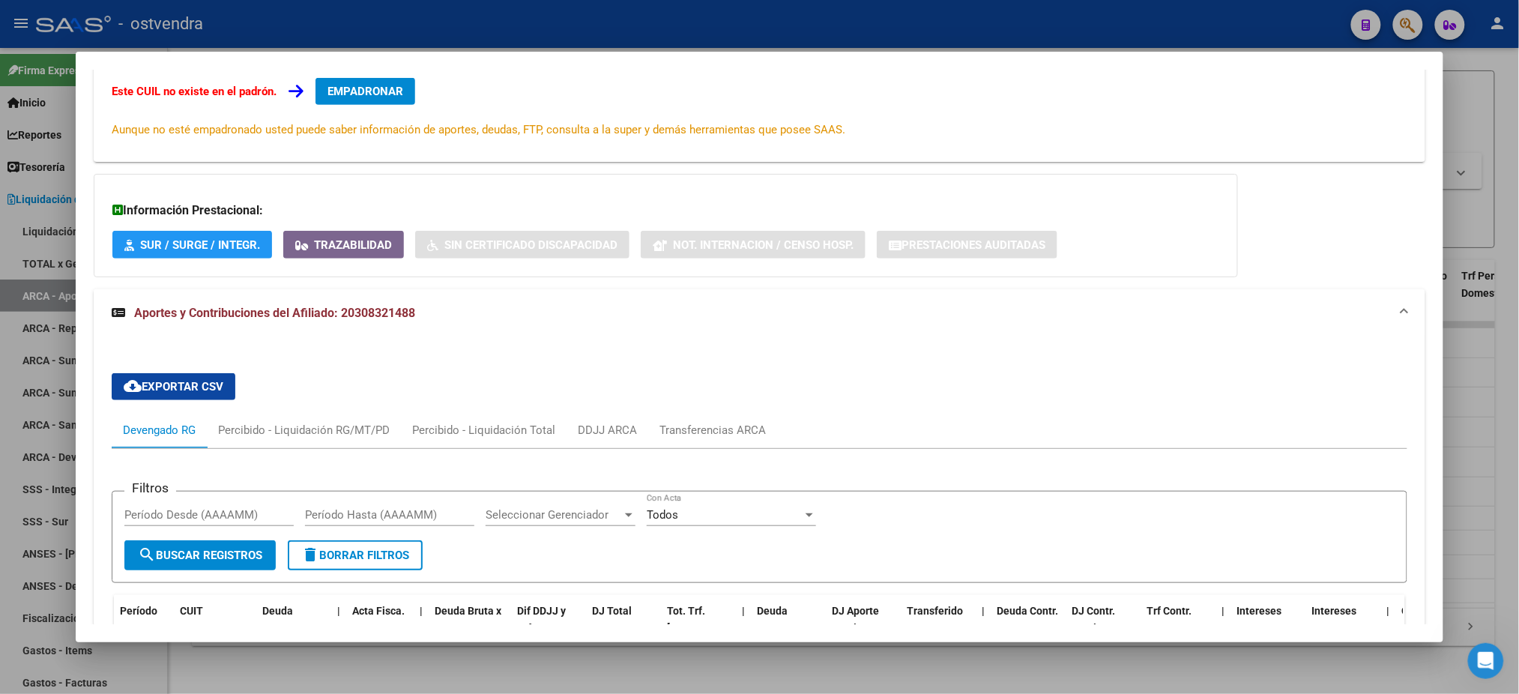
scroll to position [501, 0]
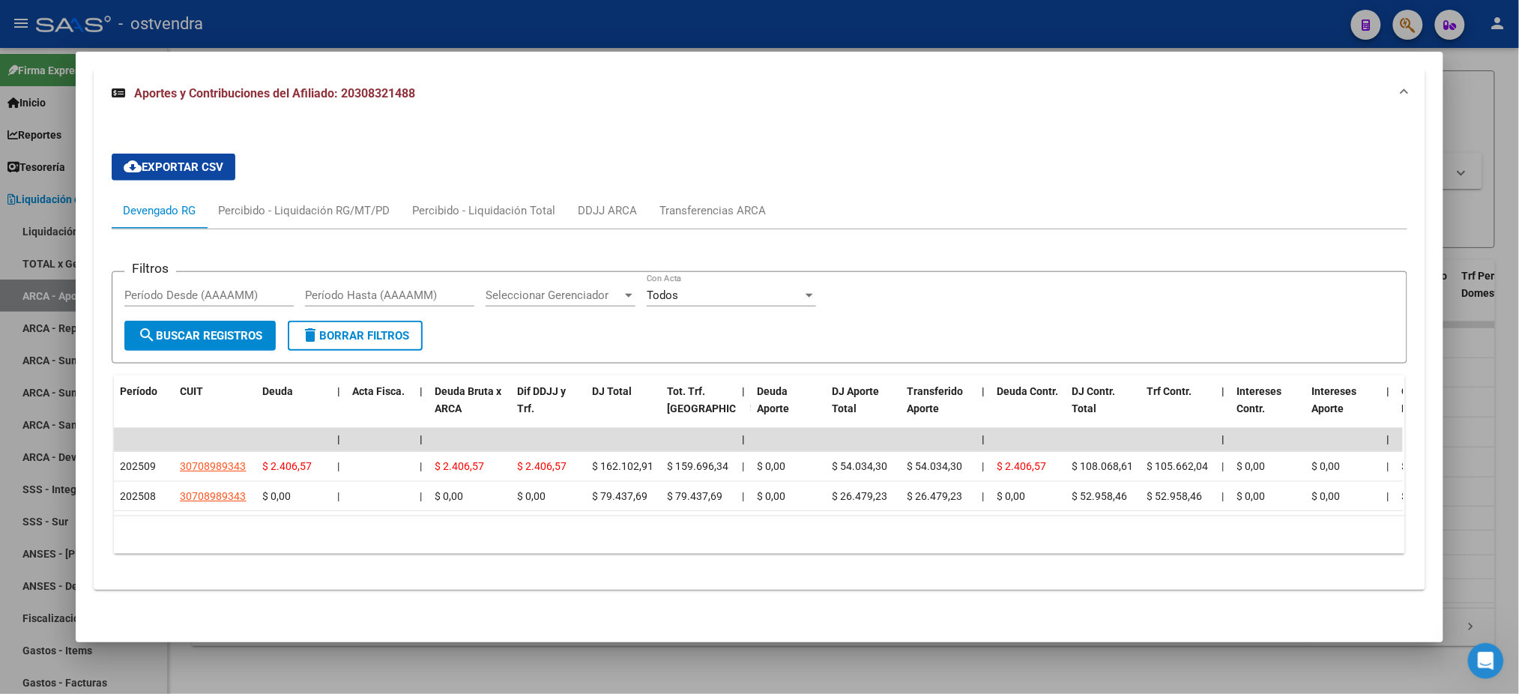
drag, startPoint x: 466, startPoint y: 504, endPoint x: 611, endPoint y: 516, distance: 145.9
click at [611, 516] on div "Período CUIT Deuda | Acta Fisca. | Deuda Bruta x ARCA Dif DDJJ y Trf. DJ Total …" at bounding box center [759, 464] width 1290 height 178
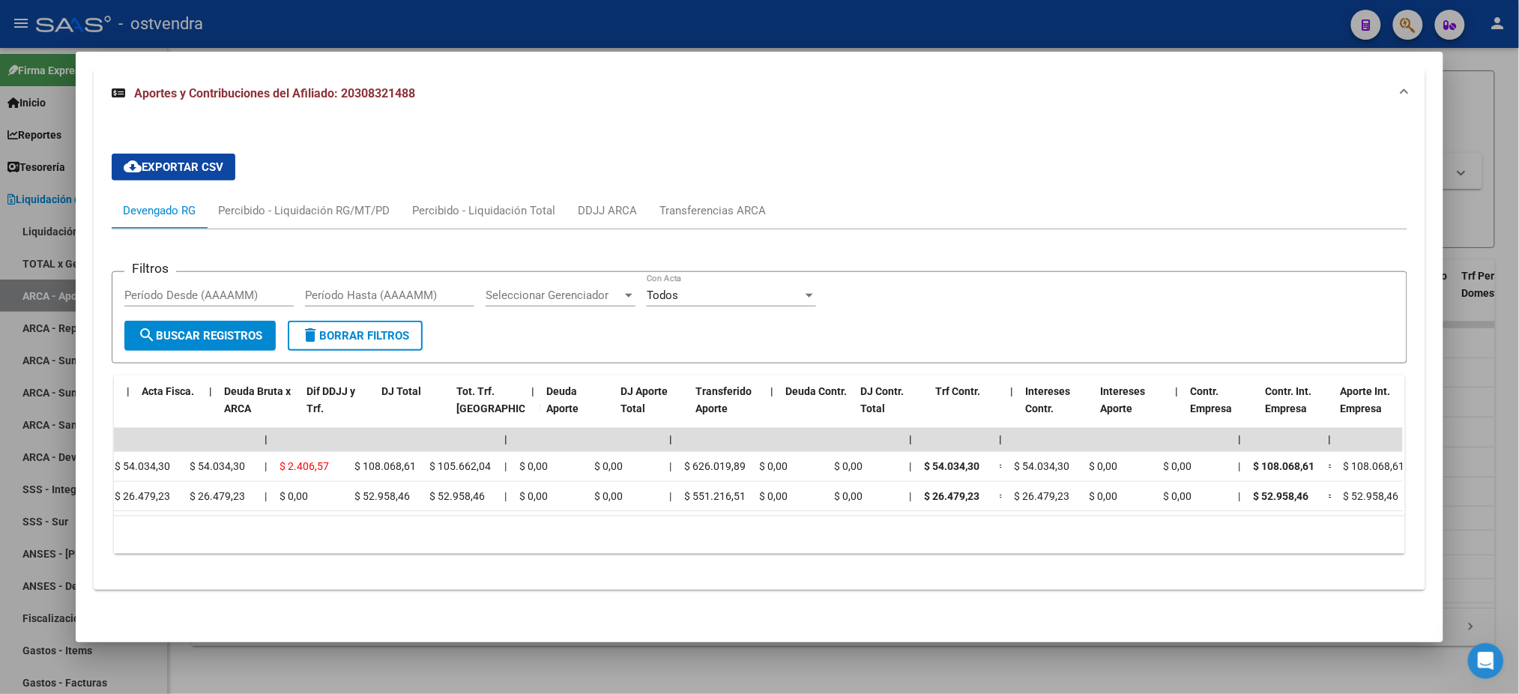
scroll to position [0, 0]
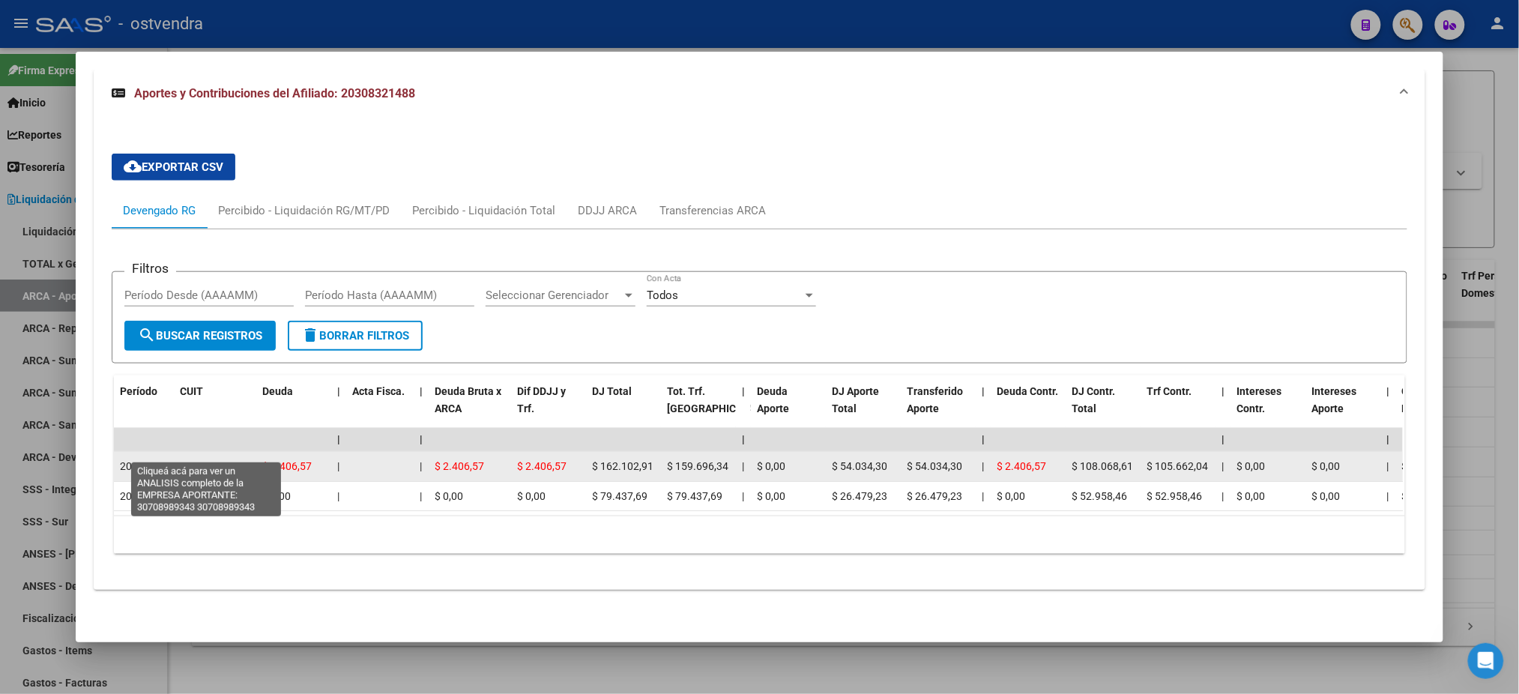
click at [214, 460] on span "30708989343" at bounding box center [213, 466] width 66 height 12
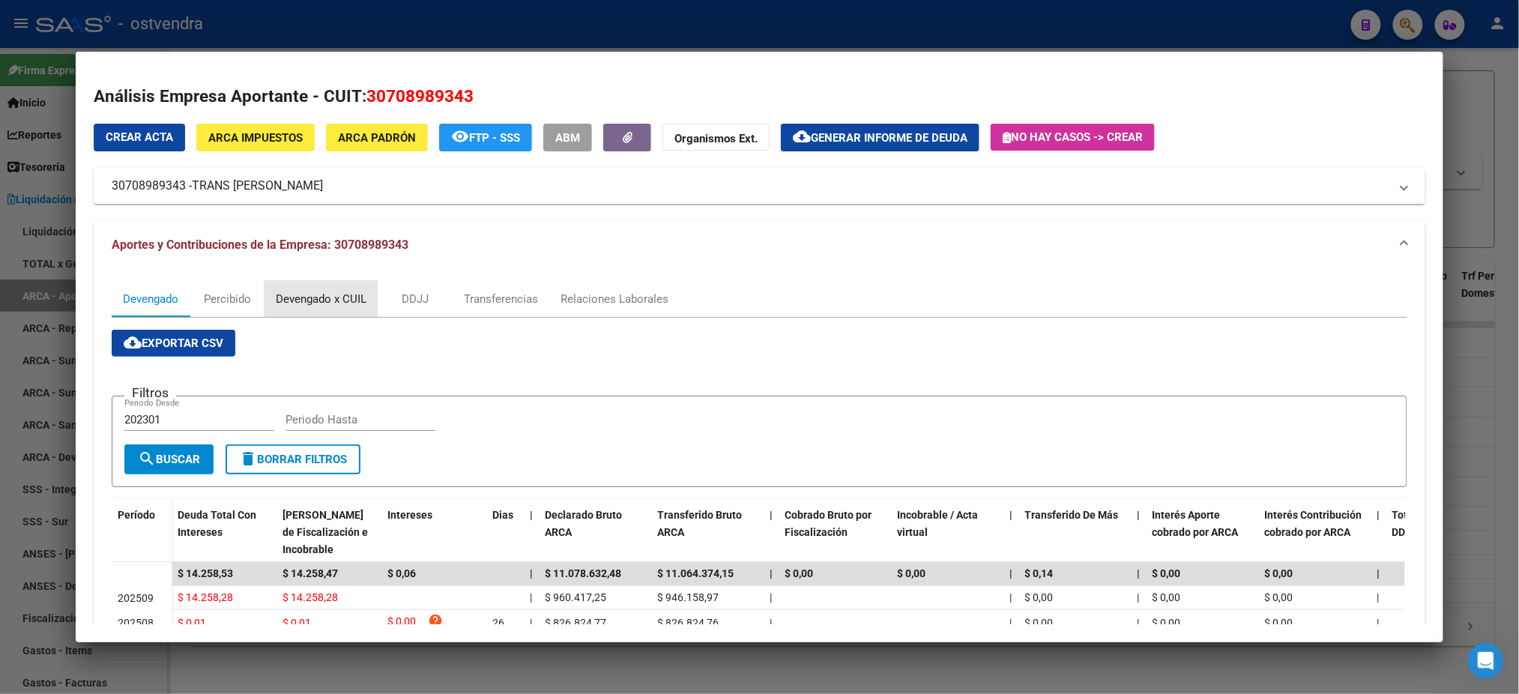
click at [333, 287] on div "Devengado x CUIL" at bounding box center [321, 299] width 113 height 36
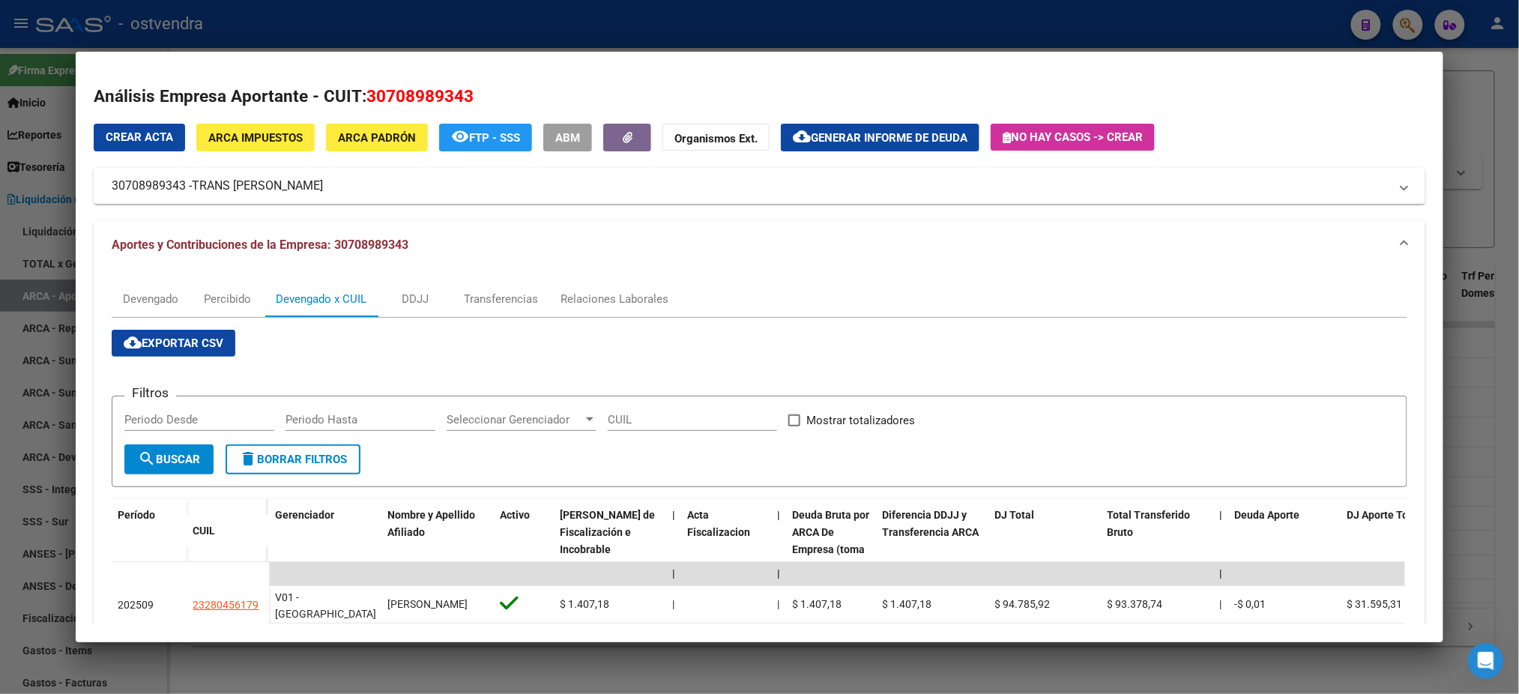
click at [492, 17] on div at bounding box center [759, 347] width 1519 height 694
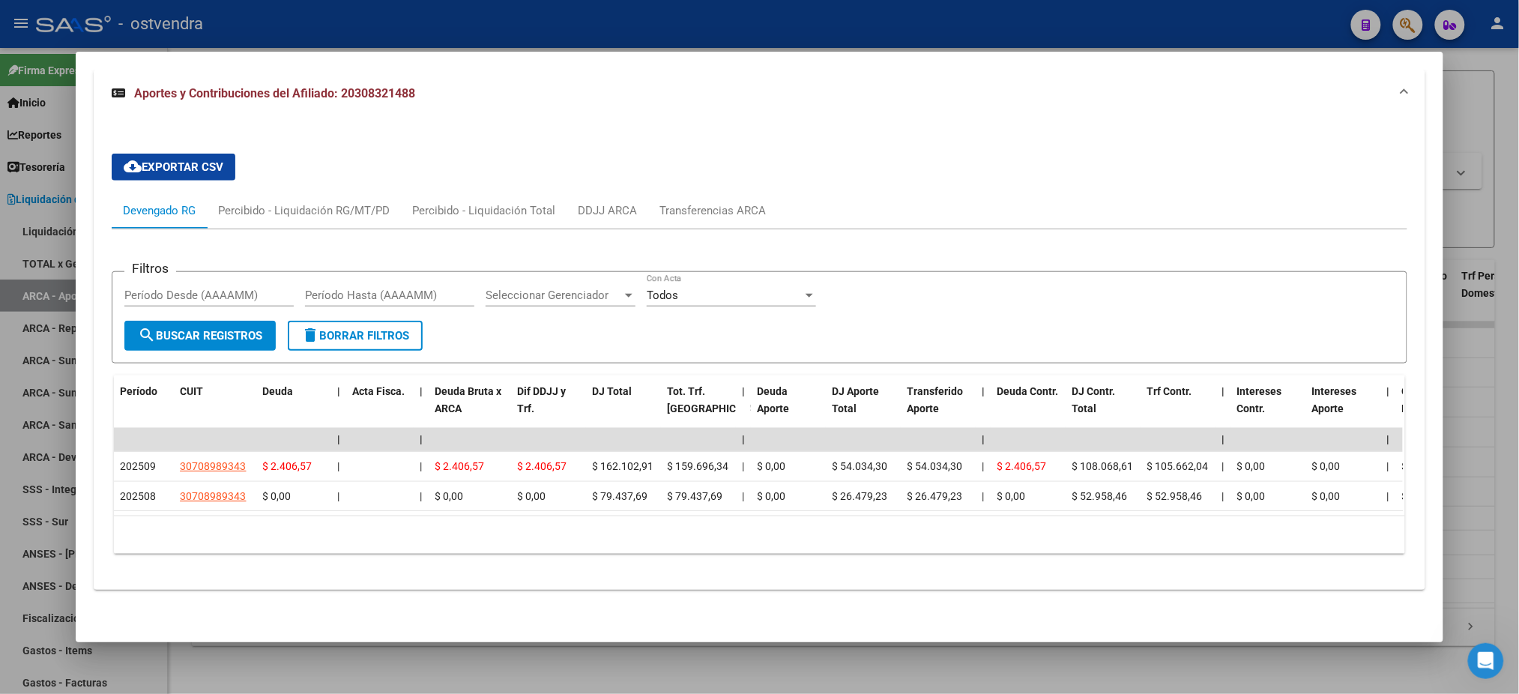
click at [495, 20] on div at bounding box center [759, 347] width 1519 height 694
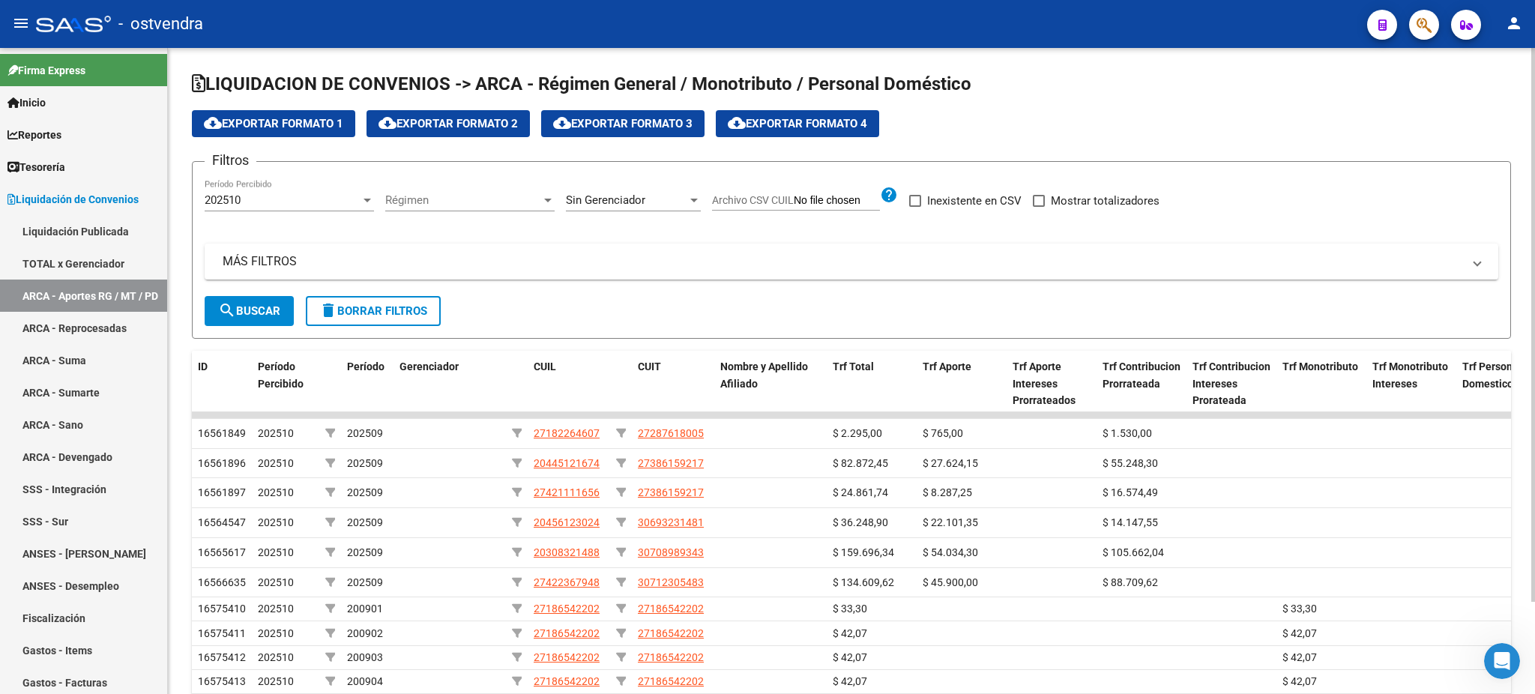
click at [629, 199] on span "Sin Gerenciador" at bounding box center [605, 199] width 79 height 13
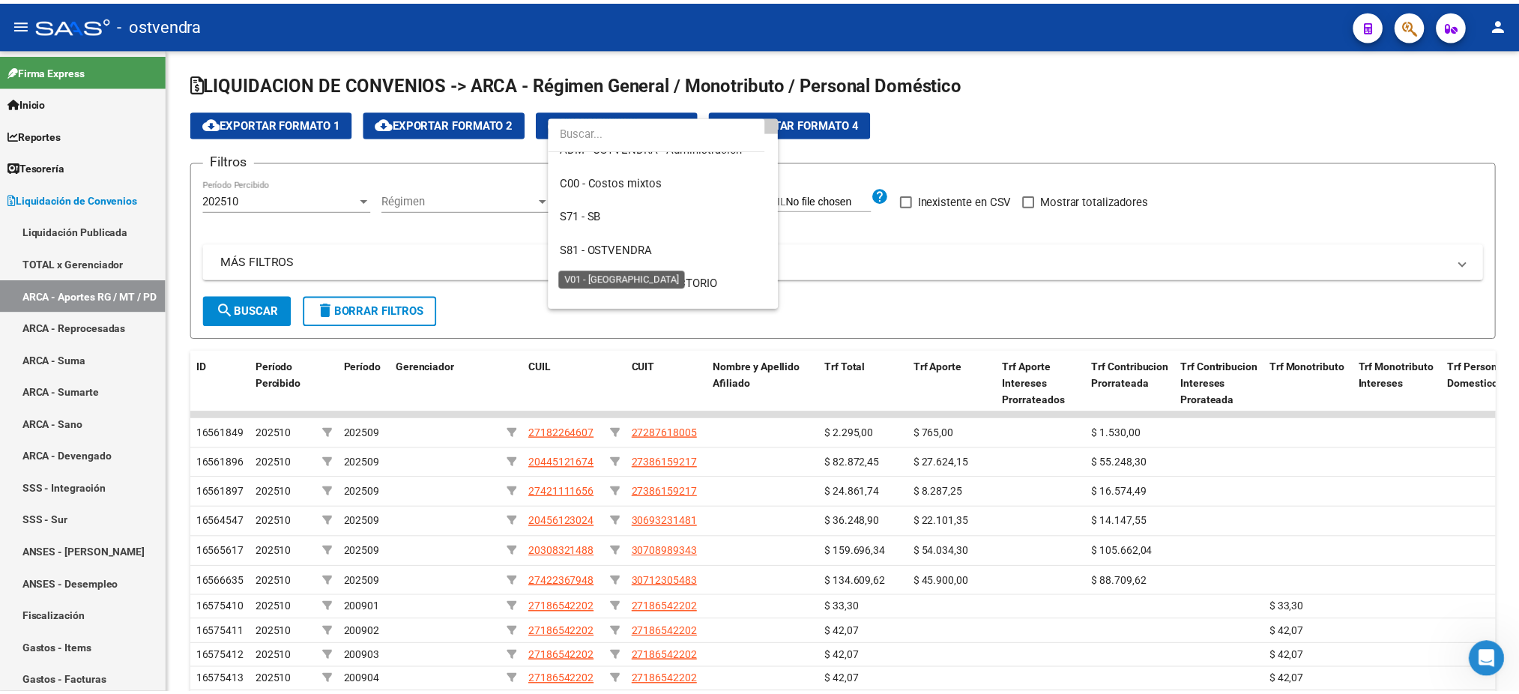
scroll to position [178, 0]
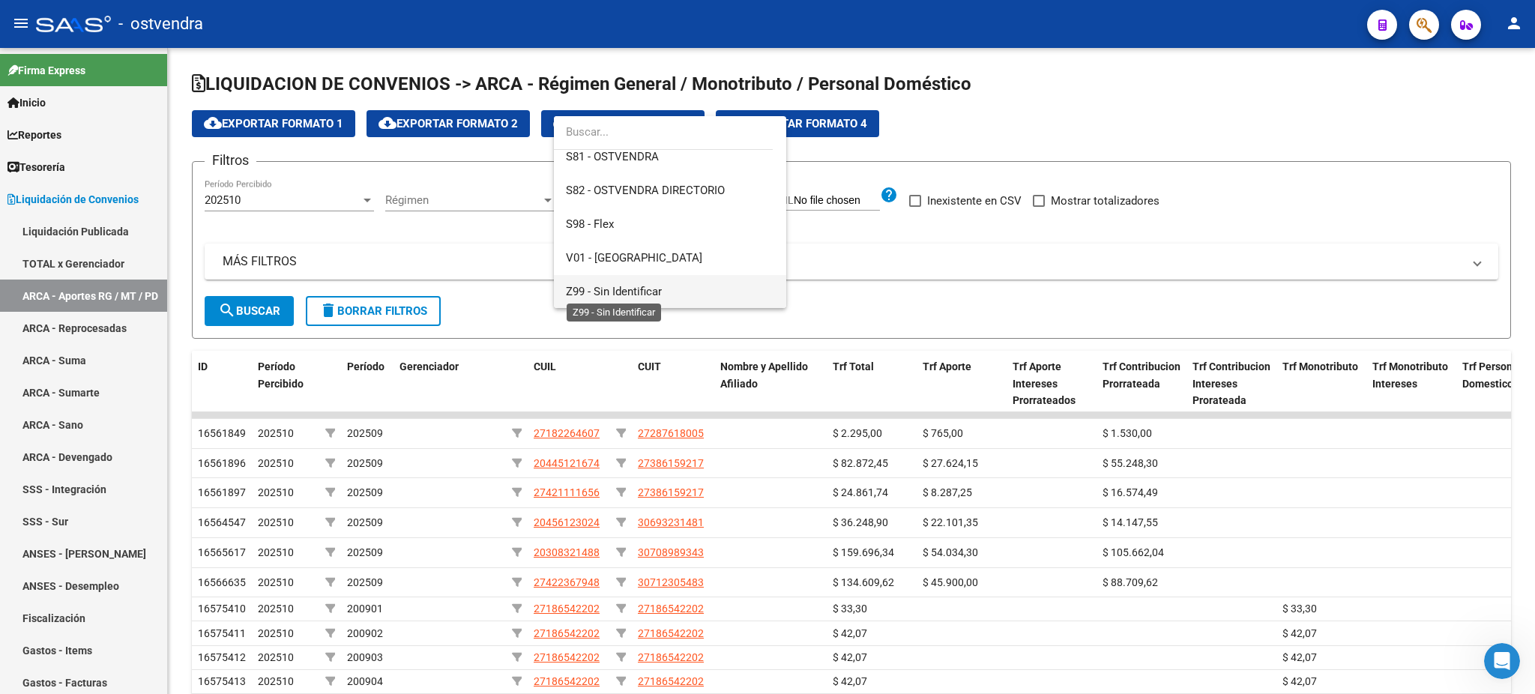
click at [644, 285] on span "Z99 - Sin Identificar" at bounding box center [614, 291] width 96 height 13
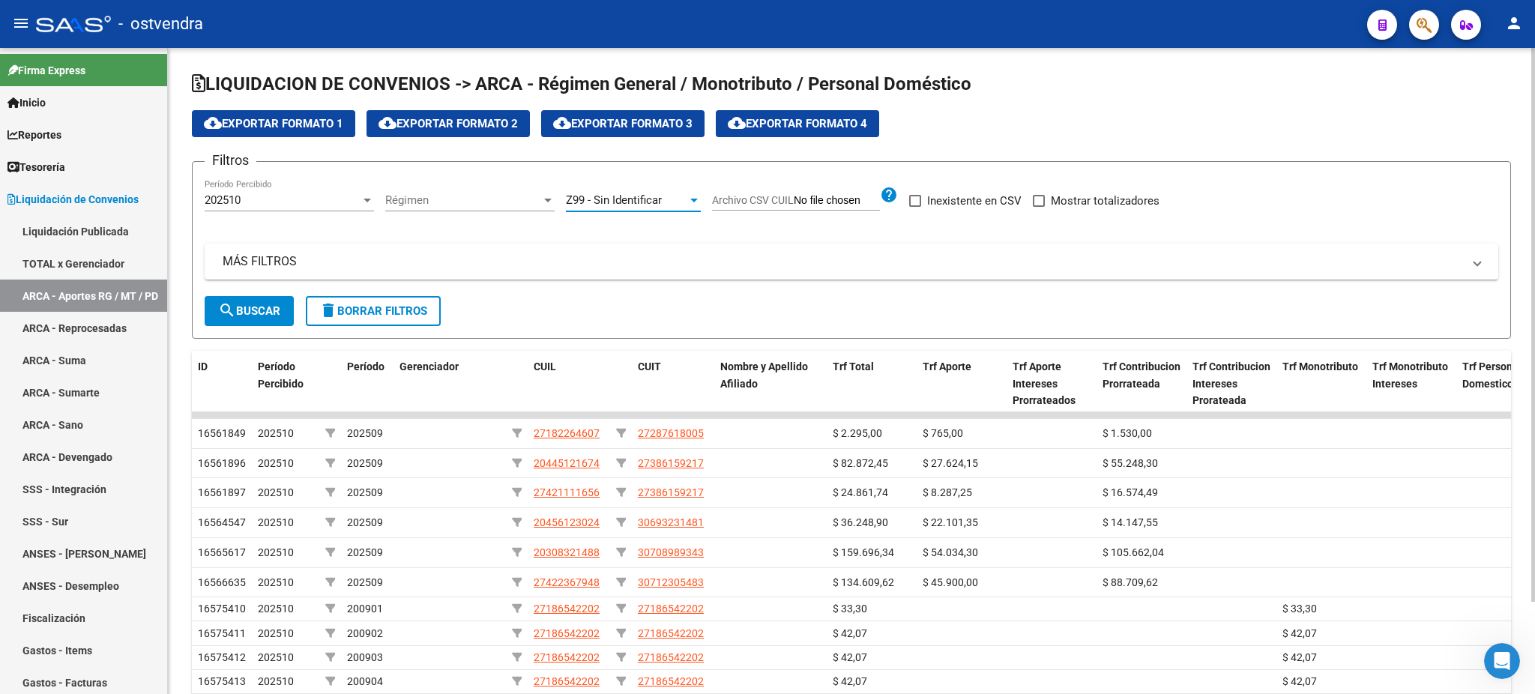
click at [250, 312] on span "search Buscar" at bounding box center [249, 310] width 62 height 13
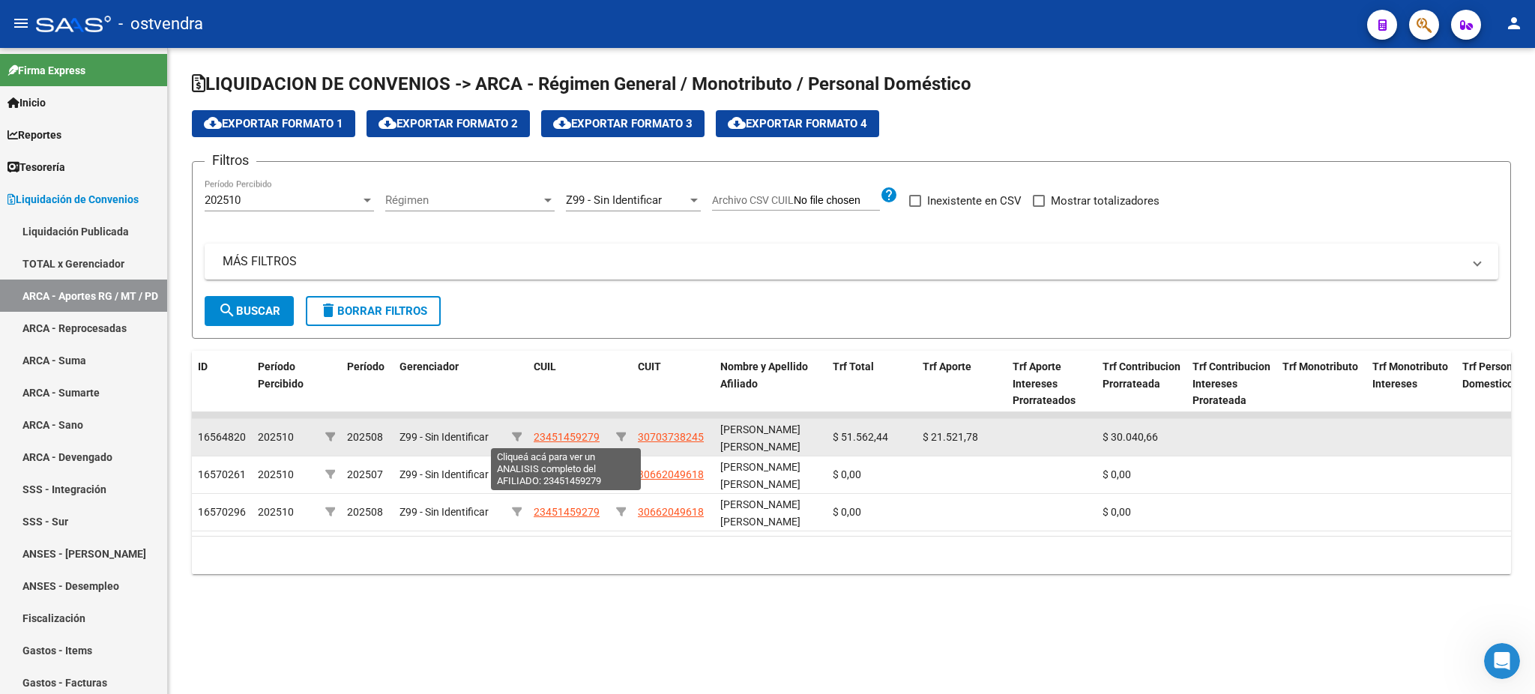
click at [548, 433] on span "23451459279" at bounding box center [567, 437] width 66 height 12
type textarea "23451459279"
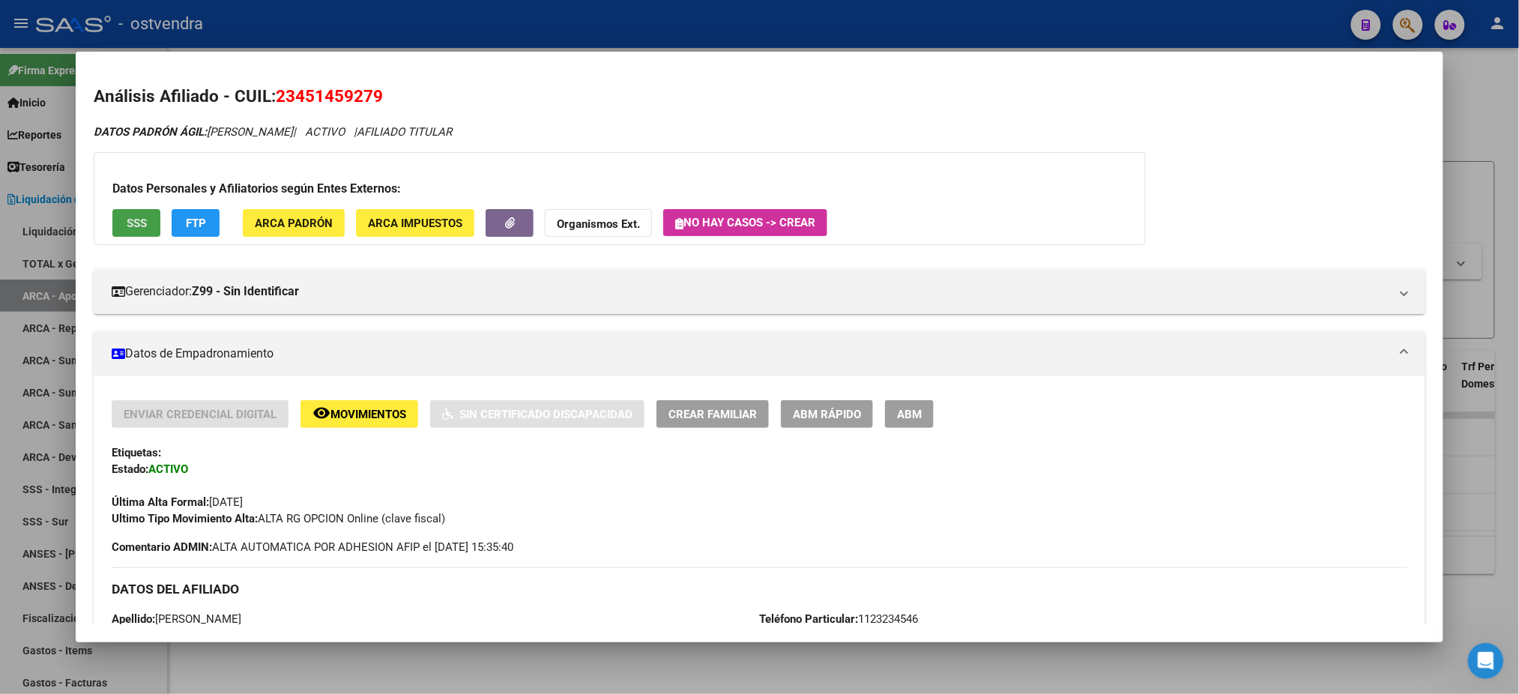
click at [128, 234] on button "SSS" at bounding box center [136, 223] width 48 height 28
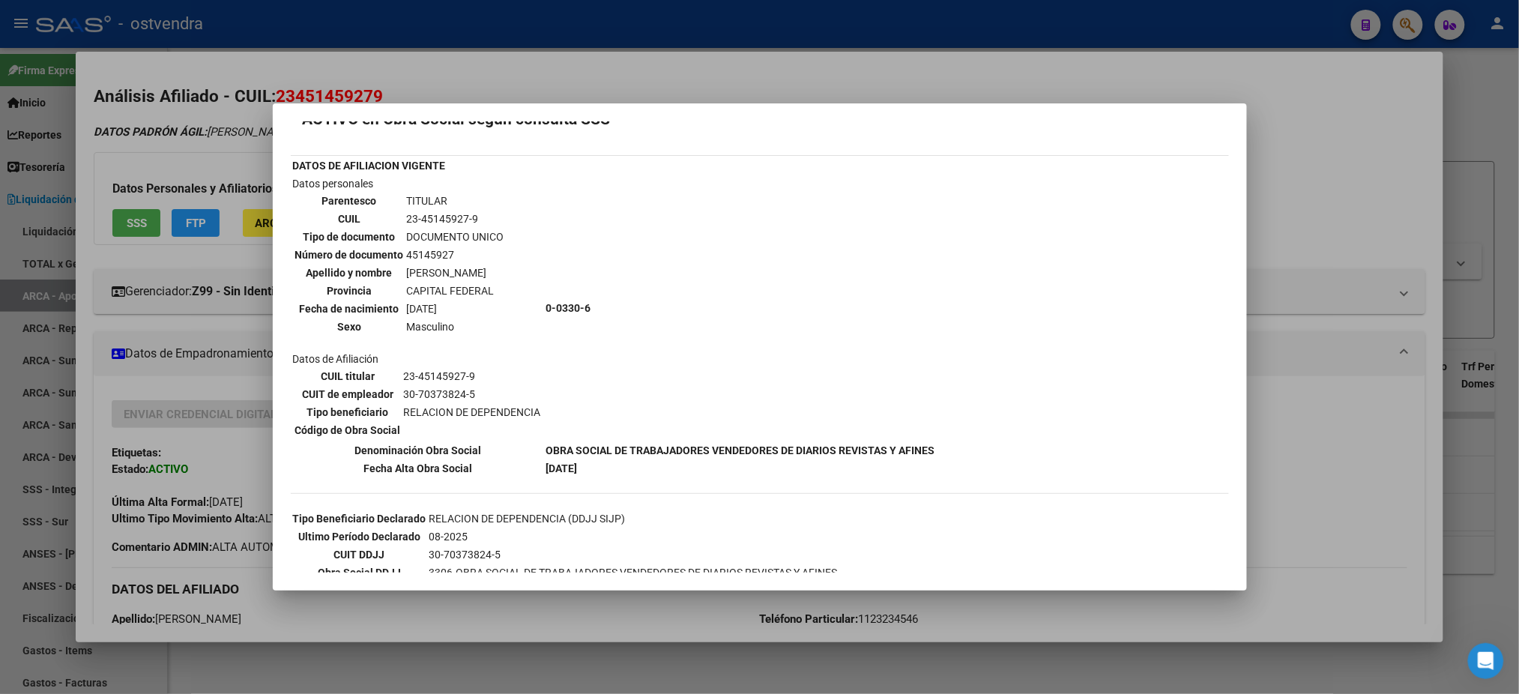
scroll to position [0, 0]
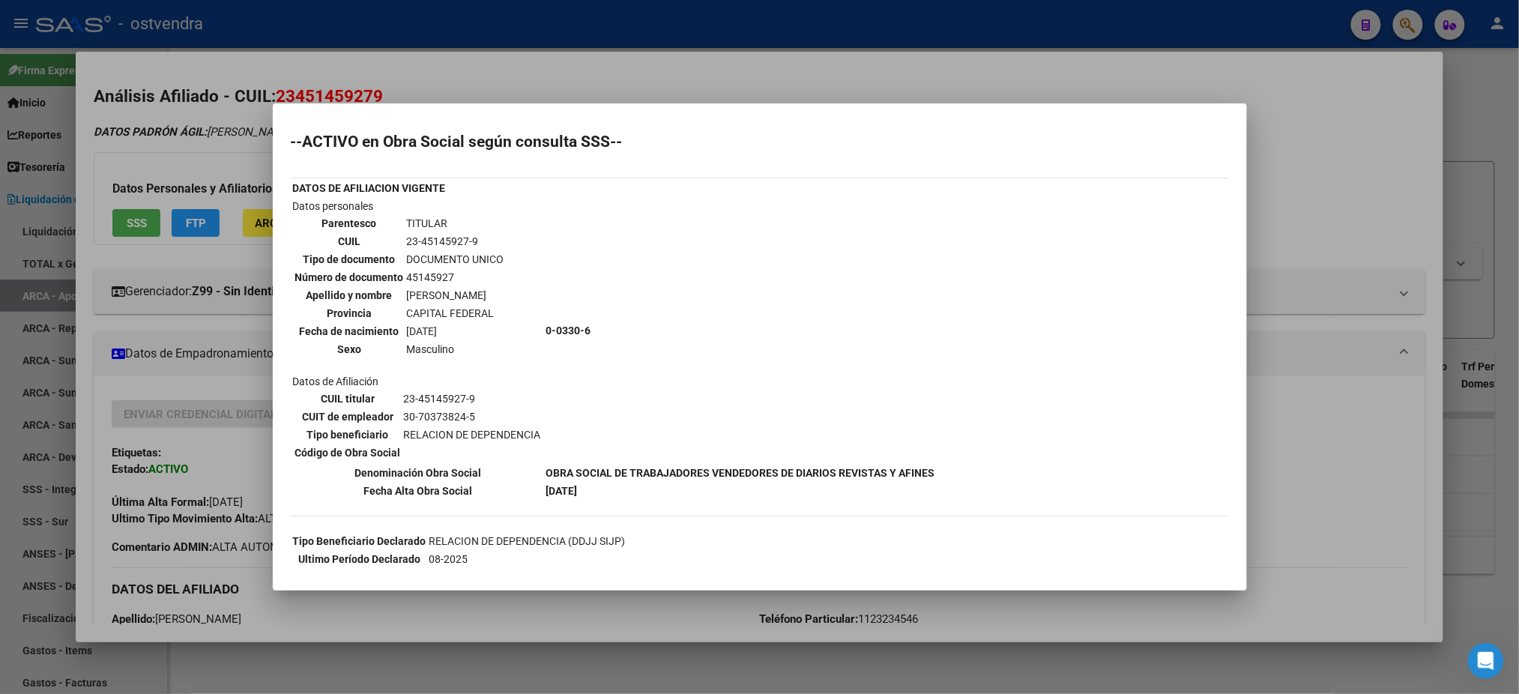
click at [184, 208] on div at bounding box center [759, 347] width 1519 height 694
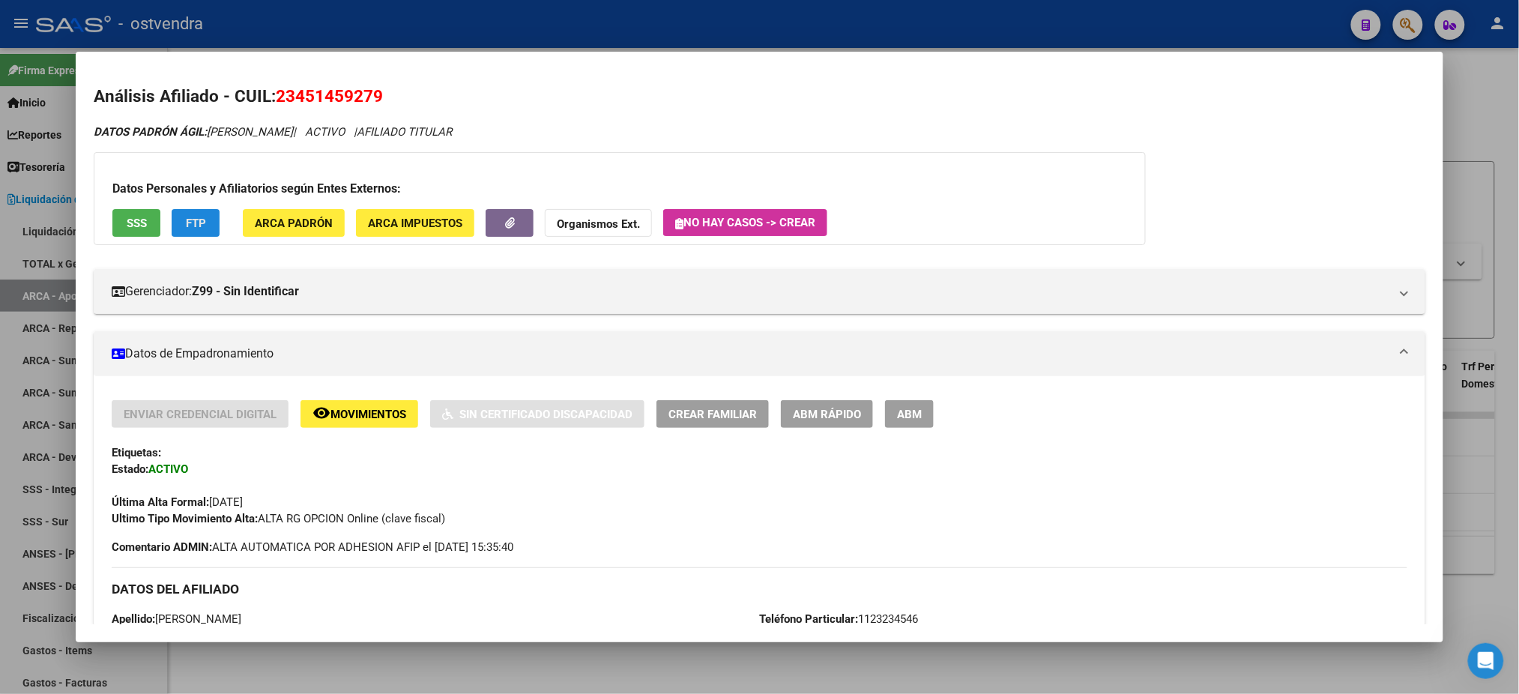
click at [186, 229] on span "FTP" at bounding box center [196, 223] width 20 height 13
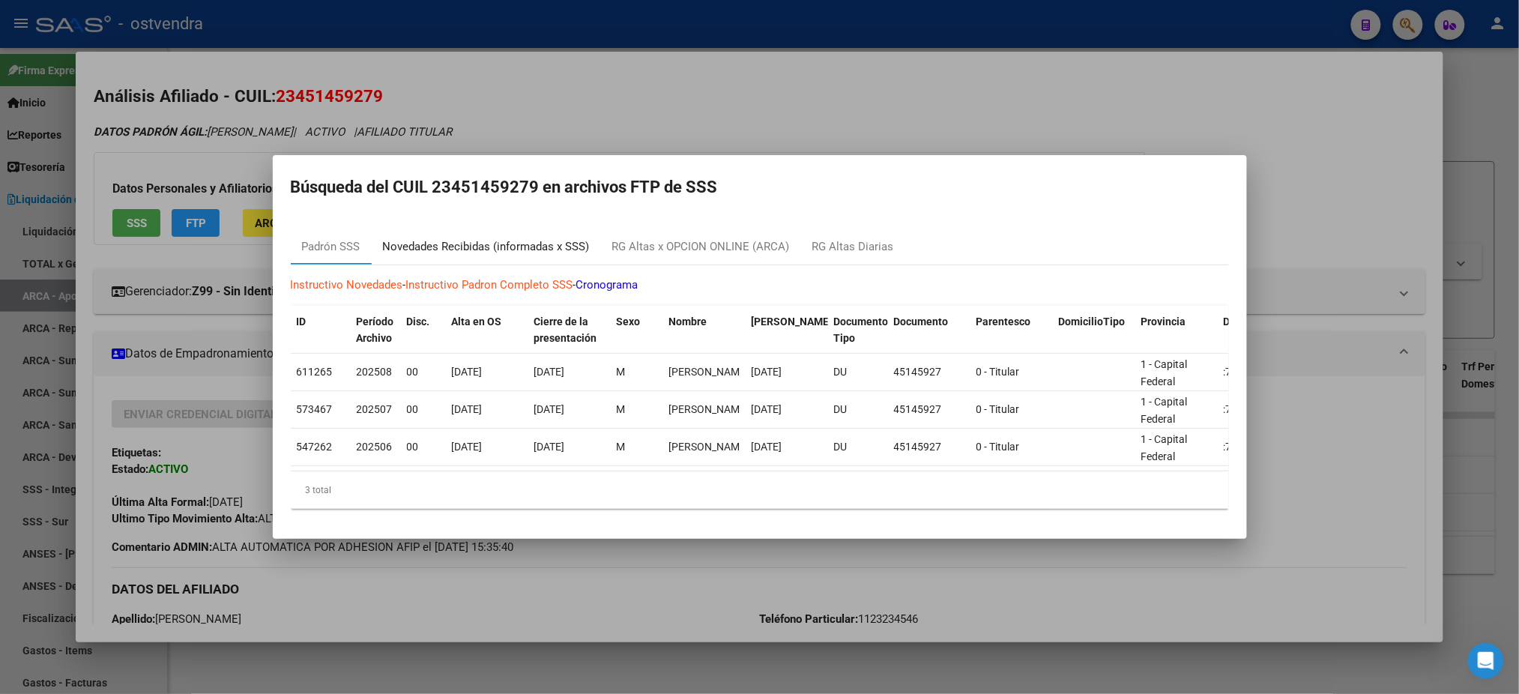
drag, startPoint x: 554, startPoint y: 241, endPoint x: 767, endPoint y: 264, distance: 214.8
click at [554, 243] on div "Novedades Recibidas (informadas x SSS)" at bounding box center [486, 246] width 207 height 17
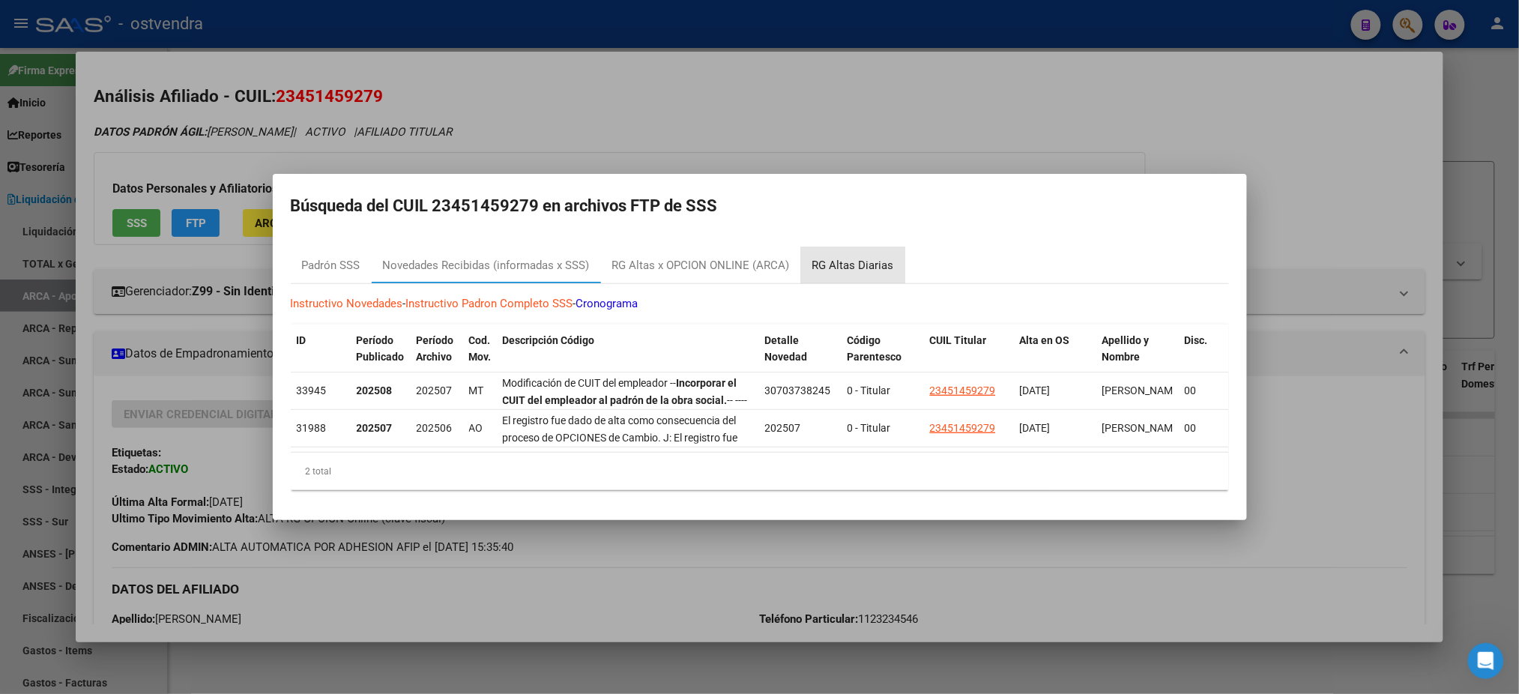
click at [862, 260] on div "RG Altas Diarias" at bounding box center [853, 265] width 82 height 17
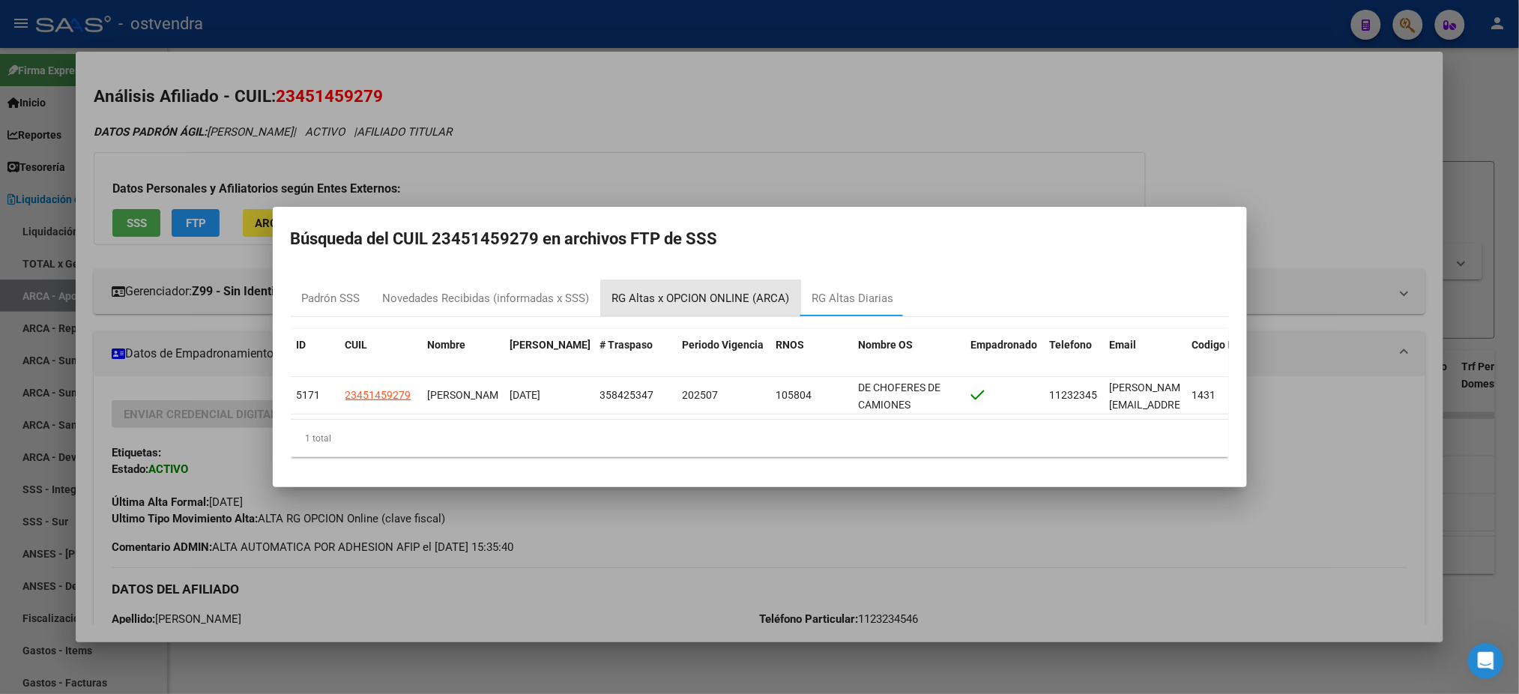
click at [719, 298] on div "RG Altas x OPCION ONLINE (ARCA)" at bounding box center [701, 298] width 178 height 17
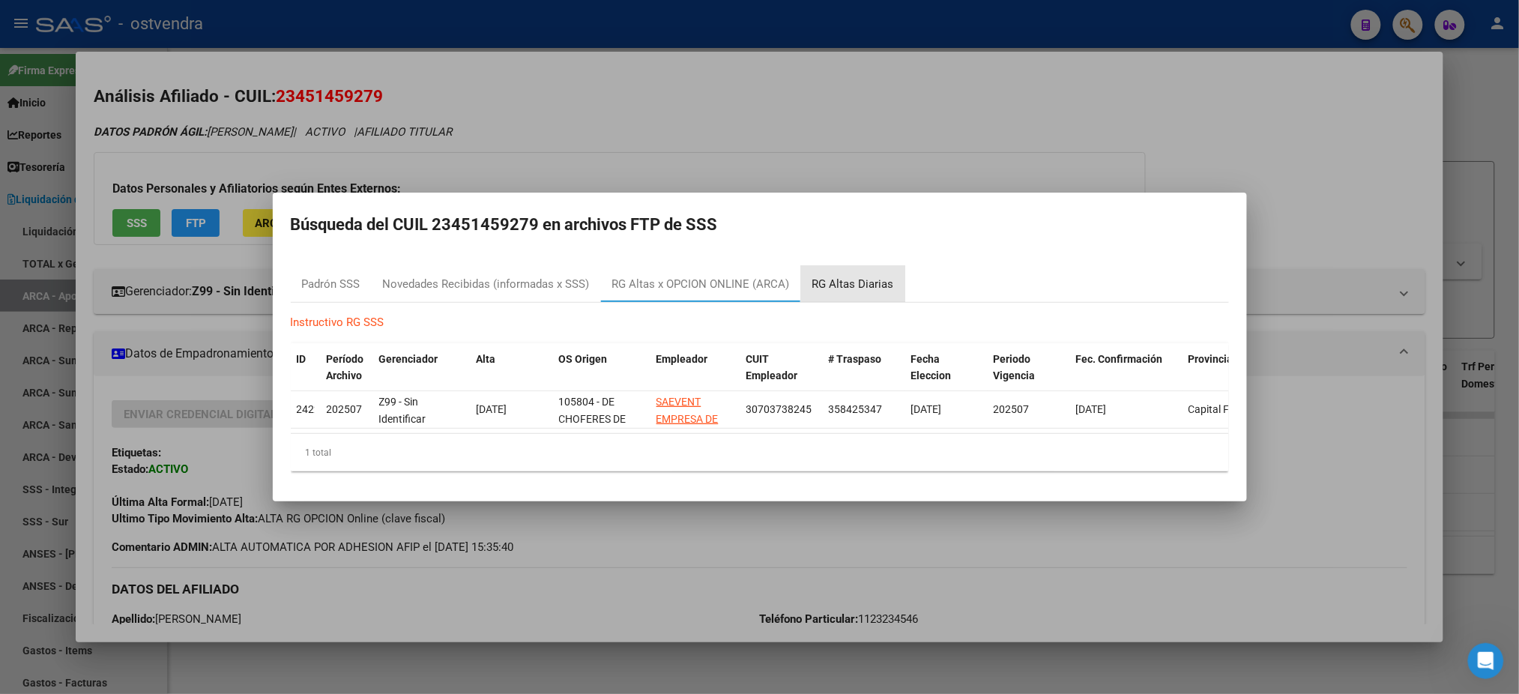
click at [864, 276] on div "RG Altas Diarias" at bounding box center [853, 284] width 82 height 17
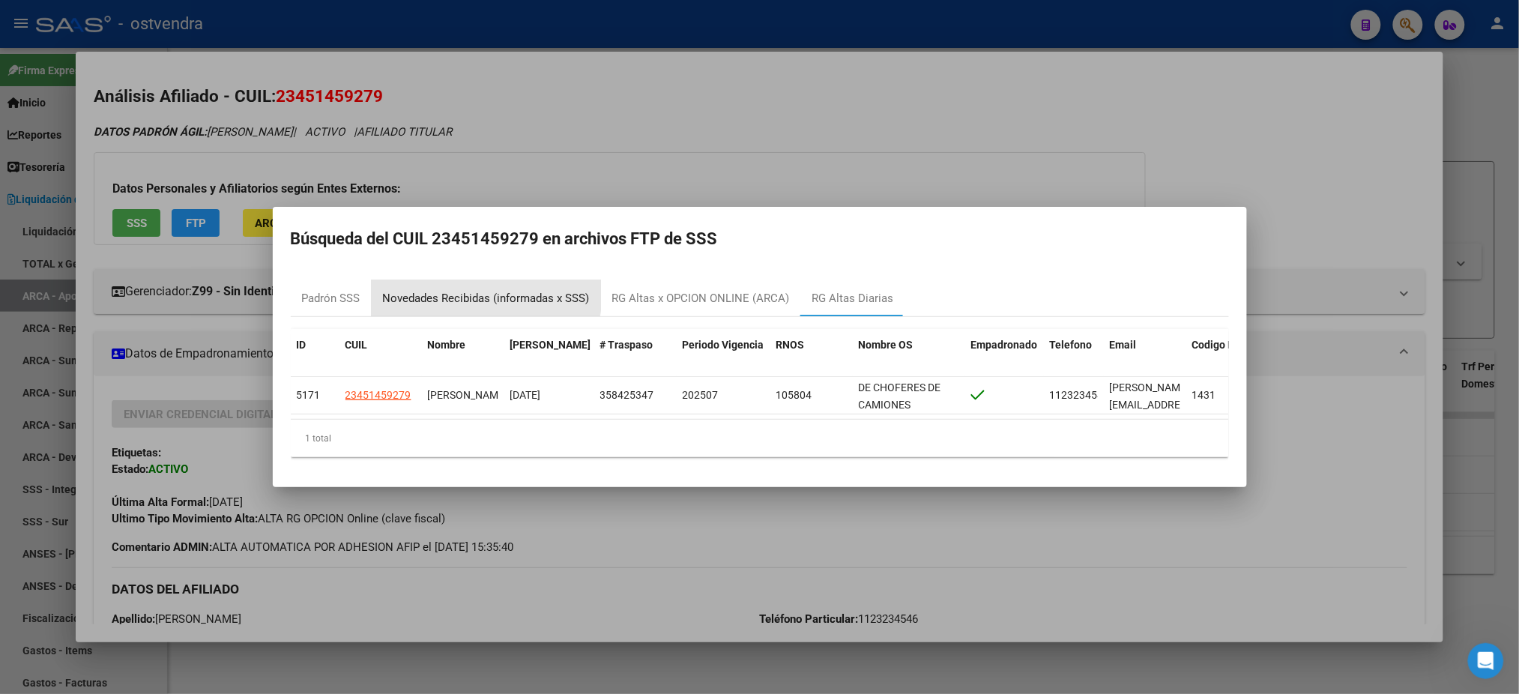
click at [468, 290] on div "Novedades Recibidas (informadas x SSS)" at bounding box center [486, 298] width 207 height 17
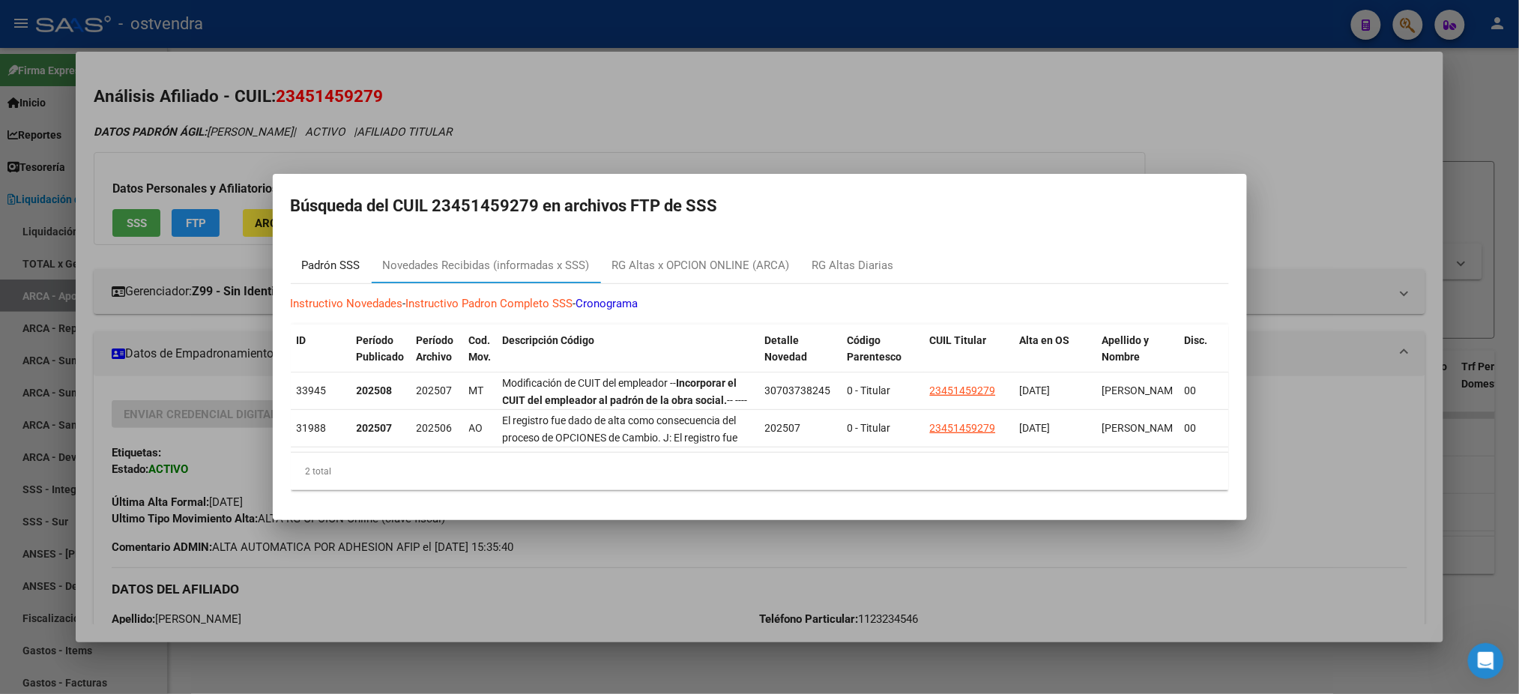
click at [332, 247] on div "Padrón SSS" at bounding box center [331, 265] width 81 height 36
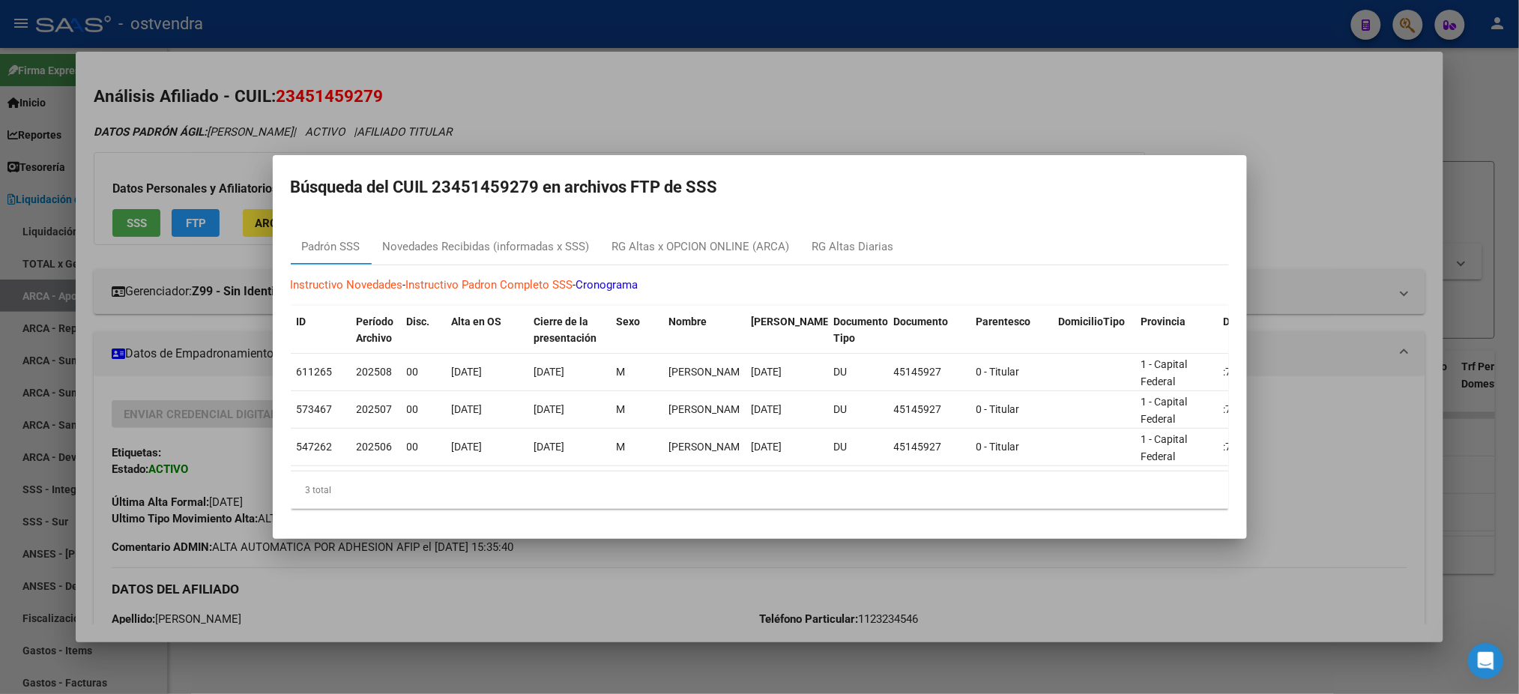
click at [175, 130] on div at bounding box center [759, 347] width 1519 height 694
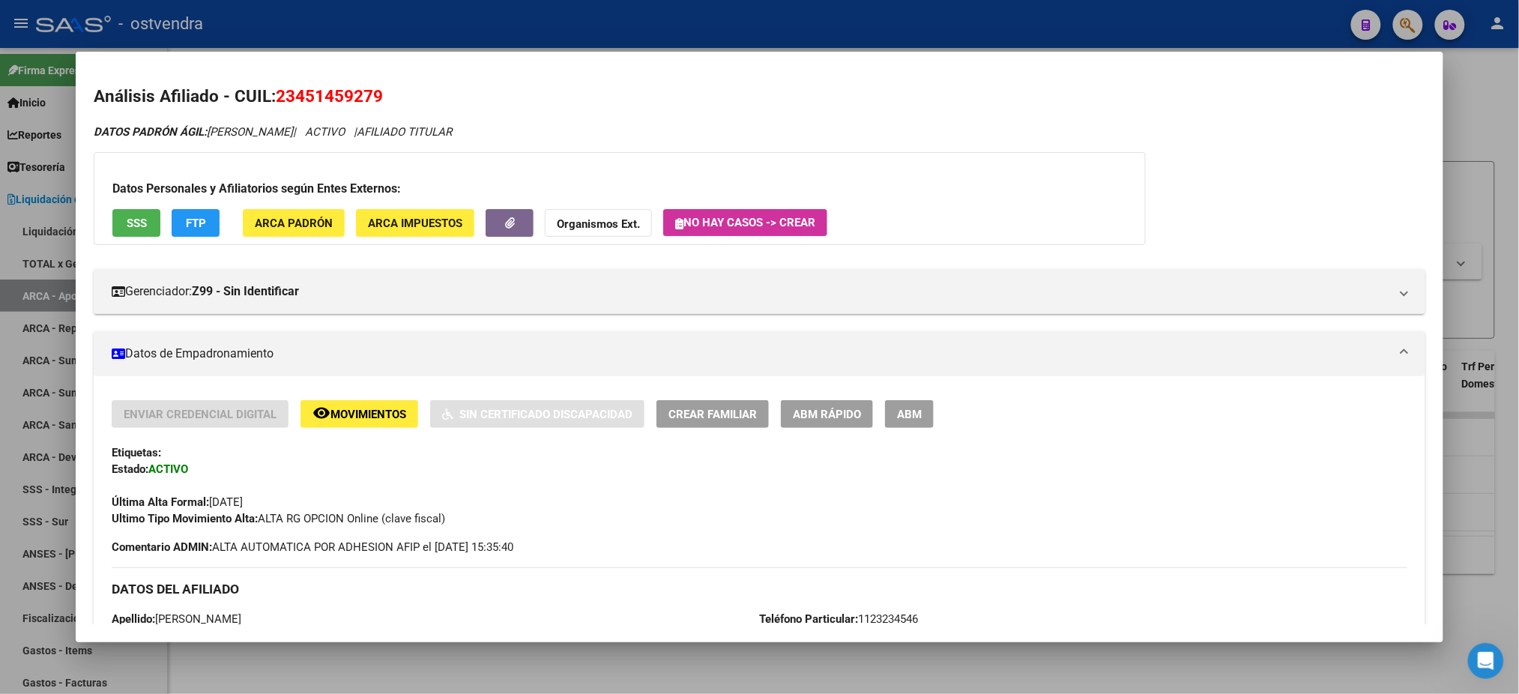
click at [421, 25] on div at bounding box center [759, 347] width 1519 height 694
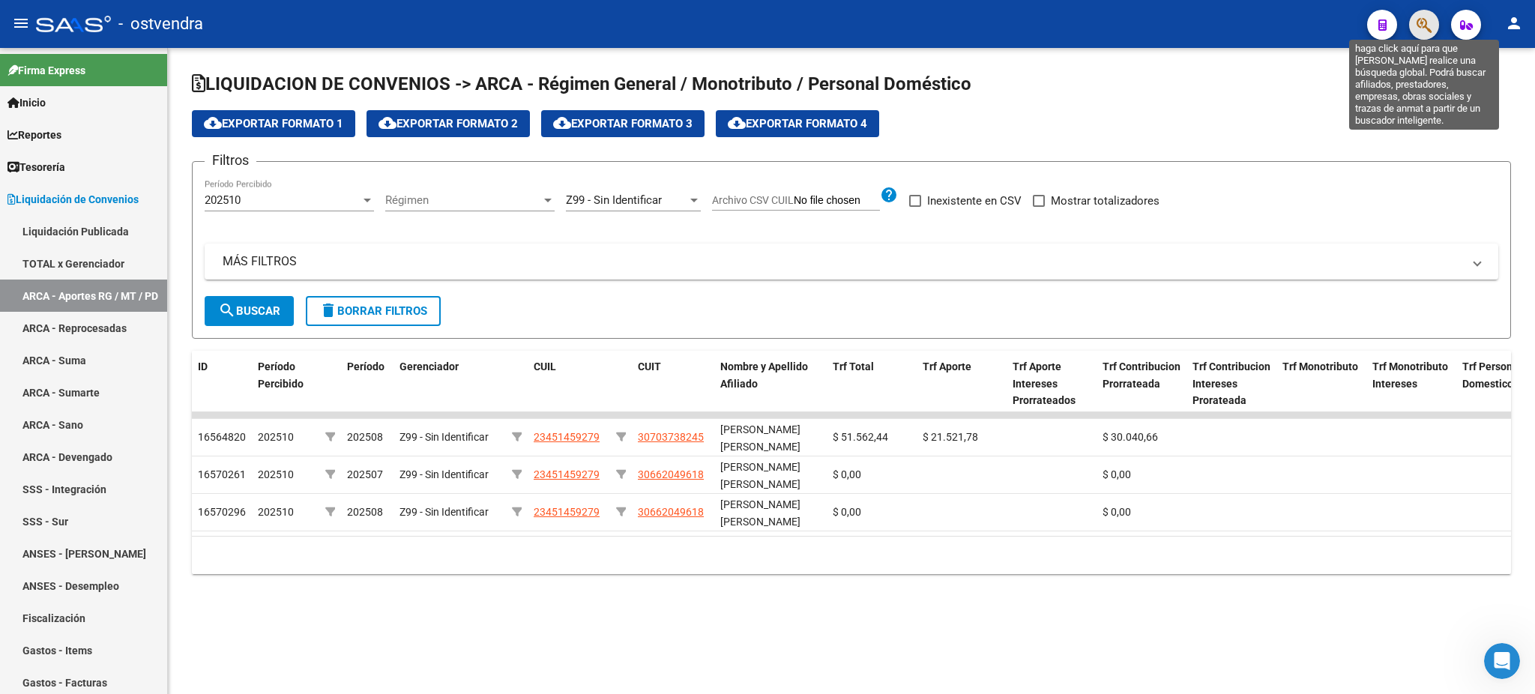
click at [1424, 19] on icon "button" at bounding box center [1423, 24] width 15 height 17
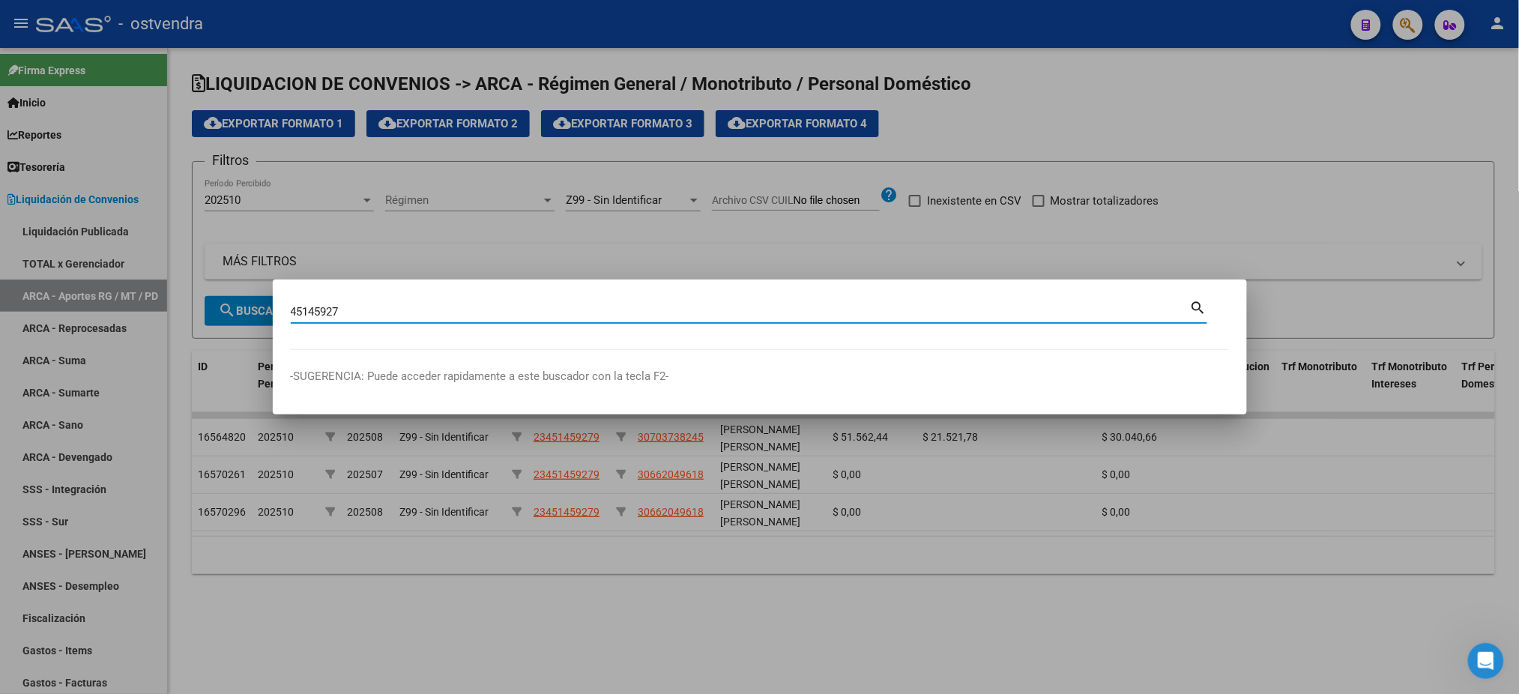
type input "45145927"
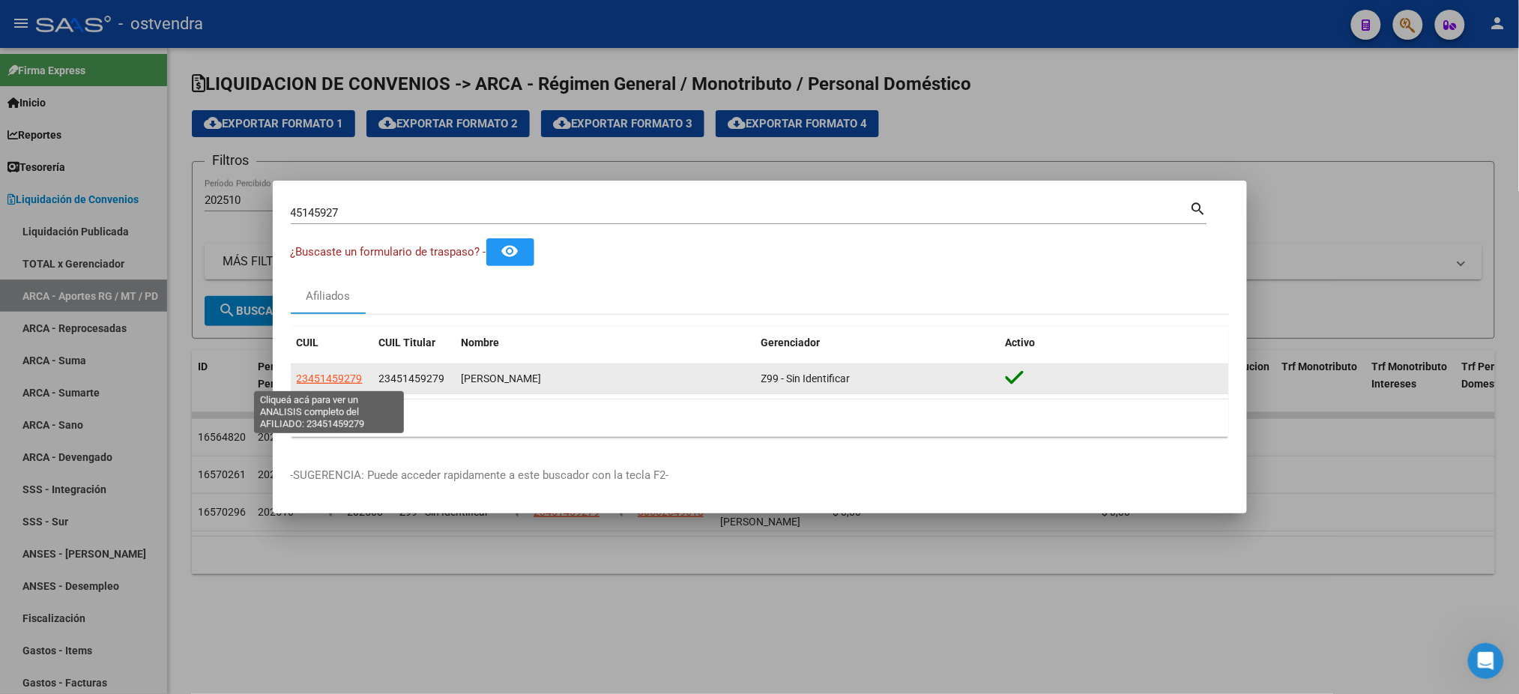
click at [351, 378] on span "23451459279" at bounding box center [330, 378] width 66 height 12
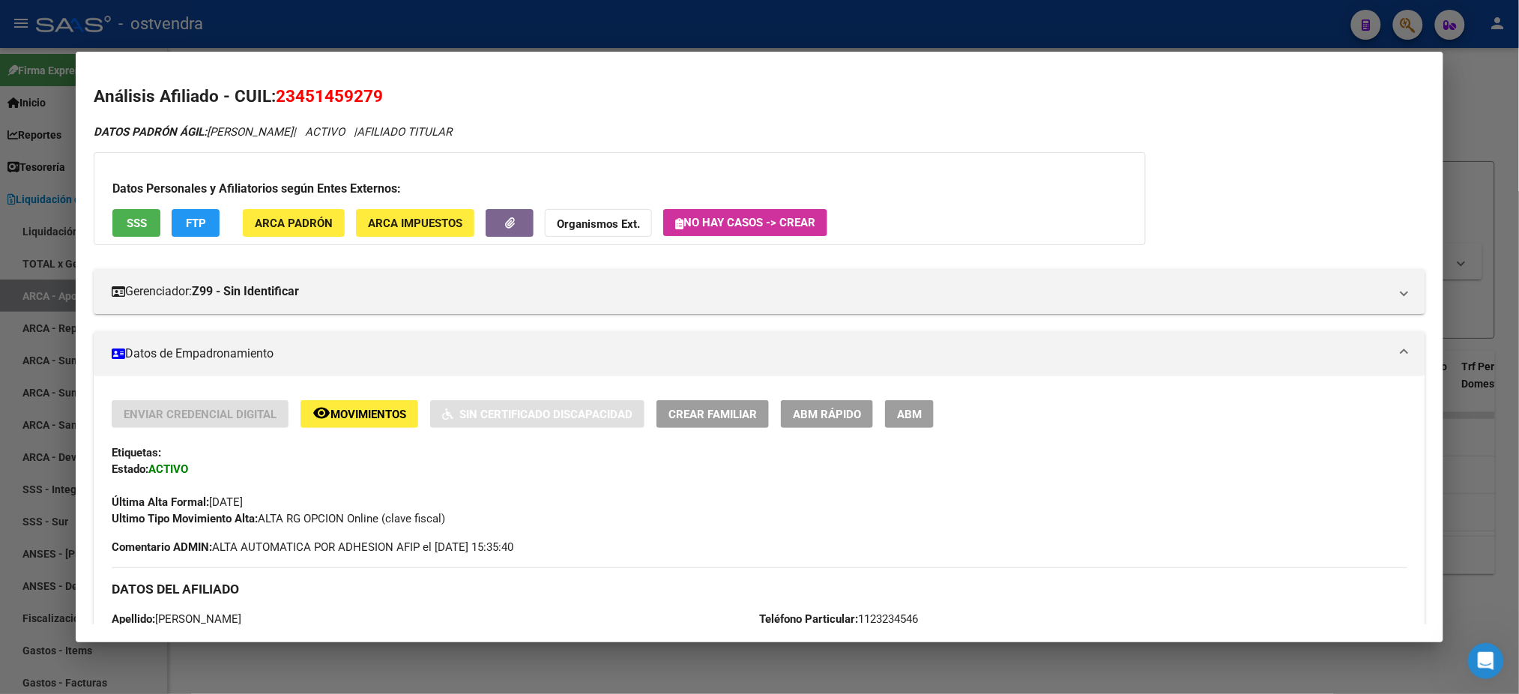
scroll to position [599, 0]
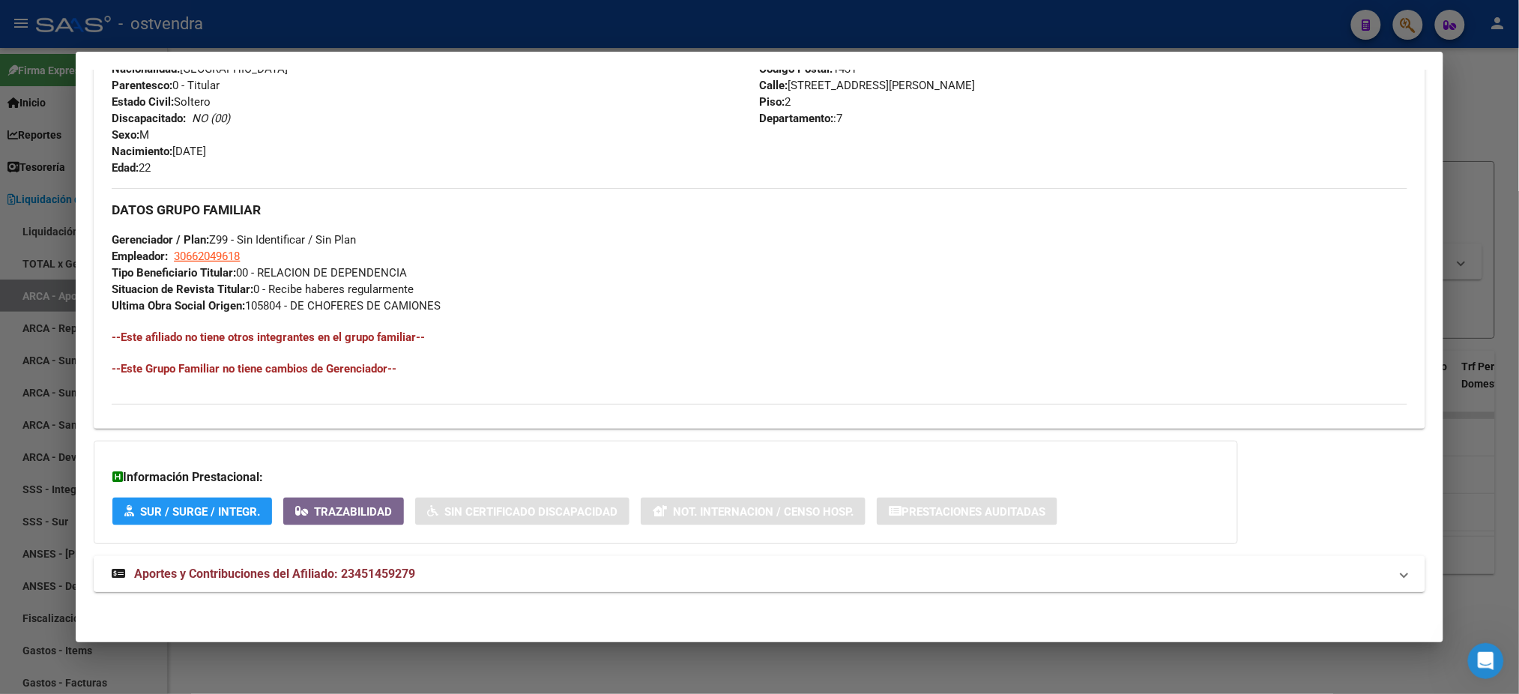
click at [693, 582] on mat-panel-title "Aportes y Contribuciones del Afiliado: 23451459279" at bounding box center [750, 574] width 1277 height 18
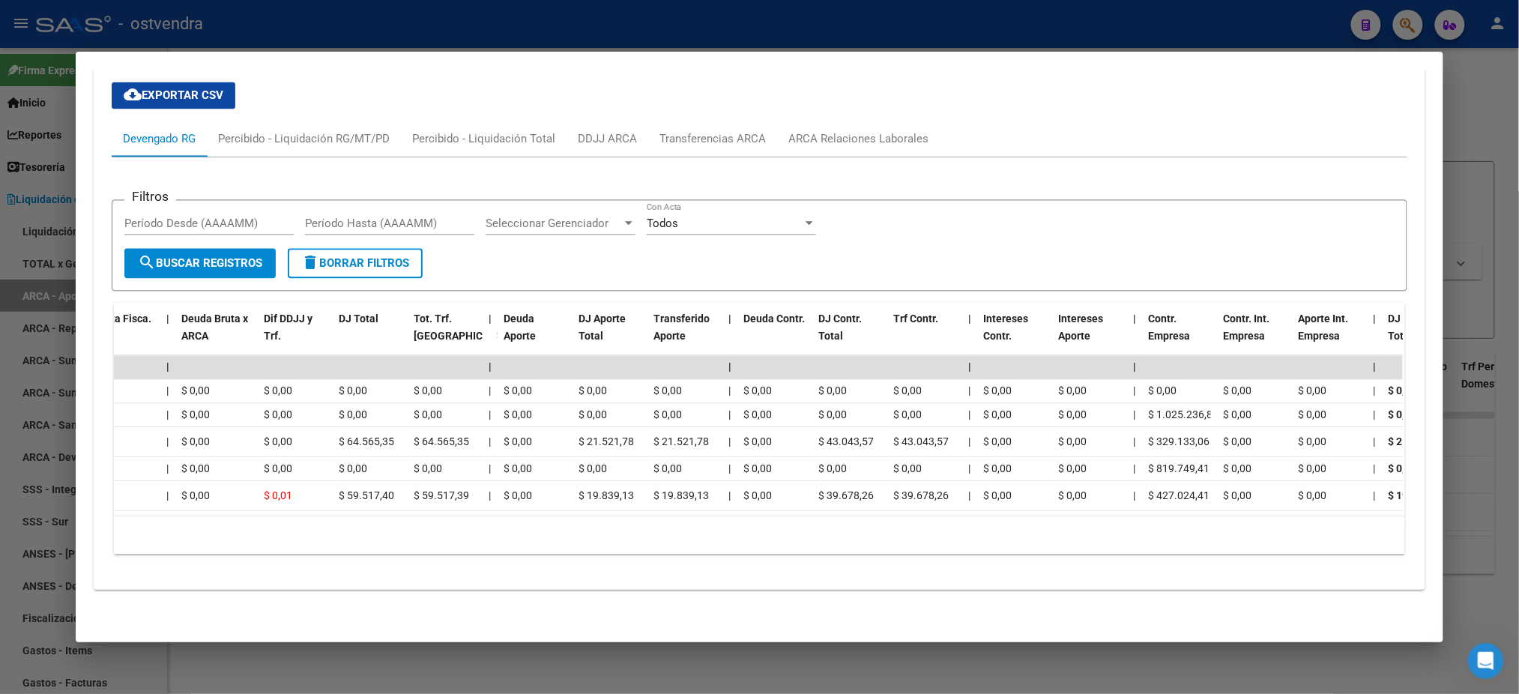
scroll to position [0, 0]
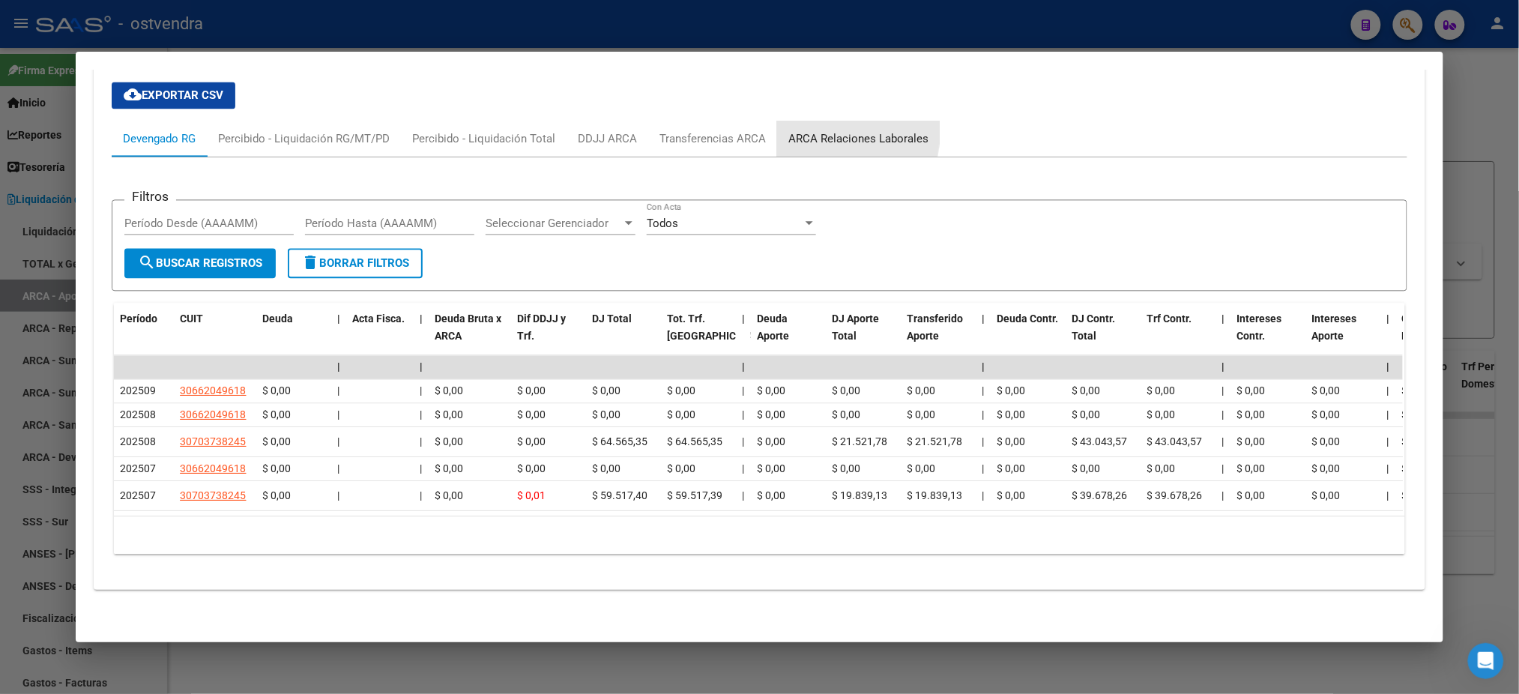
click at [811, 130] on div "ARCA Relaciones Laborales" at bounding box center [858, 138] width 140 height 16
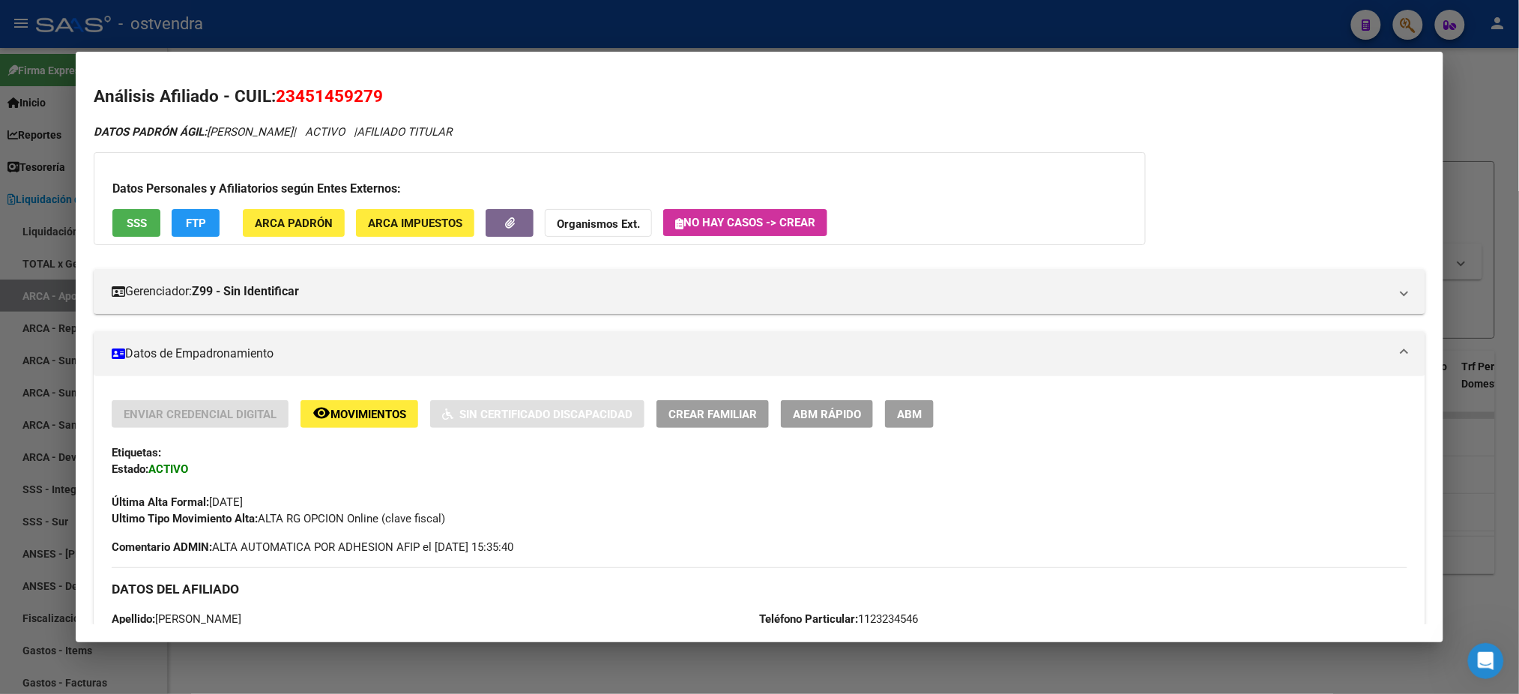
click at [919, 414] on button "ABM" at bounding box center [909, 414] width 49 height 28
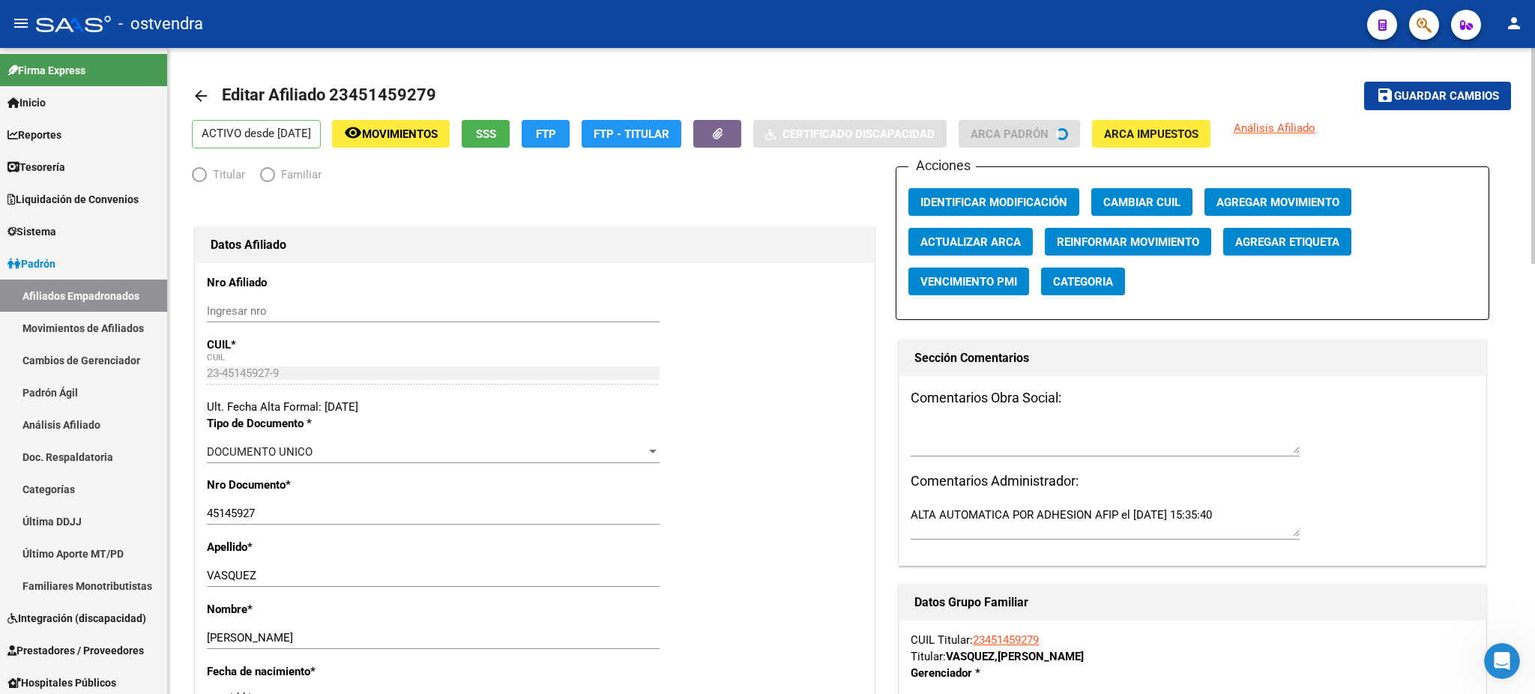
radio input "true"
type input "30-66204961-8"
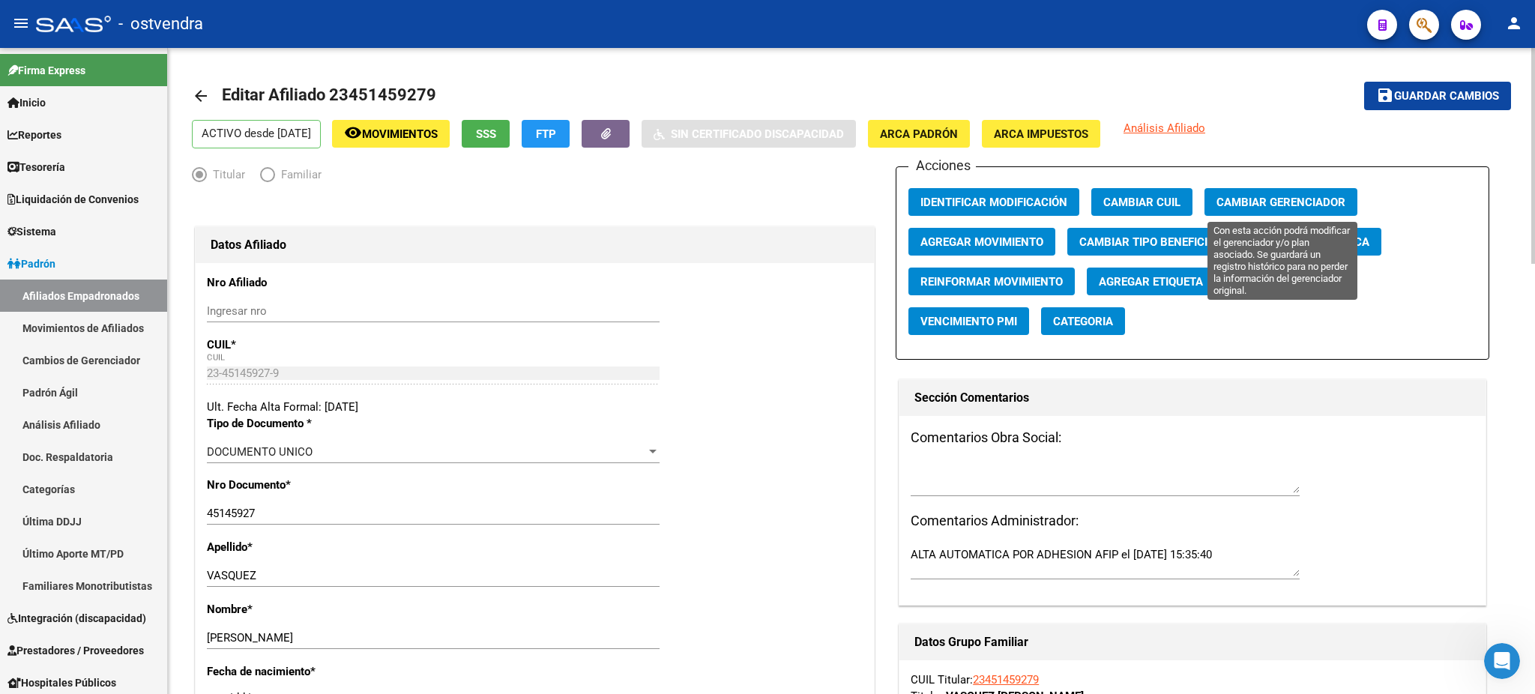
click at [1269, 198] on span "Cambiar Gerenciador" at bounding box center [1280, 202] width 129 height 13
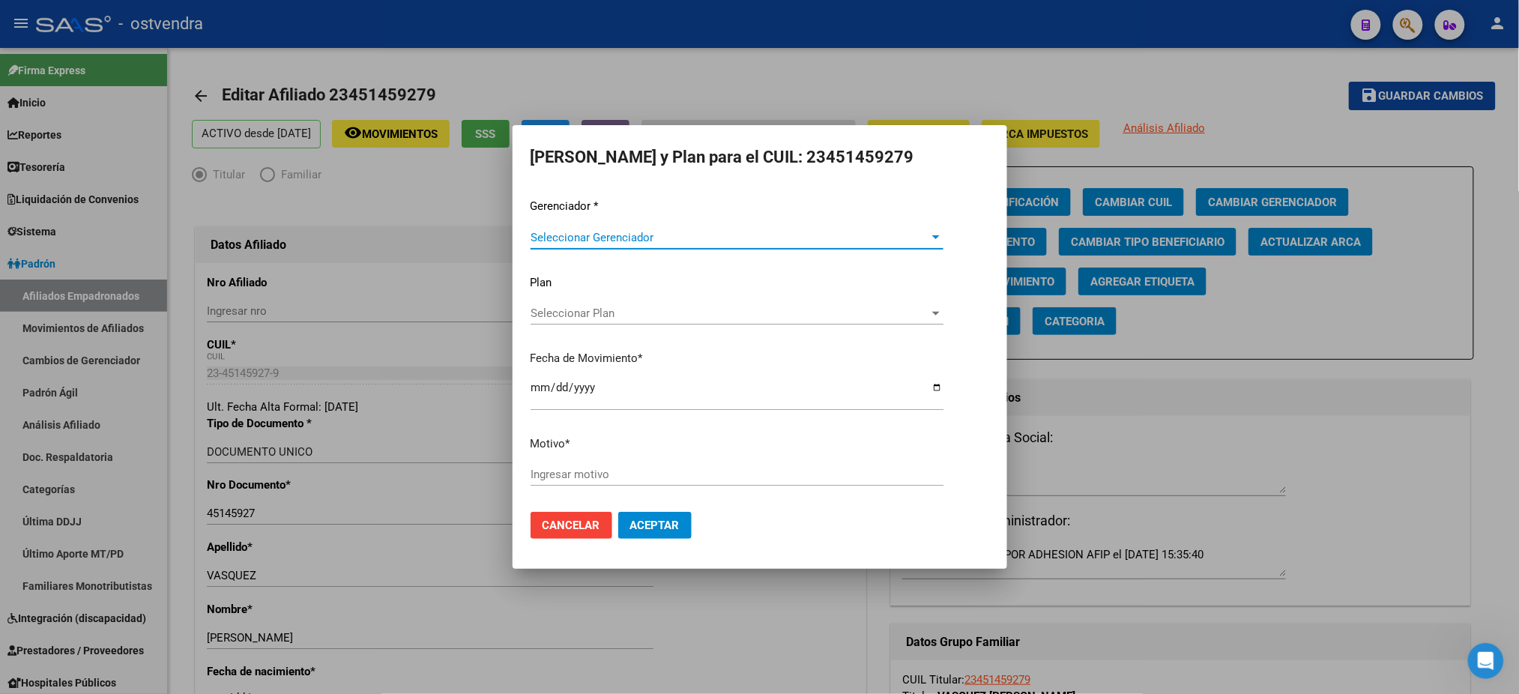
click at [654, 235] on span "Seleccionar Gerenciador" at bounding box center [730, 237] width 399 height 13
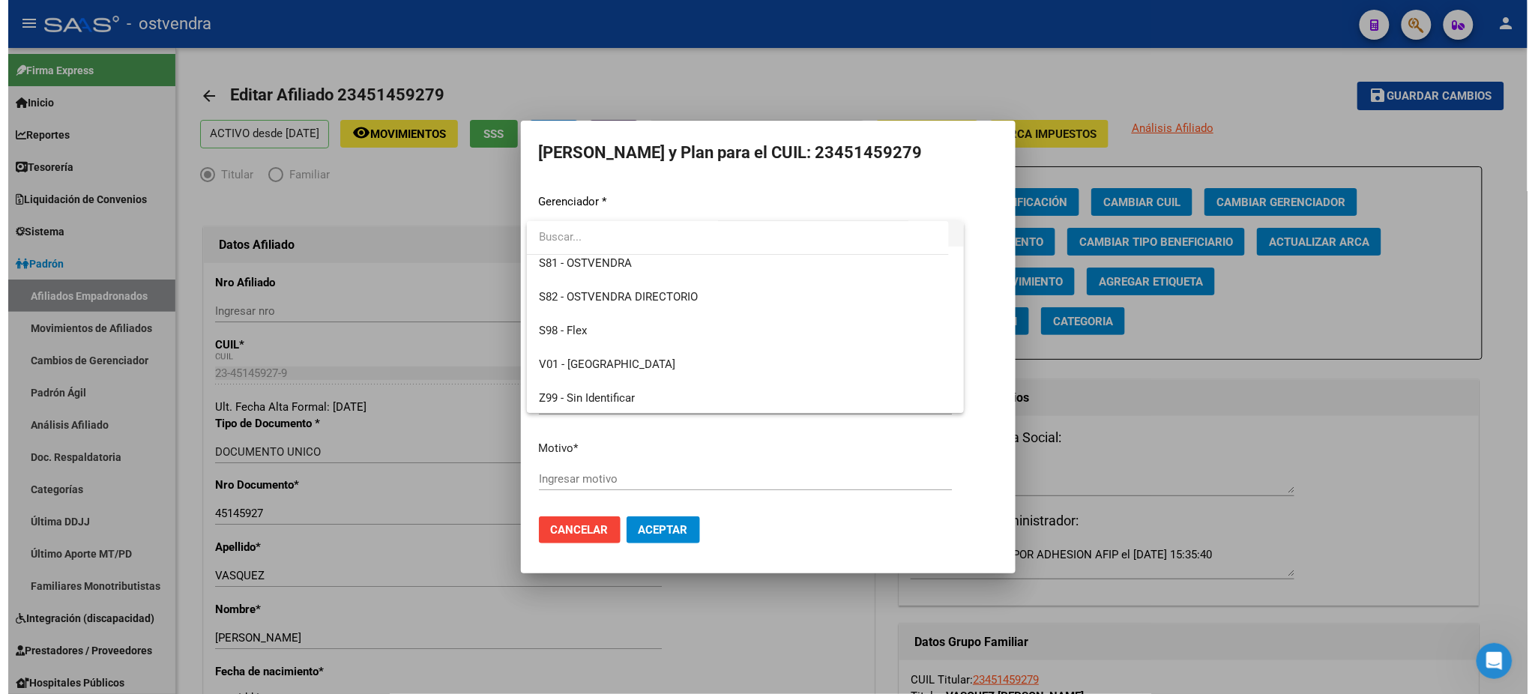
scroll to position [112, 0]
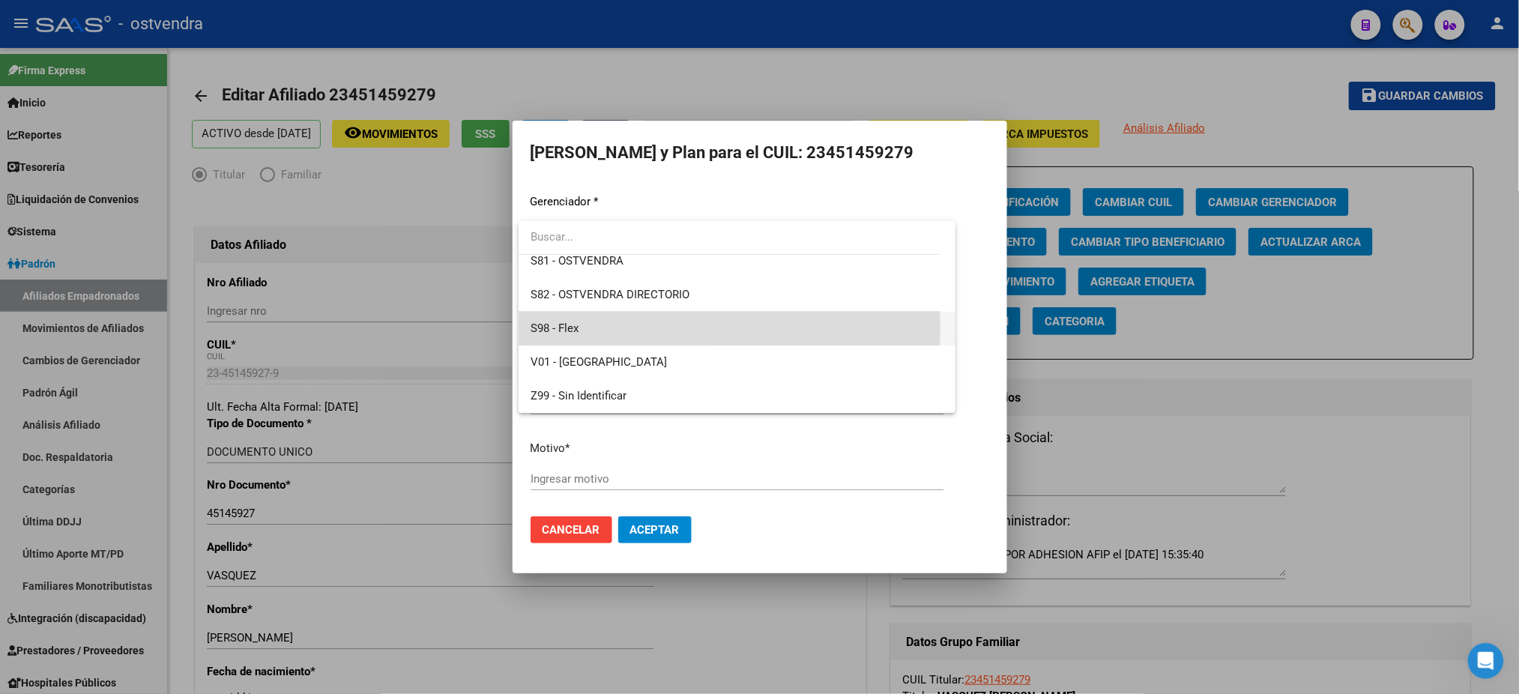
click at [638, 327] on span "S98 - Flex" at bounding box center [737, 329] width 413 height 34
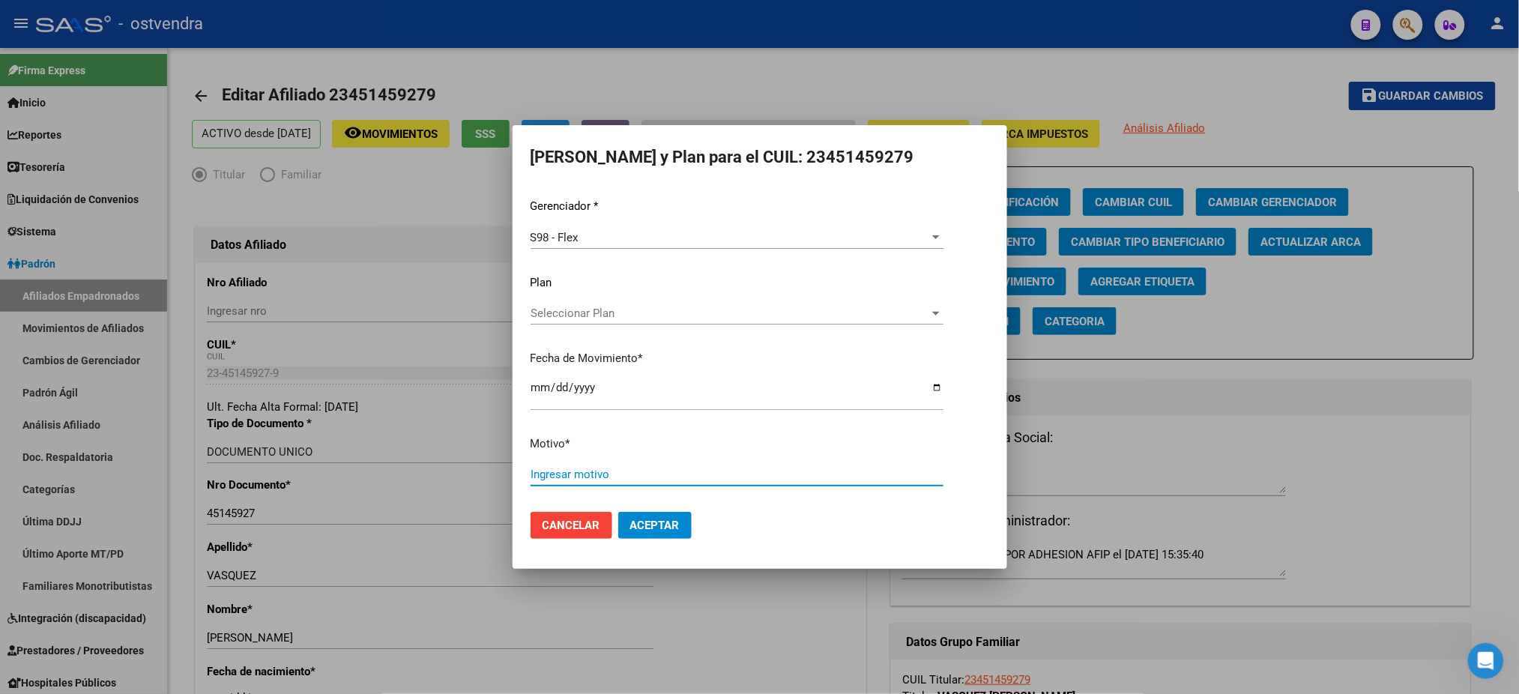
click at [607, 477] on input "Ingresar motivo" at bounding box center [737, 474] width 413 height 13
type input "."
click at [674, 537] on button "Aceptar" at bounding box center [654, 525] width 73 height 27
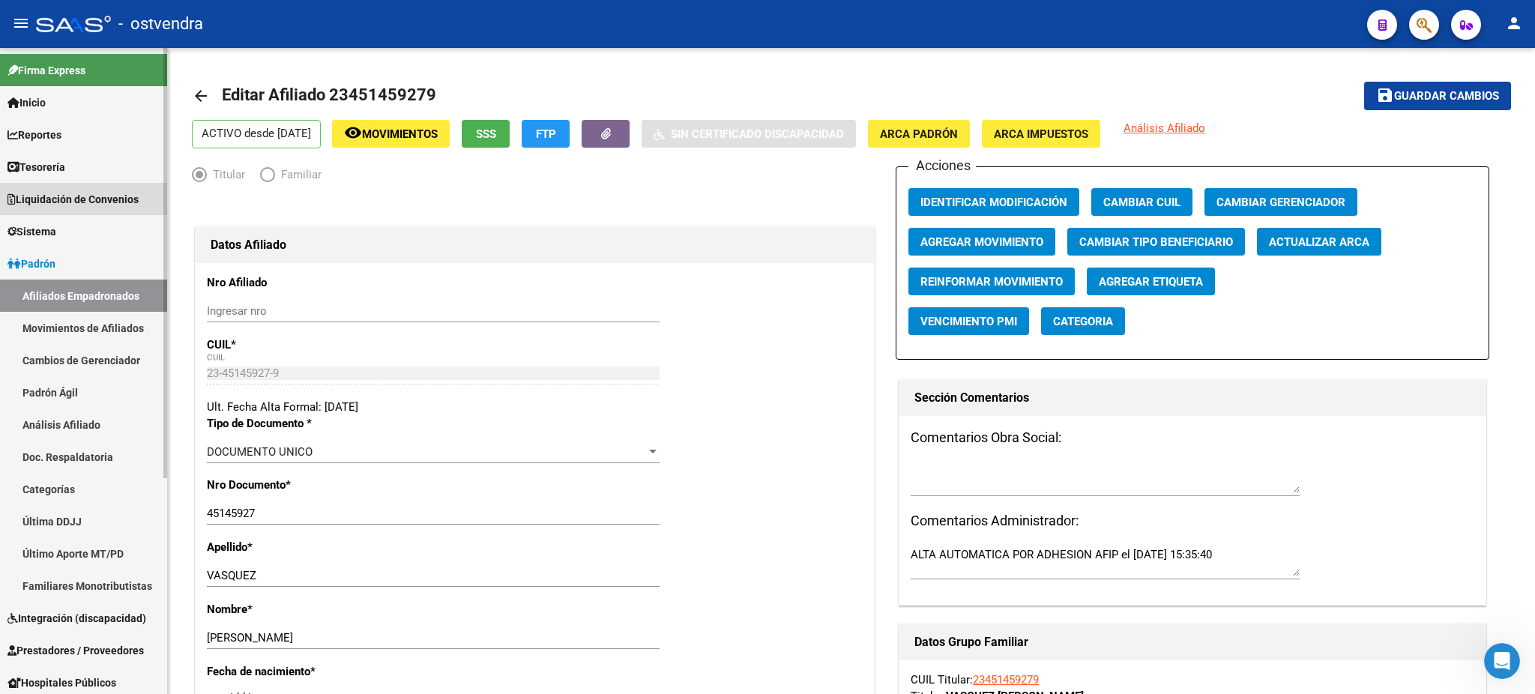
click at [79, 186] on link "Liquidación de Convenios" at bounding box center [83, 199] width 167 height 32
click at [129, 196] on span "Liquidación de Convenios" at bounding box center [72, 199] width 131 height 16
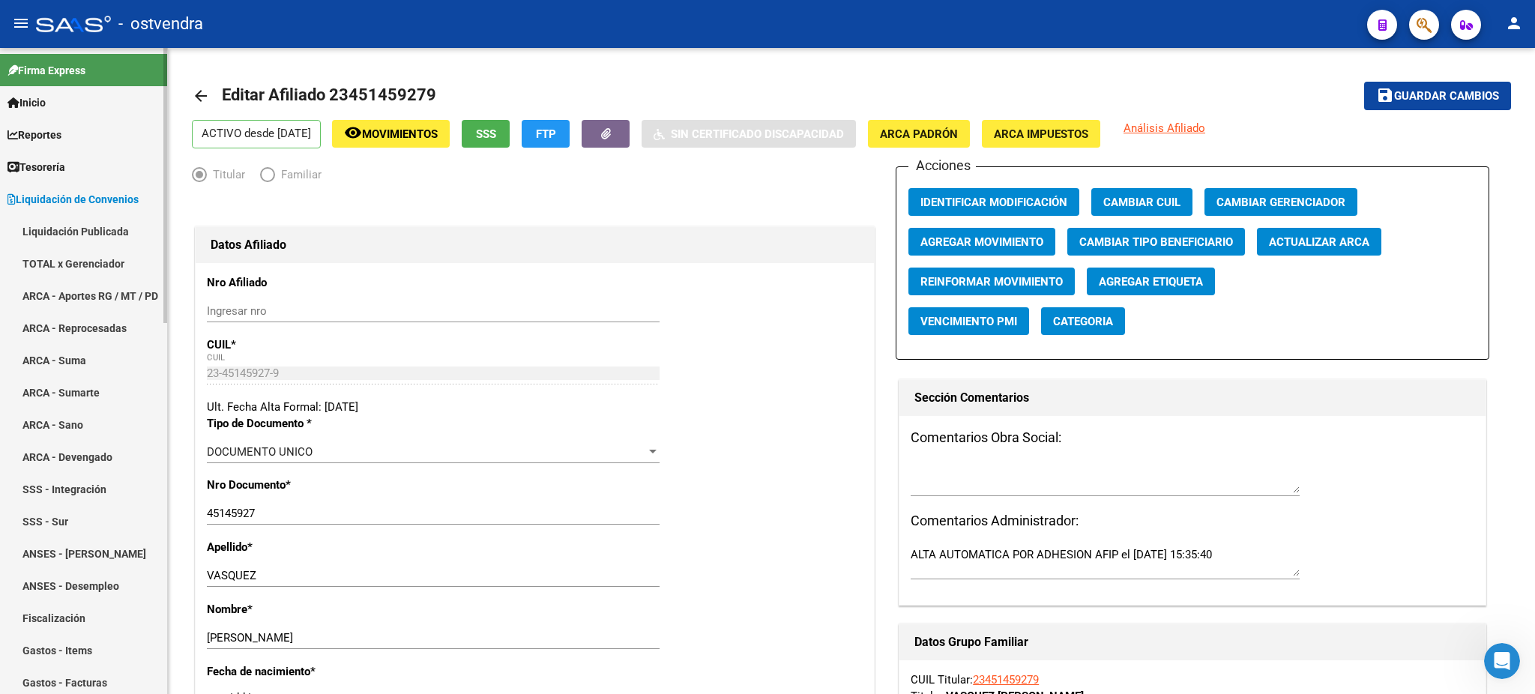
click at [111, 286] on link "ARCA - Aportes RG / MT / PD" at bounding box center [83, 296] width 167 height 32
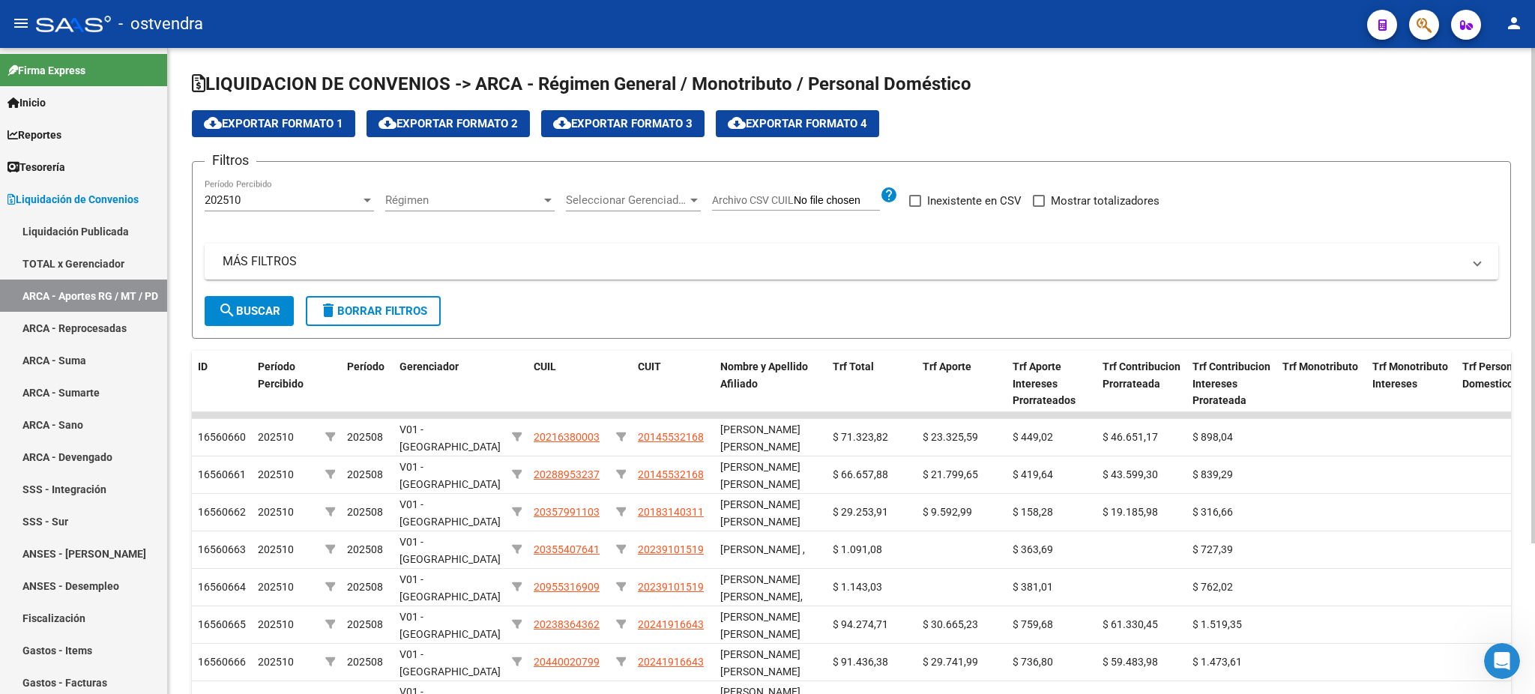
click at [674, 197] on span "Seleccionar Gerenciador" at bounding box center [626, 199] width 121 height 13
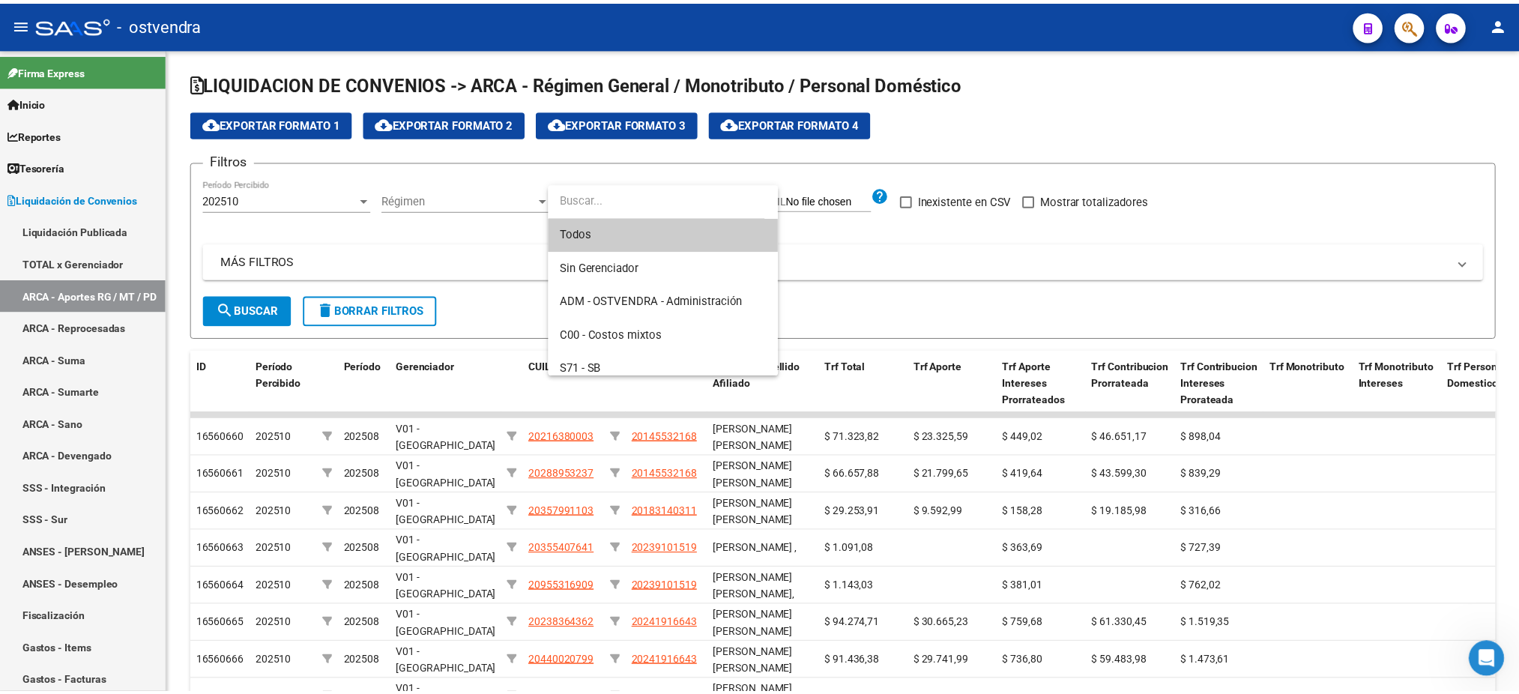
scroll to position [178, 0]
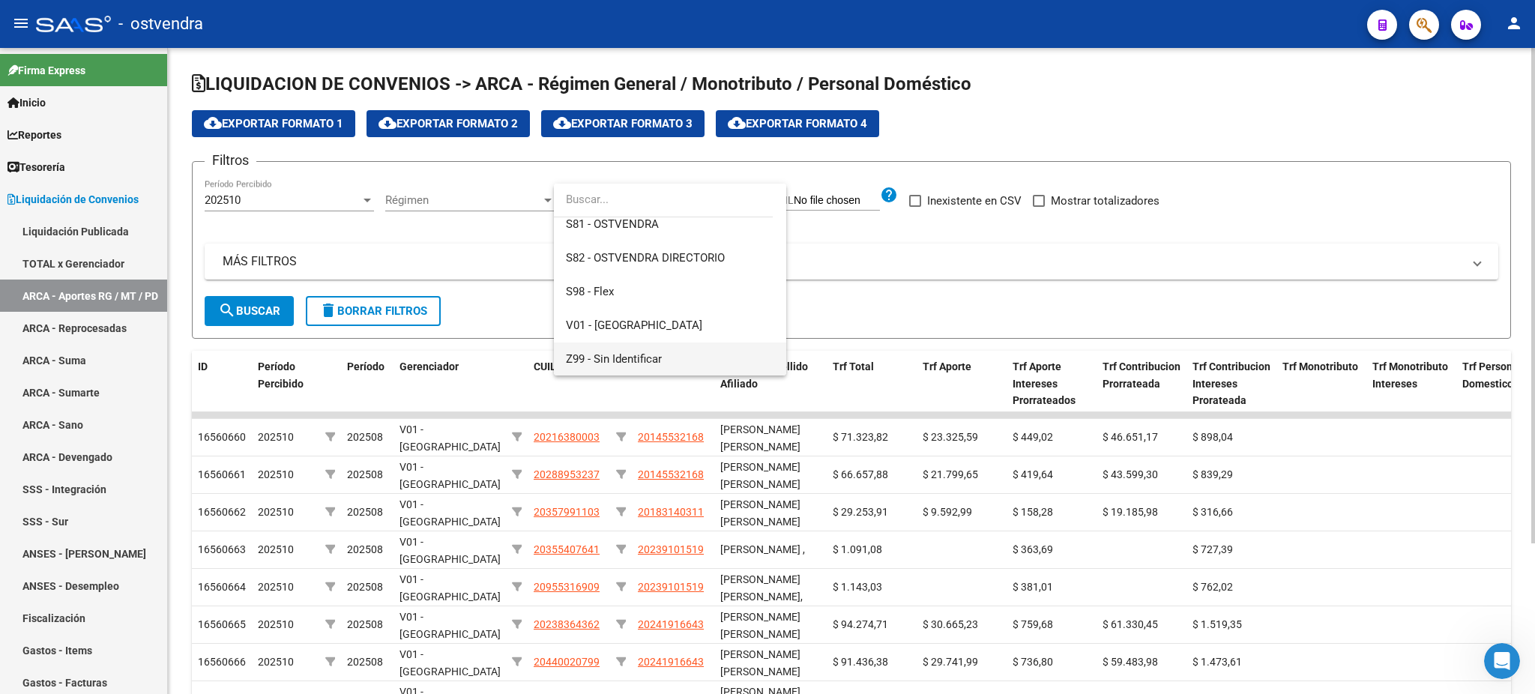
drag, startPoint x: 655, startPoint y: 348, endPoint x: 499, endPoint y: 335, distance: 156.4
click at [656, 347] on span "Z99 - Sin Identificar" at bounding box center [670, 359] width 208 height 34
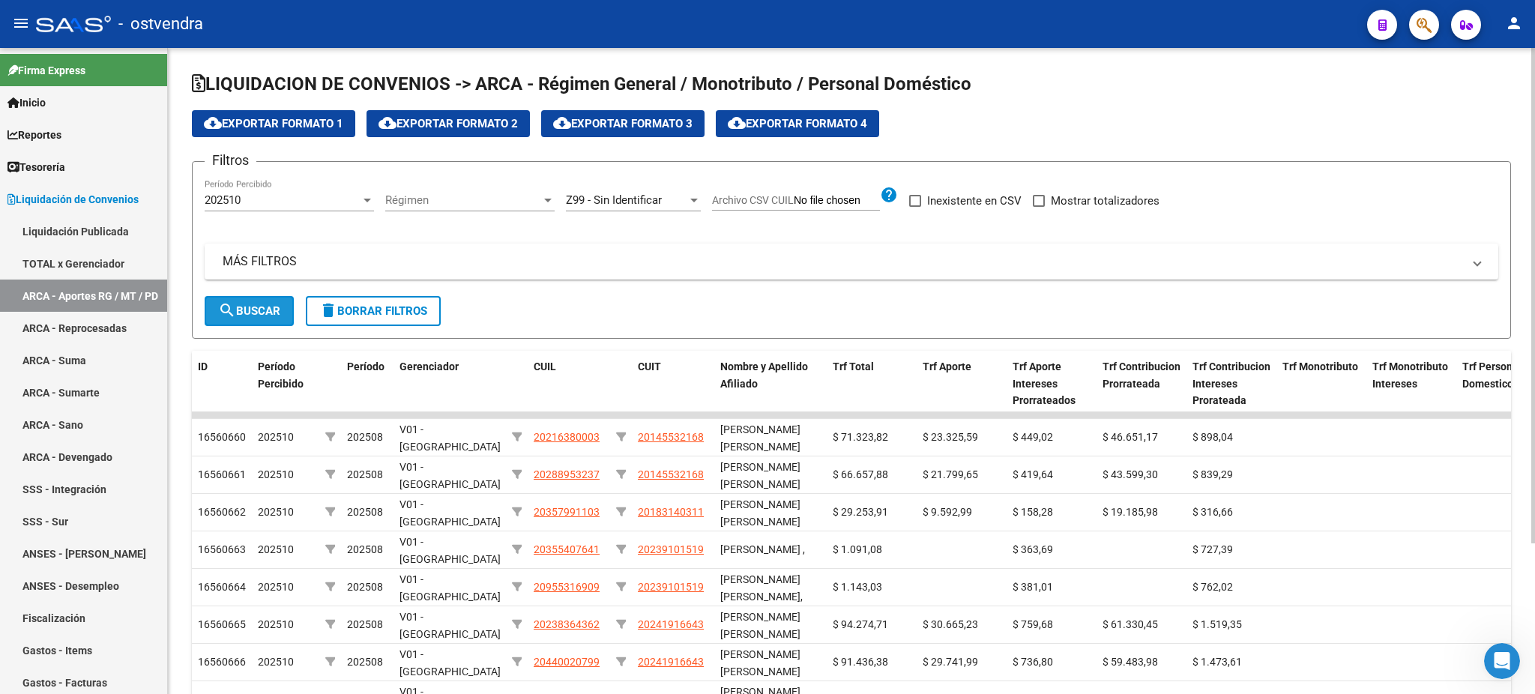
drag, startPoint x: 258, startPoint y: 306, endPoint x: 295, endPoint y: 306, distance: 37.5
click at [259, 306] on span "search Buscar" at bounding box center [249, 310] width 62 height 13
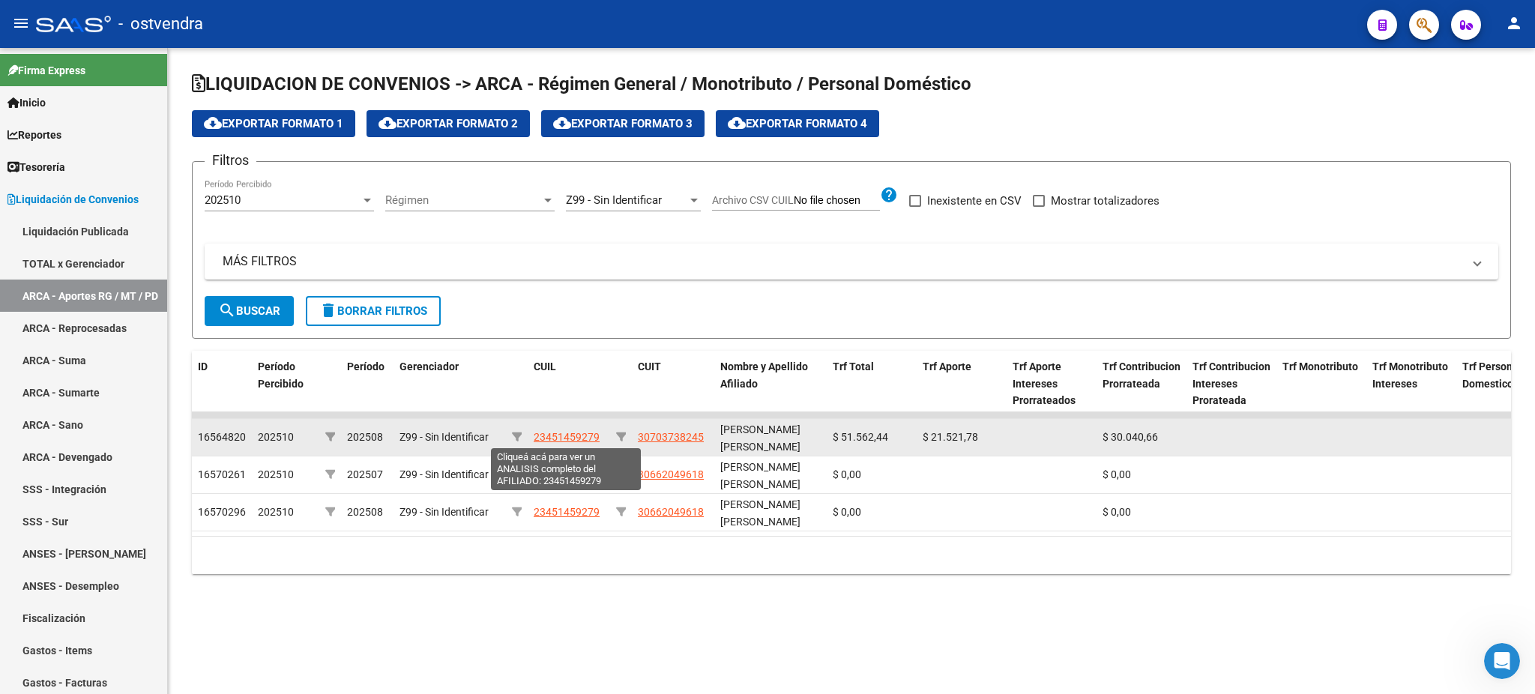
click at [561, 441] on span "23451459279" at bounding box center [567, 437] width 66 height 12
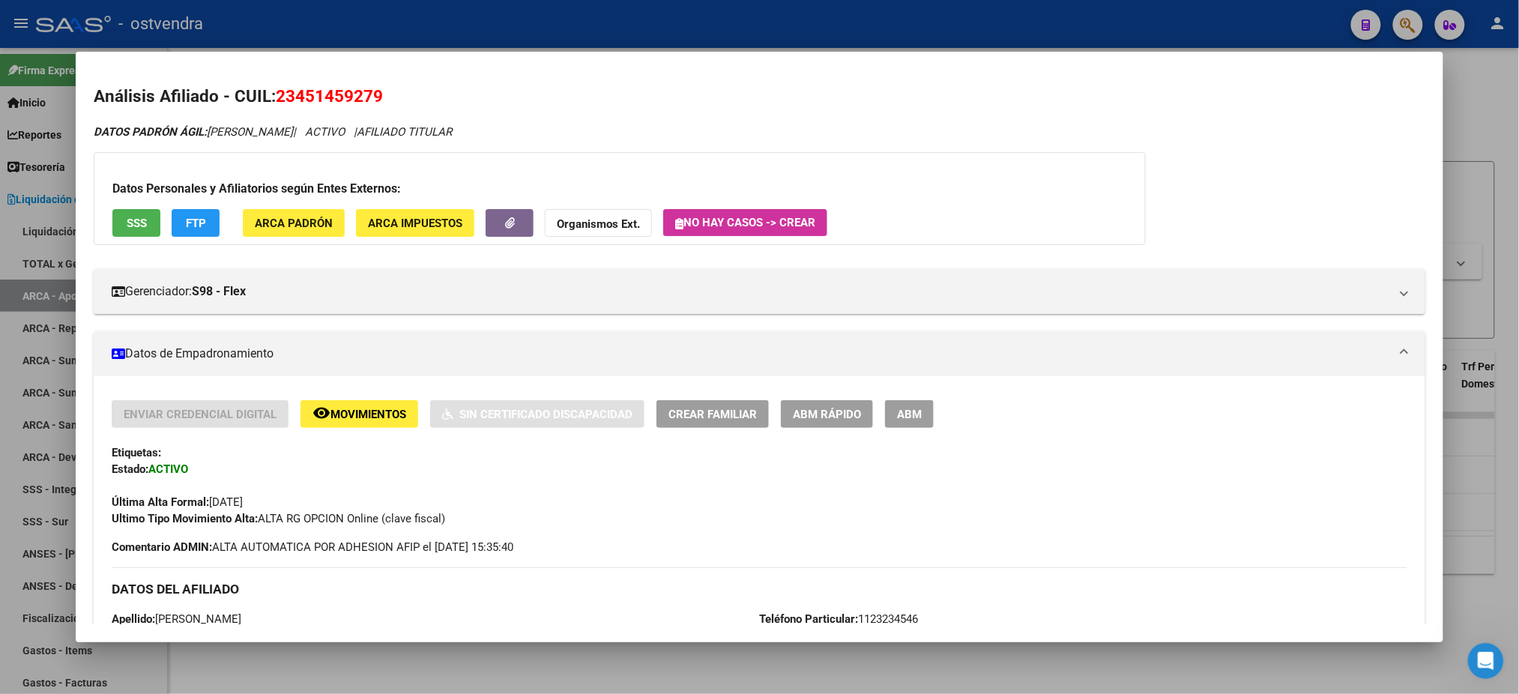
click at [396, 366] on mat-expansion-panel-header "Datos de Empadronamiento" at bounding box center [759, 353] width 1331 height 45
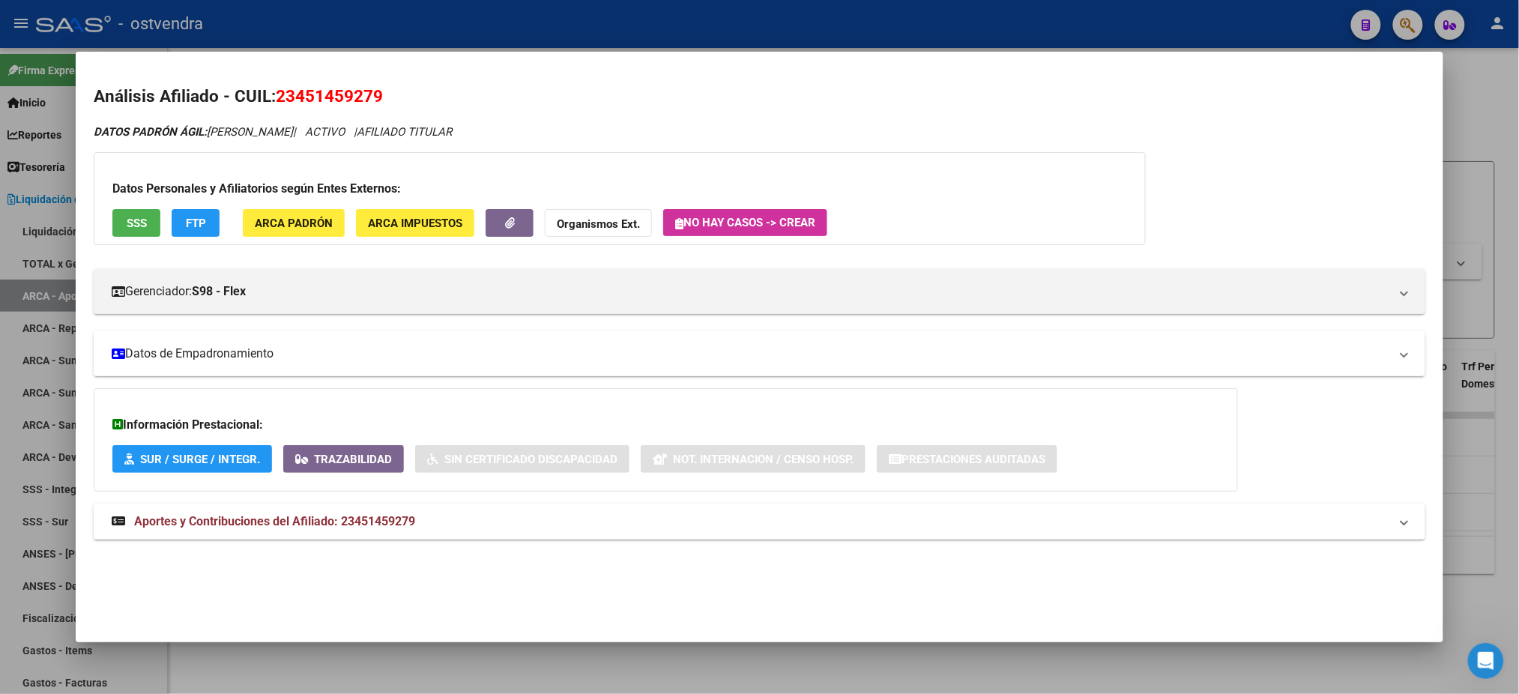
click at [396, 366] on mat-expansion-panel-header "Datos de Empadronamiento" at bounding box center [759, 353] width 1331 height 45
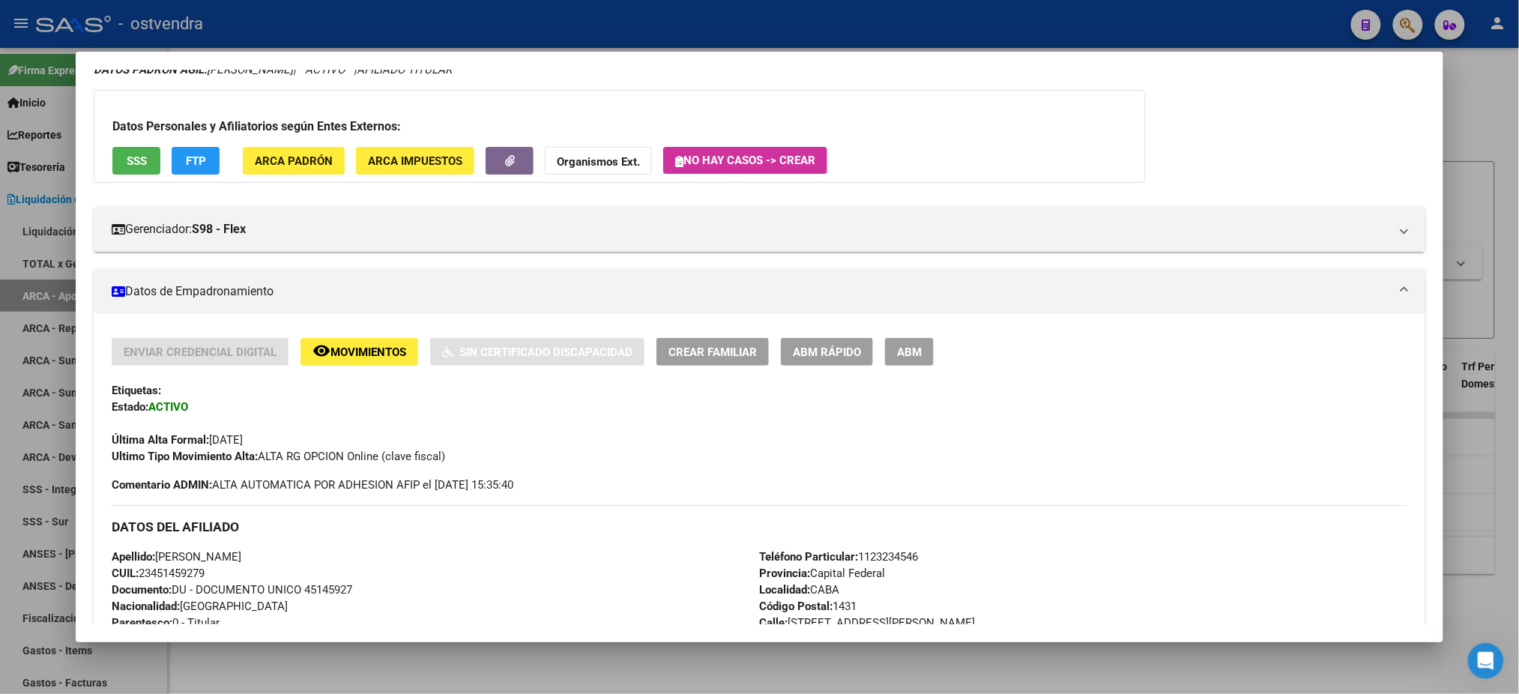
scroll to position [0, 0]
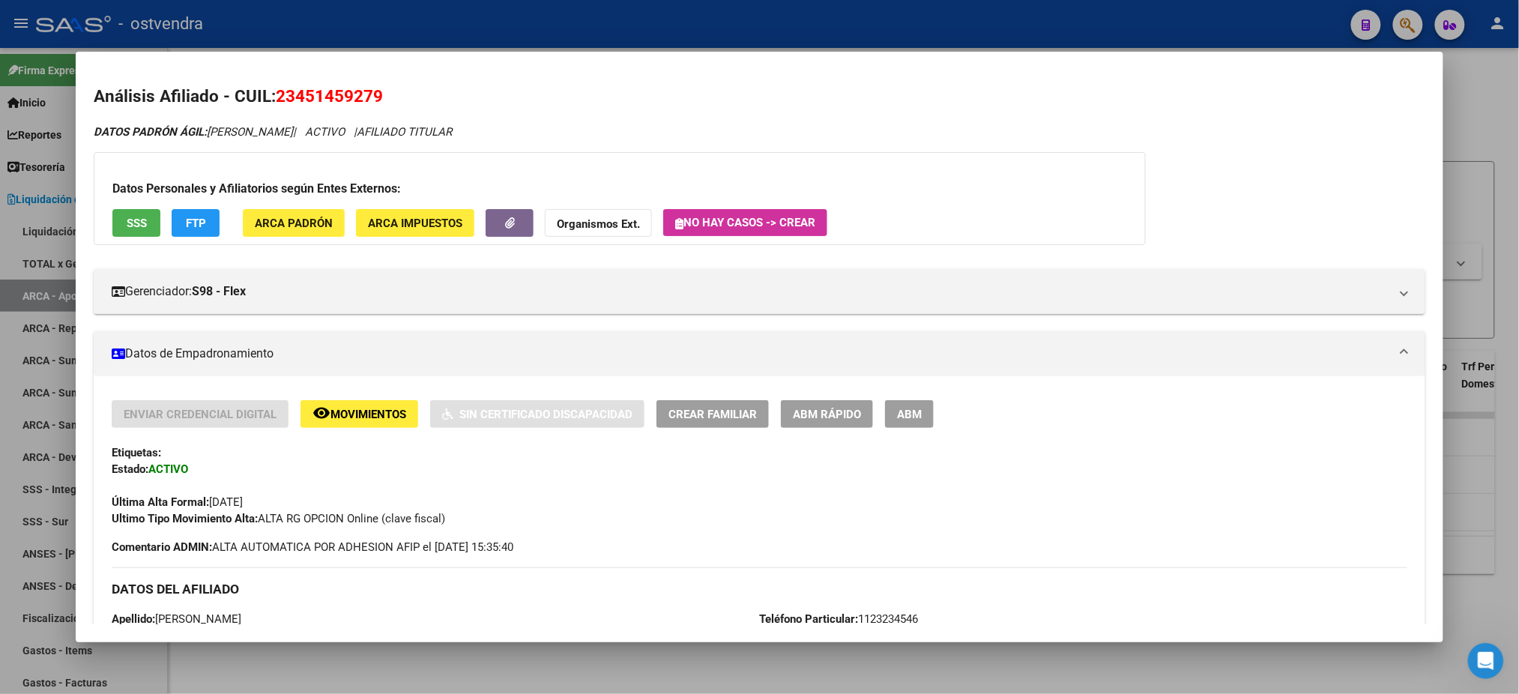
click at [1391, 356] on span "Datos de Empadronamiento" at bounding box center [756, 354] width 1289 height 18
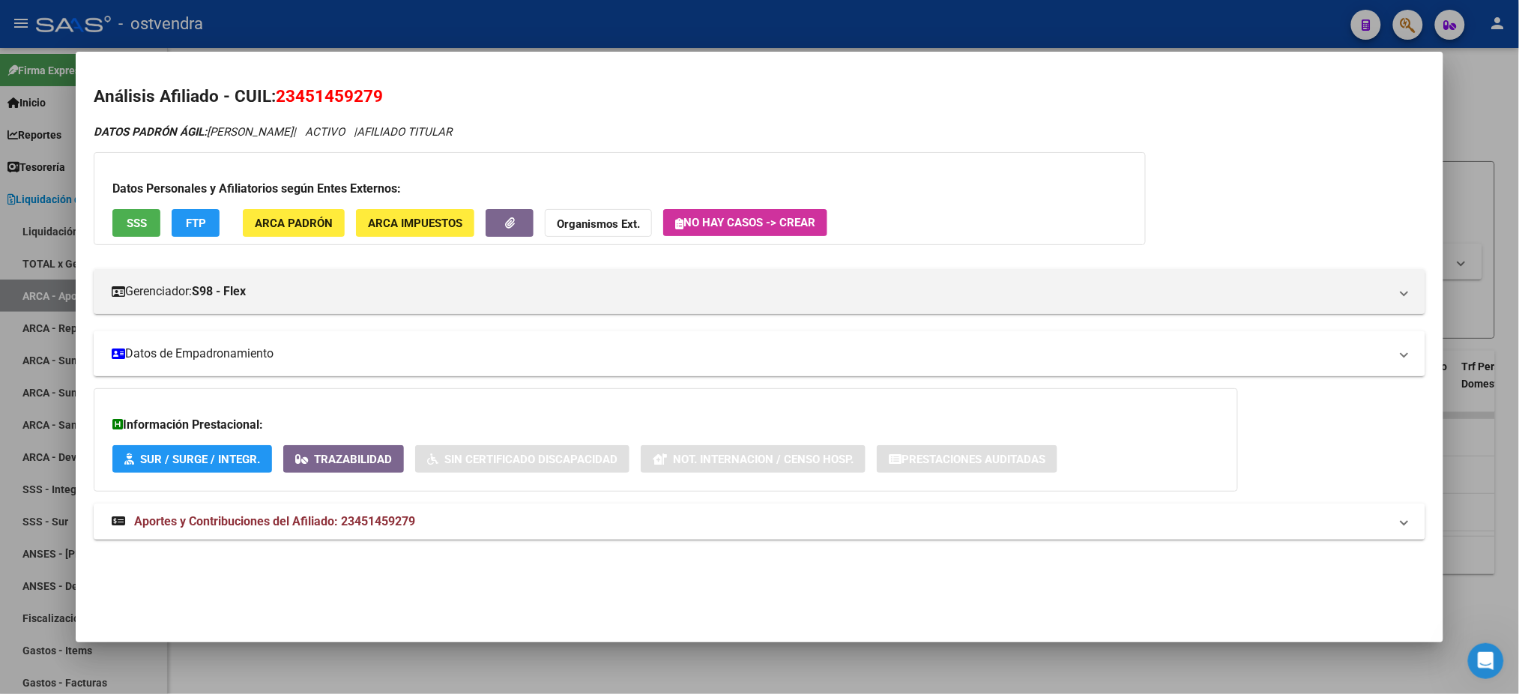
click at [581, 358] on mat-panel-title "Datos de Empadronamiento" at bounding box center [750, 354] width 1277 height 18
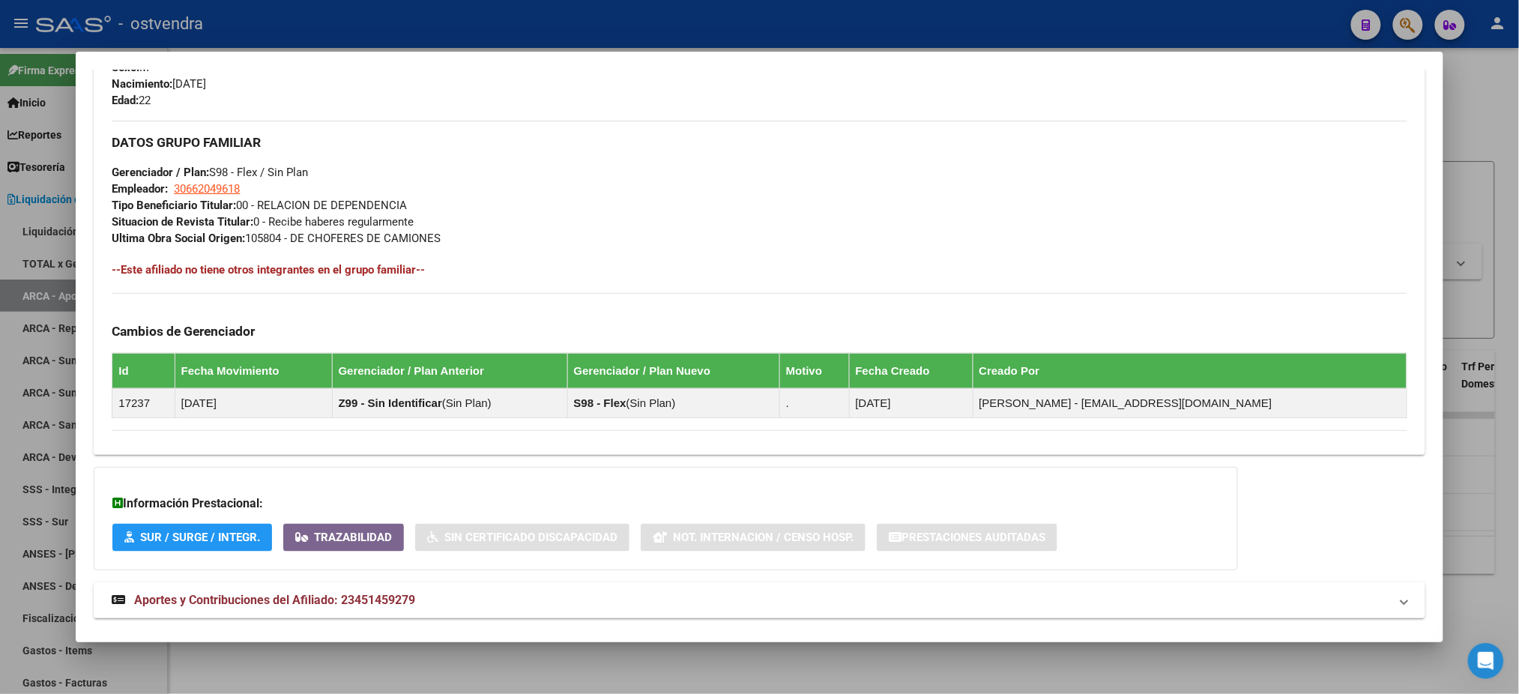
scroll to position [692, 0]
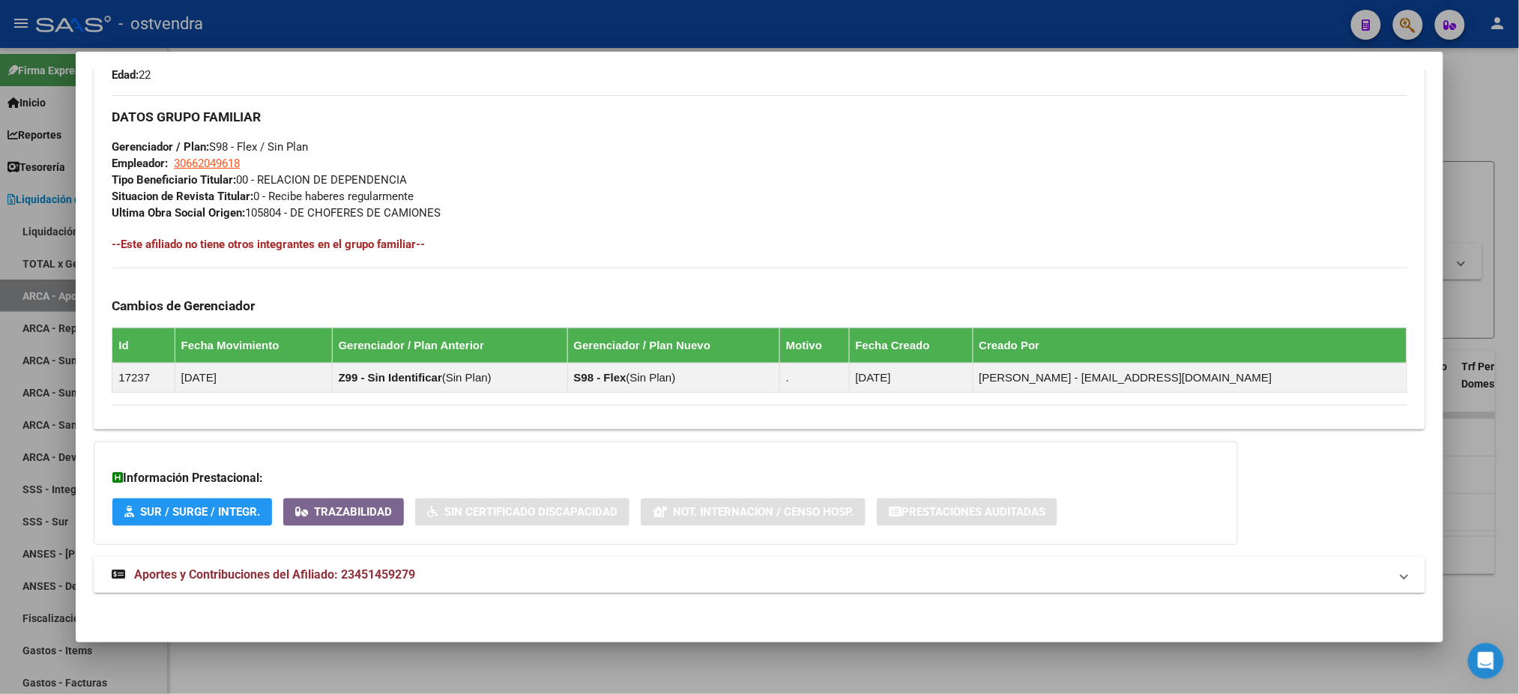
click at [462, 558] on mat-expansion-panel-header "Aportes y Contribuciones del Afiliado: 23451459279" at bounding box center [759, 575] width 1331 height 36
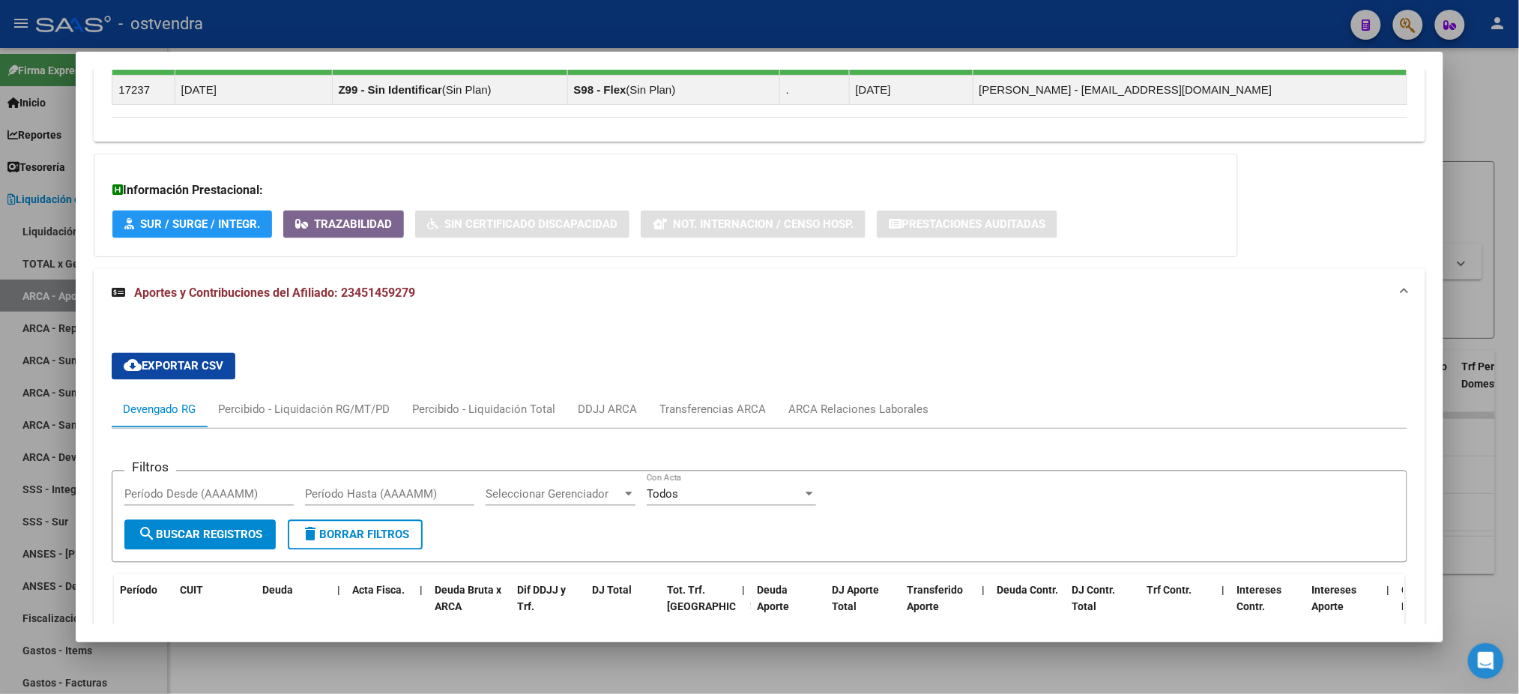
scroll to position [1048, 0]
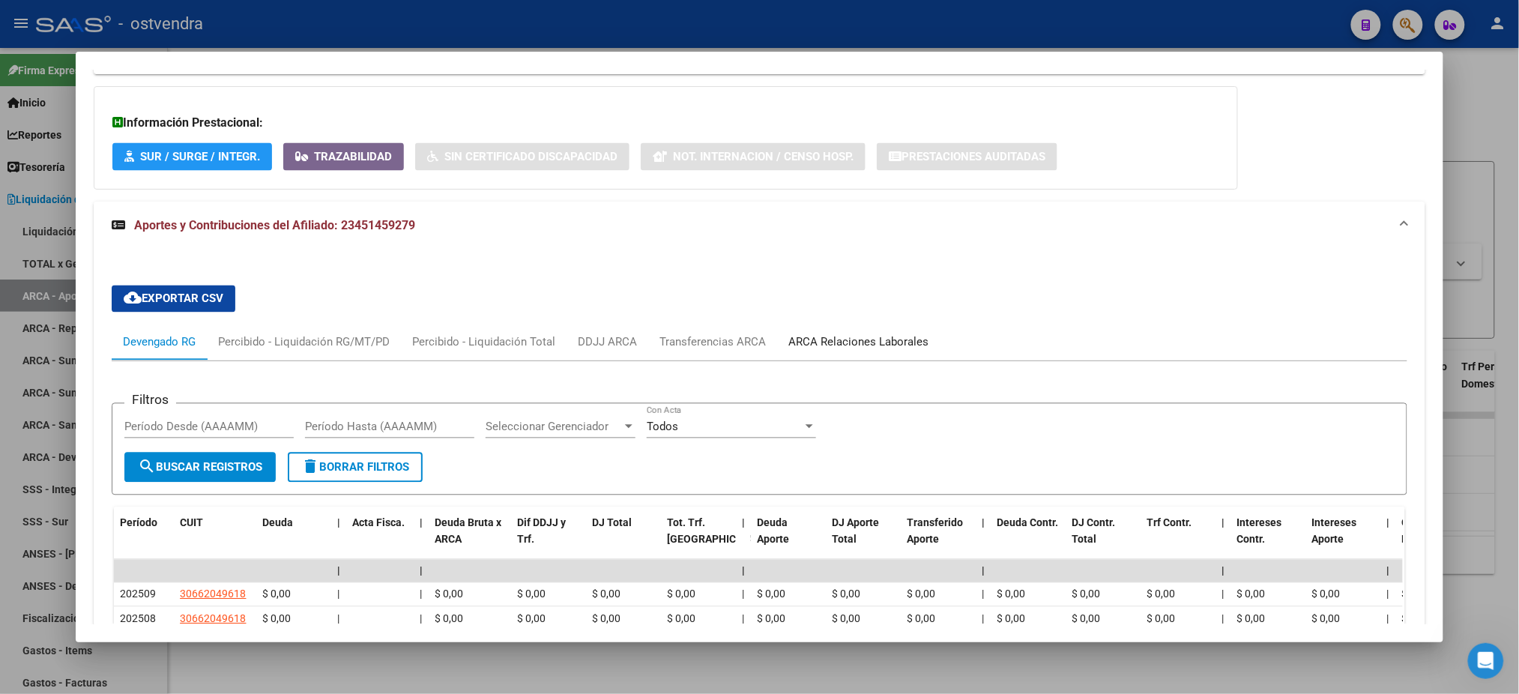
click at [901, 348] on div "ARCA Relaciones Laborales" at bounding box center [858, 342] width 140 height 16
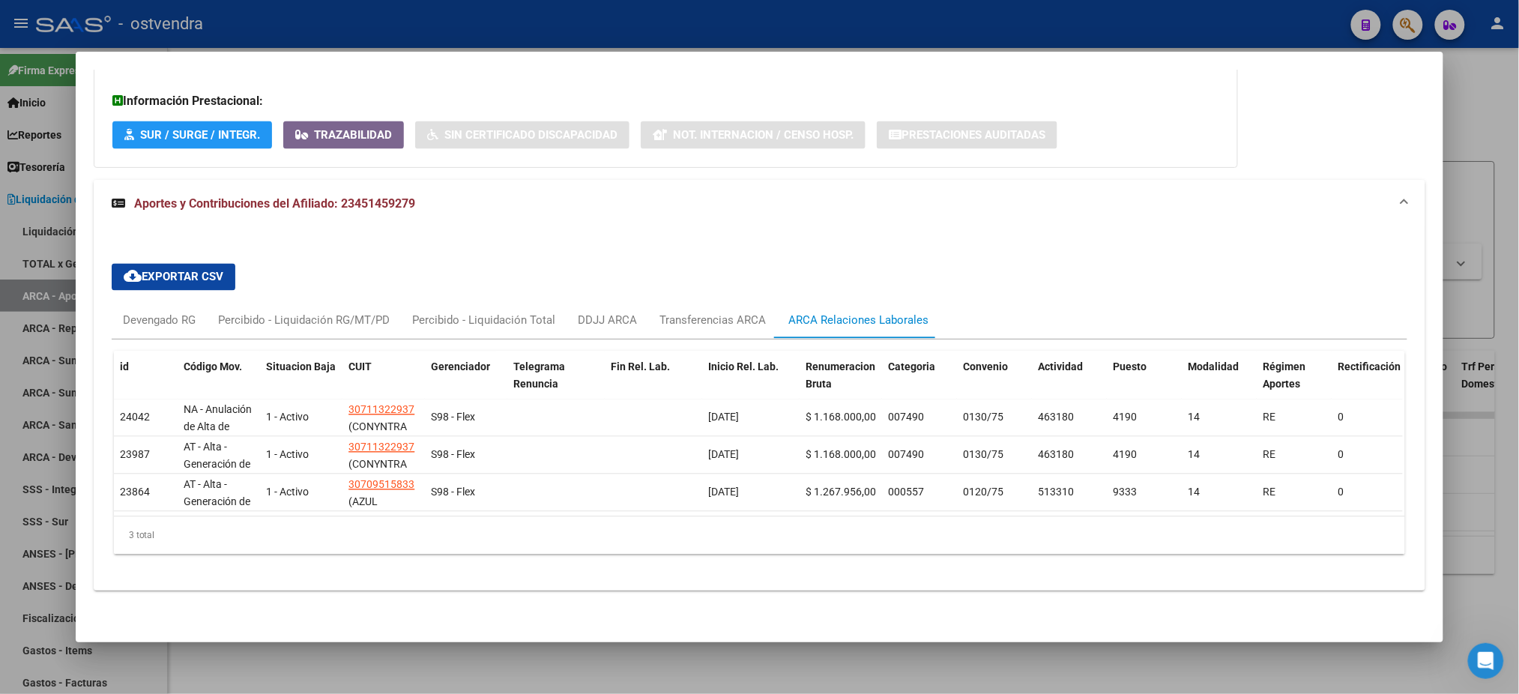
scroll to position [1084, 0]
click at [722, 313] on div "Transferencias ARCA" at bounding box center [712, 321] width 129 height 36
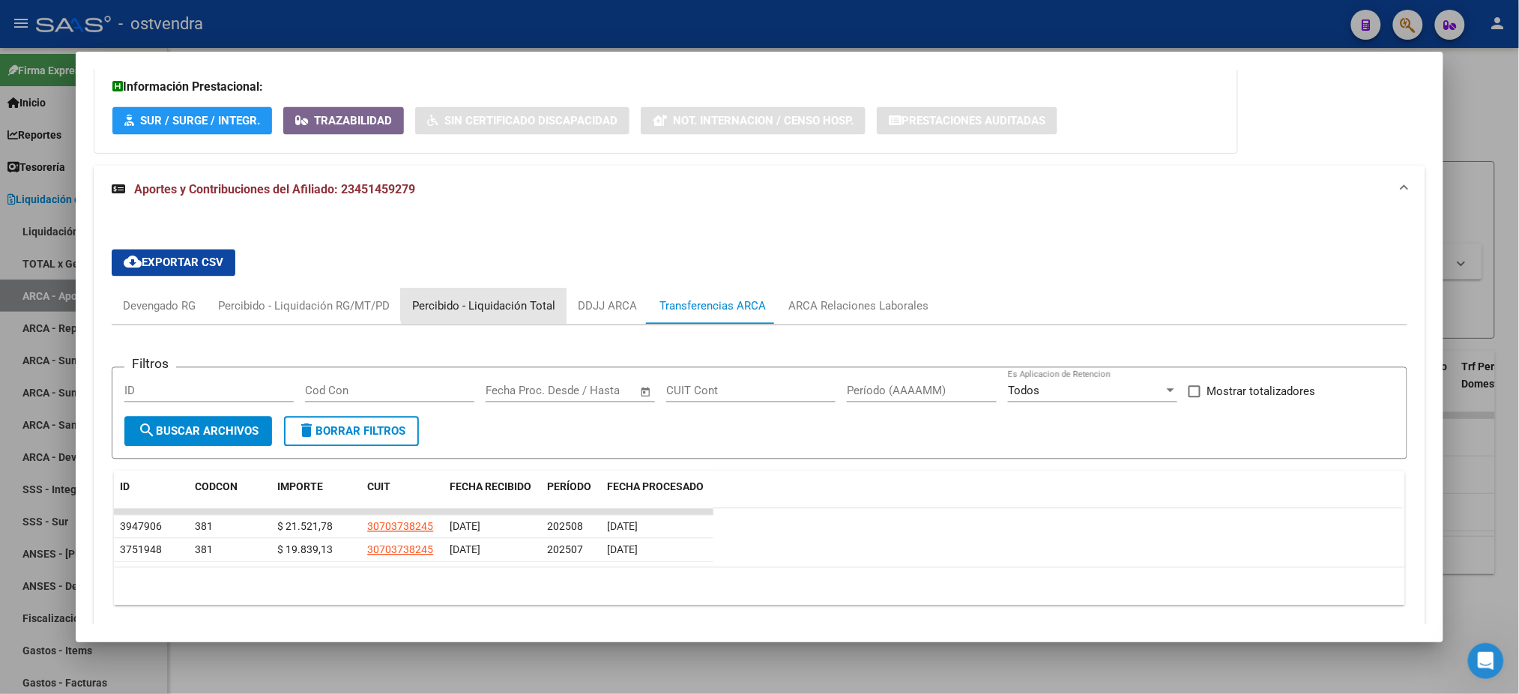
click at [492, 292] on div "Percibido - Liquidación Total" at bounding box center [484, 307] width 166 height 36
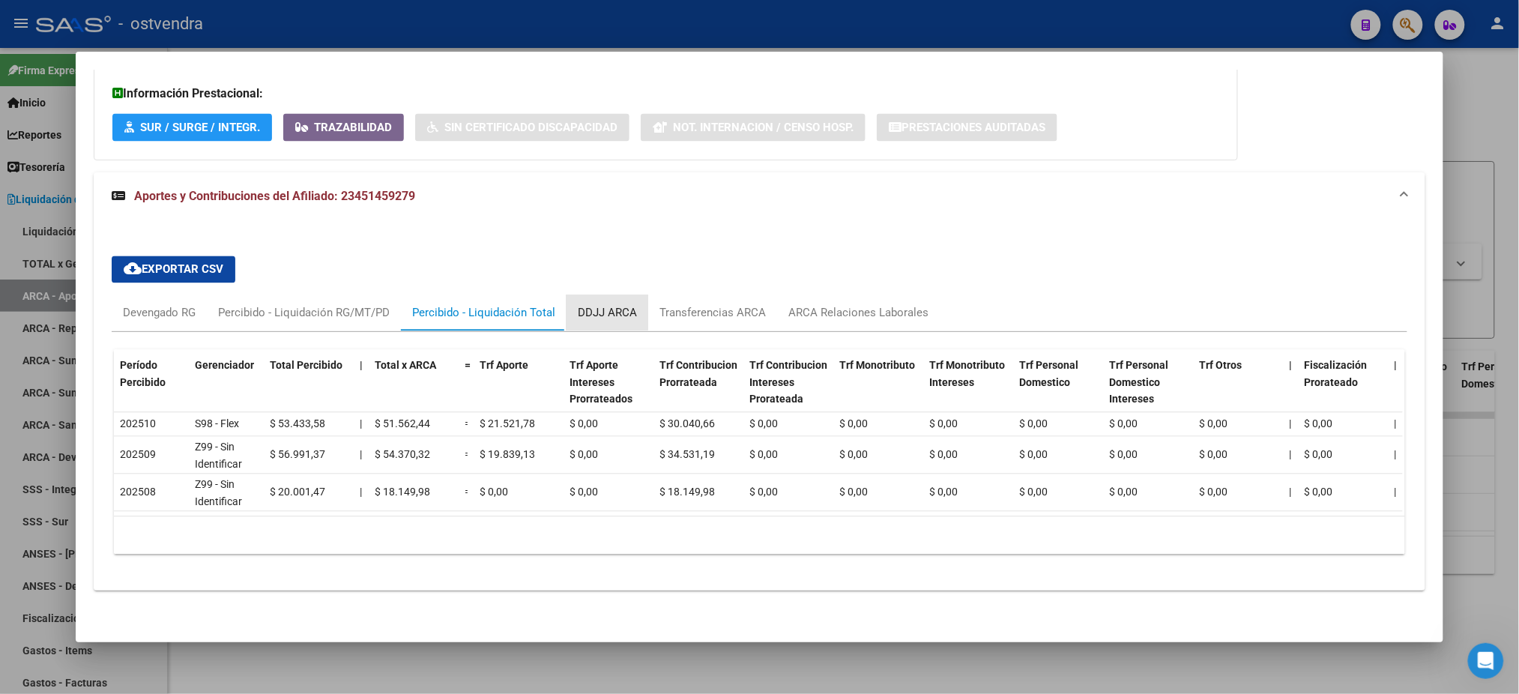
click at [597, 305] on div "DDJJ ARCA" at bounding box center [607, 313] width 59 height 16
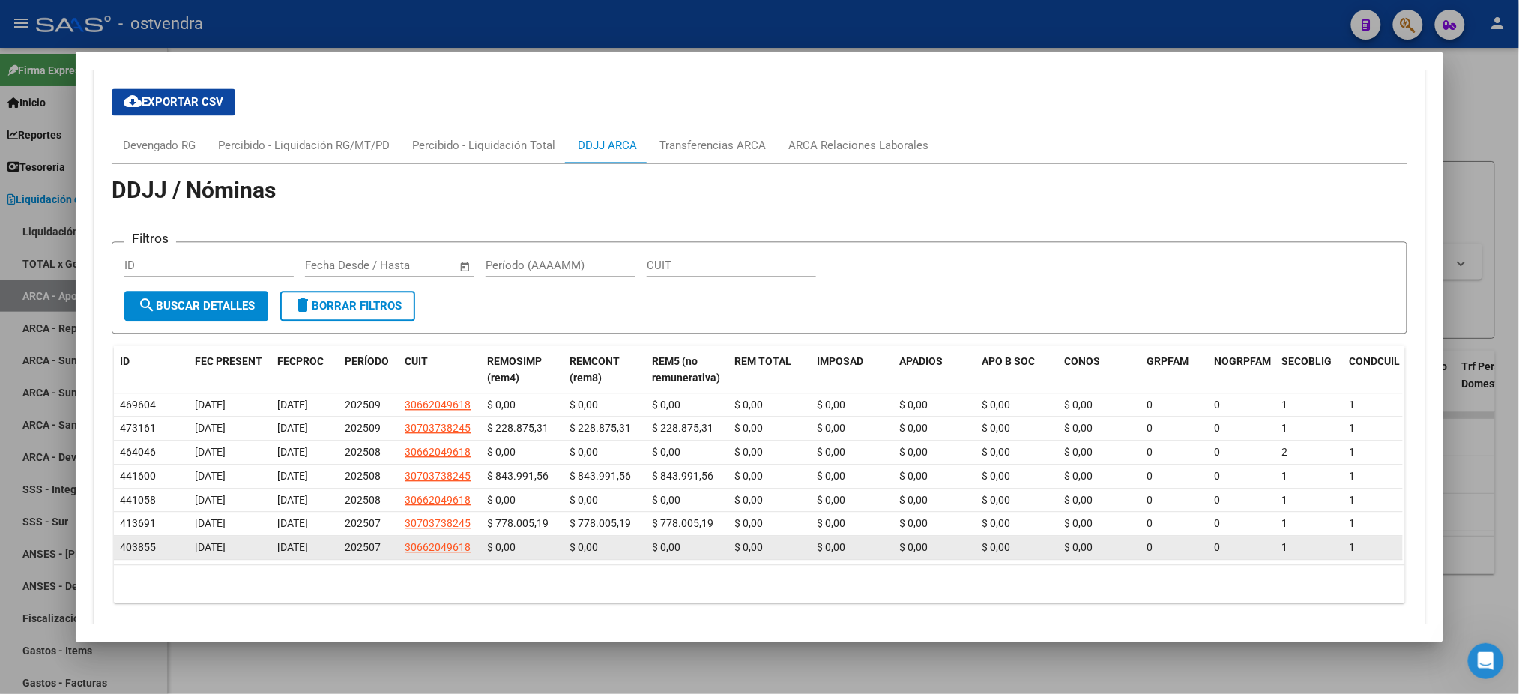
scroll to position [1307, 0]
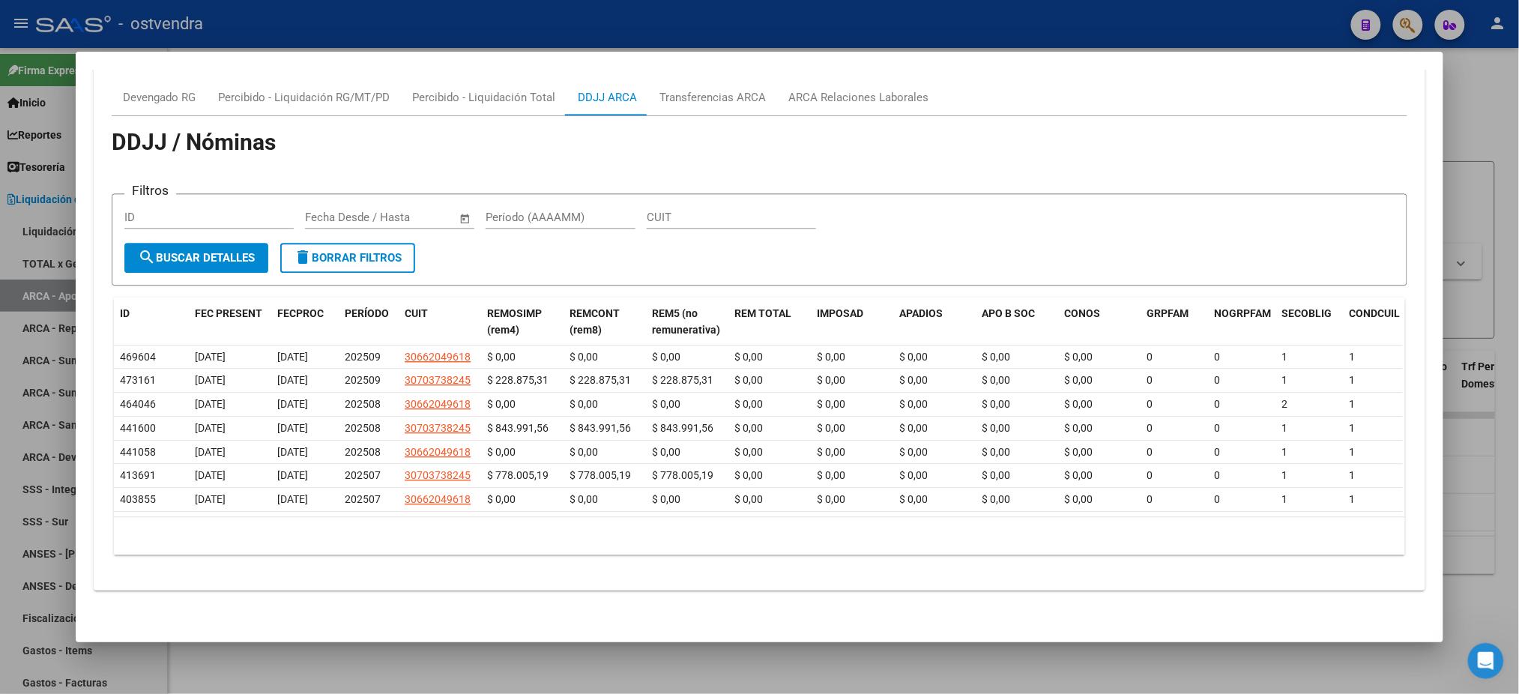
drag, startPoint x: 659, startPoint y: 500, endPoint x: 1511, endPoint y: 525, distance: 852.4
click at [1511, 525] on div "Análisis Afiliado - CUIL: 23451459279 DATOS PADRÓN ÁGIL: [PERSON_NAME] | ACTIVO…" at bounding box center [759, 347] width 1519 height 694
drag, startPoint x: 1166, startPoint y: 573, endPoint x: 1044, endPoint y: 535, distance: 127.8
click at [1165, 573] on div "cloud_download Exportar CSV Devengado RG Percibido - Liquidación RG/MT/PD Perci…" at bounding box center [759, 303] width 1331 height 550
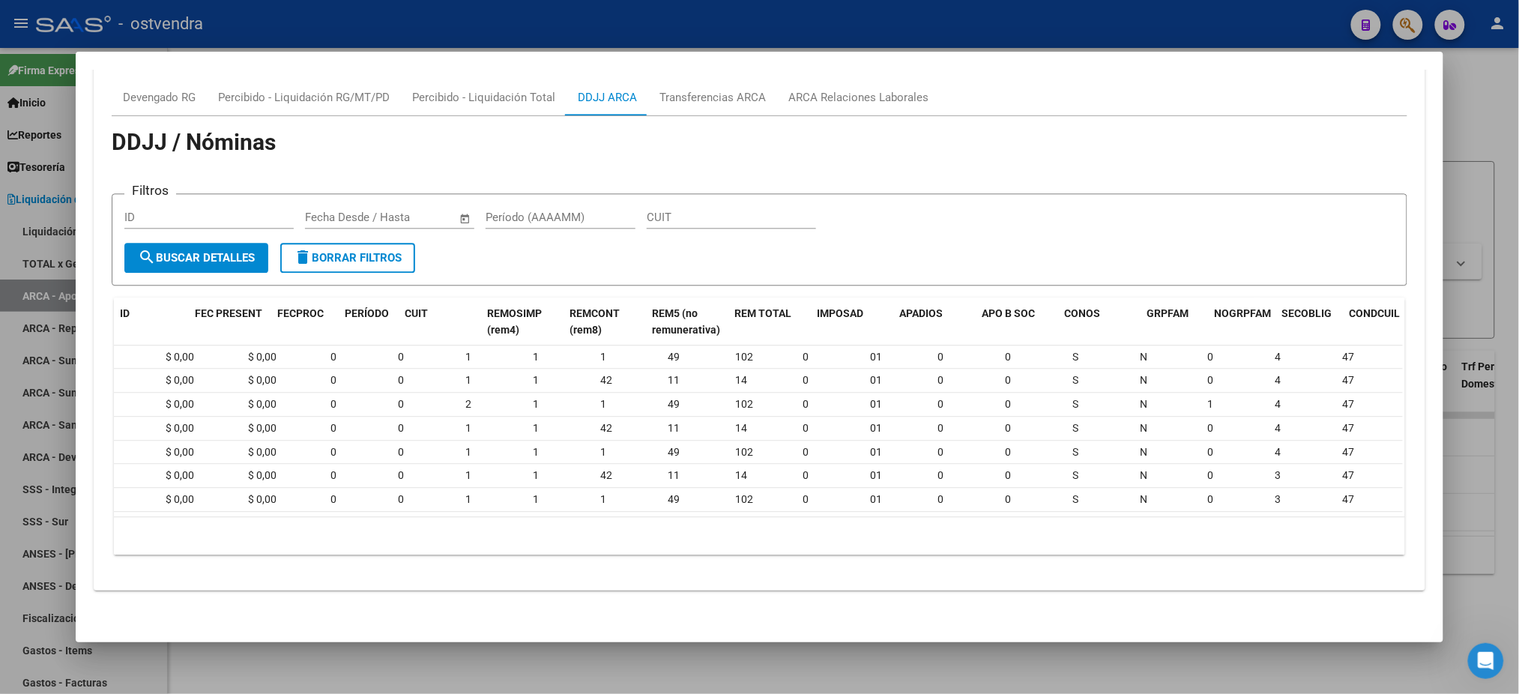
scroll to position [0, 0]
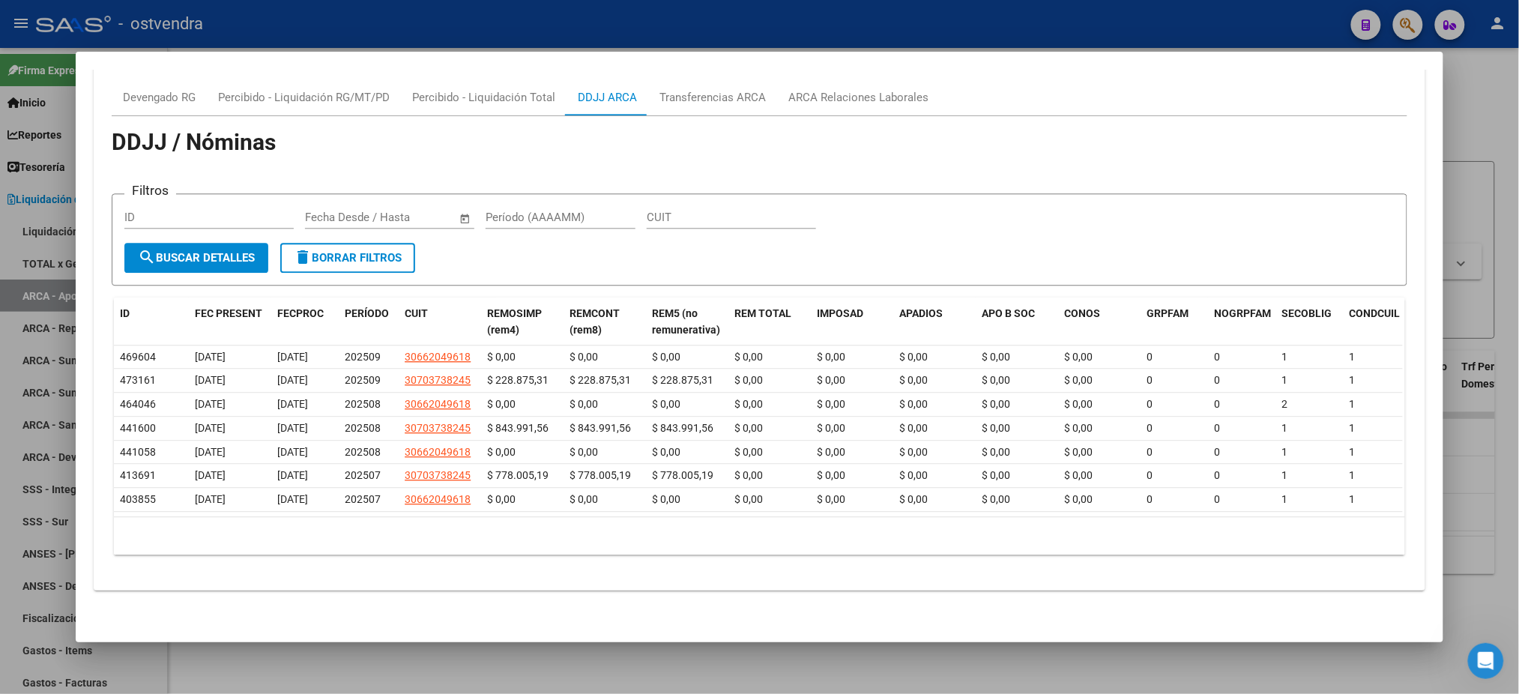
click at [163, 67] on mat-dialog-container "Análisis Afiliado - CUIL: 23451459279 DATOS PADRÓN ÁGIL: [PERSON_NAME] | ACTIVO…" at bounding box center [759, 347] width 1367 height 590
click at [164, 79] on div "Devengado RG" at bounding box center [159, 97] width 95 height 36
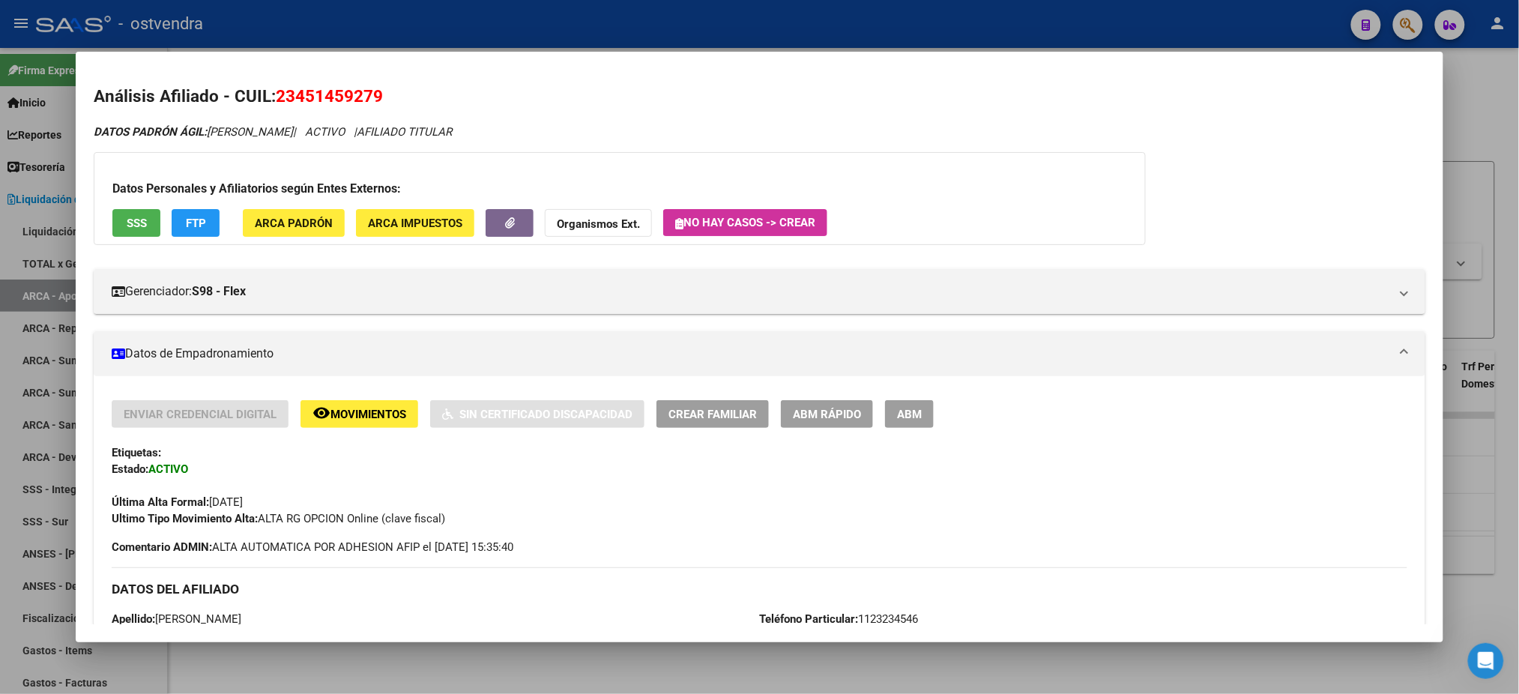
click at [711, 37] on div at bounding box center [759, 347] width 1519 height 694
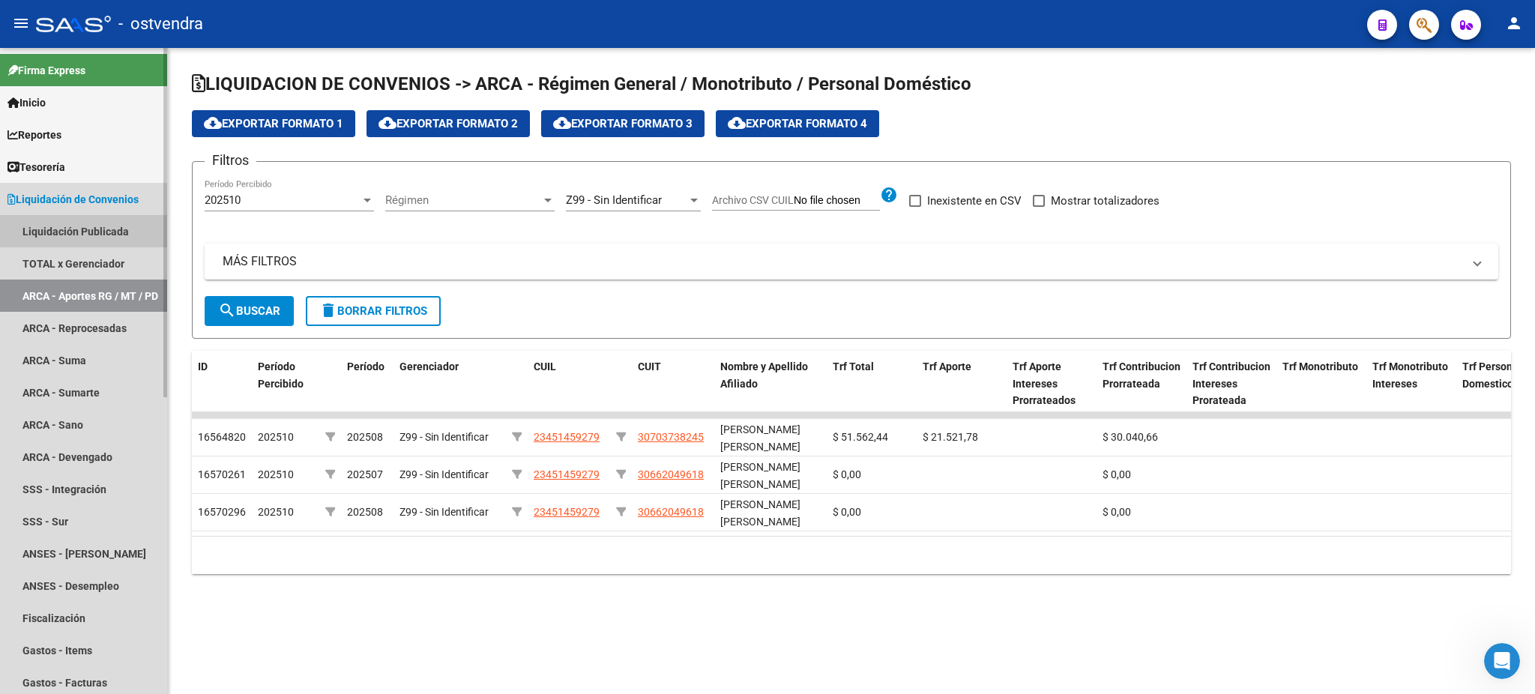
click at [79, 235] on link "Liquidación Publicada" at bounding box center [83, 231] width 167 height 32
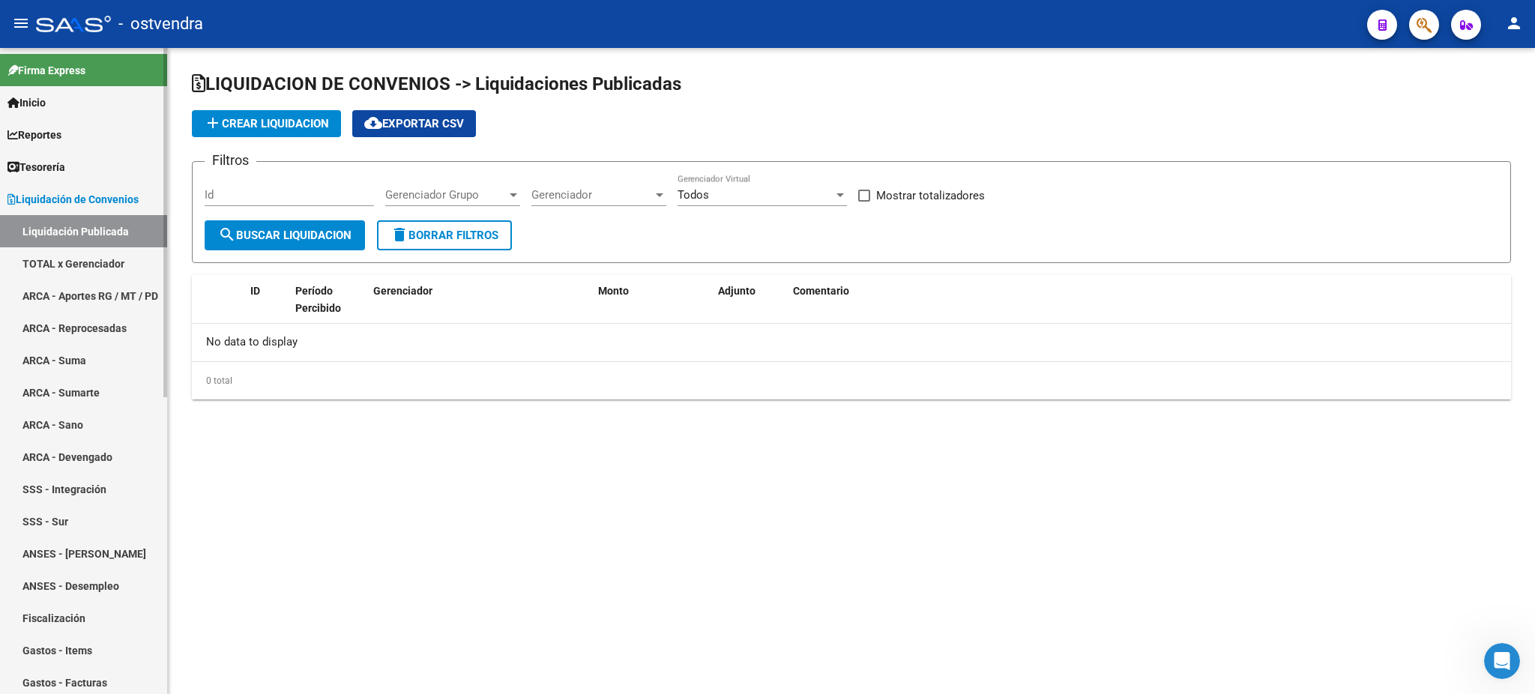
checkbox input "true"
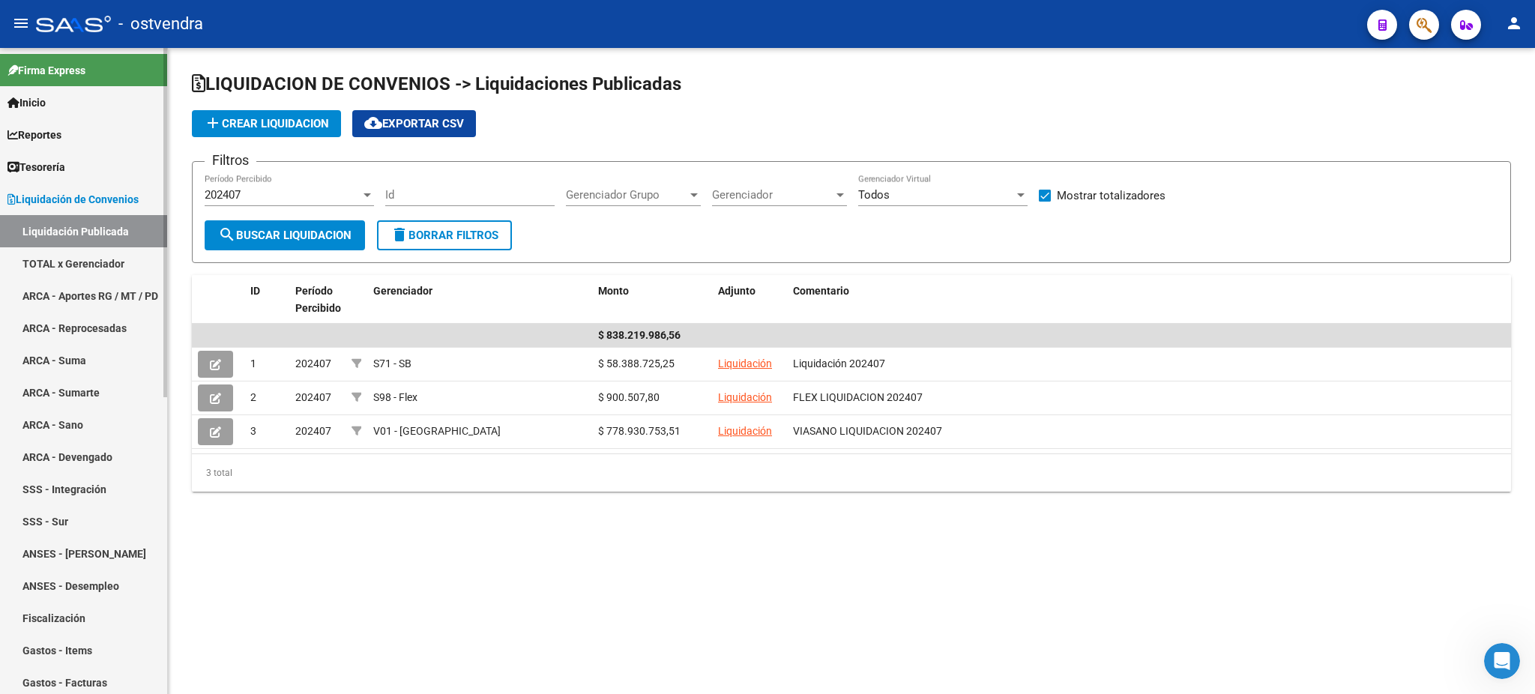
click at [96, 265] on link "TOTAL x Gerenciador" at bounding box center [83, 263] width 167 height 32
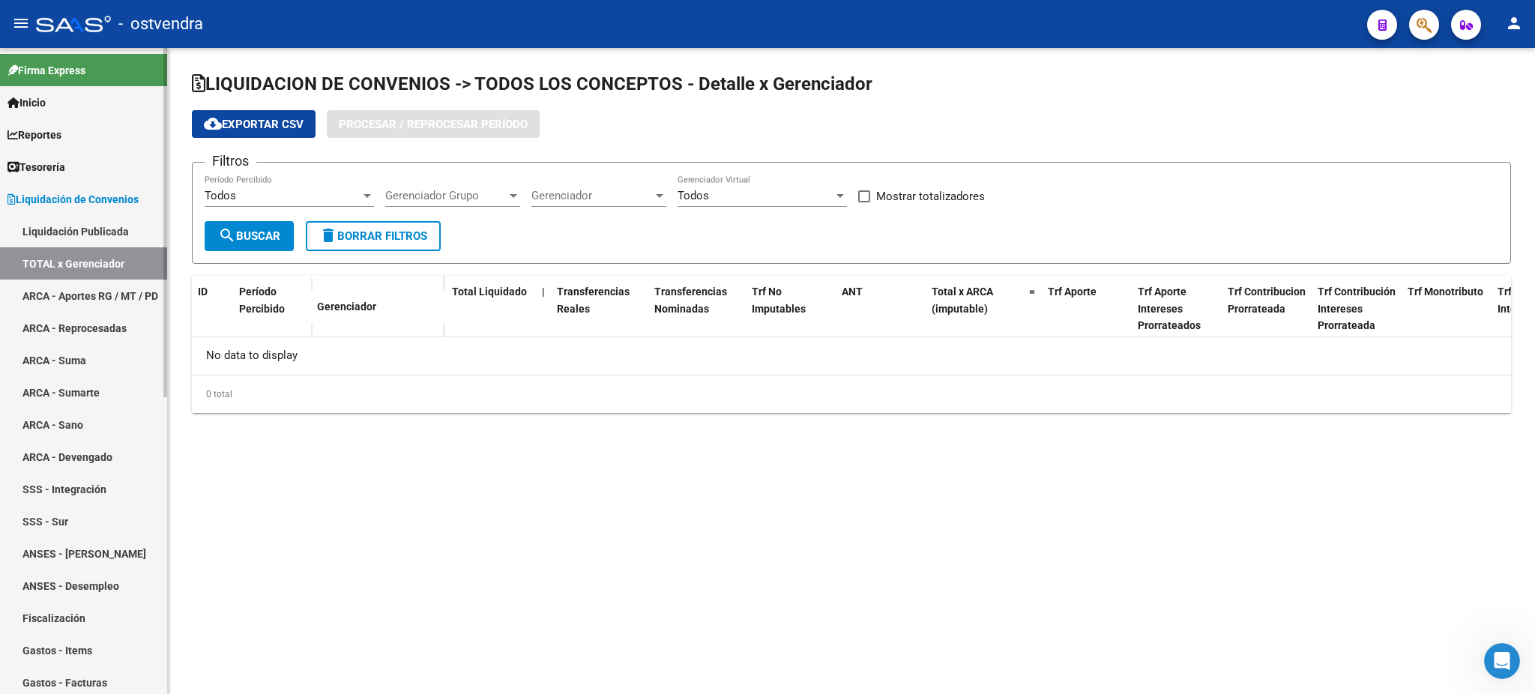
checkbox input "true"
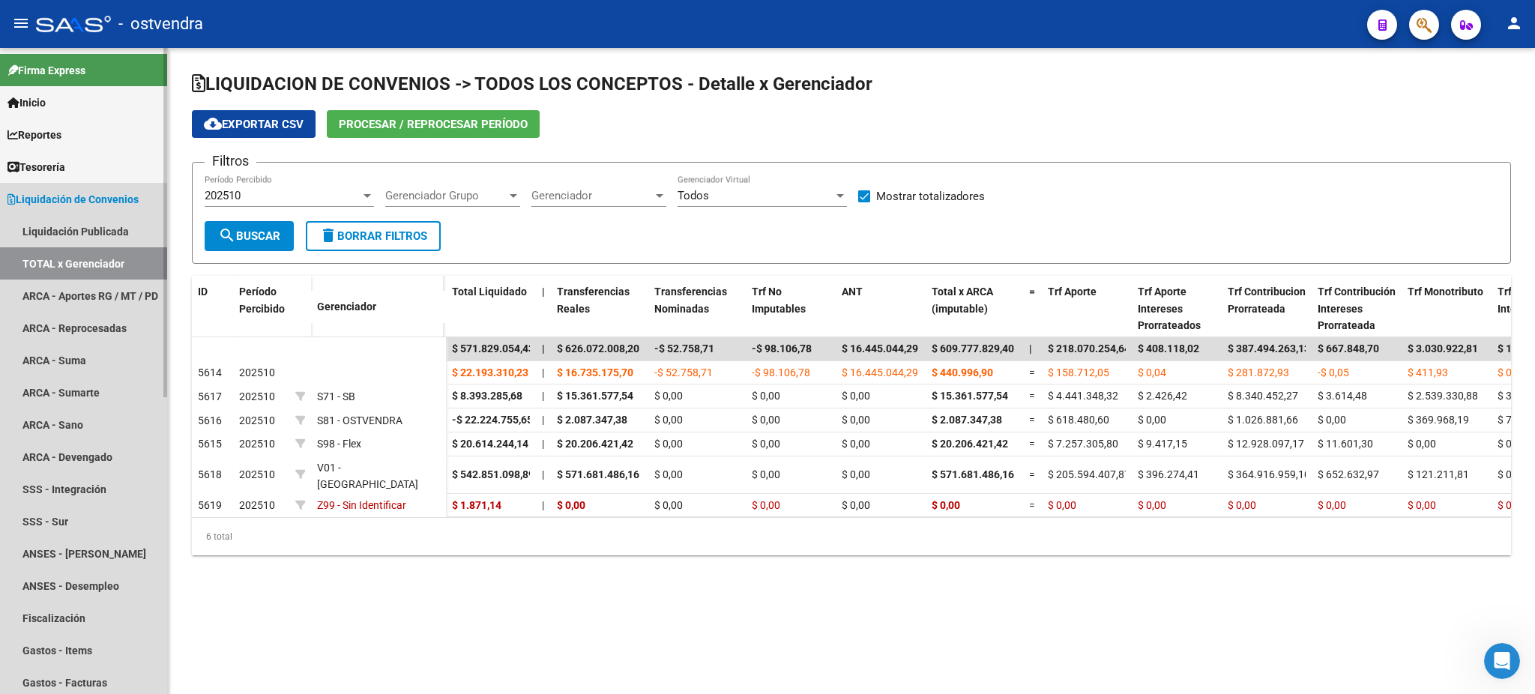
click at [91, 188] on link "Liquidación de Convenios" at bounding box center [83, 199] width 167 height 32
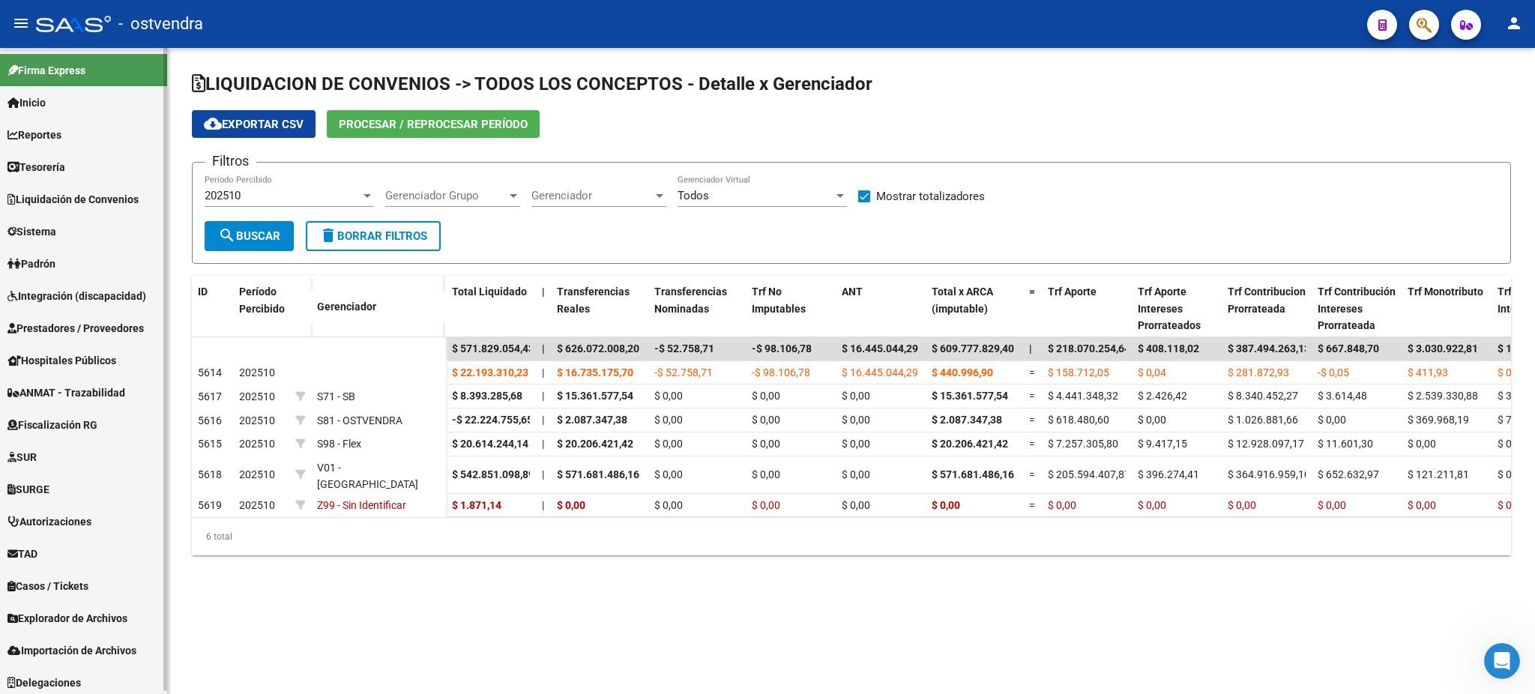
click at [80, 262] on link "Padrón" at bounding box center [83, 263] width 167 height 32
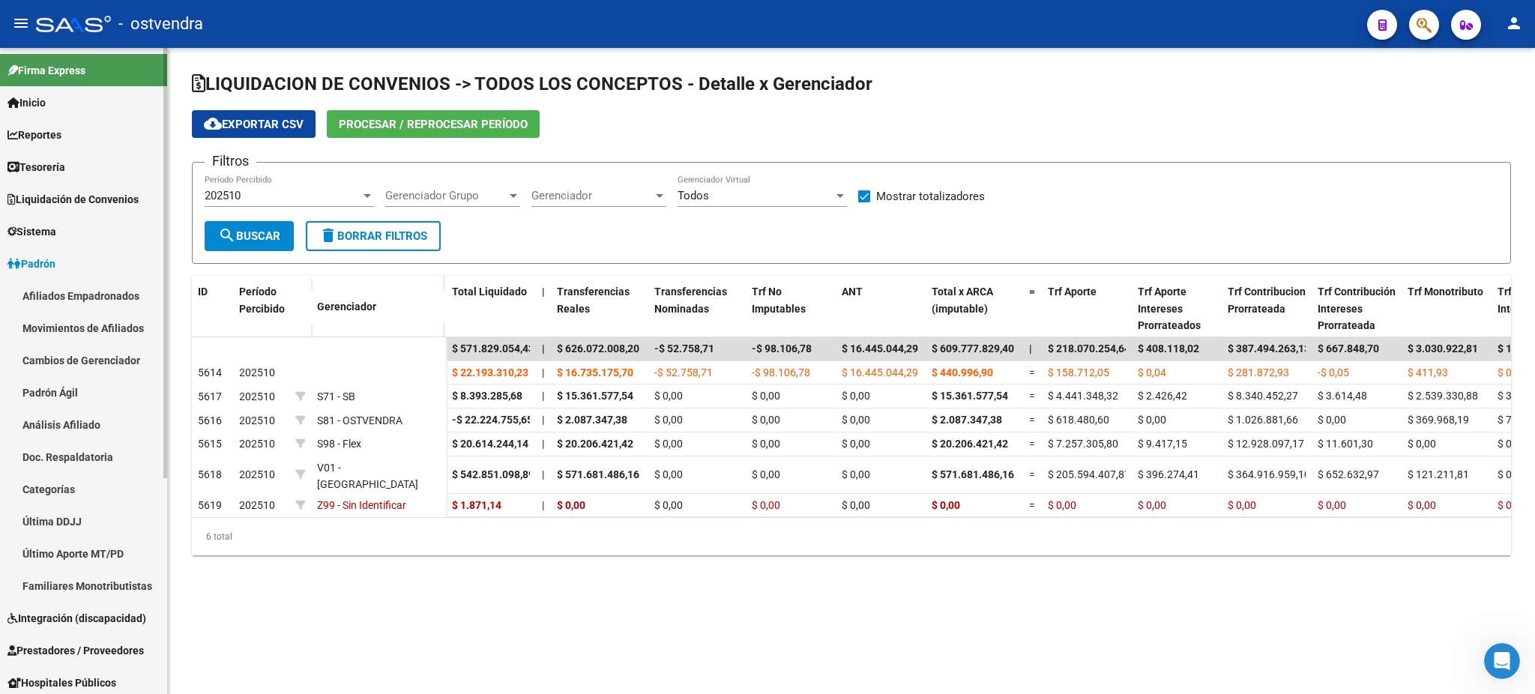
click at [88, 282] on link "Afiliados Empadronados" at bounding box center [83, 296] width 167 height 32
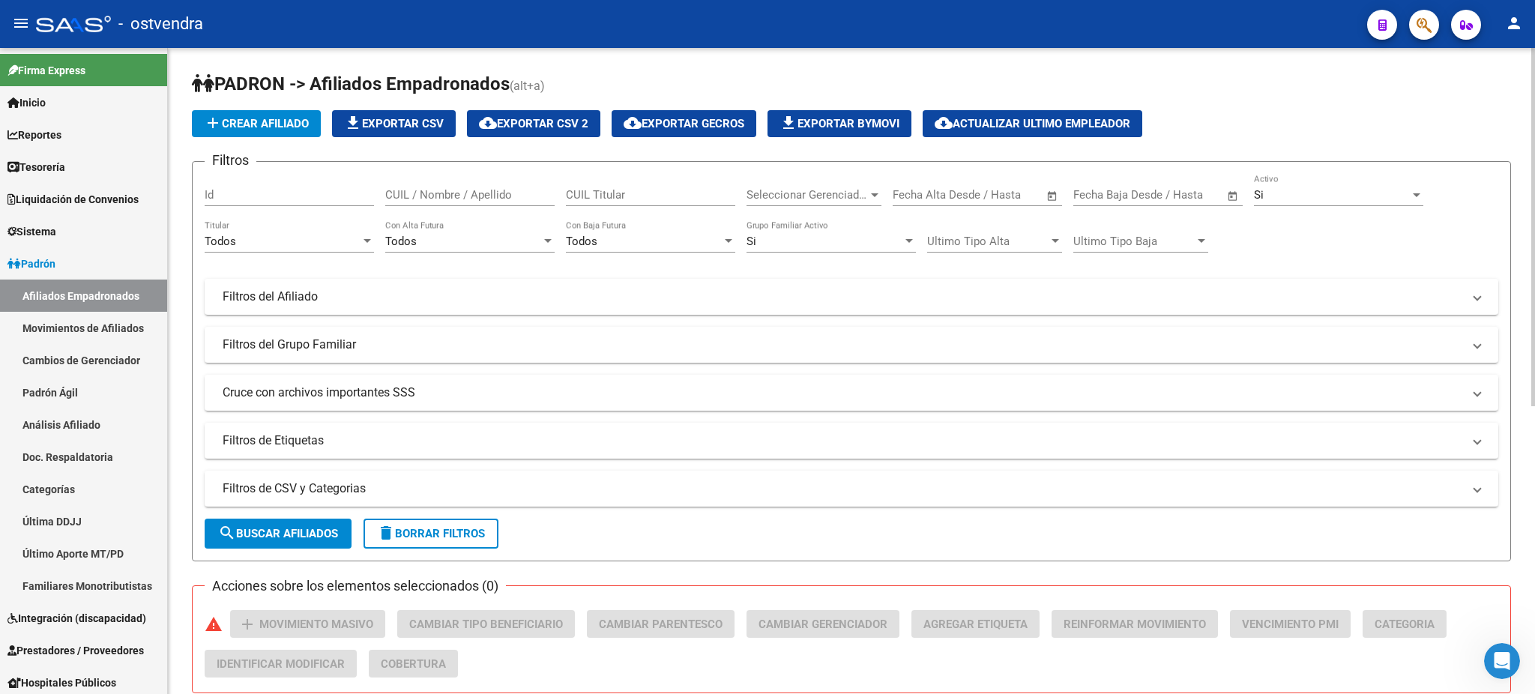
click at [841, 193] on span "Seleccionar Gerenciador" at bounding box center [806, 194] width 121 height 13
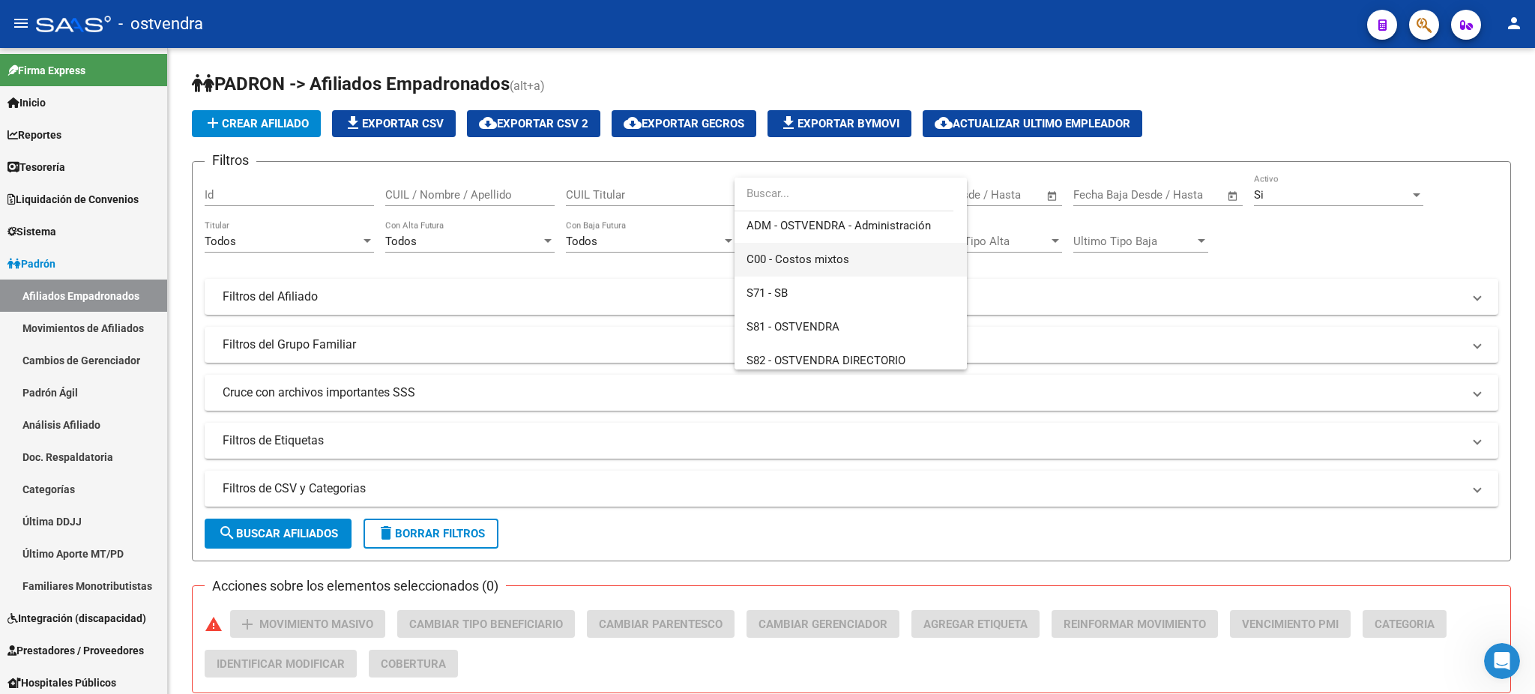
scroll to position [178, 0]
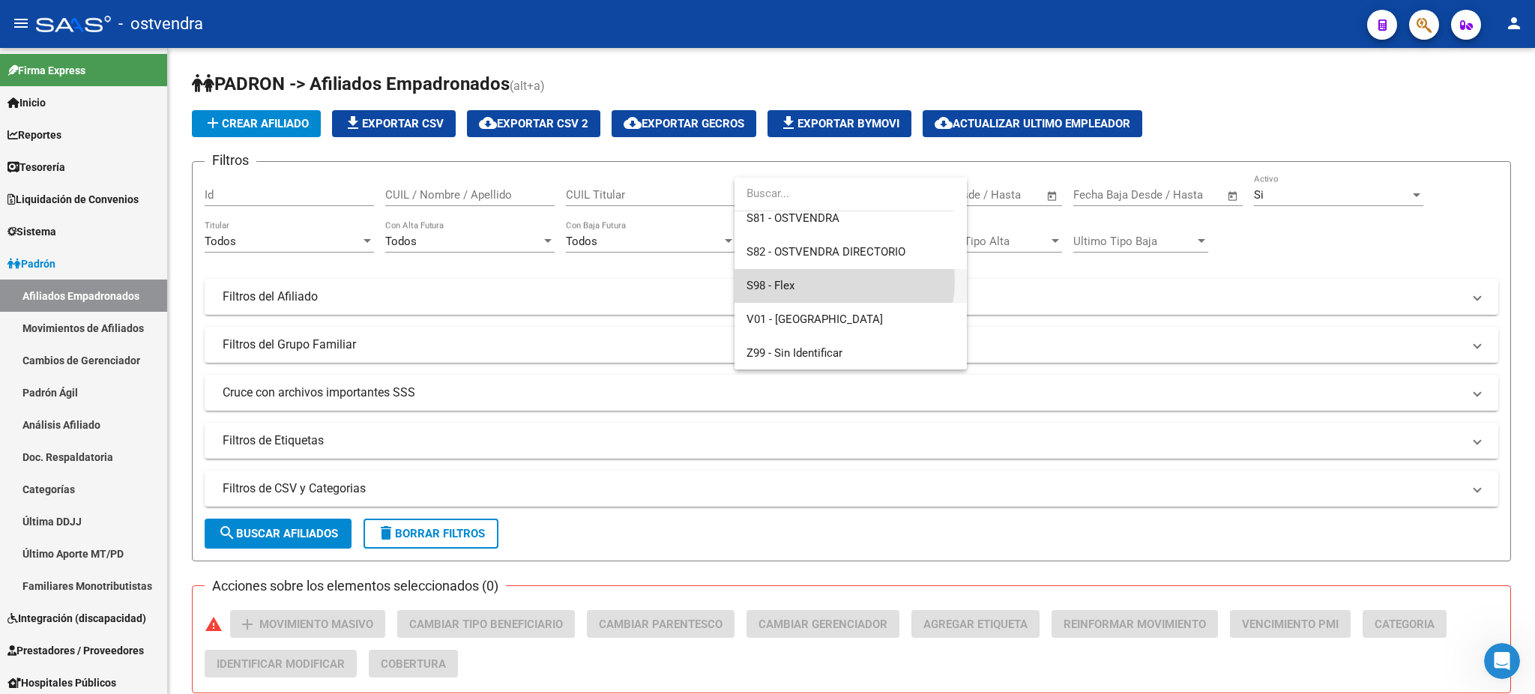
click at [827, 280] on span "S98 - Flex" at bounding box center [850, 286] width 208 height 34
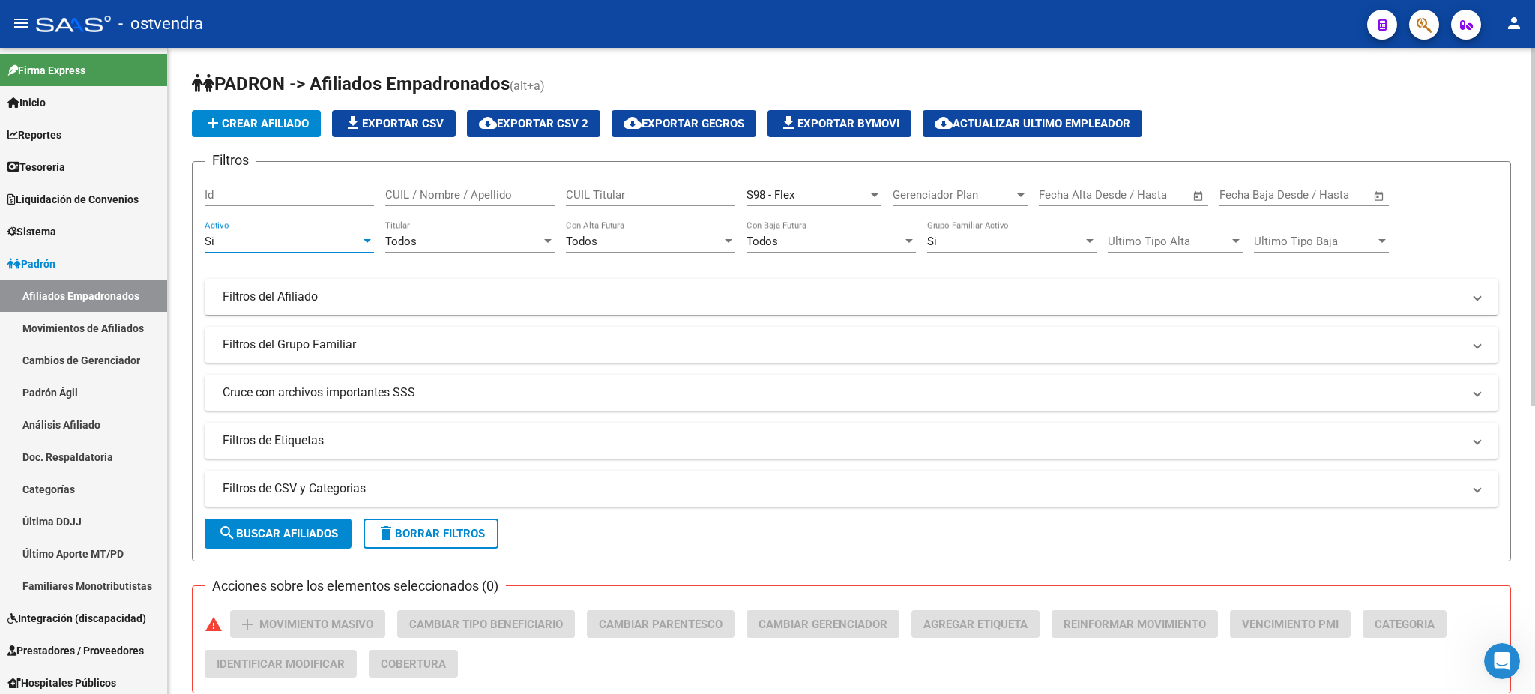
click at [337, 239] on div "Si" at bounding box center [283, 241] width 156 height 13
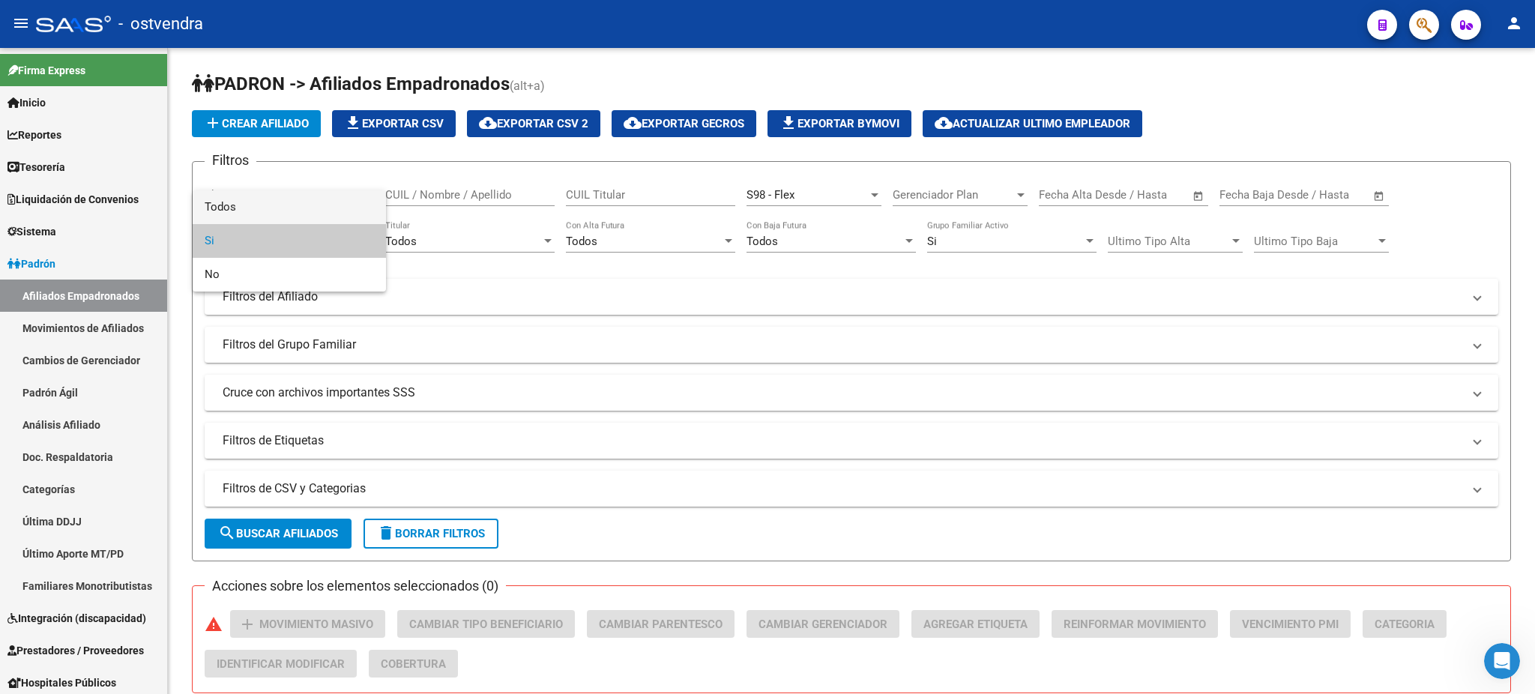
click at [327, 212] on span "Todos" at bounding box center [289, 207] width 169 height 34
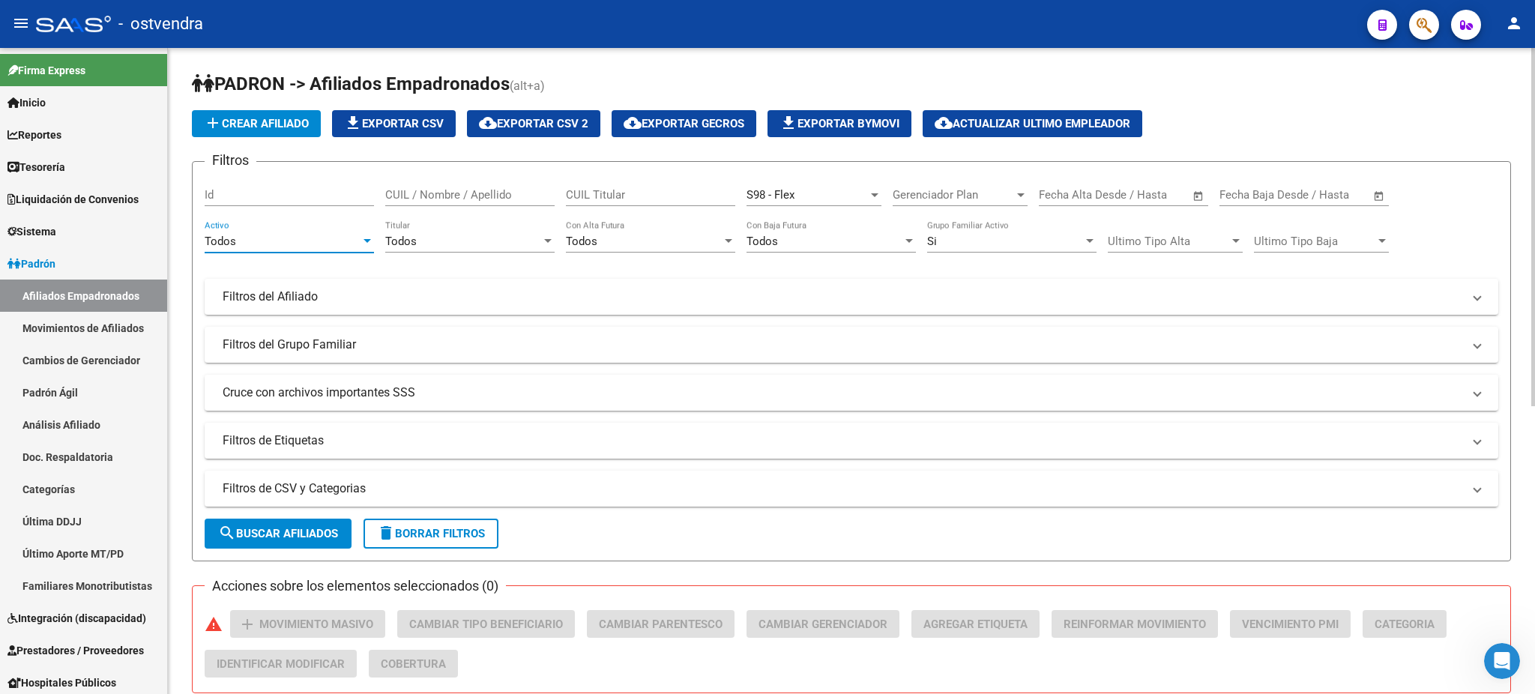
click at [1099, 243] on app-bool-drop-down "Si Grupo Familiar Activo" at bounding box center [1017, 241] width 181 height 13
click at [1058, 244] on div "Si" at bounding box center [1005, 241] width 156 height 13
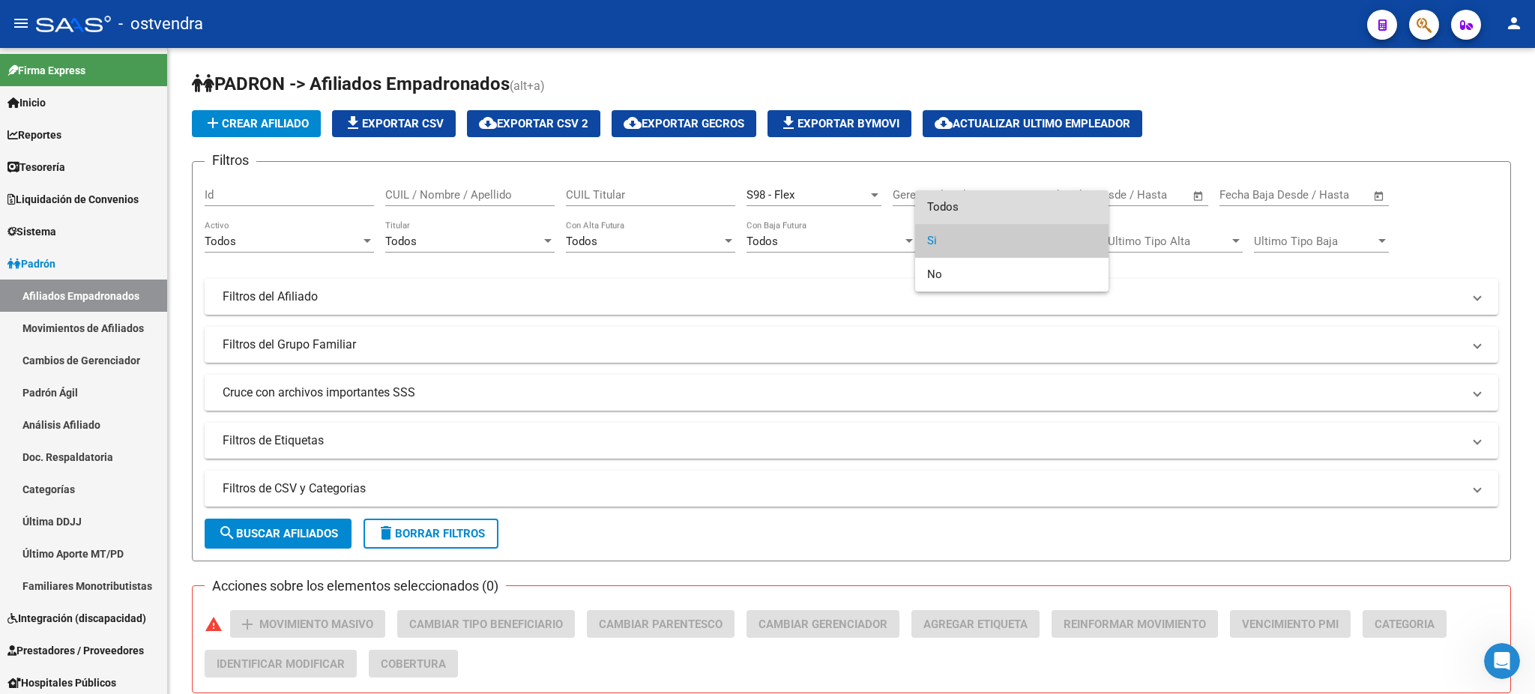
click at [1042, 205] on span "Todos" at bounding box center [1011, 207] width 169 height 34
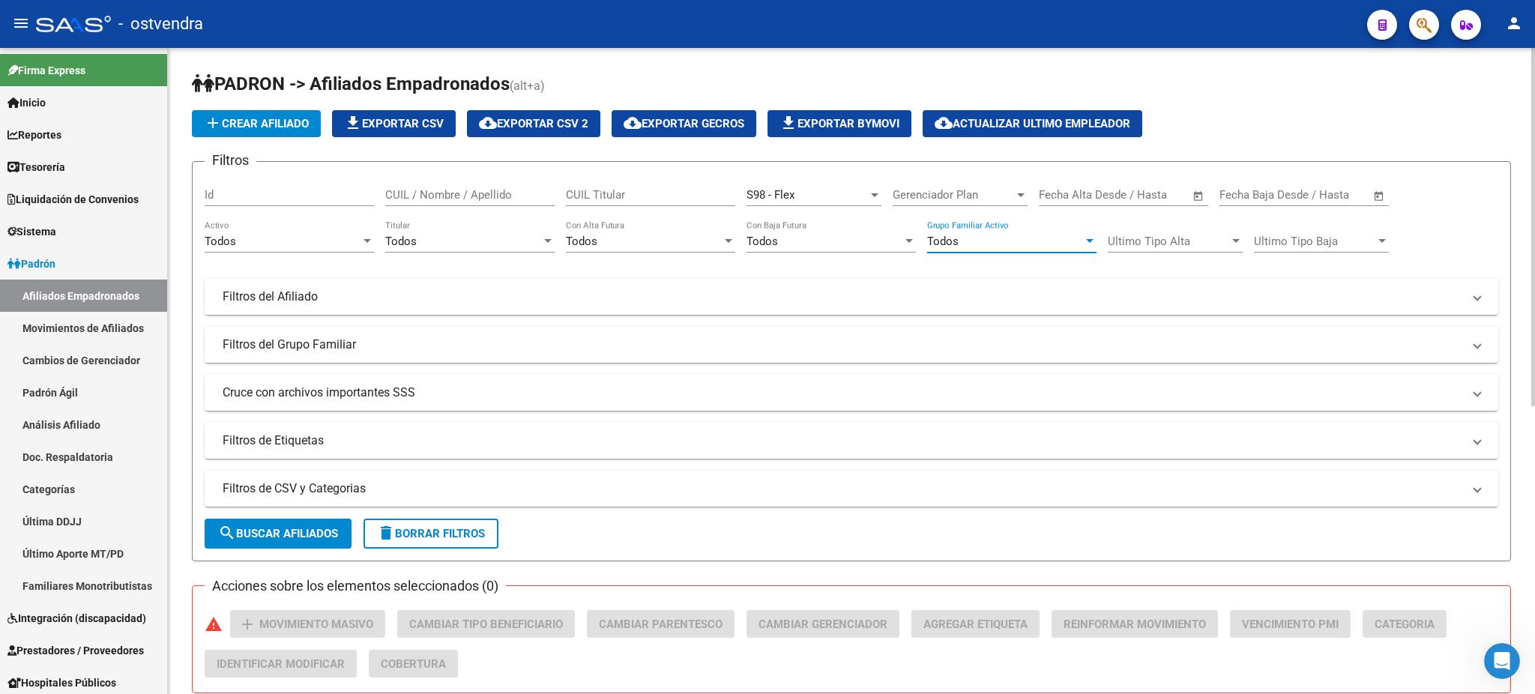
click at [303, 527] on span "search Buscar Afiliados" at bounding box center [278, 533] width 120 height 13
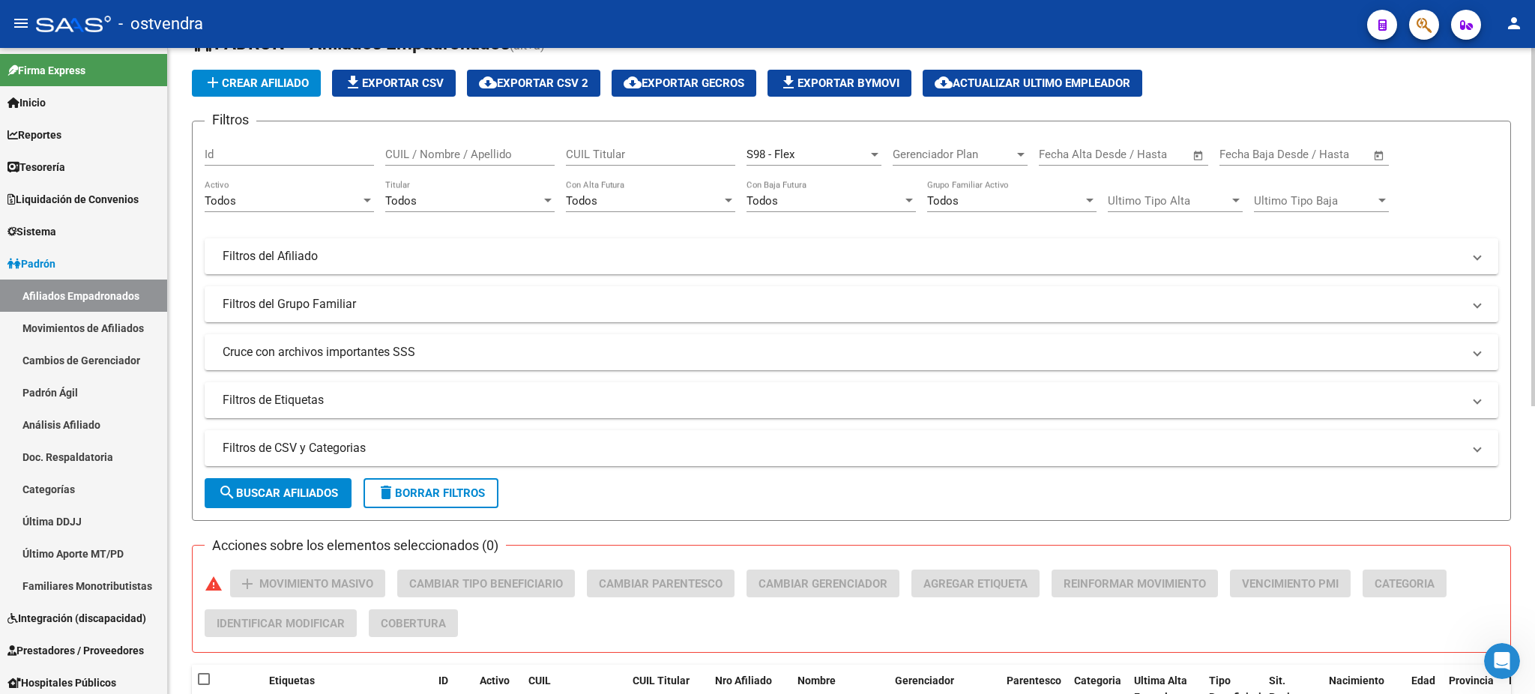
scroll to position [0, 0]
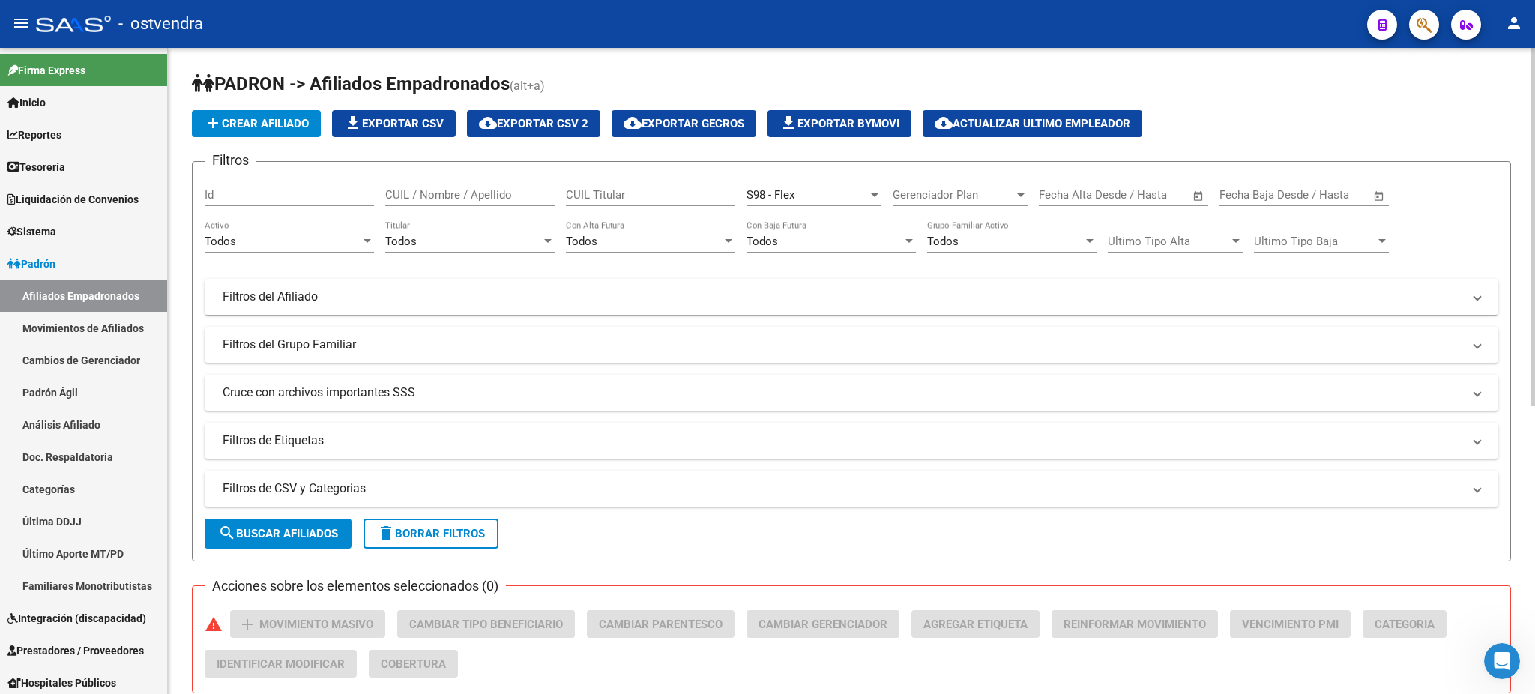
click at [320, 534] on span "search Buscar Afiliados" at bounding box center [278, 533] width 120 height 13
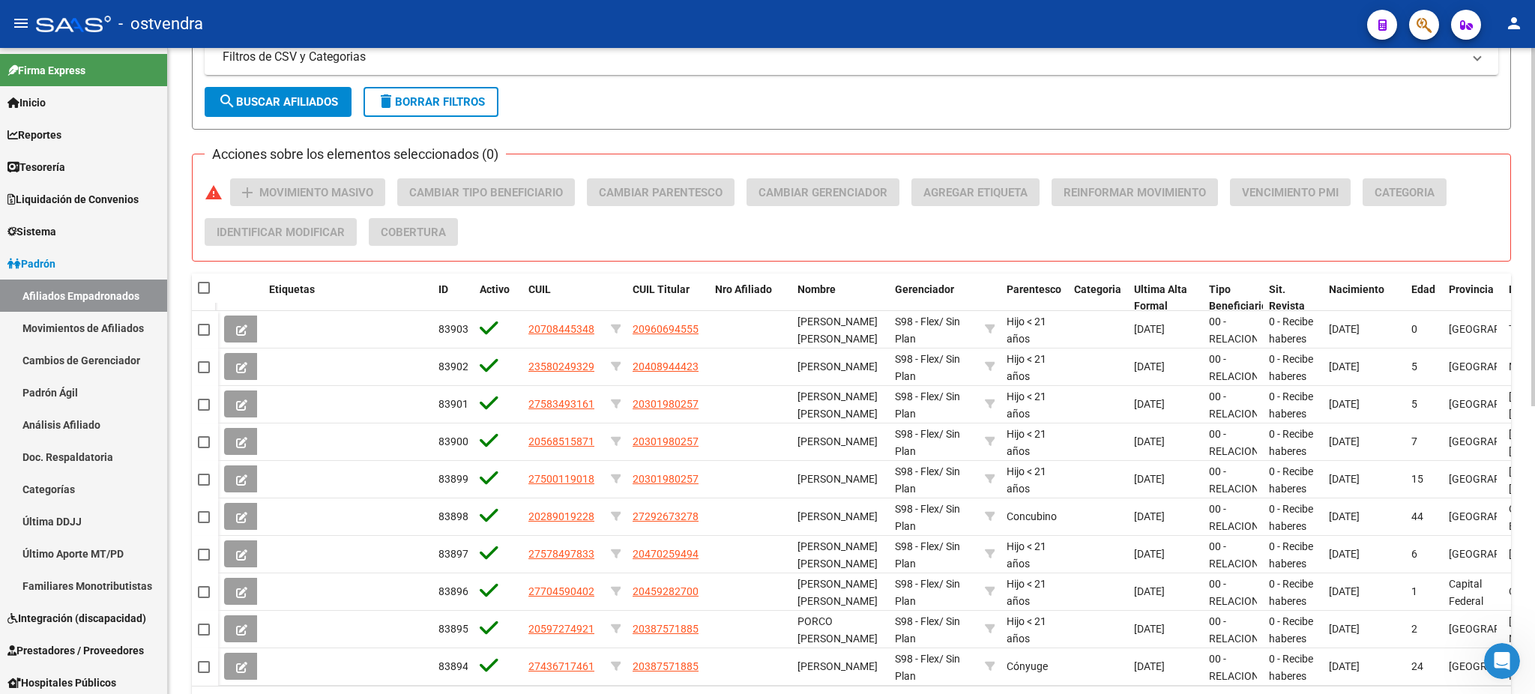
scroll to position [520, 0]
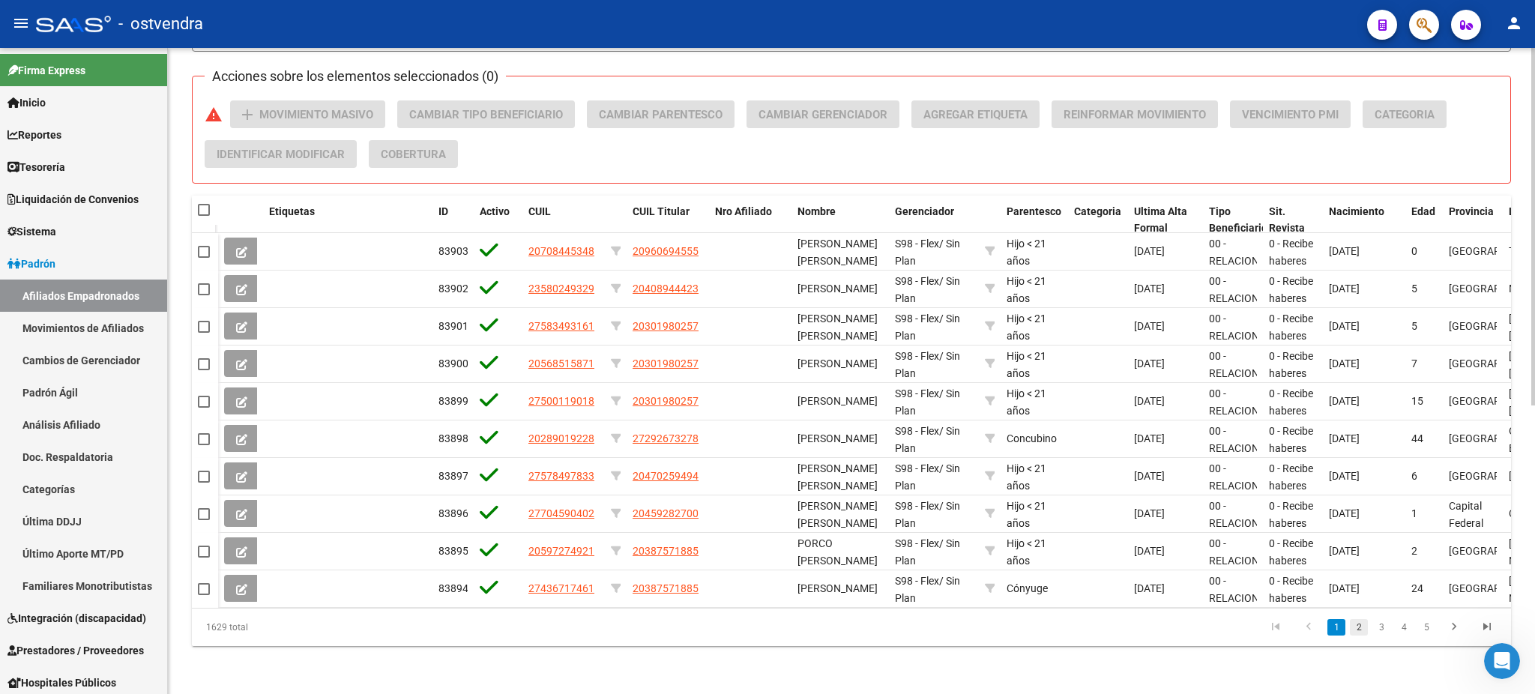
click at [1363, 629] on link "2" at bounding box center [1359, 627] width 18 height 16
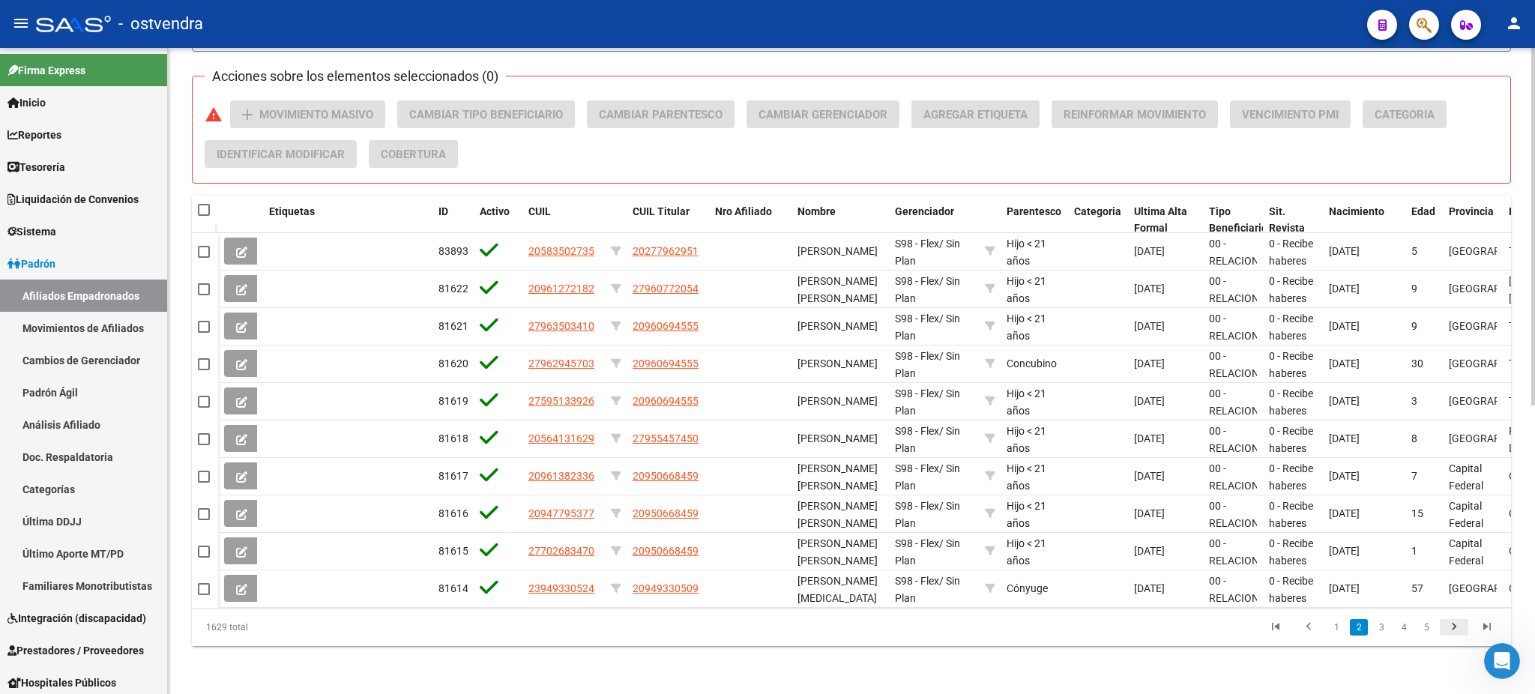
click at [1459, 623] on icon "go to next page" at bounding box center [1453, 629] width 19 height 18
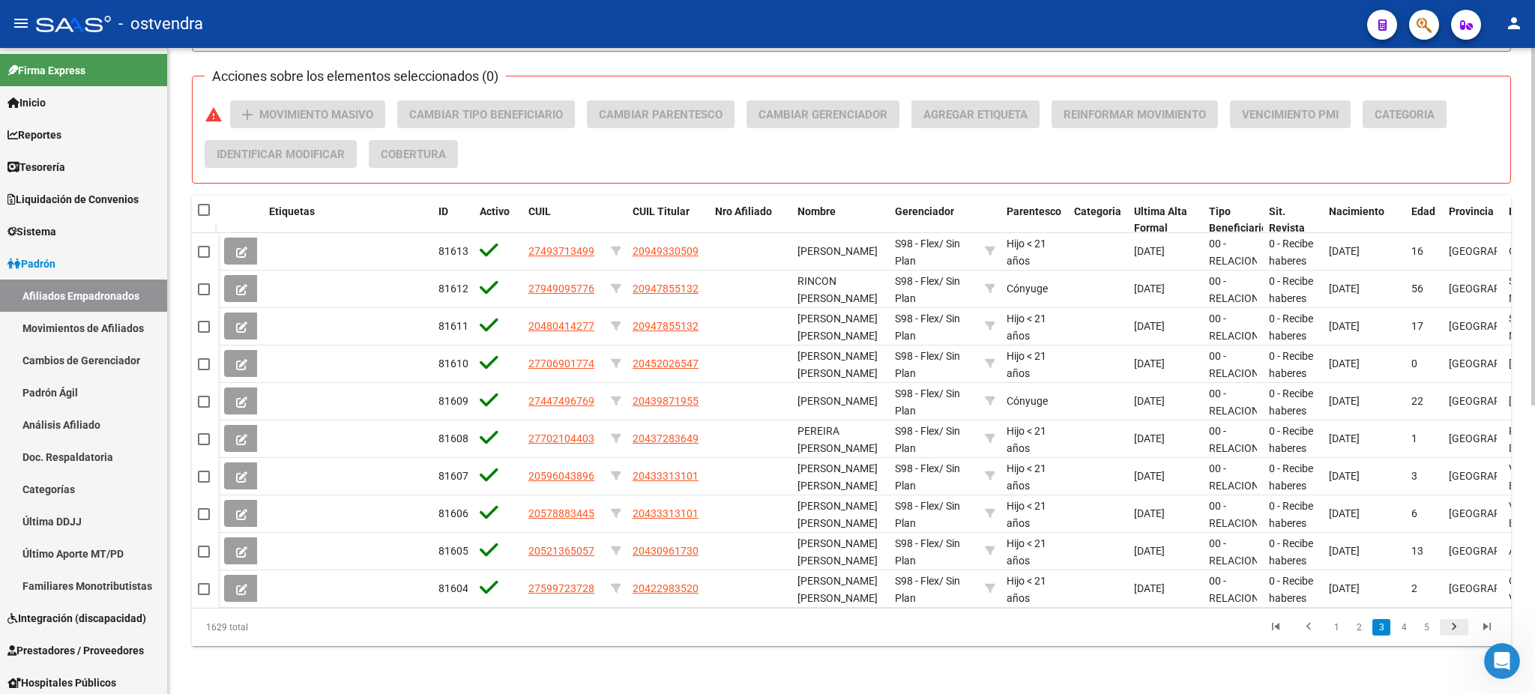
click at [1459, 623] on icon "go to next page" at bounding box center [1453, 629] width 19 height 18
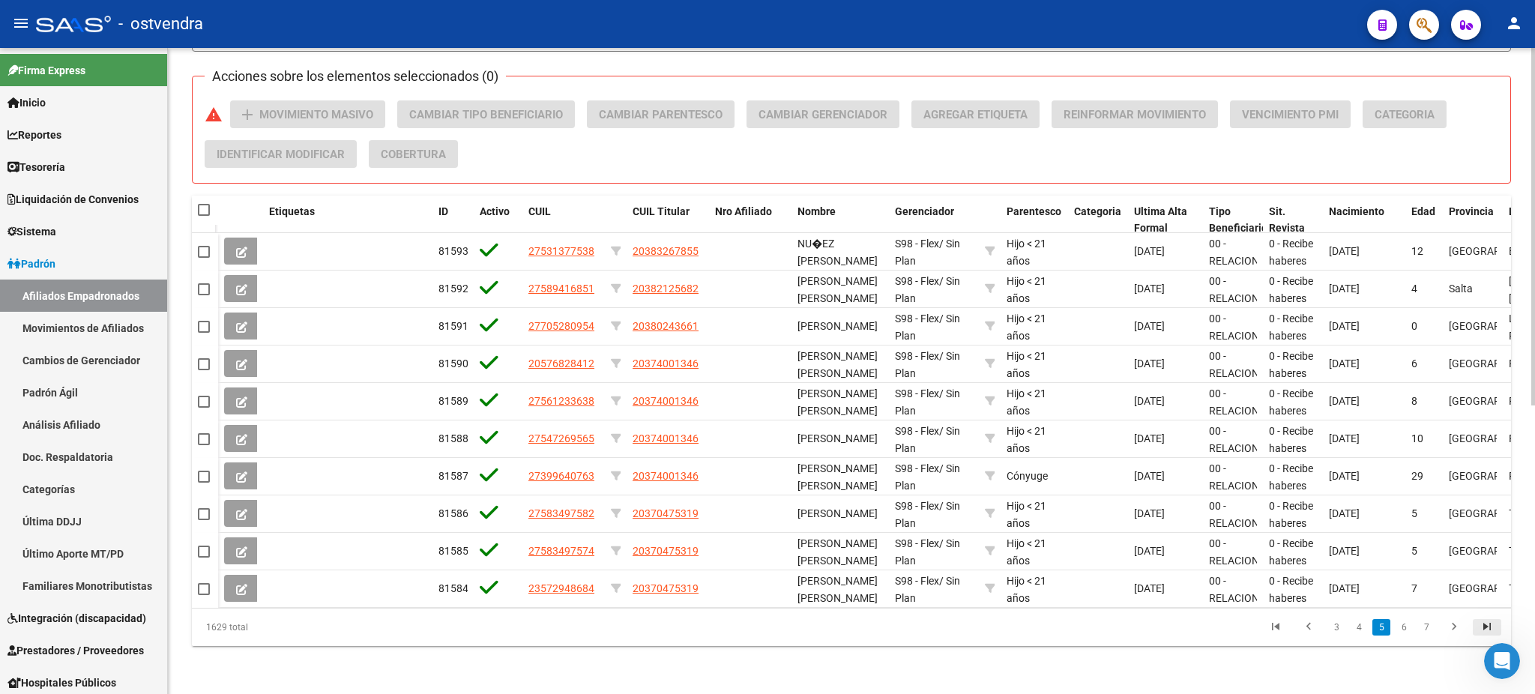
click at [1483, 623] on icon "go to last page" at bounding box center [1486, 629] width 19 height 18
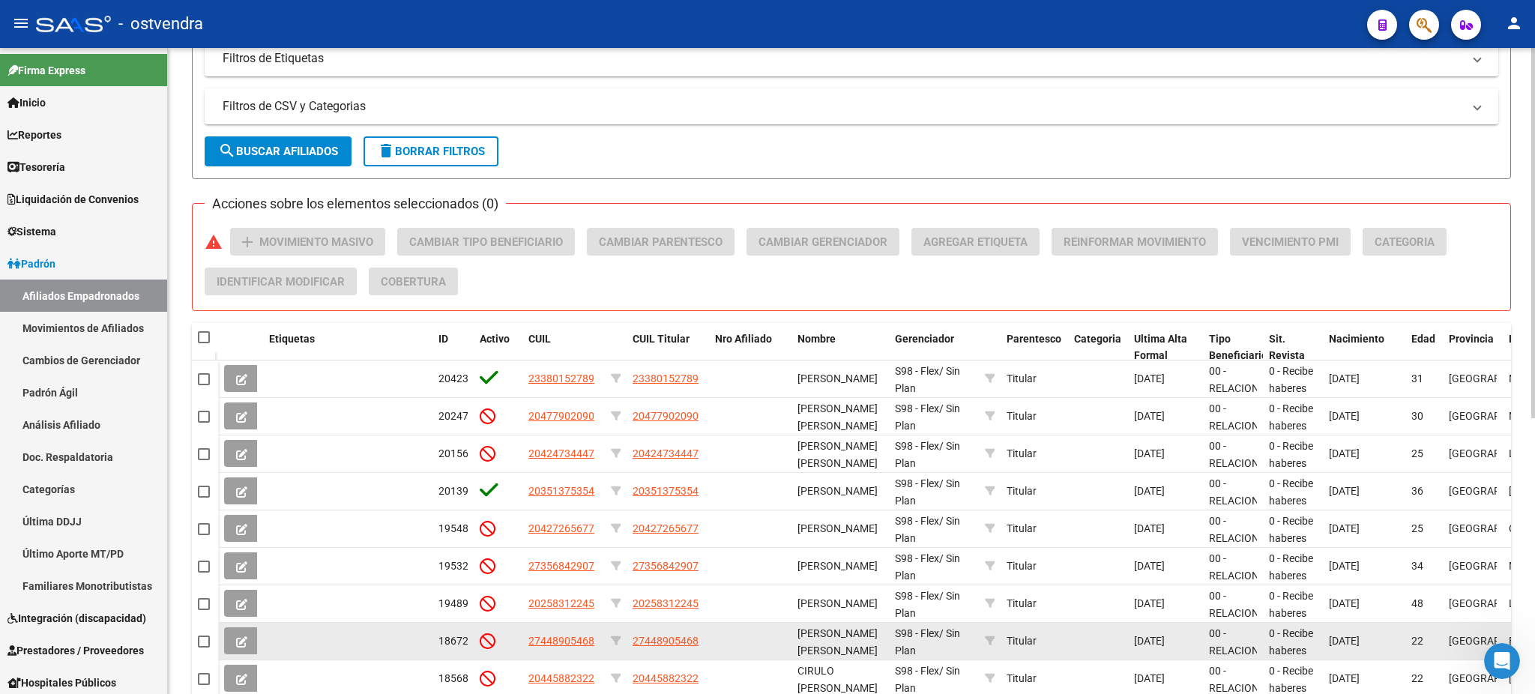
scroll to position [0, 0]
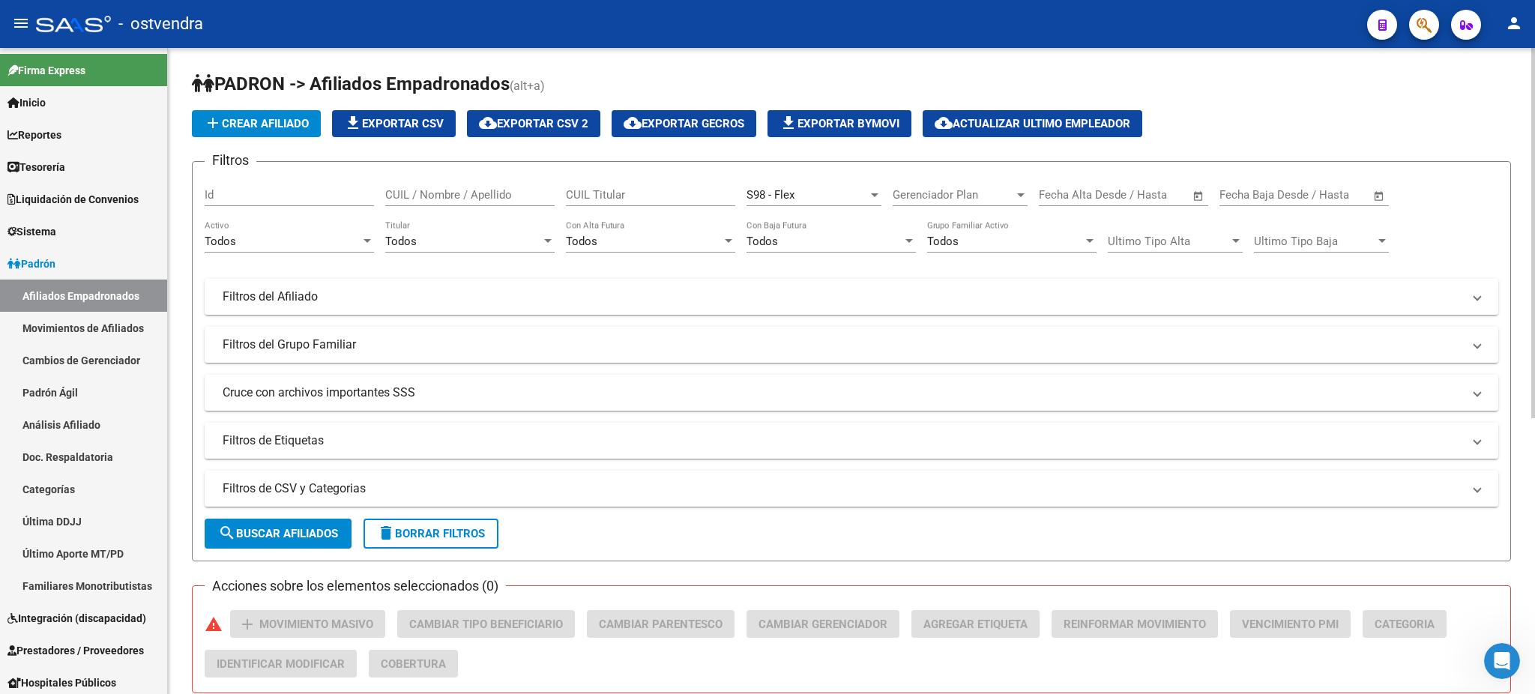
drag, startPoint x: 519, startPoint y: 120, endPoint x: 459, endPoint y: 455, distance: 340.4
click at [598, 80] on app-list-header "PADRON -> Afiliados Empadronados (alt+a) add Crear Afiliado file_download Expor…" at bounding box center [851, 316] width 1319 height 489
click at [440, 536] on span "delete Borrar Filtros" at bounding box center [431, 533] width 108 height 13
click at [1363, 195] on div "Si" at bounding box center [1332, 194] width 156 height 13
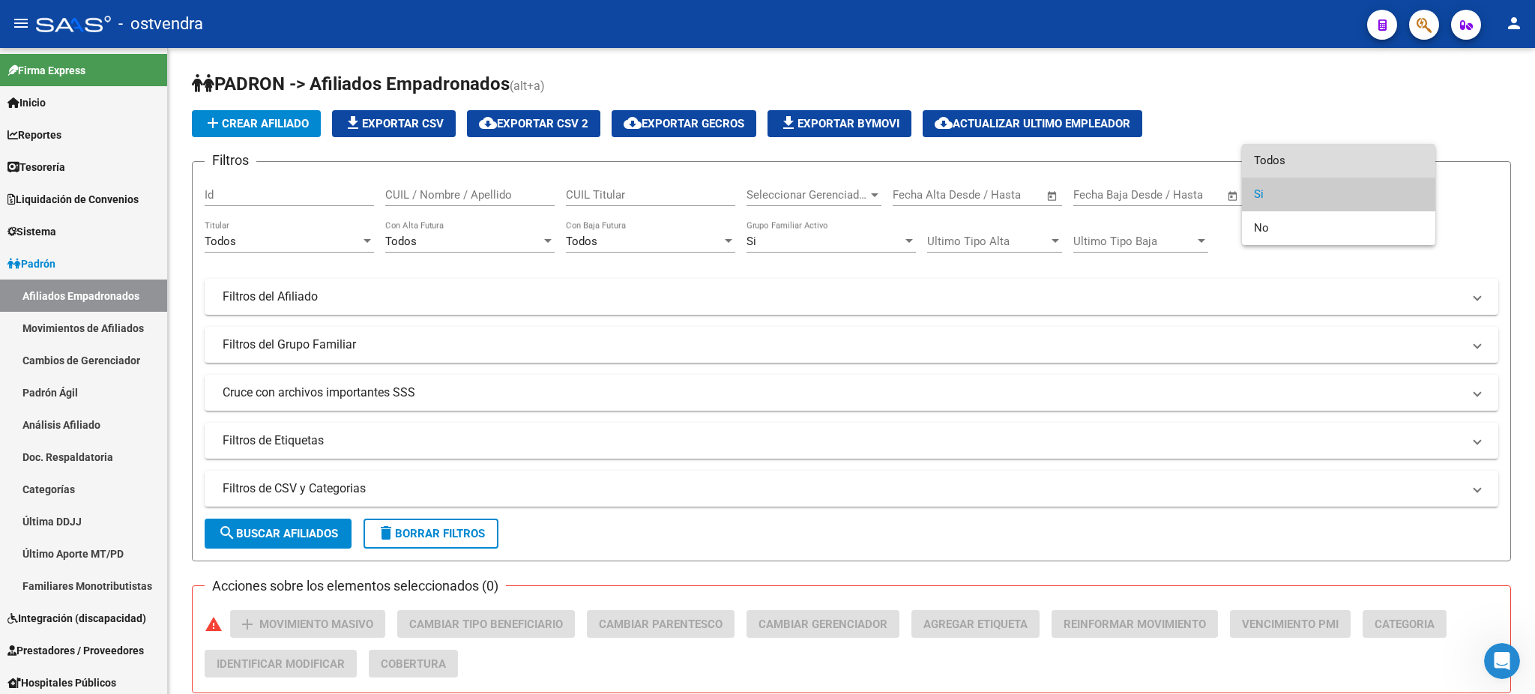
click at [1293, 154] on span "Todos" at bounding box center [1338, 161] width 169 height 34
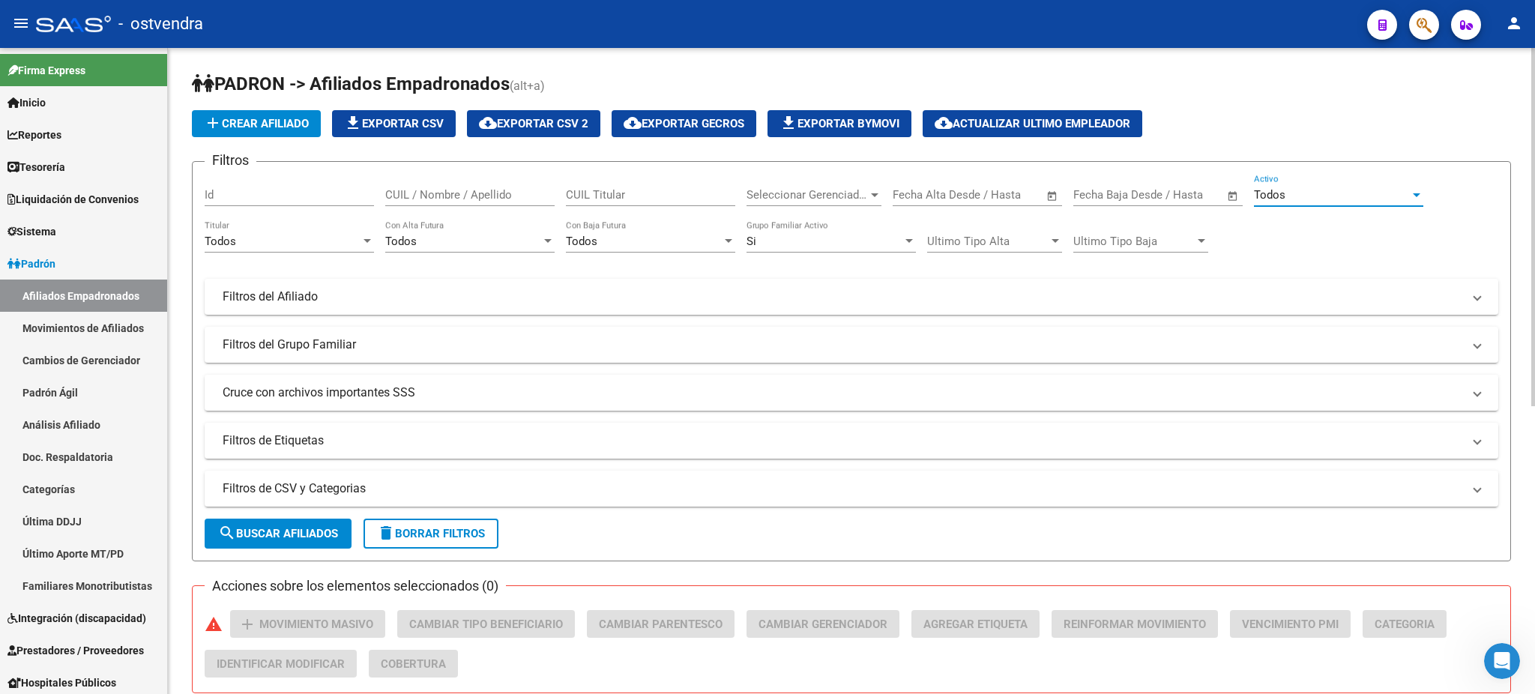
click at [814, 245] on div "Si" at bounding box center [824, 241] width 156 height 13
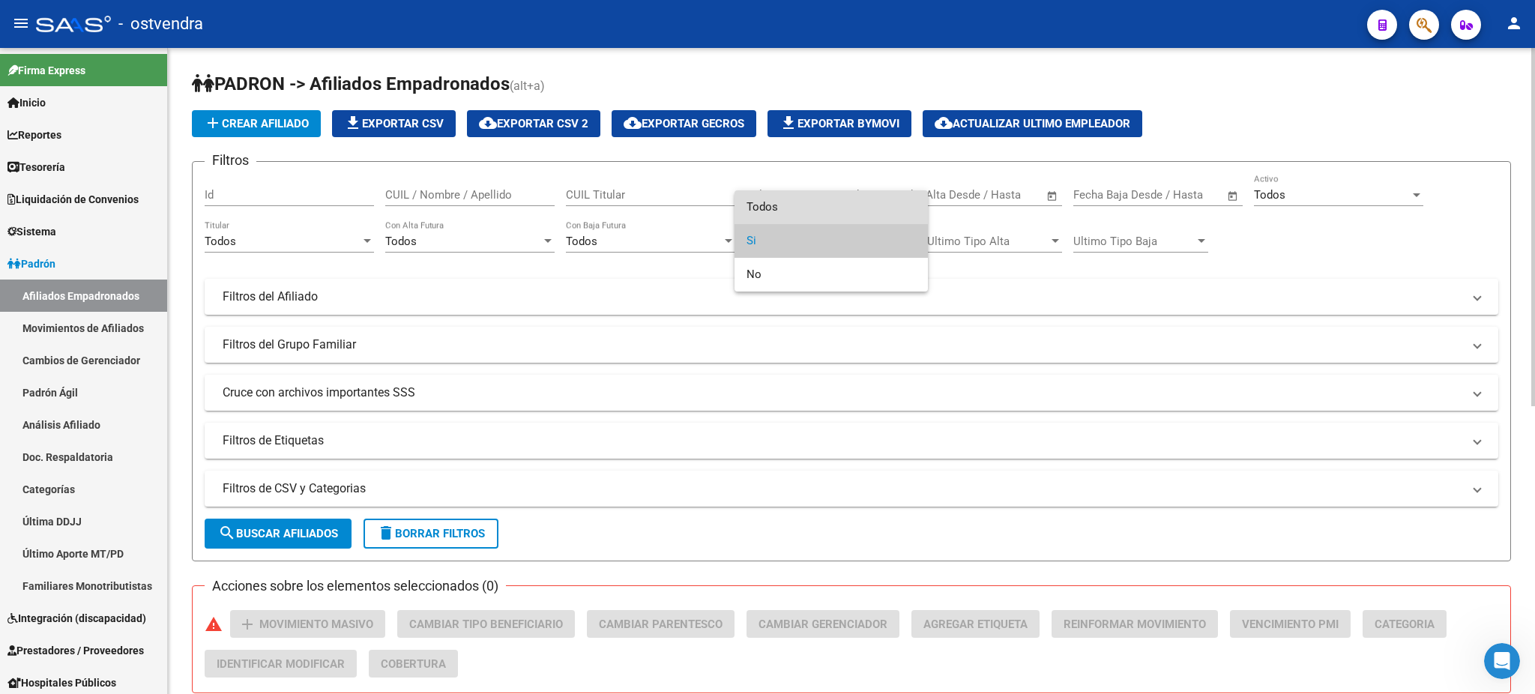
click at [818, 207] on span "Todos" at bounding box center [830, 207] width 169 height 34
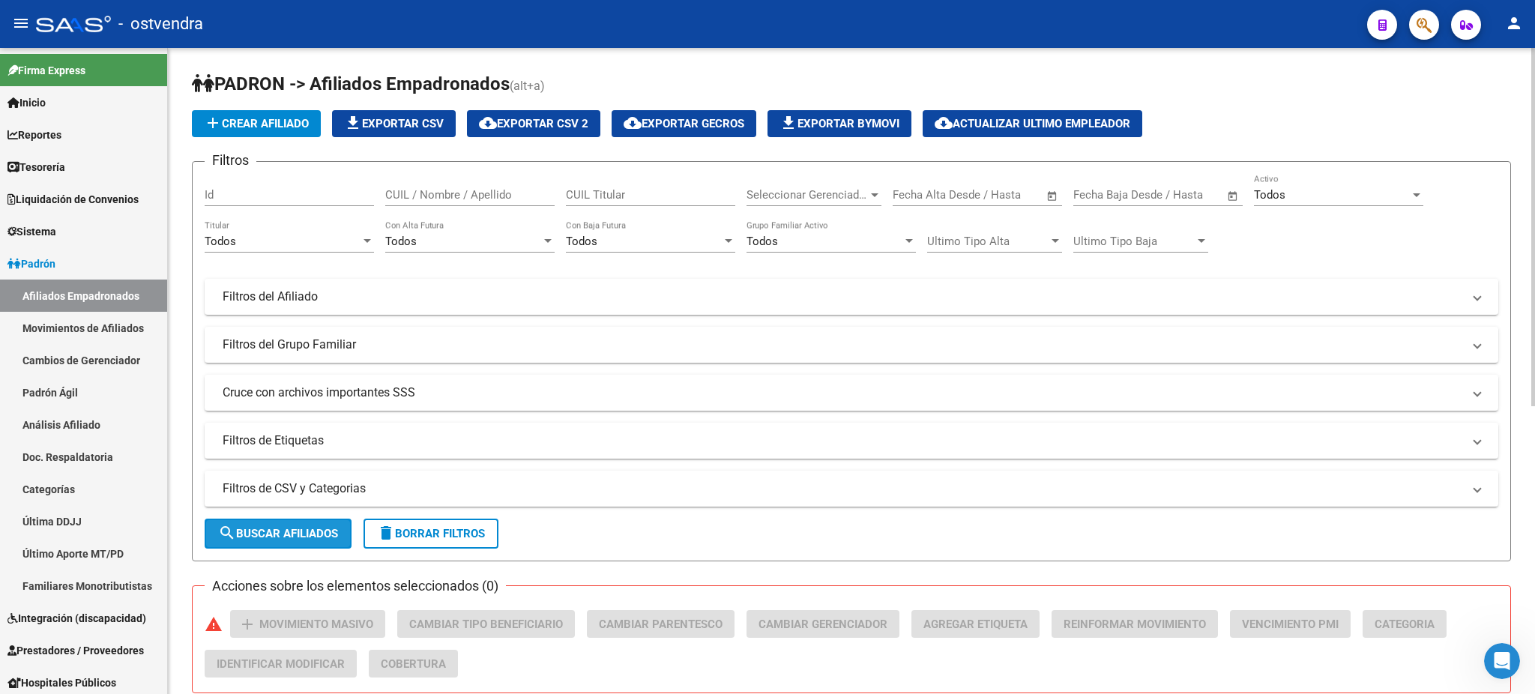
click at [277, 541] on button "search Buscar Afiliados" at bounding box center [278, 534] width 147 height 30
click at [864, 192] on span "Seleccionar Gerenciador" at bounding box center [806, 194] width 121 height 13
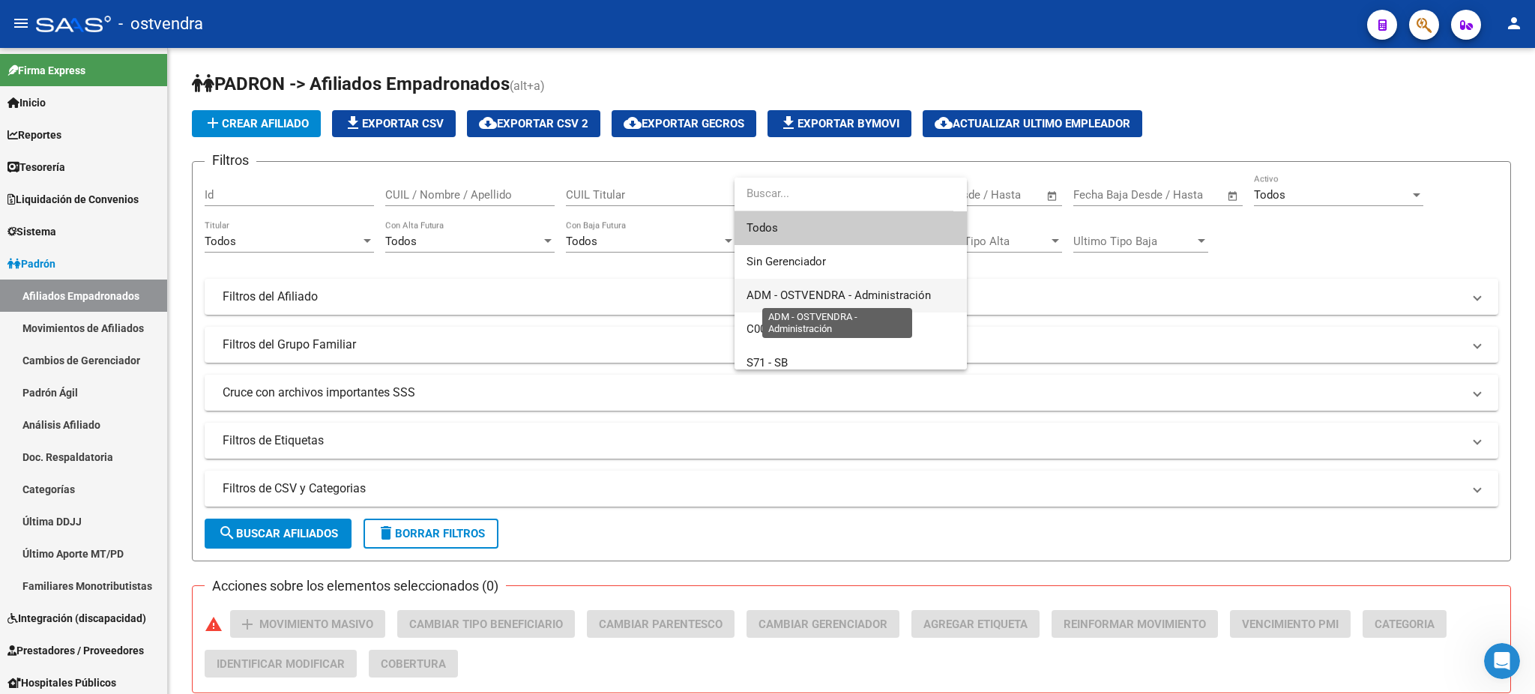
scroll to position [178, 0]
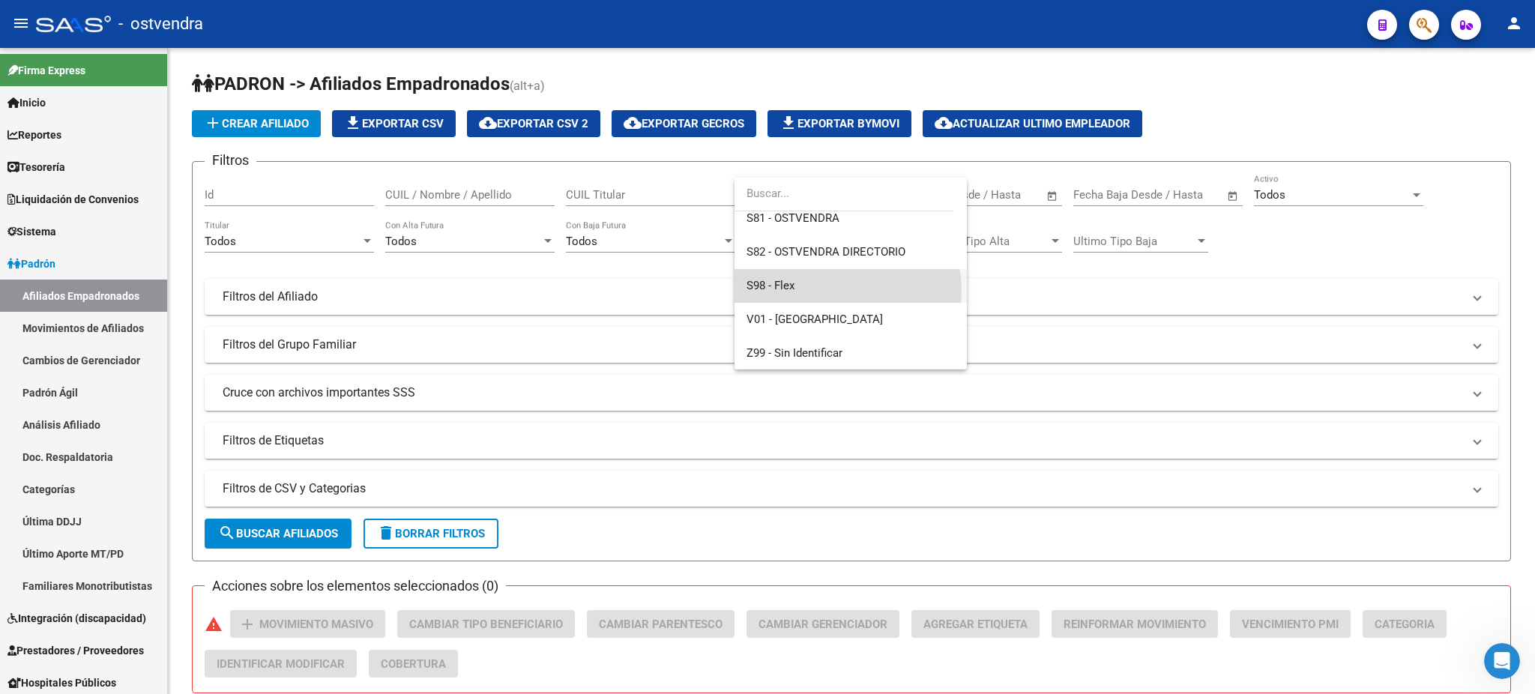
click at [847, 289] on span "S98 - Flex" at bounding box center [850, 286] width 208 height 34
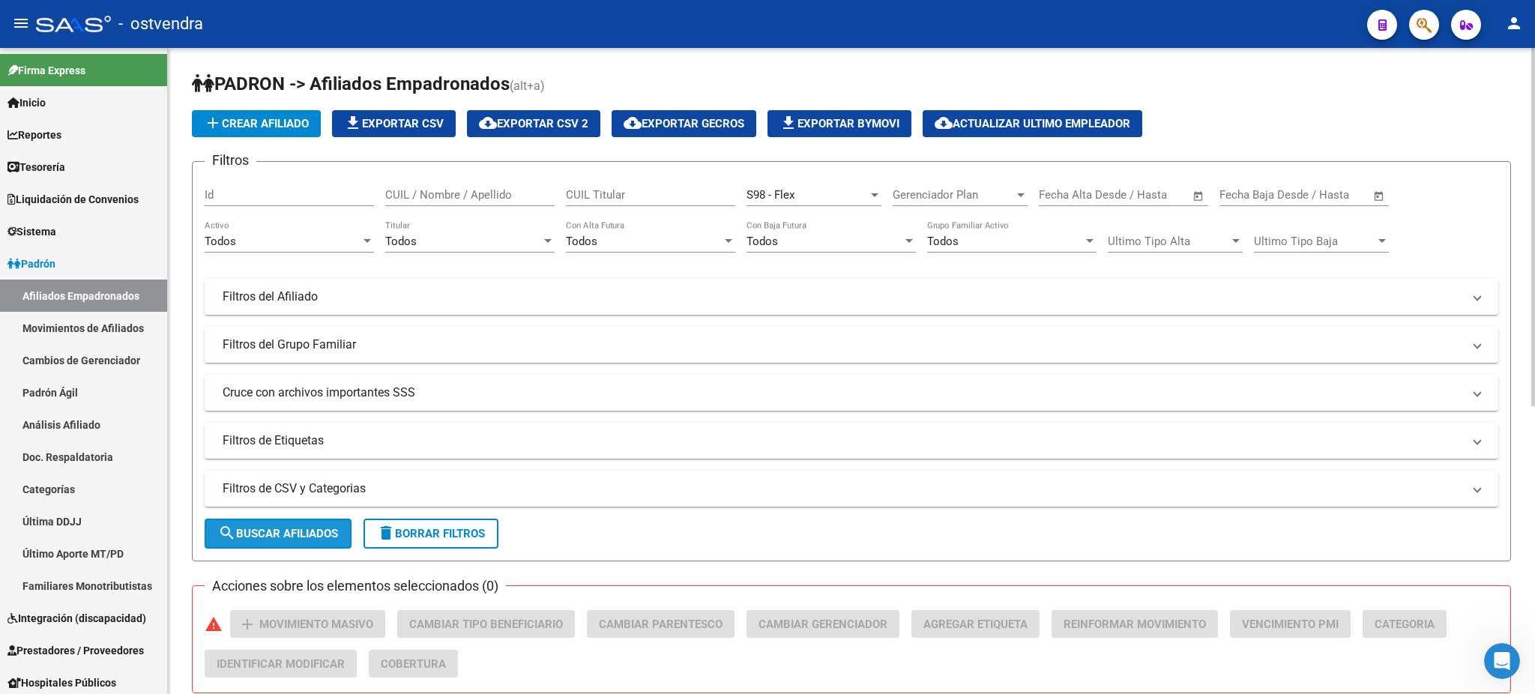
click at [307, 531] on span "search Buscar Afiliados" at bounding box center [278, 533] width 120 height 13
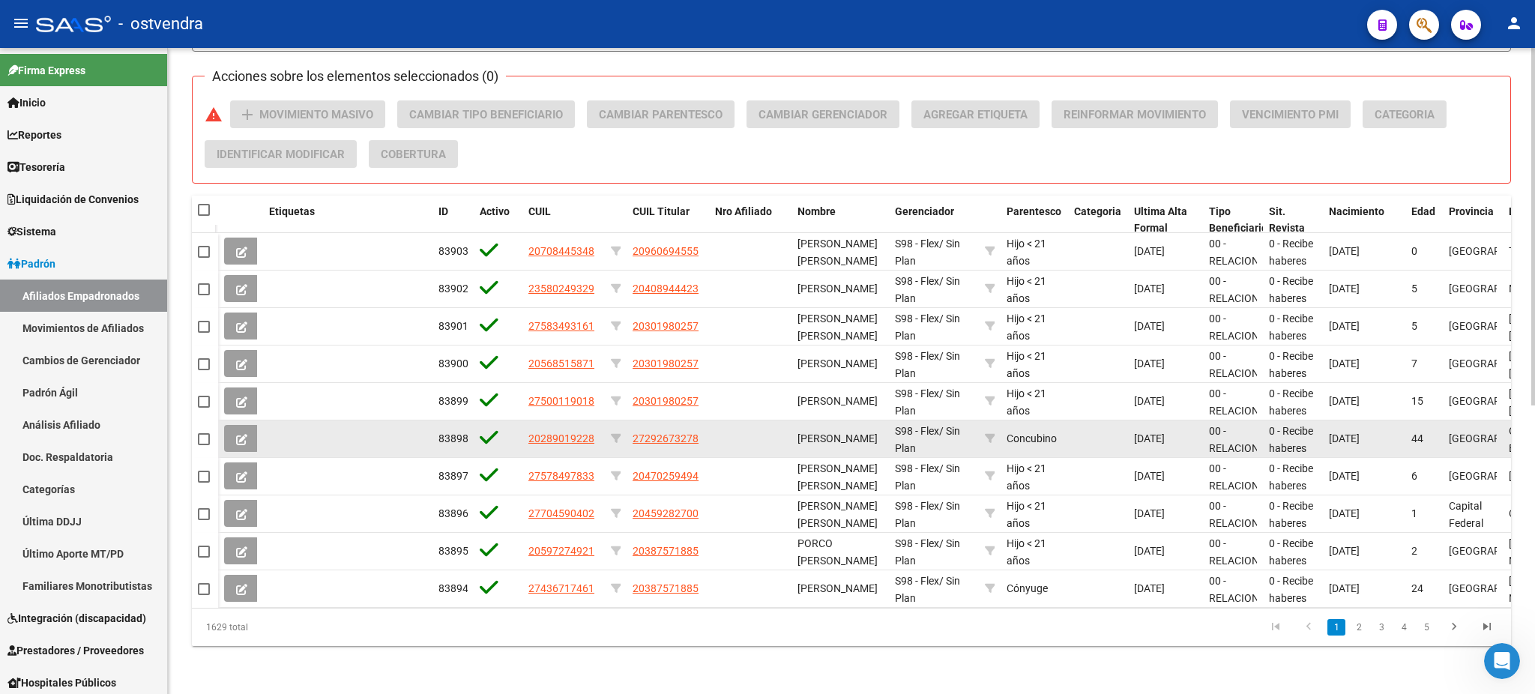
scroll to position [0, 0]
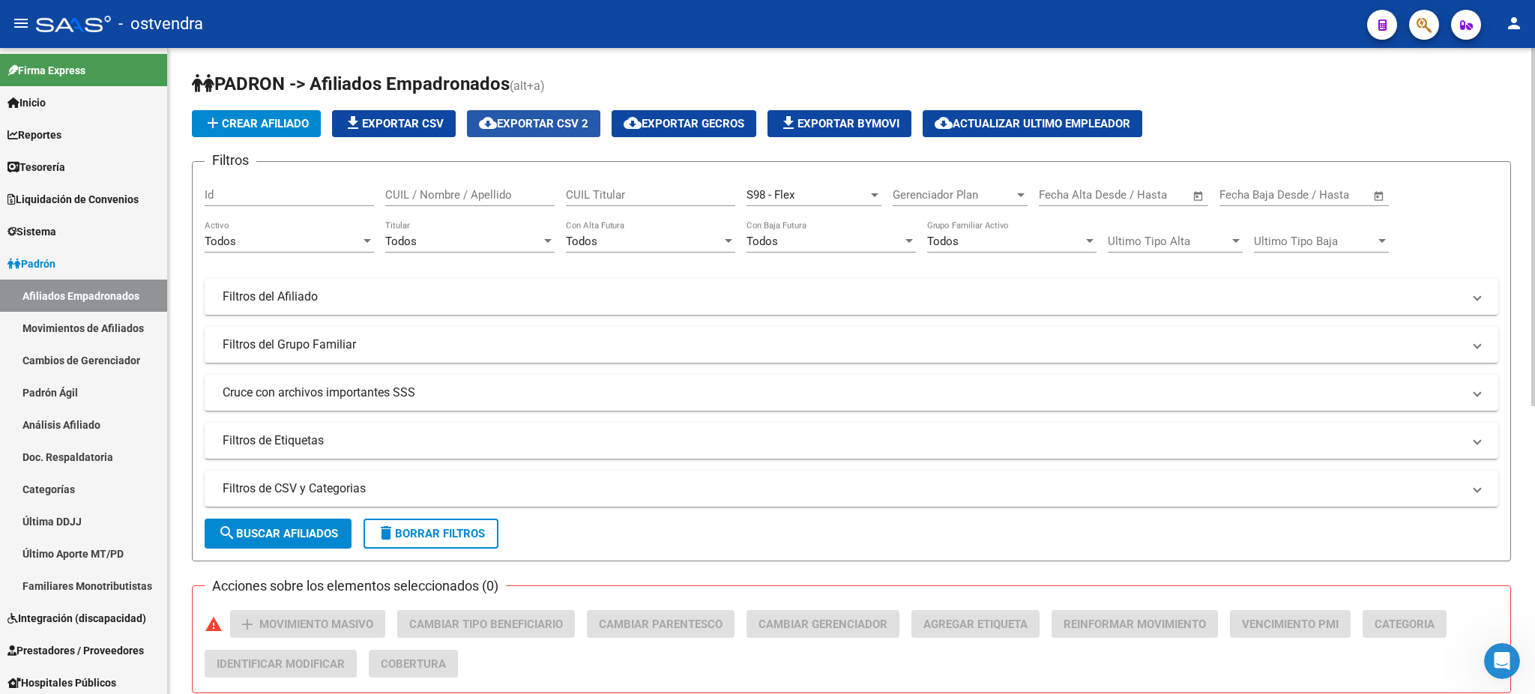
click at [525, 136] on button "cloud_download Exportar CSV 2" at bounding box center [533, 123] width 133 height 27
